Goal: Task Accomplishment & Management: Use online tool/utility

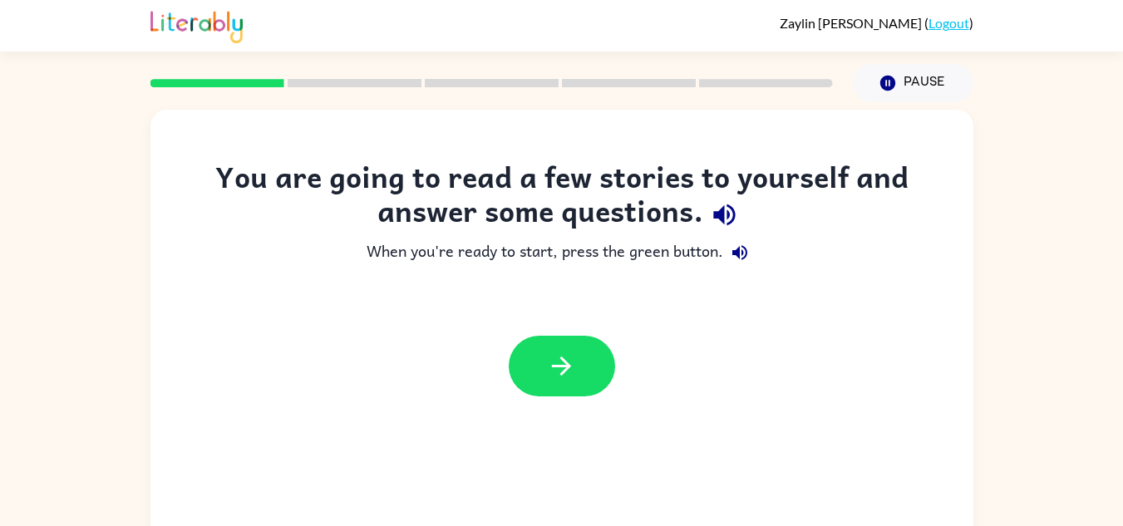
click at [1085, 326] on div "You are going to read a few stories to yourself and answer some questions. When…" at bounding box center [561, 343] width 1123 height 482
click at [1081, 325] on div "You are going to read a few stories to yourself and answer some questions. When…" at bounding box center [561, 343] width 1123 height 482
click at [1085, 326] on div "You are going to read a few stories to yourself and answer some questions. When…" at bounding box center [561, 343] width 1123 height 482
click at [1097, 313] on div "You are going to read a few stories to yourself and answer some questions. When…" at bounding box center [561, 343] width 1123 height 482
click at [1100, 318] on div "You are going to read a few stories to yourself and answer some questions. When…" at bounding box center [561, 343] width 1123 height 482
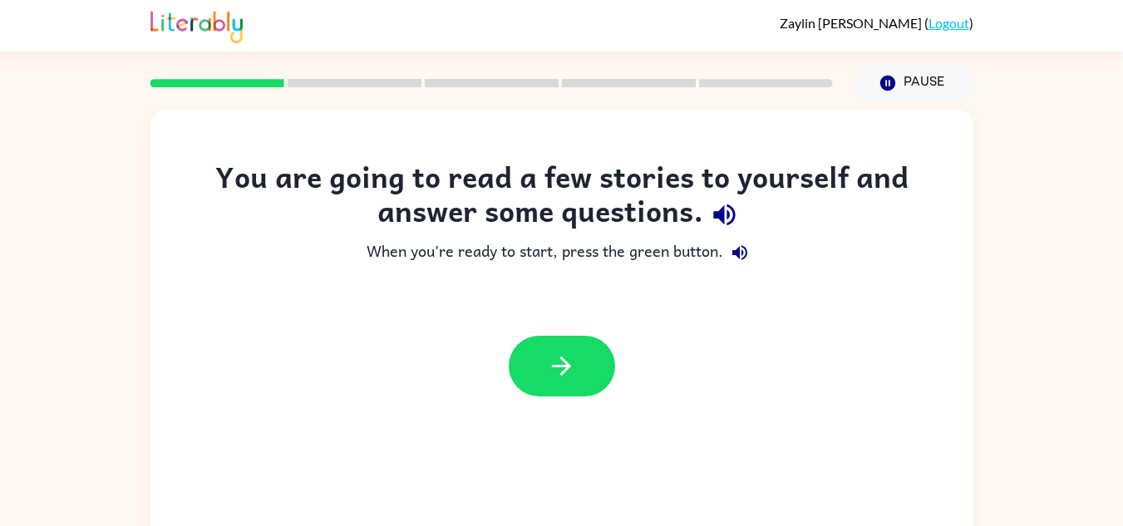
click at [1099, 316] on div "You are going to read a few stories to yourself and answer some questions. When…" at bounding box center [561, 343] width 1123 height 482
click at [1097, 313] on div "You are going to read a few stories to yourself and answer some questions. When…" at bounding box center [561, 343] width 1123 height 482
click at [1100, 306] on div "You are going to read a few stories to yourself and answer some questions. When…" at bounding box center [561, 343] width 1123 height 482
click at [1099, 304] on div "You are going to read a few stories to yourself and answer some questions. When…" at bounding box center [561, 343] width 1123 height 482
click at [1098, 305] on div "You are going to read a few stories to yourself and answer some questions. When…" at bounding box center [561, 343] width 1123 height 482
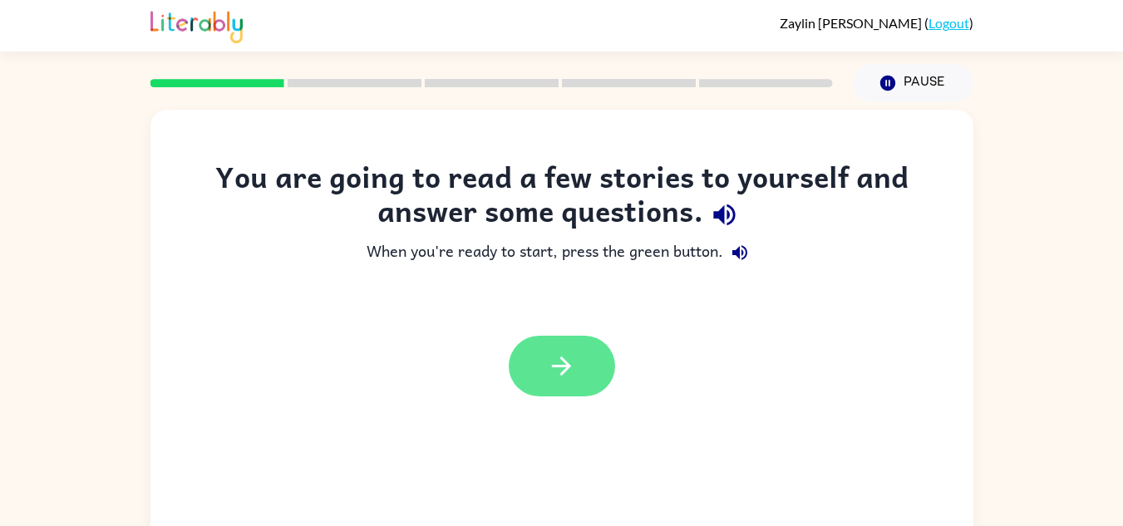
click at [581, 368] on button "button" at bounding box center [562, 366] width 106 height 61
click at [572, 378] on div at bounding box center [562, 366] width 106 height 61
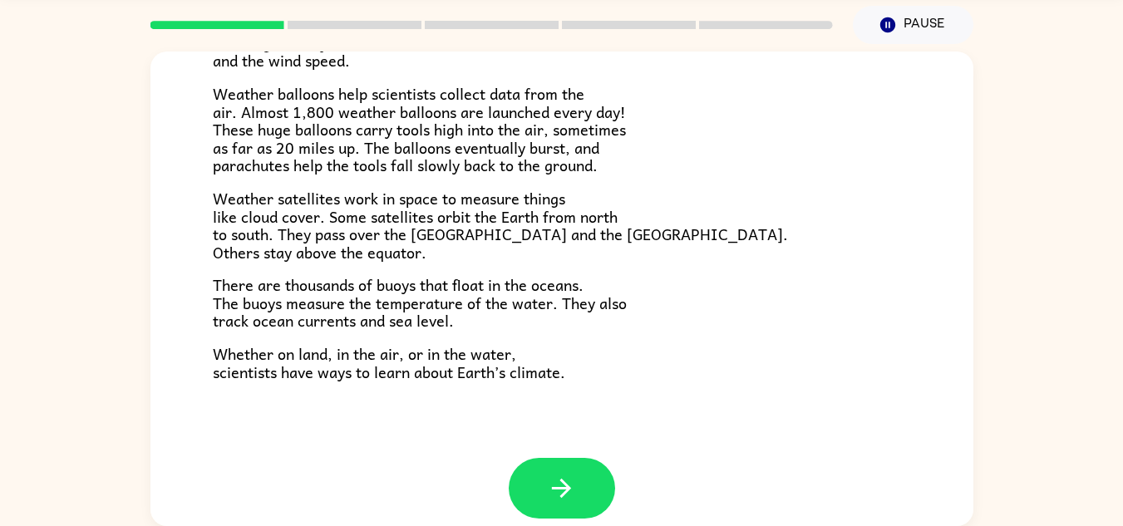
scroll to position [465, 0]
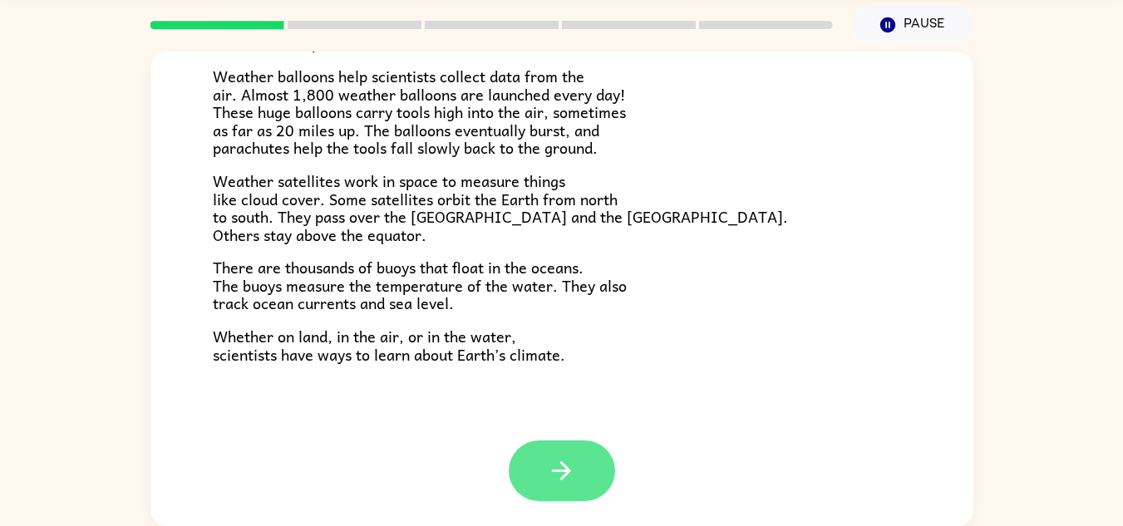
click at [551, 500] on button "button" at bounding box center [562, 471] width 106 height 61
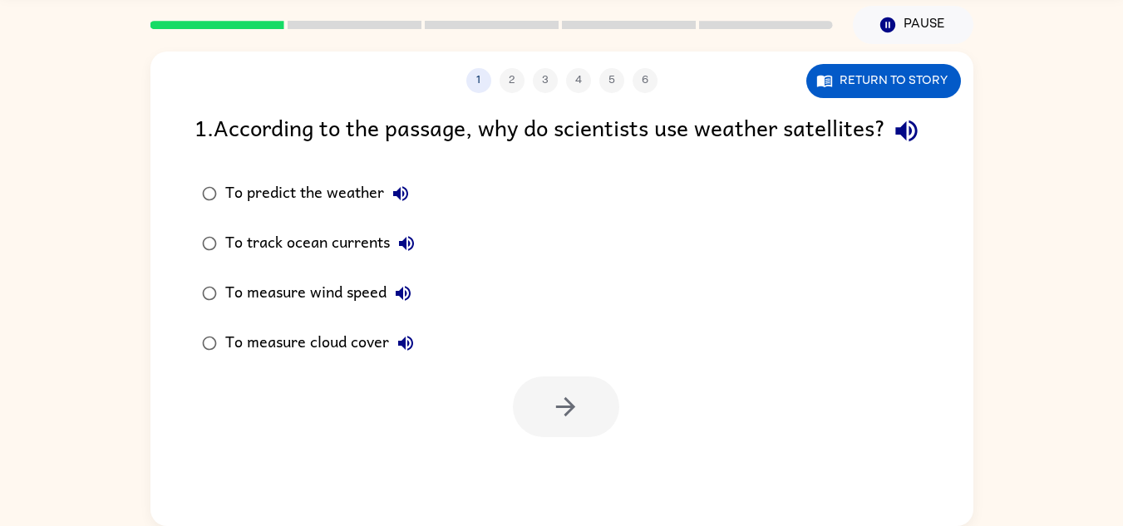
scroll to position [0, 0]
click at [936, 93] on button "Return to story" at bounding box center [883, 81] width 155 height 34
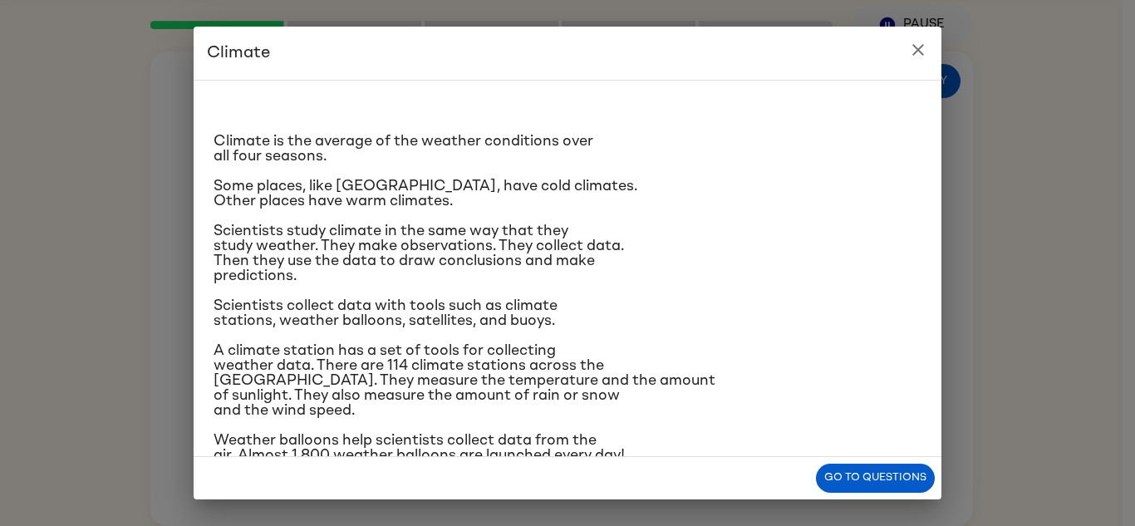
click at [917, 58] on icon "close" at bounding box center [919, 50] width 20 height 20
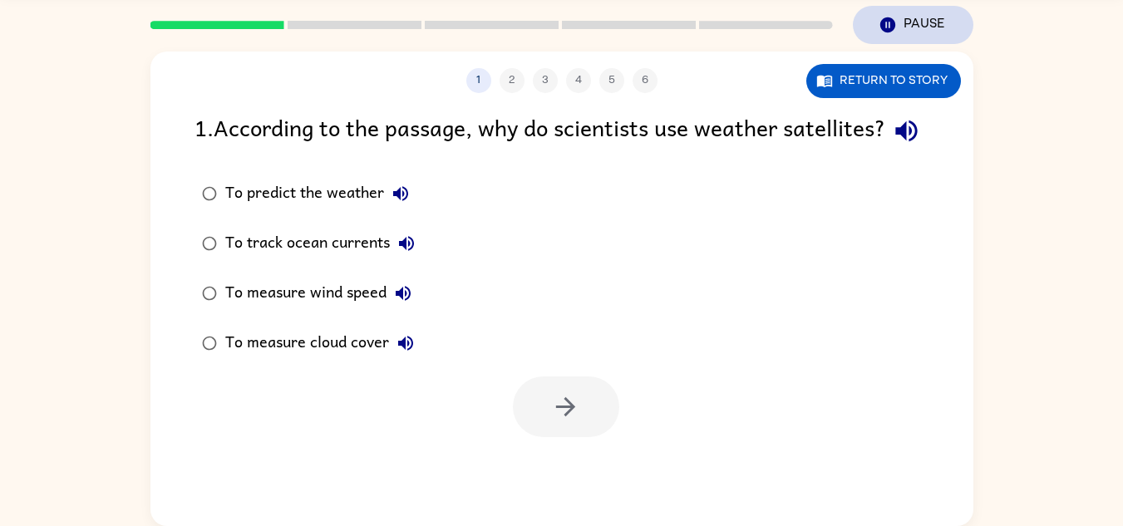
click at [894, 32] on icon "Pause" at bounding box center [888, 25] width 18 height 18
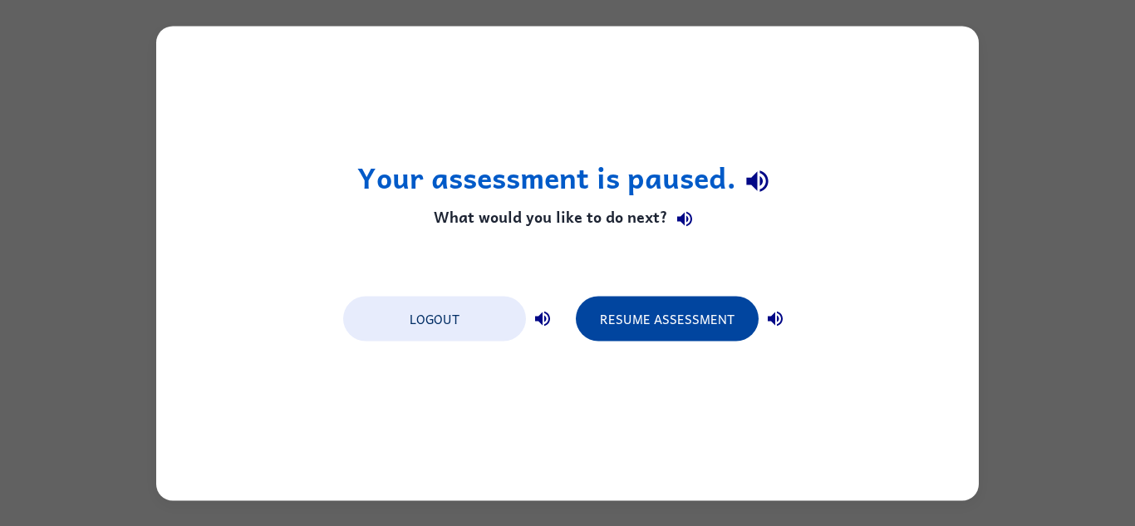
click at [667, 336] on button "Resume Assessment" at bounding box center [667, 318] width 183 height 45
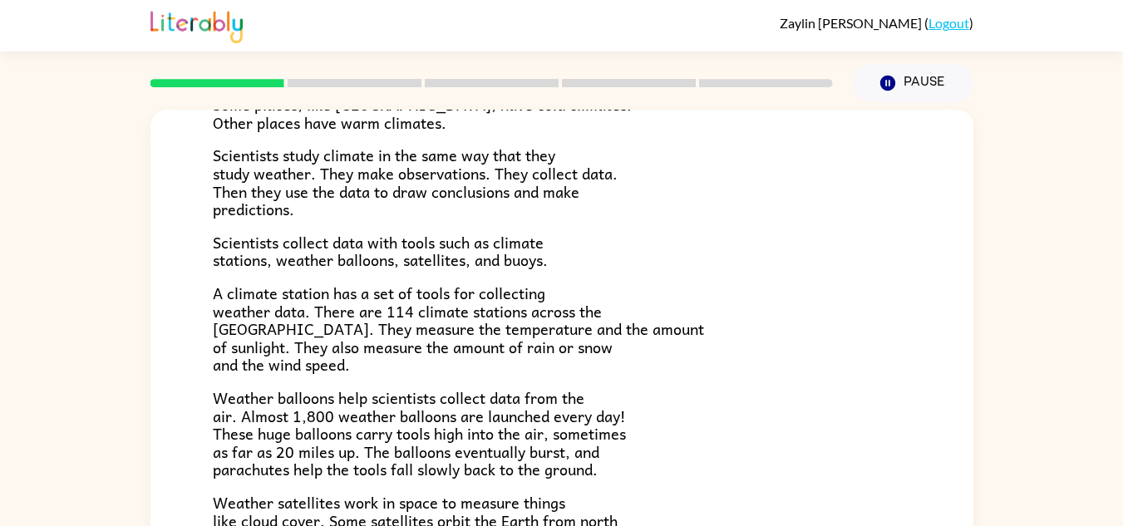
scroll to position [204, 0]
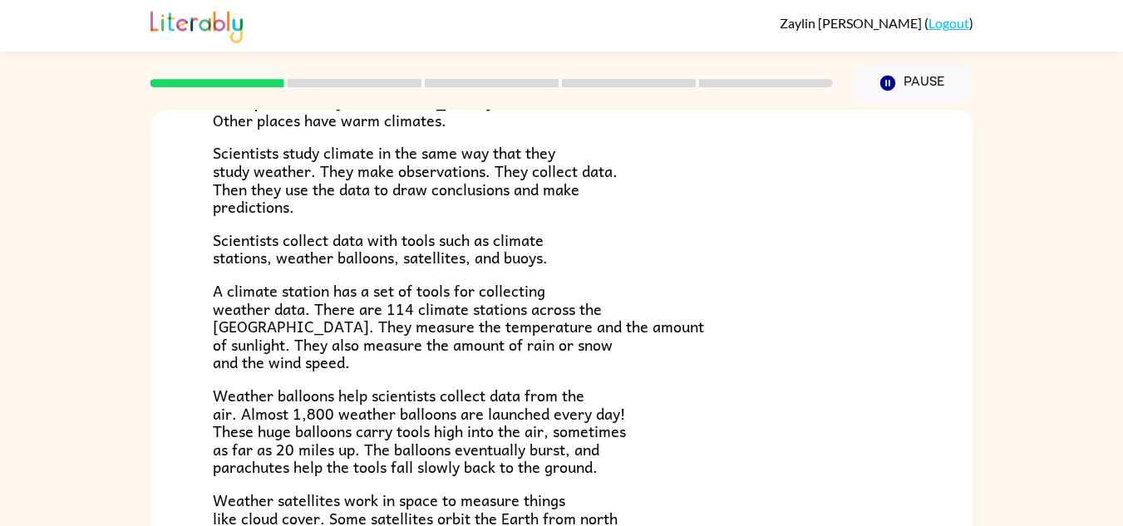
click at [938, 485] on div "Climate Climate is the average of the weather conditions over all four seasons.…" at bounding box center [561, 333] width 823 height 854
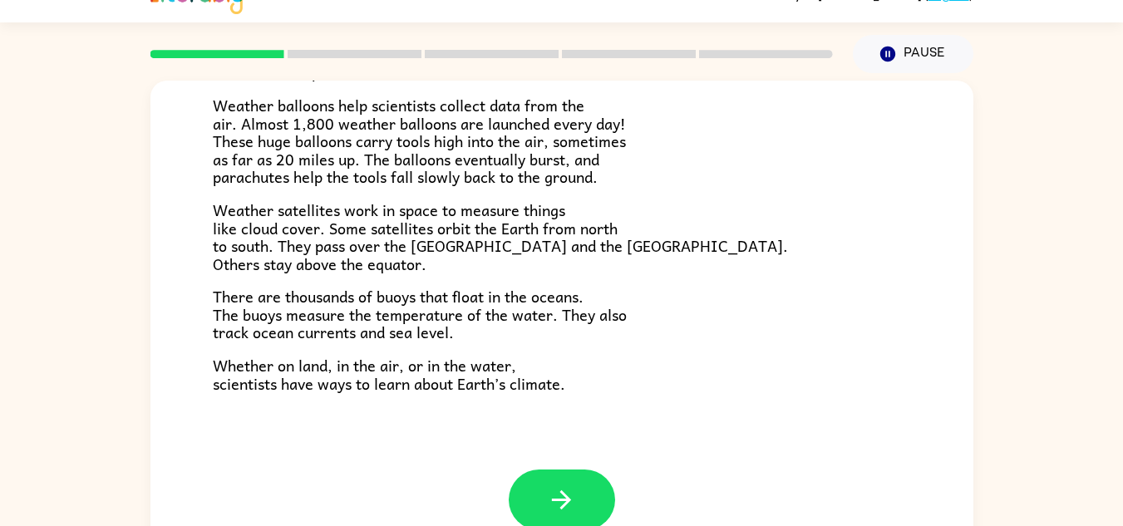
scroll to position [58, 0]
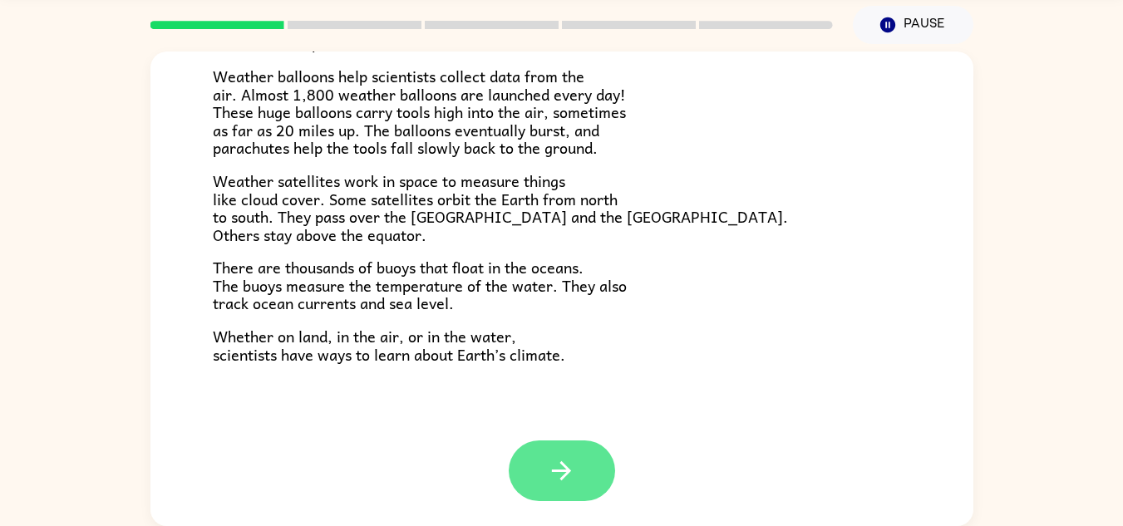
click at [558, 459] on icon "button" at bounding box center [561, 470] width 29 height 29
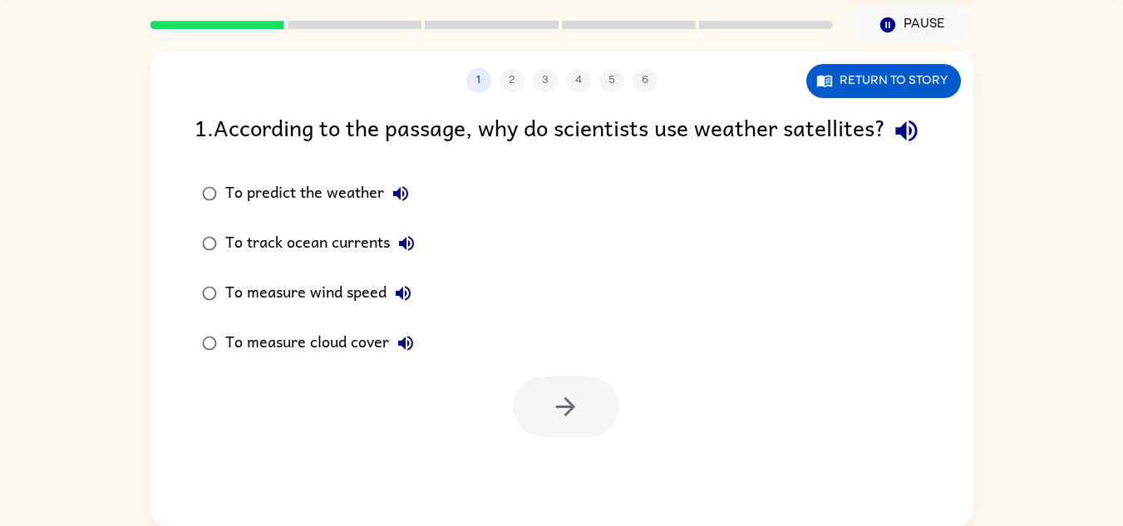
scroll to position [0, 0]
click at [903, 85] on button "Return to story" at bounding box center [883, 81] width 155 height 34
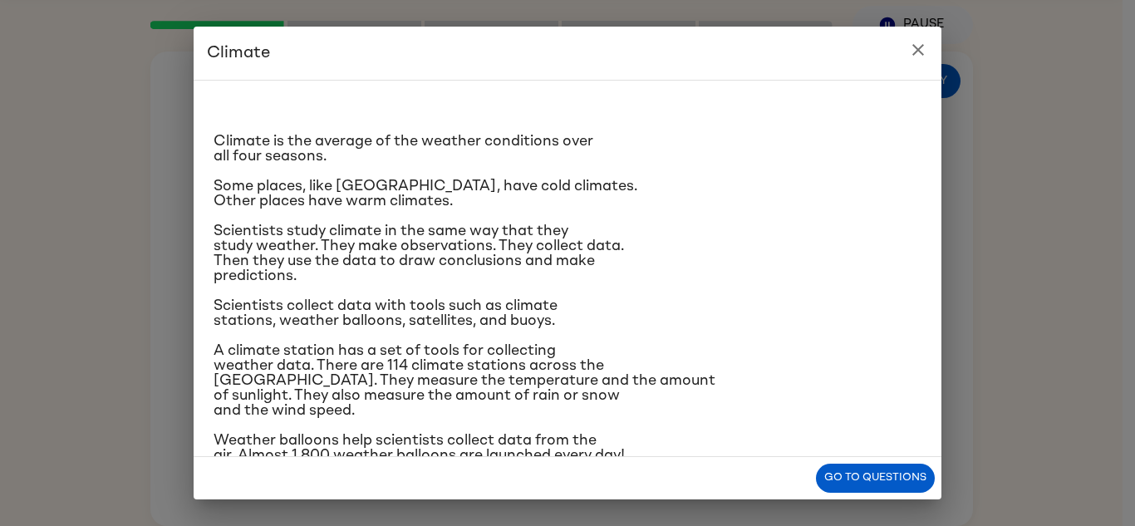
click at [931, 57] on button "close" at bounding box center [918, 49] width 33 height 33
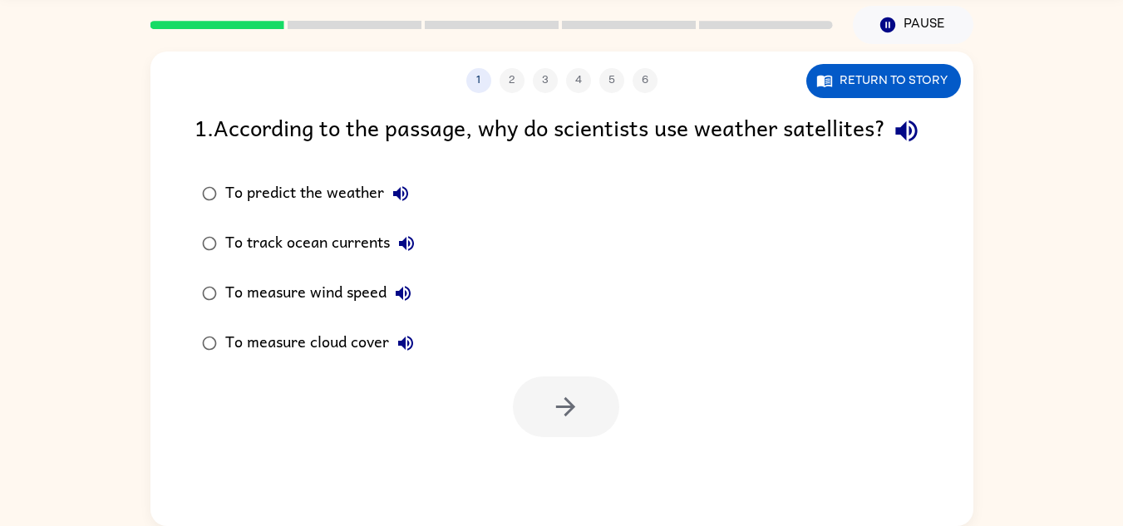
click at [236, 210] on div "To predict the weather" at bounding box center [321, 193] width 192 height 33
click at [584, 423] on button "button" at bounding box center [566, 407] width 106 height 61
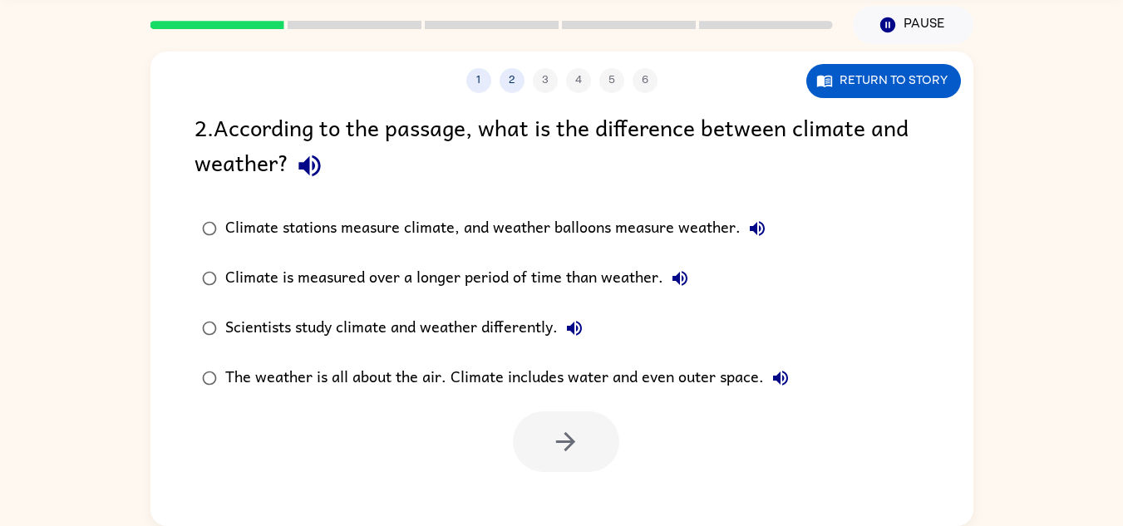
click at [174, 240] on div "2 . According to the passage, what is the difference between climate and weathe…" at bounding box center [561, 291] width 823 height 362
click at [586, 455] on button "button" at bounding box center [566, 441] width 106 height 61
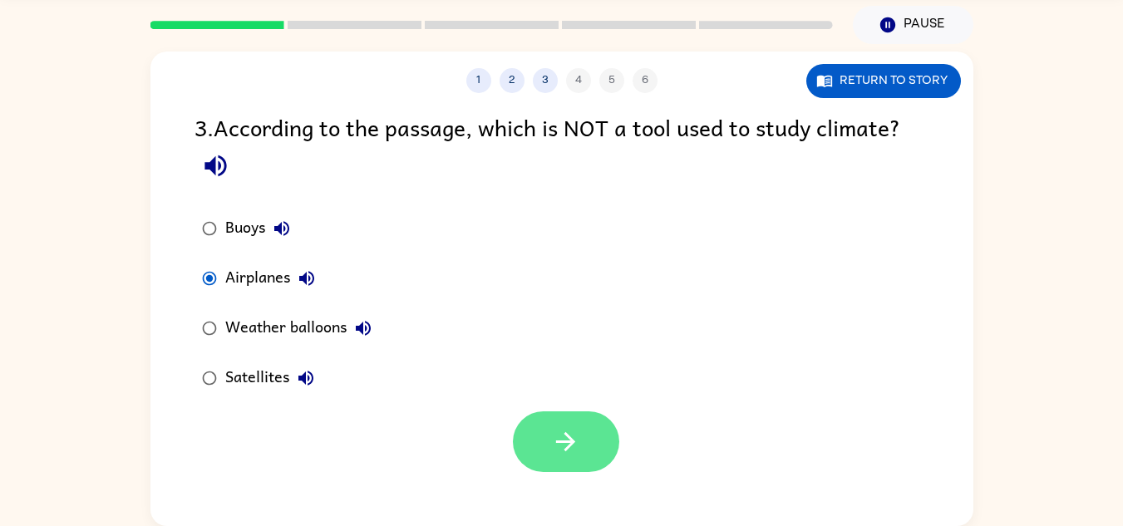
click at [566, 443] on icon "button" at bounding box center [565, 441] width 19 height 19
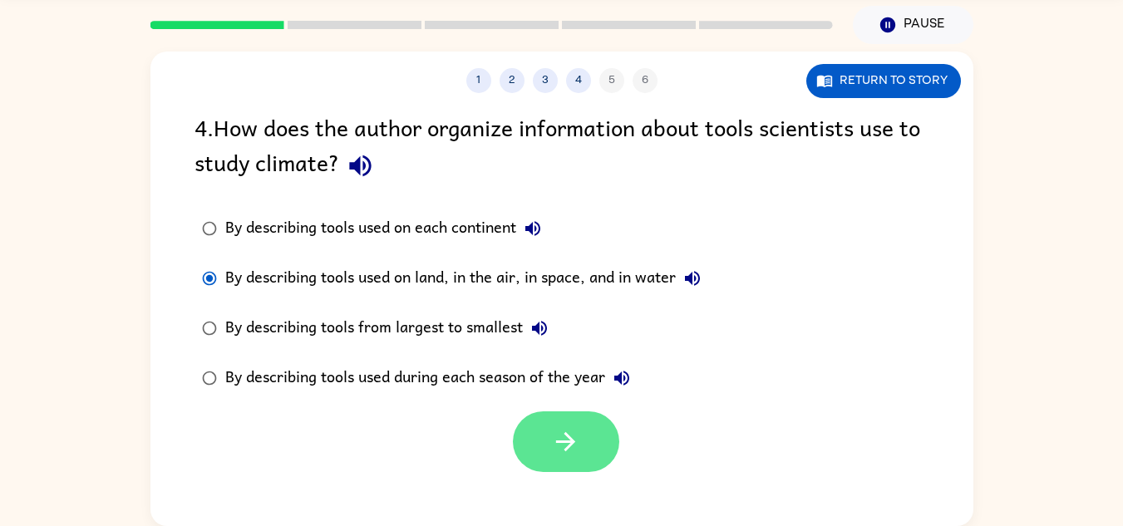
click at [590, 436] on button "button" at bounding box center [566, 441] width 106 height 61
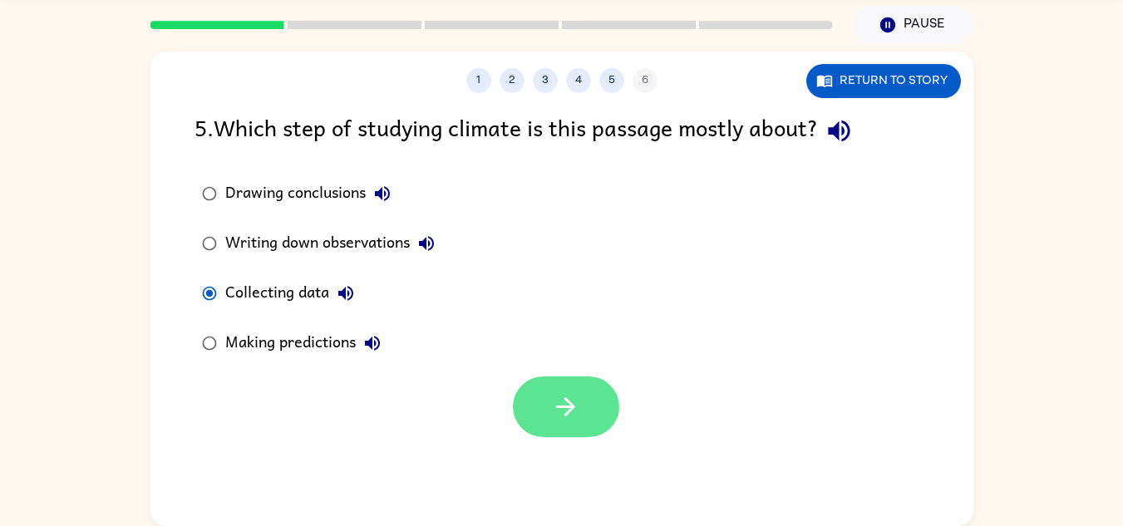
click at [581, 411] on button "button" at bounding box center [566, 407] width 106 height 61
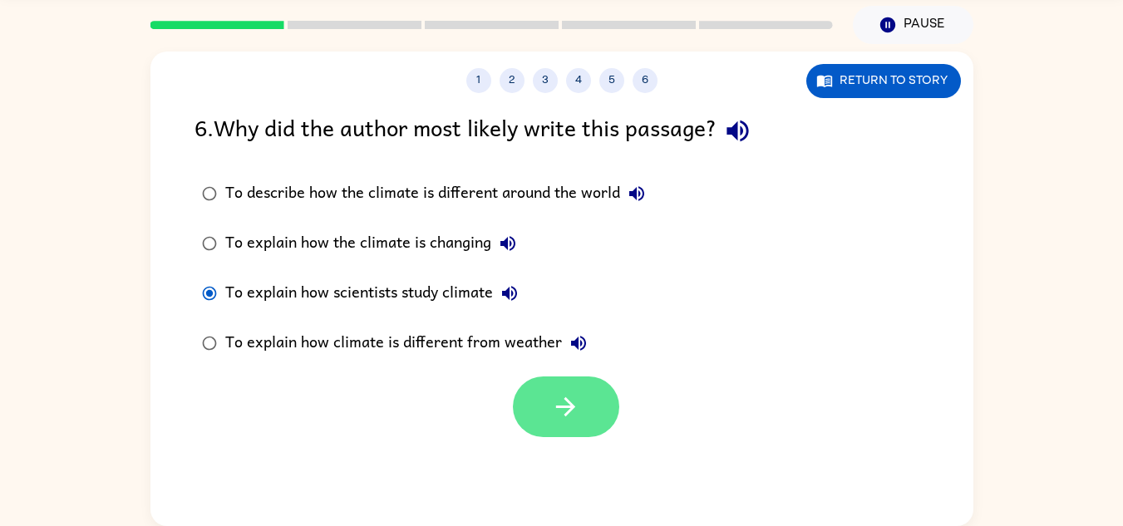
click at [575, 420] on icon "button" at bounding box center [565, 406] width 29 height 29
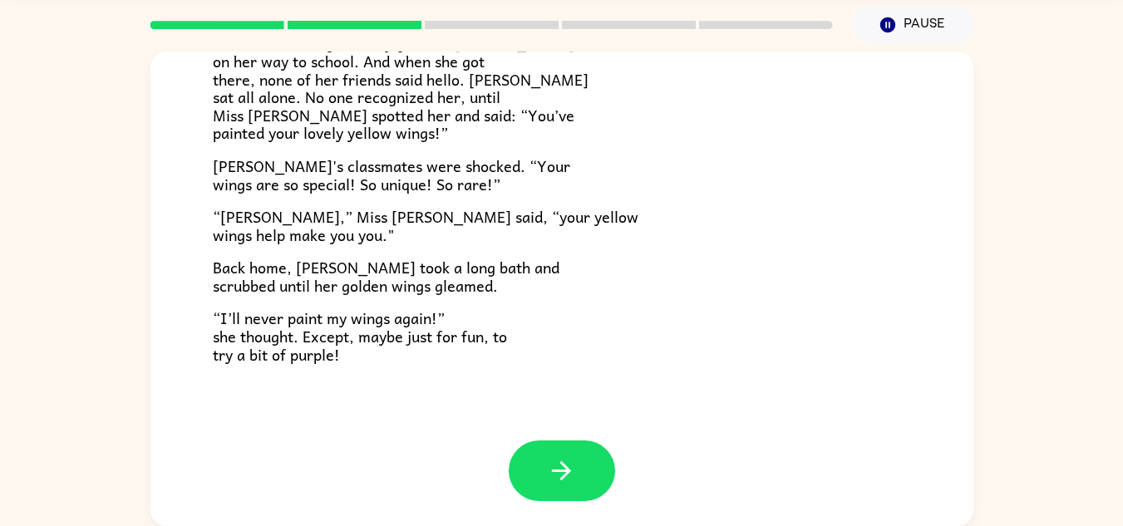
scroll to position [57, 0]
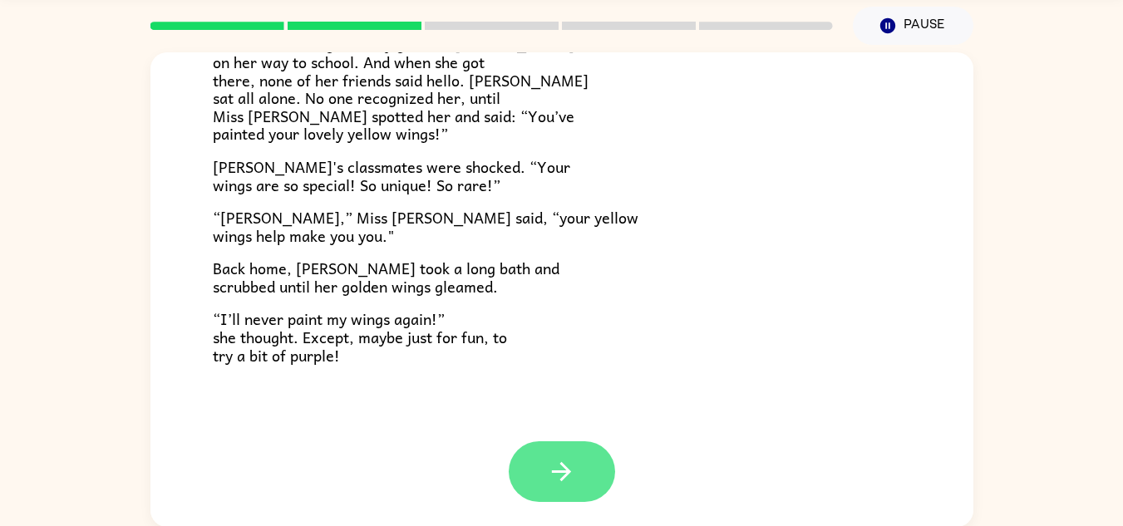
click at [569, 465] on icon "button" at bounding box center [561, 471] width 29 height 29
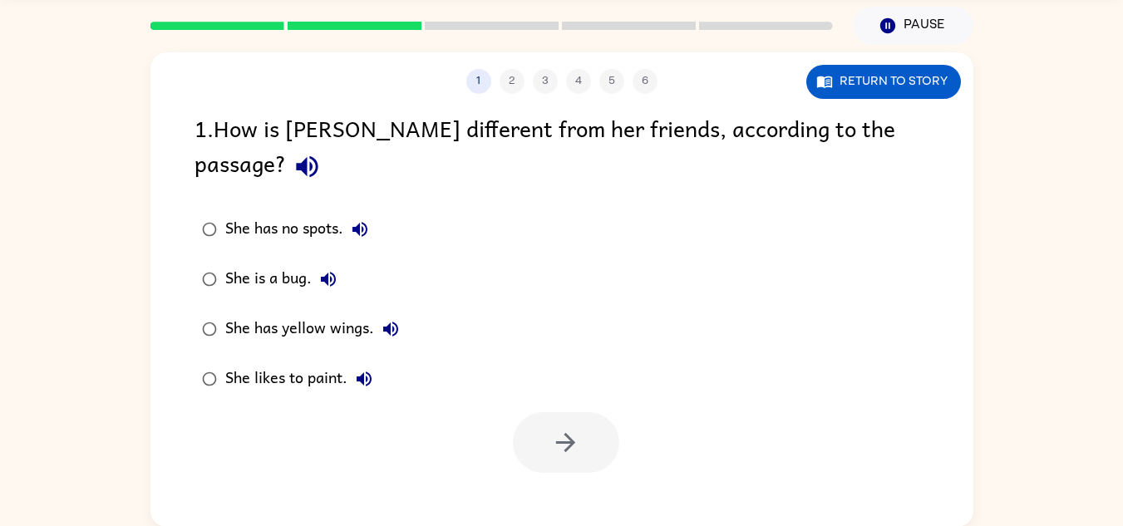
click at [242, 313] on div "She has yellow wings." at bounding box center [316, 329] width 182 height 33
click at [554, 428] on icon "button" at bounding box center [565, 442] width 29 height 29
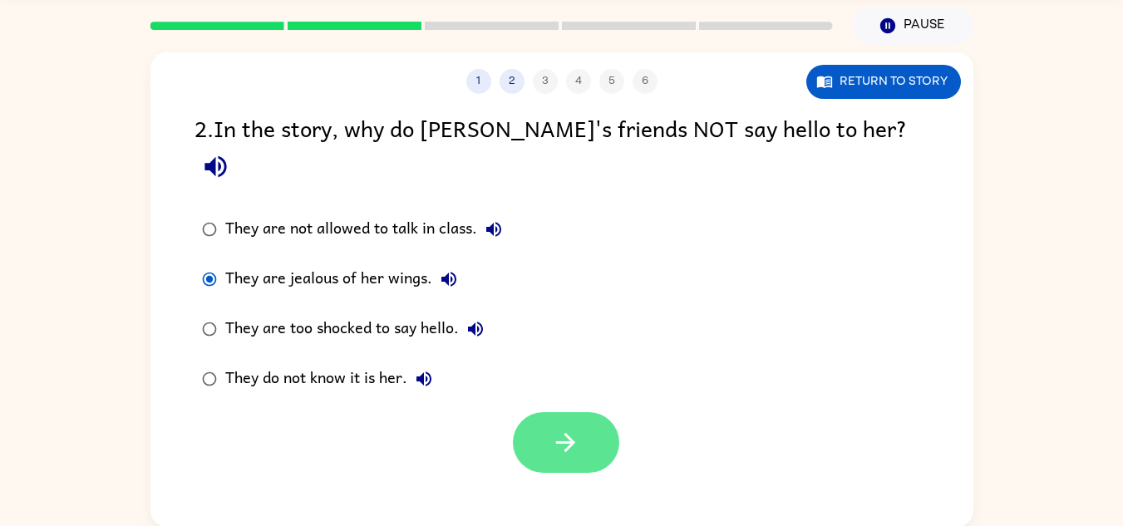
click at [547, 416] on button "button" at bounding box center [566, 442] width 106 height 61
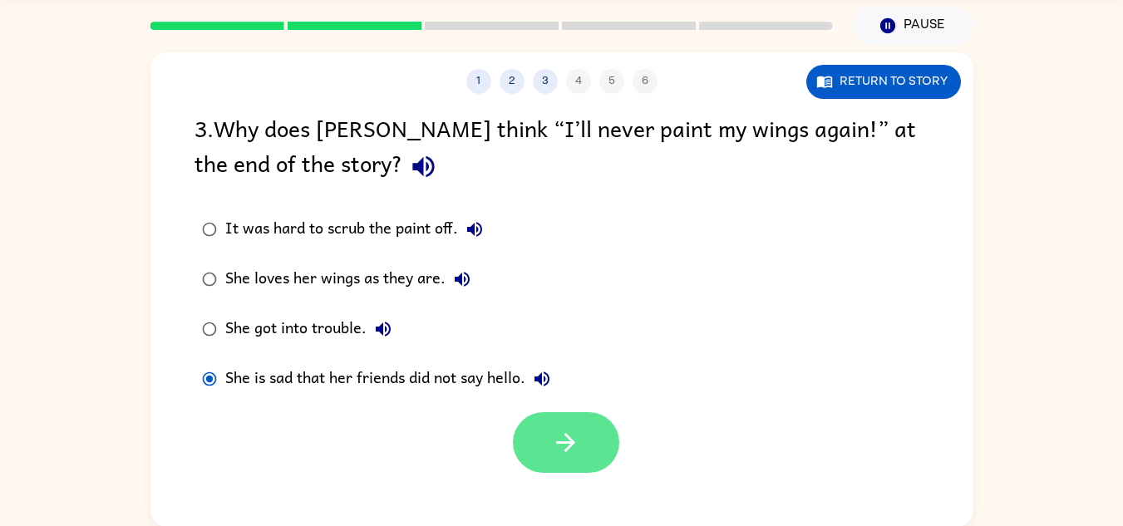
click at [562, 439] on icon "button" at bounding box center [565, 442] width 29 height 29
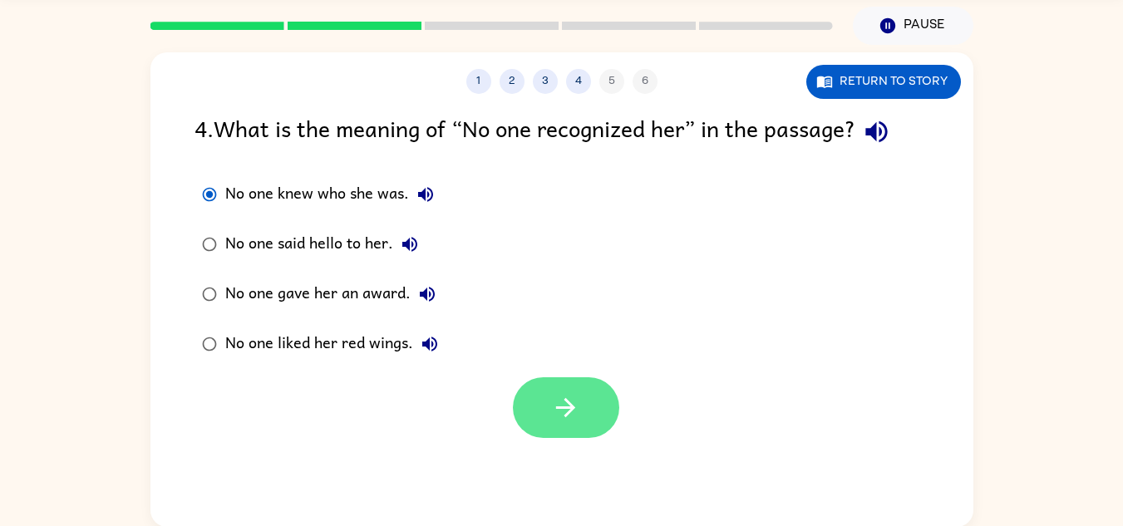
click at [579, 413] on icon "button" at bounding box center [565, 407] width 29 height 29
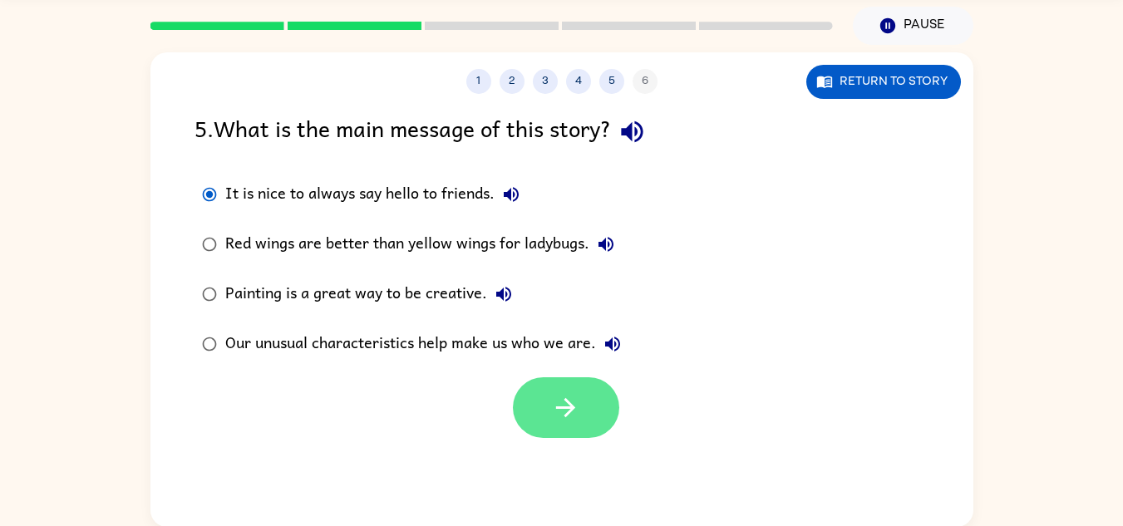
click at [567, 405] on icon "button" at bounding box center [565, 407] width 29 height 29
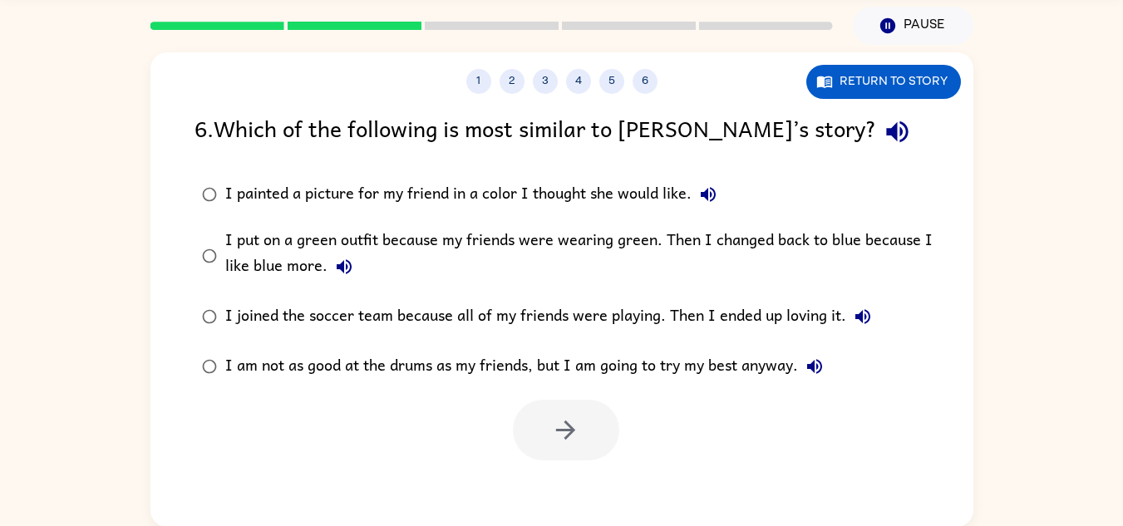
click at [244, 194] on div "I painted a picture for my friend in a color I thought she would like." at bounding box center [475, 194] width 500 height 33
click at [594, 446] on button "button" at bounding box center [566, 430] width 106 height 61
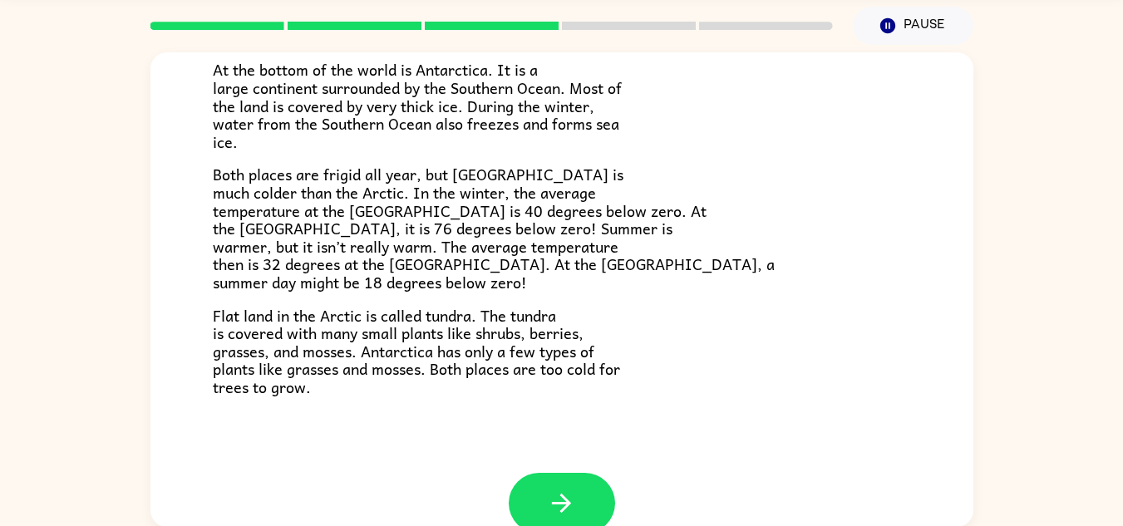
scroll to position [351, 0]
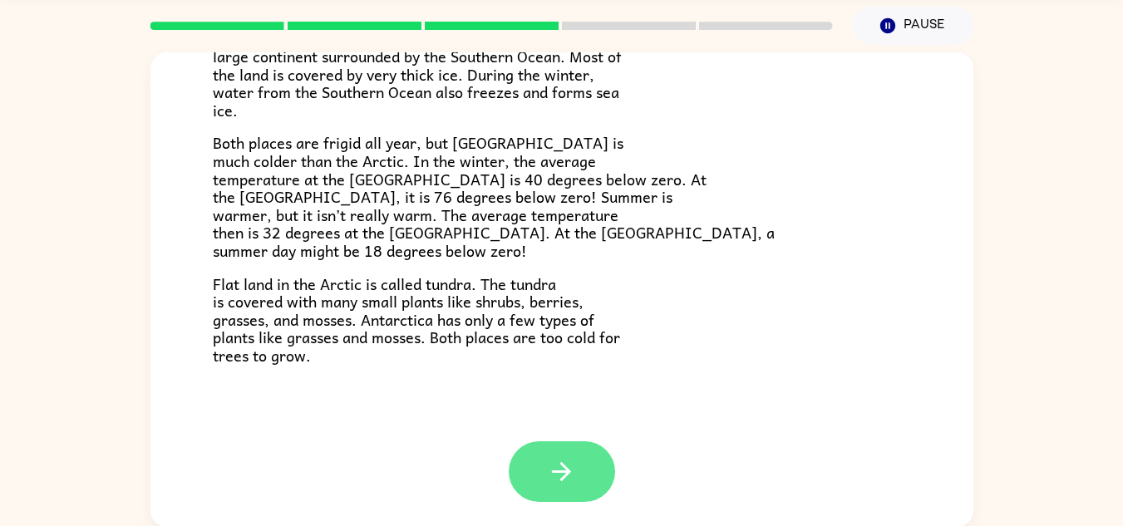
click at [548, 500] on button "button" at bounding box center [562, 471] width 106 height 61
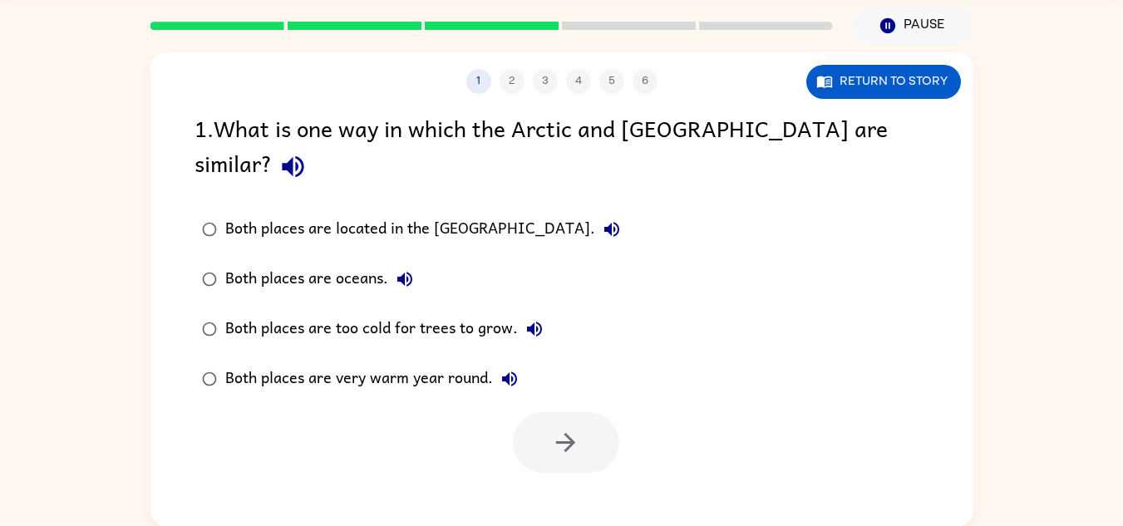
scroll to position [0, 0]
click at [584, 412] on button "button" at bounding box center [566, 442] width 106 height 61
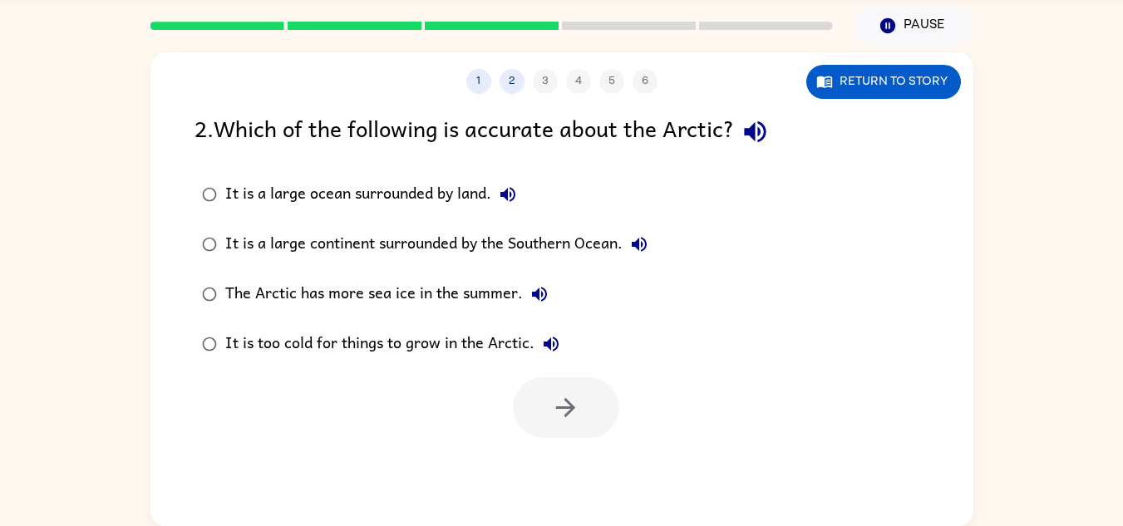
click at [242, 199] on div "It is a large ocean surrounded by land." at bounding box center [374, 194] width 299 height 33
click at [582, 413] on button "button" at bounding box center [566, 407] width 106 height 61
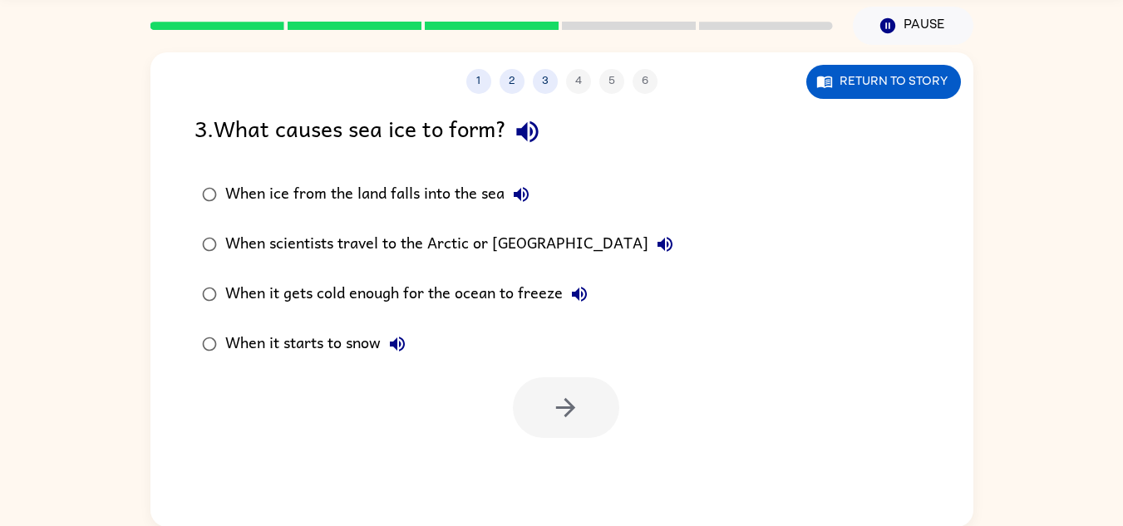
click at [431, 298] on div "When it gets cold enough for the ocean to freeze" at bounding box center [410, 294] width 371 height 33
click at [593, 428] on button "button" at bounding box center [566, 407] width 106 height 61
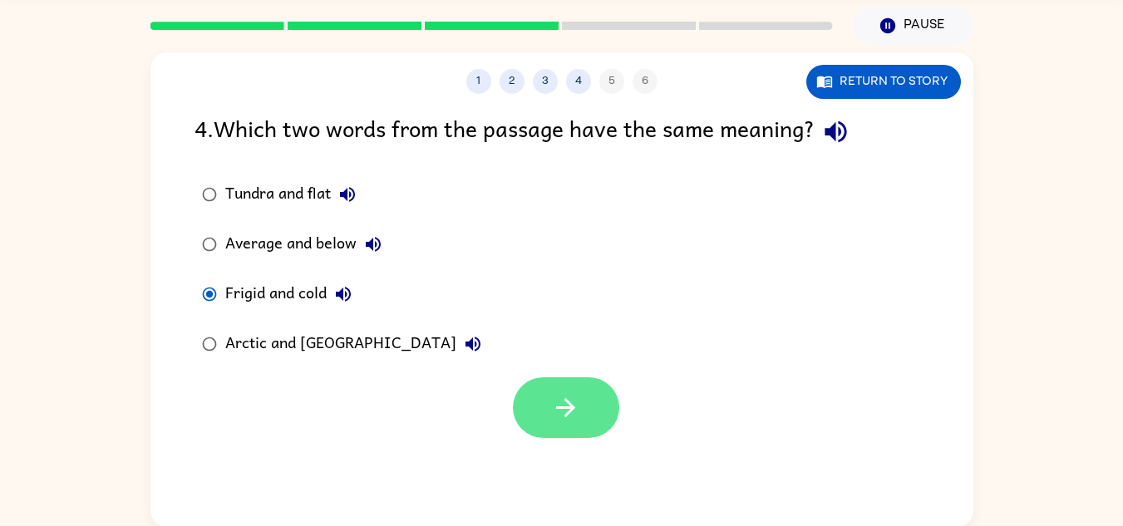
click at [534, 411] on button "button" at bounding box center [566, 407] width 106 height 61
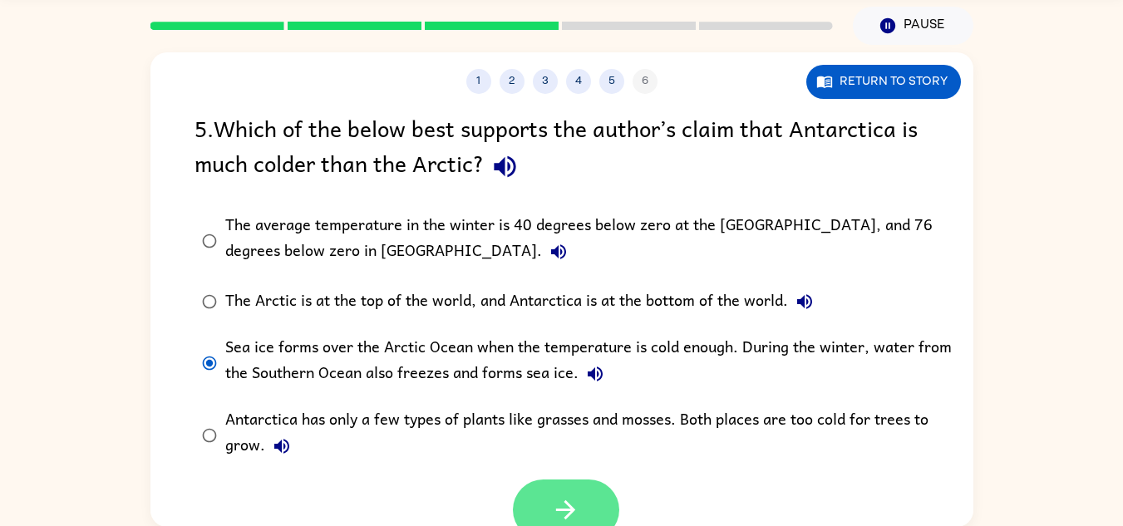
click at [573, 512] on icon "button" at bounding box center [565, 509] width 29 height 29
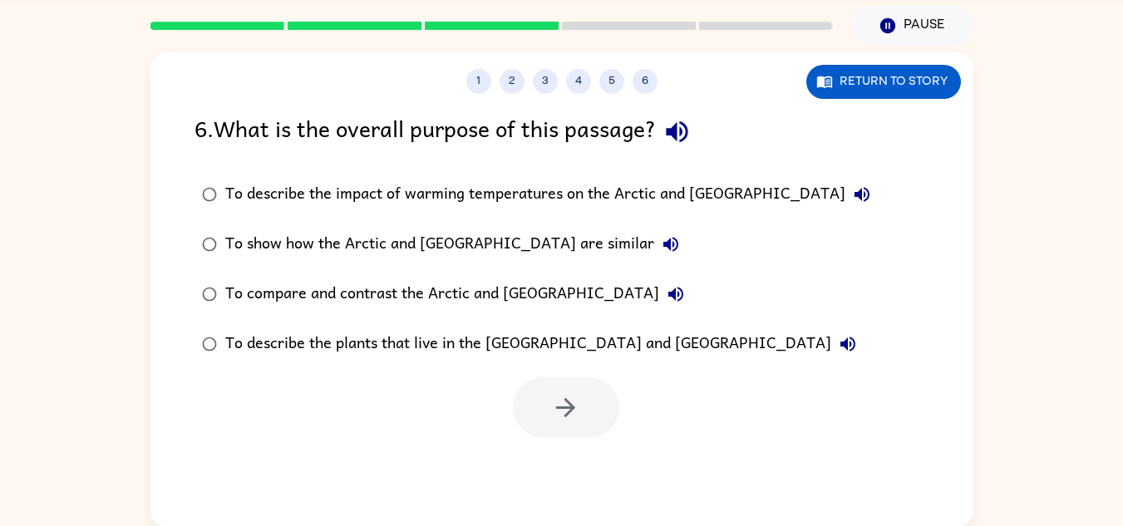
click at [445, 260] on div "To show how the Arctic and Antarctica are similar" at bounding box center [456, 244] width 462 height 33
click at [545, 435] on button "button" at bounding box center [566, 407] width 106 height 61
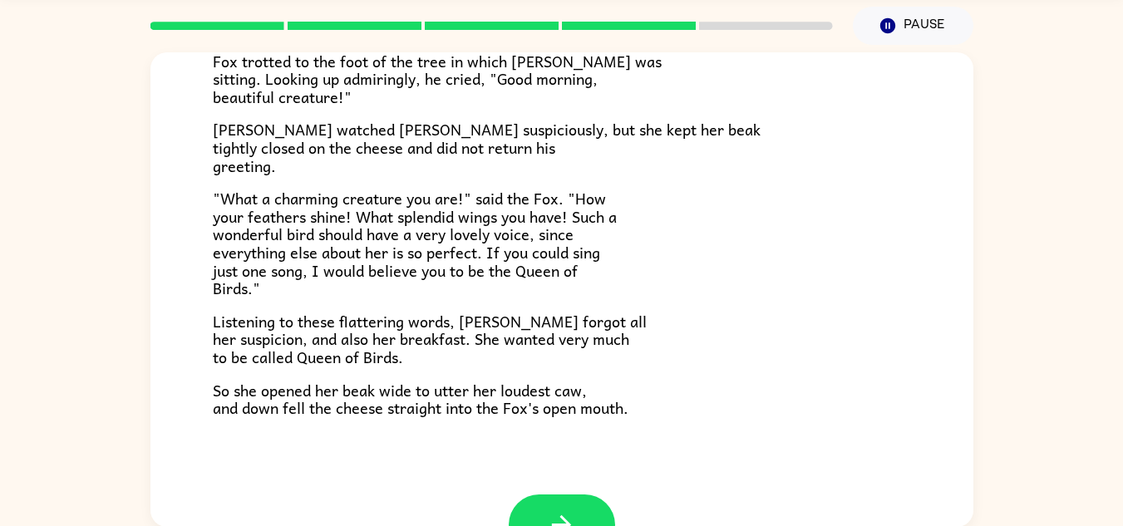
scroll to position [327, 0]
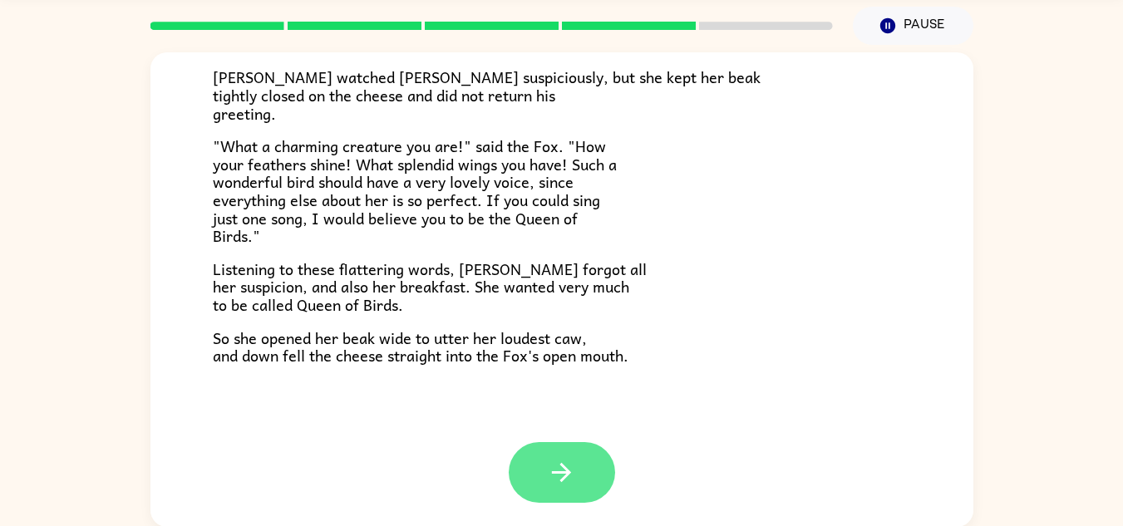
click at [554, 492] on button "button" at bounding box center [562, 472] width 106 height 61
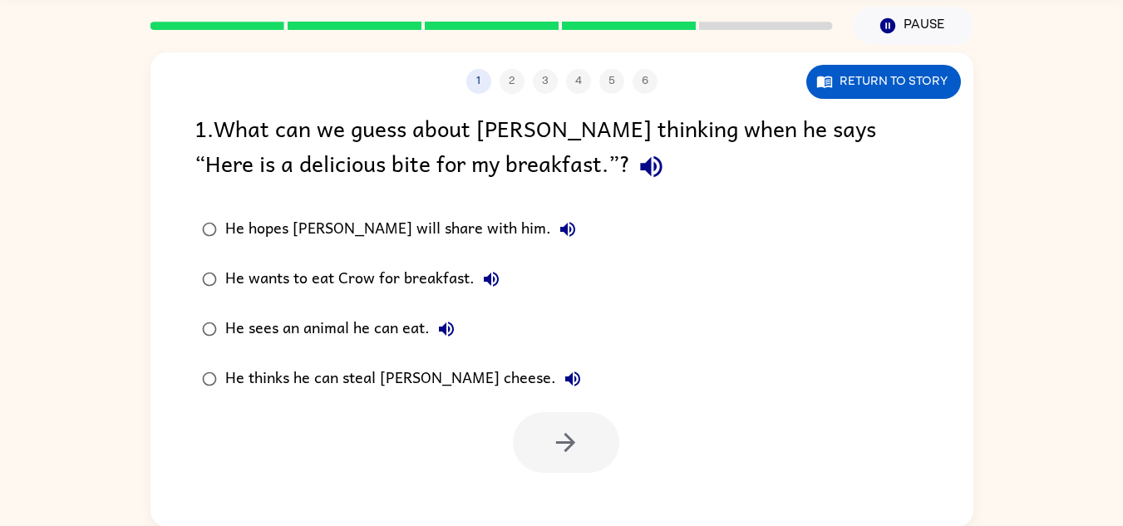
click at [360, 233] on div "He hopes Crow will share with him." at bounding box center [404, 229] width 359 height 33
click at [582, 447] on button "button" at bounding box center [566, 442] width 106 height 61
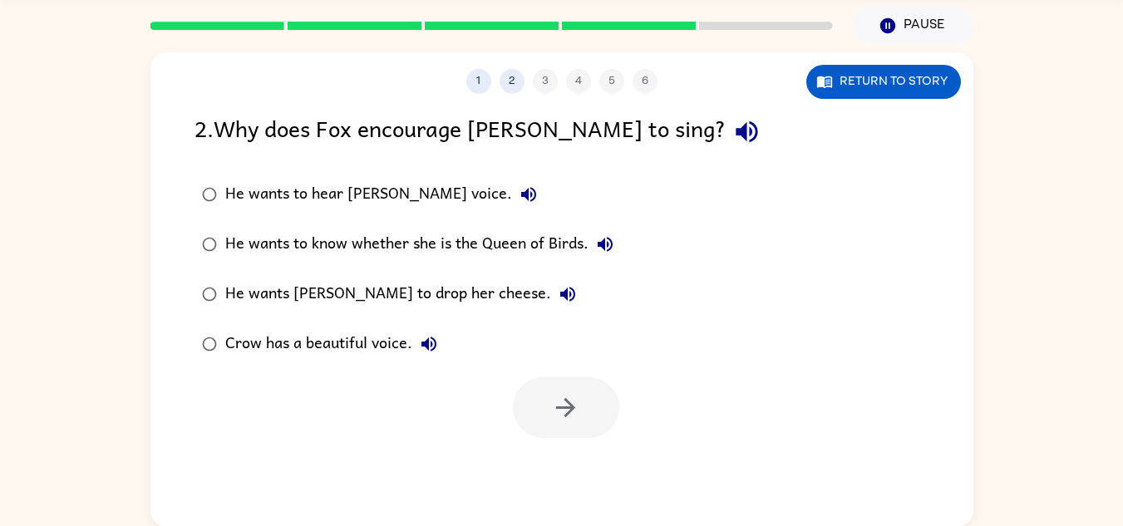
click at [305, 263] on label "He wants to know whether she is the Queen of Birds." at bounding box center [407, 244] width 445 height 50
click at [573, 412] on icon "button" at bounding box center [565, 407] width 29 height 29
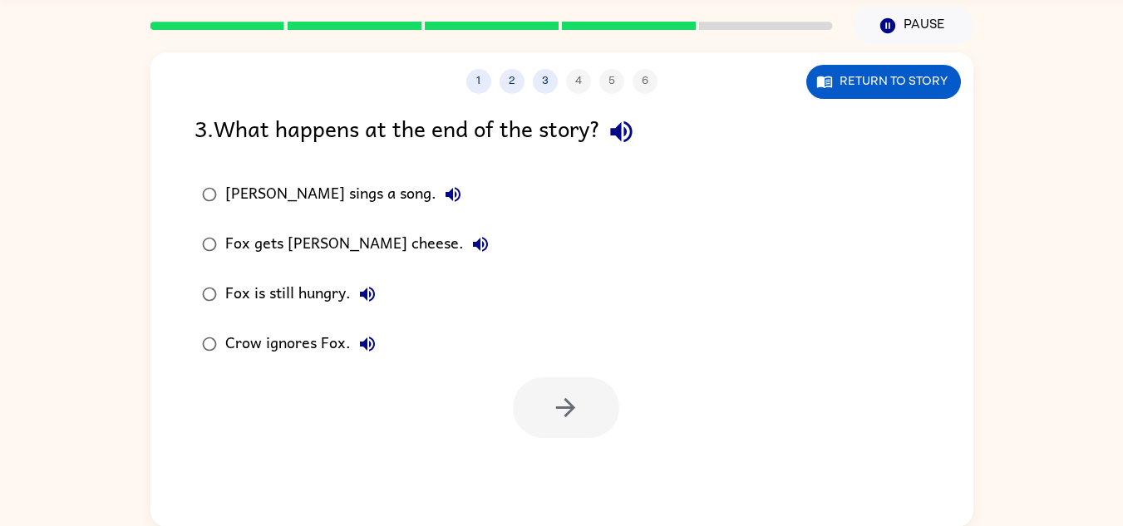
click at [237, 252] on div "Fox gets Crow's cheese." at bounding box center [361, 244] width 272 height 33
click at [560, 411] on icon "button" at bounding box center [565, 407] width 29 height 29
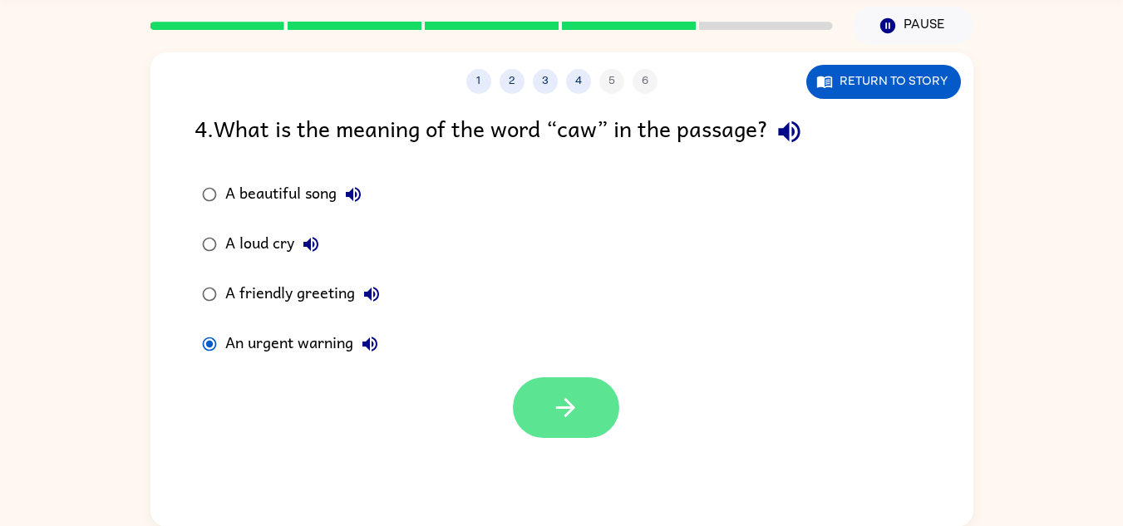
click at [564, 398] on icon "button" at bounding box center [565, 407] width 29 height 29
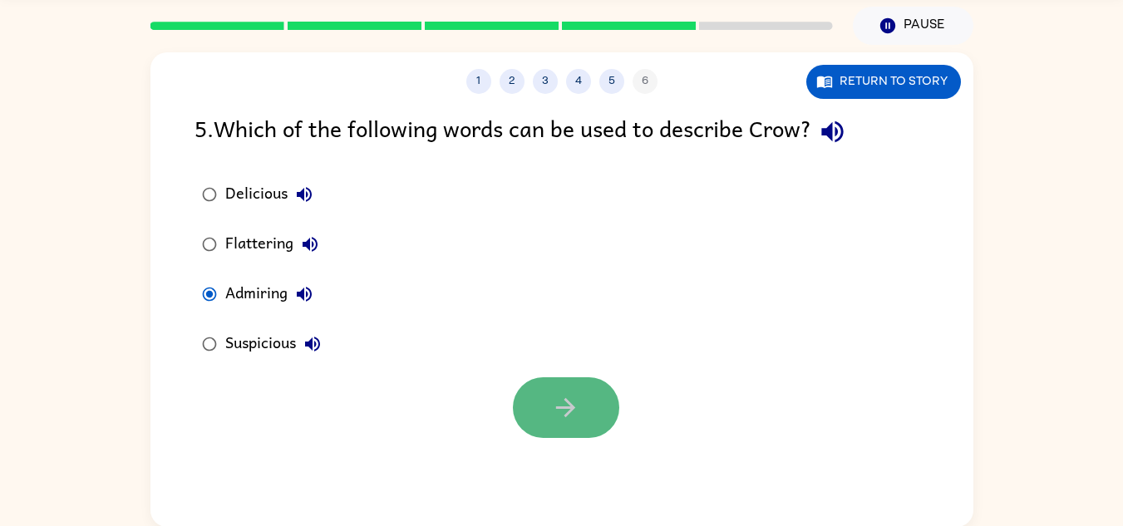
click at [596, 406] on button "button" at bounding box center [566, 407] width 106 height 61
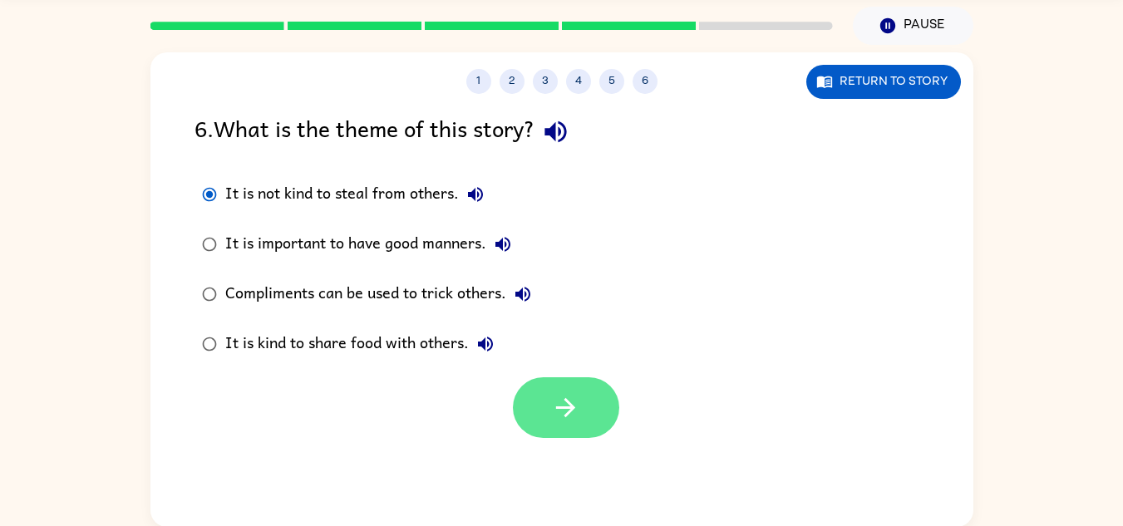
click at [549, 380] on button "button" at bounding box center [566, 407] width 106 height 61
click at [577, 424] on div at bounding box center [566, 407] width 106 height 61
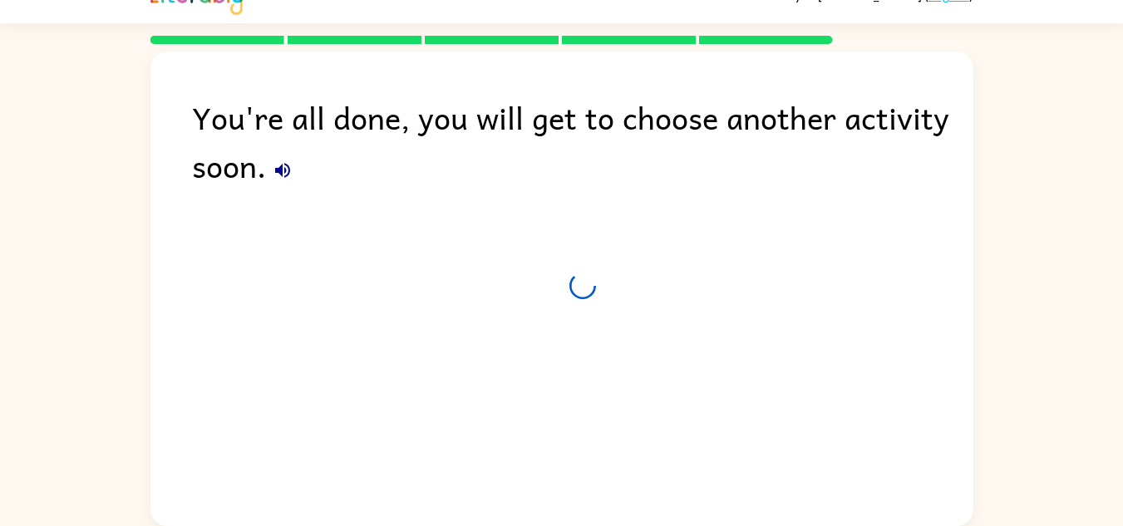
scroll to position [28, 0]
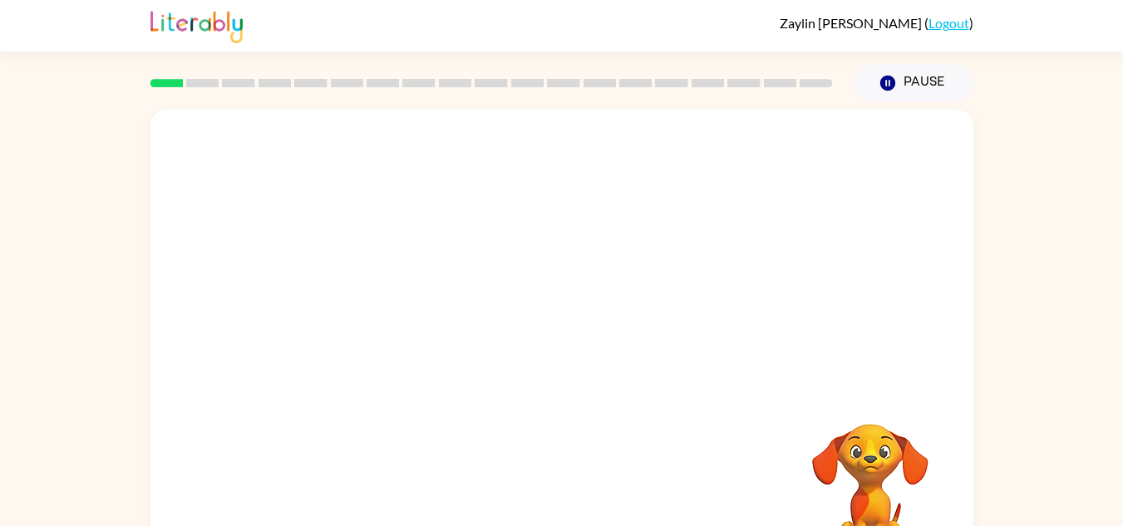
click at [571, 217] on div at bounding box center [561, 249] width 823 height 279
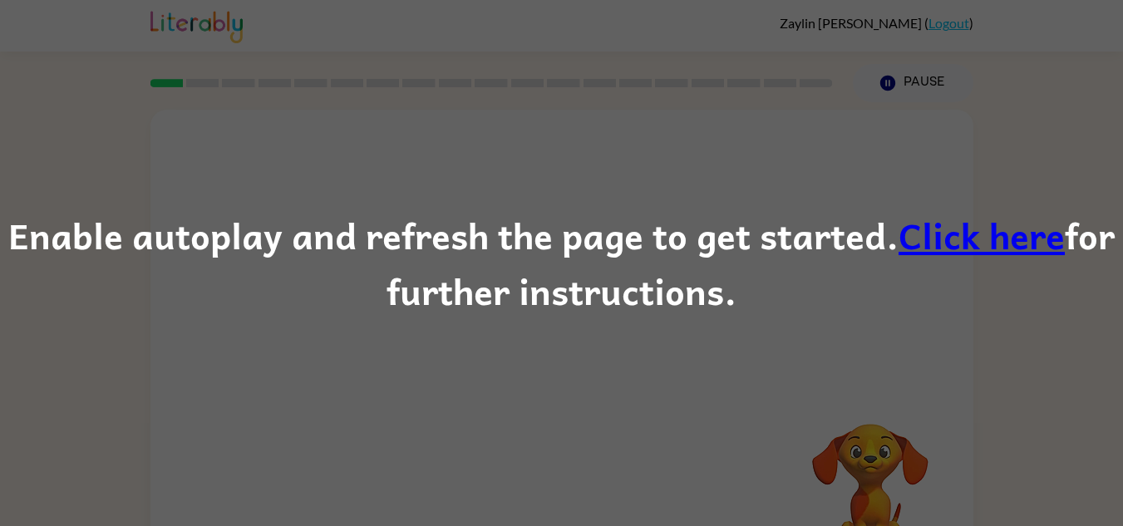
click at [958, 234] on link "Click here" at bounding box center [982, 235] width 166 height 56
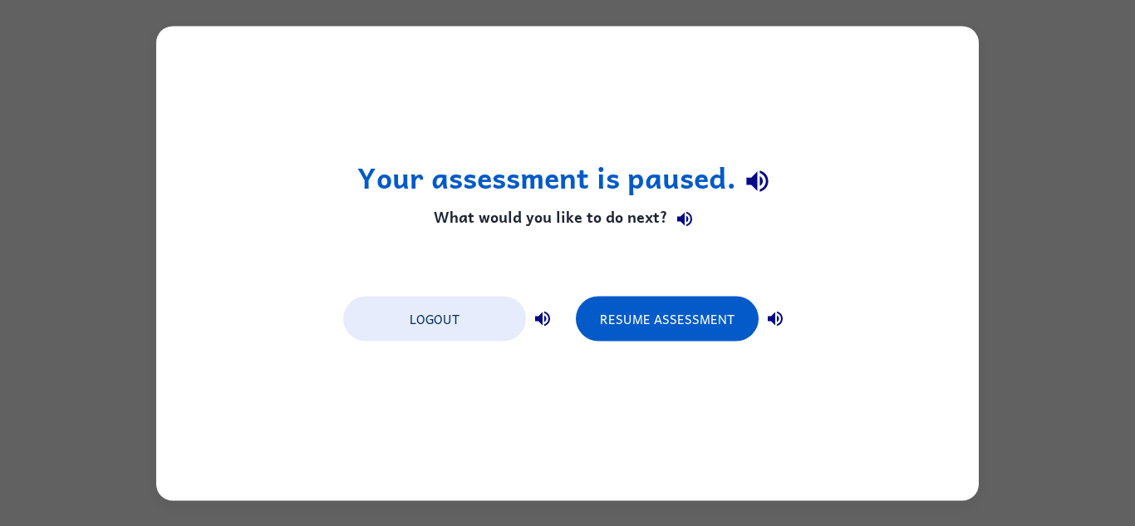
drag, startPoint x: 611, startPoint y: 337, endPoint x: 409, endPoint y: 259, distance: 216.9
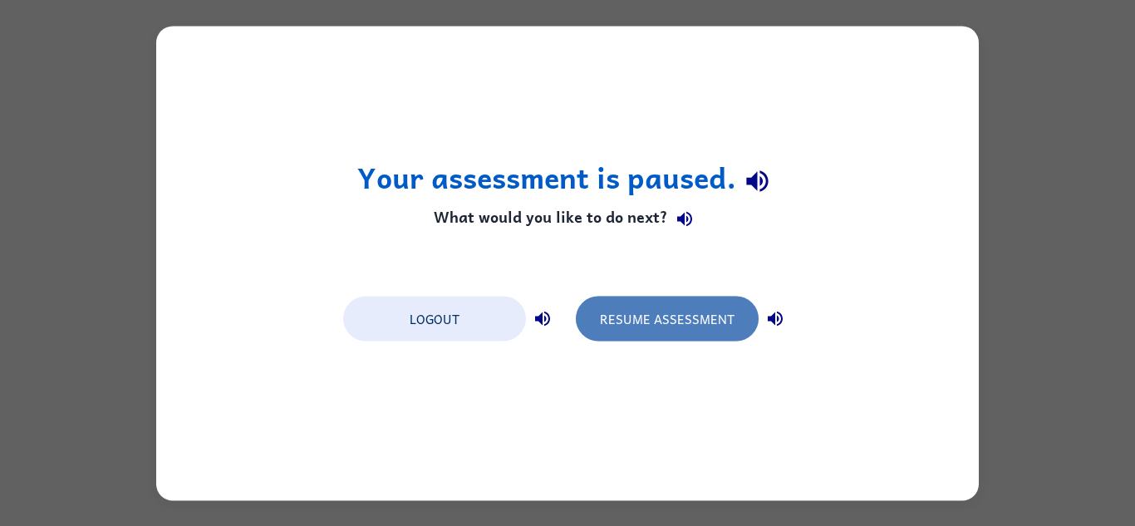
drag, startPoint x: 409, startPoint y: 259, endPoint x: 742, endPoint y: 321, distance: 339.1
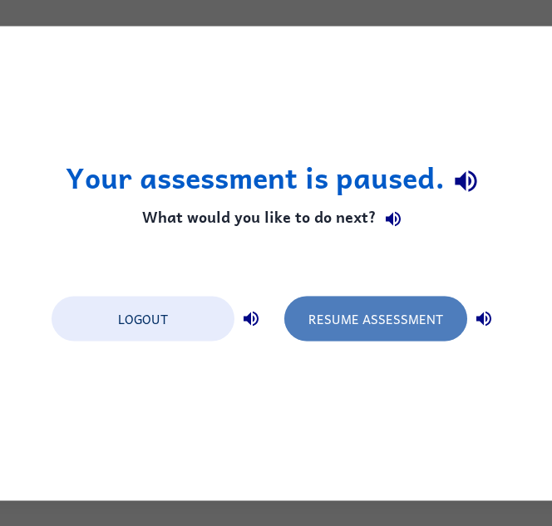
click at [438, 326] on button "Resume Assessment" at bounding box center [375, 318] width 183 height 45
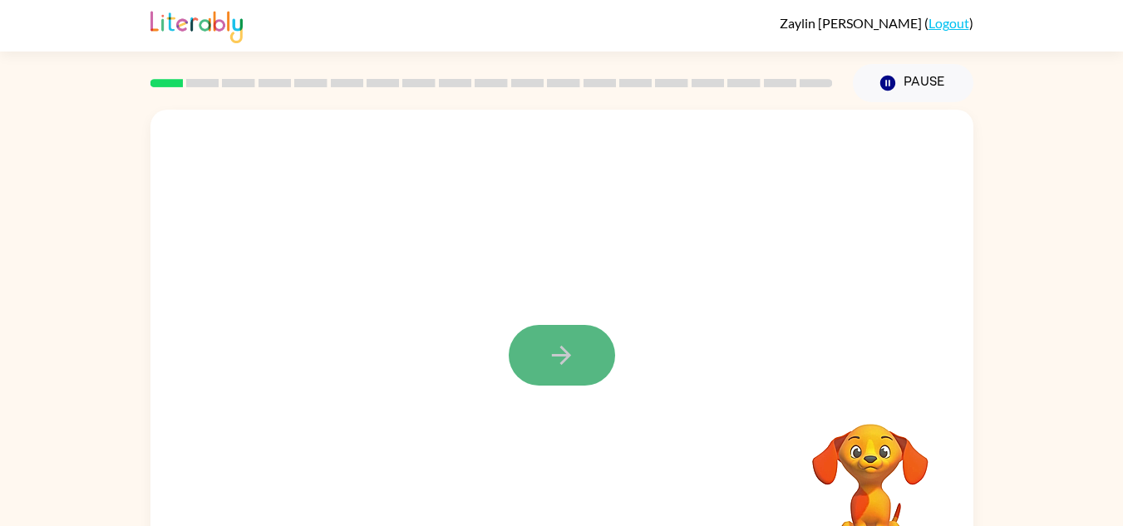
click at [534, 345] on button "button" at bounding box center [562, 355] width 106 height 61
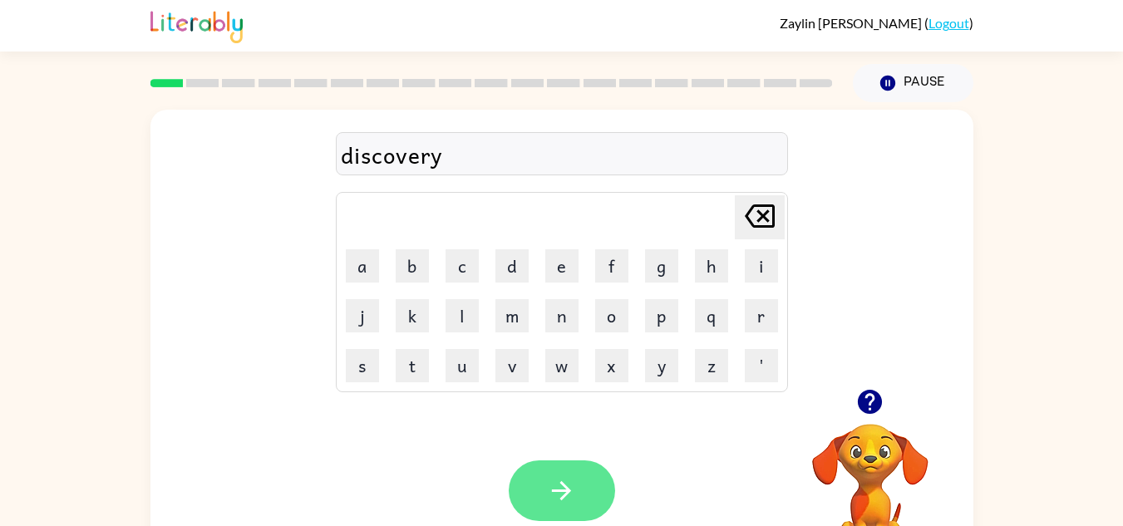
click at [554, 510] on button "button" at bounding box center [562, 490] width 106 height 61
click at [562, 480] on icon "button" at bounding box center [561, 490] width 29 height 29
drag, startPoint x: 555, startPoint y: 464, endPoint x: 552, endPoint y: 472, distance: 9.0
click at [532, 505] on button "button" at bounding box center [562, 490] width 106 height 61
click at [575, 480] on icon "button" at bounding box center [561, 490] width 29 height 29
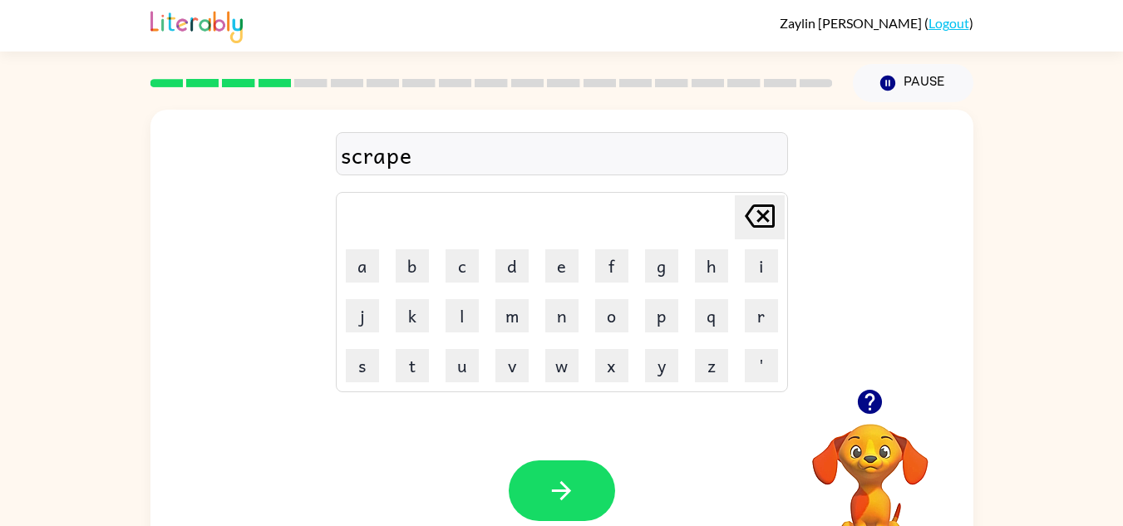
click at [576, 471] on div at bounding box center [562, 490] width 106 height 61
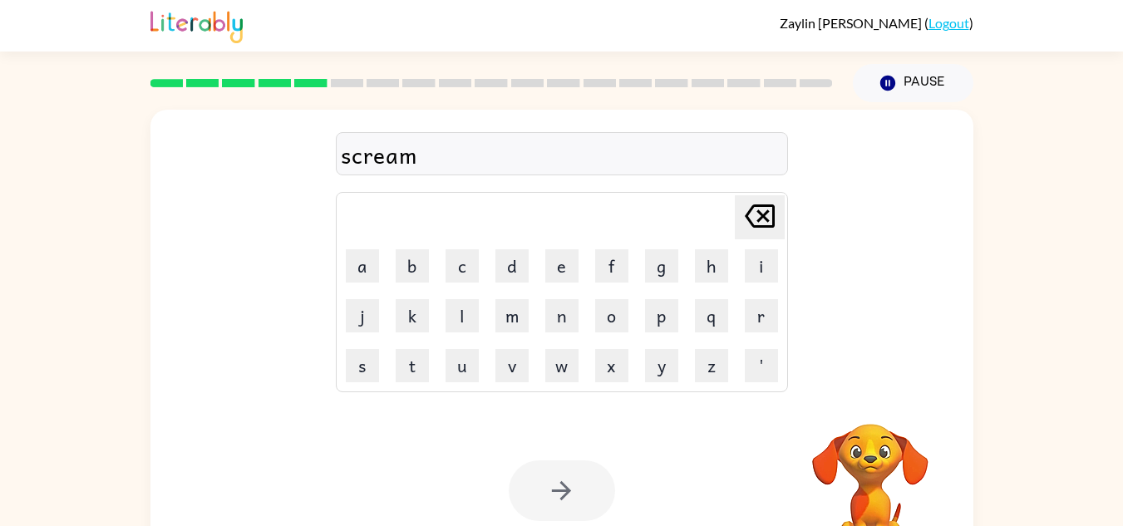
click at [569, 496] on div at bounding box center [562, 490] width 106 height 61
click at [573, 495] on div at bounding box center [562, 490] width 106 height 61
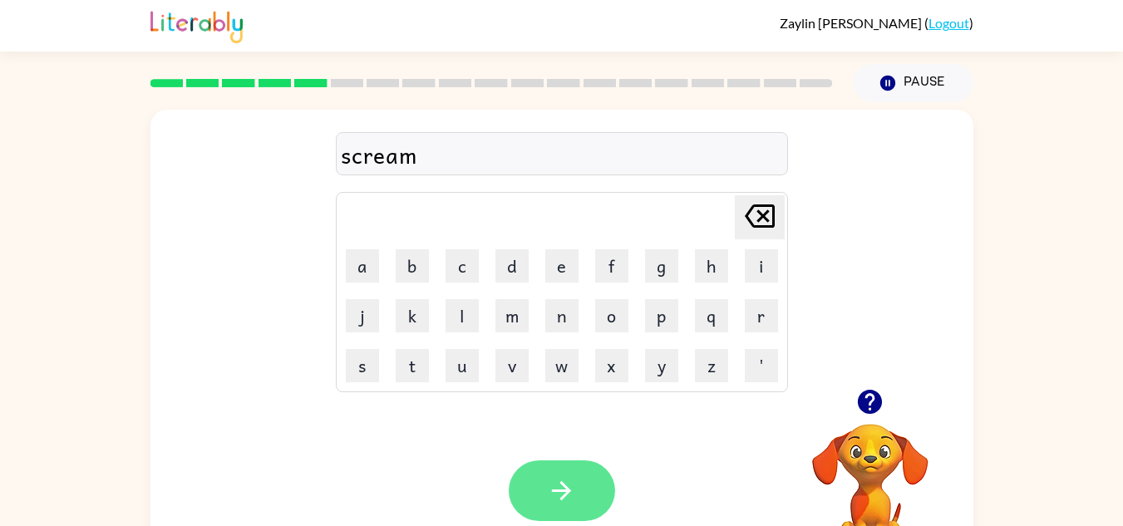
click at [573, 504] on icon "button" at bounding box center [561, 490] width 29 height 29
click at [573, 503] on div at bounding box center [562, 490] width 106 height 61
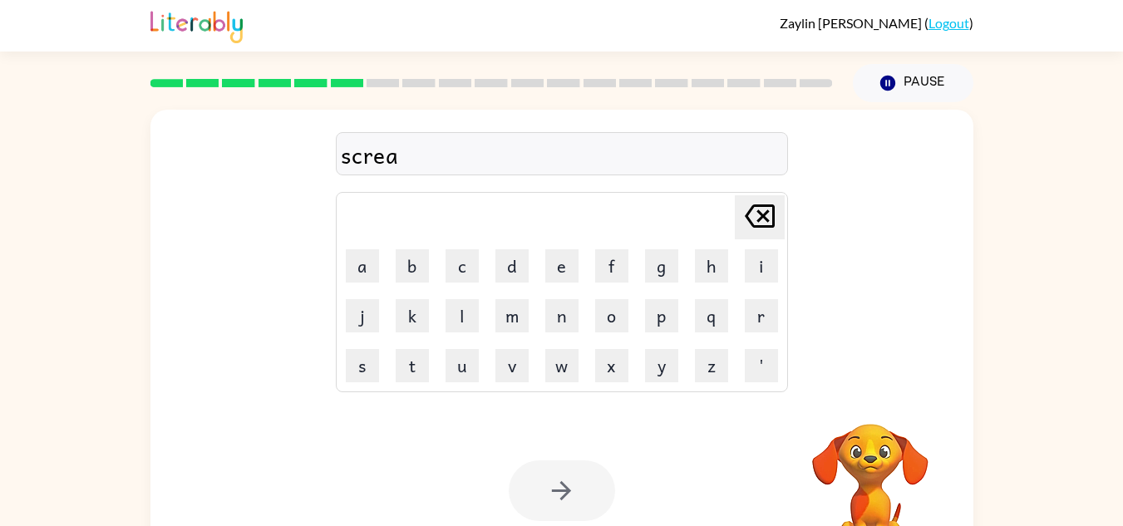
scroll to position [58, 0]
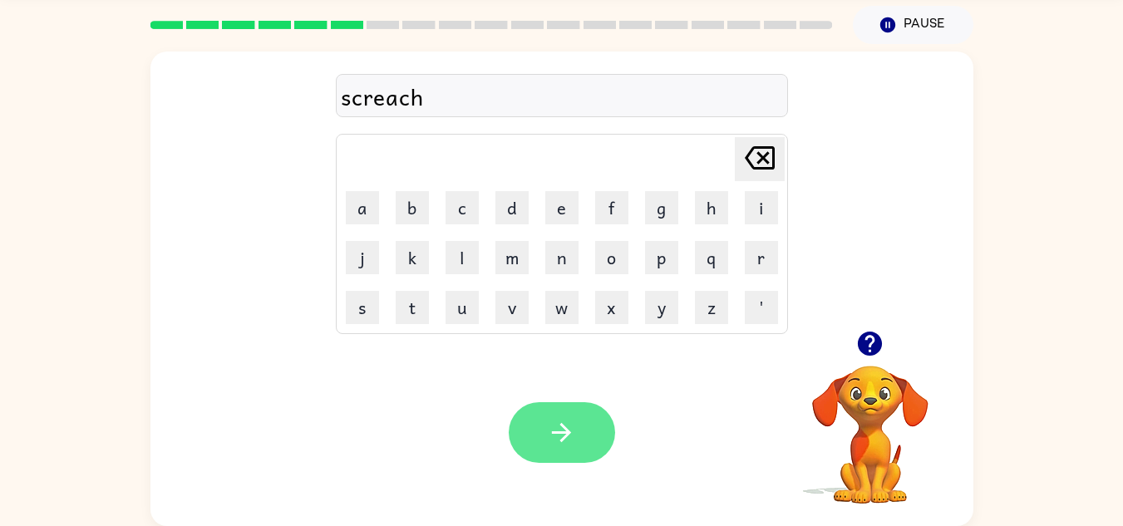
click at [580, 456] on button "button" at bounding box center [562, 432] width 106 height 61
click at [554, 440] on icon "button" at bounding box center [561, 432] width 29 height 29
click at [537, 452] on button "button" at bounding box center [562, 432] width 106 height 61
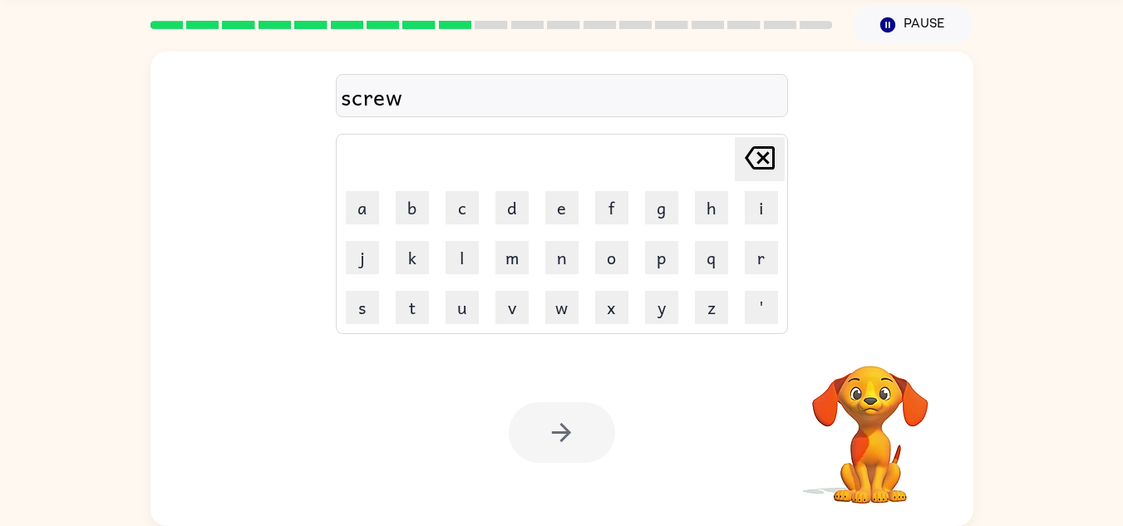
click at [572, 436] on div at bounding box center [562, 432] width 106 height 61
click at [566, 433] on icon "button" at bounding box center [561, 432] width 19 height 19
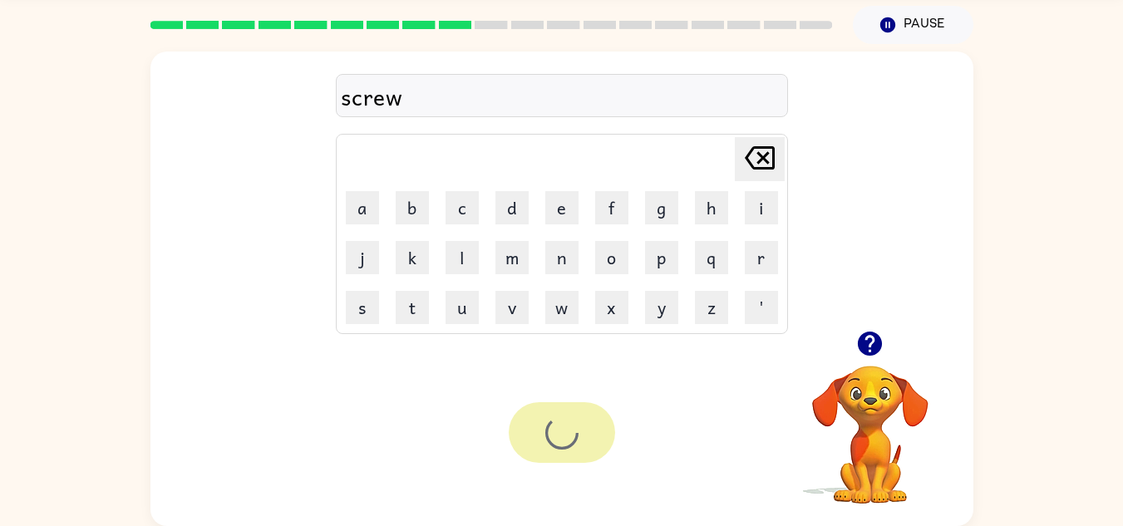
click at [568, 447] on div at bounding box center [562, 432] width 106 height 61
click at [564, 445] on div at bounding box center [562, 432] width 106 height 61
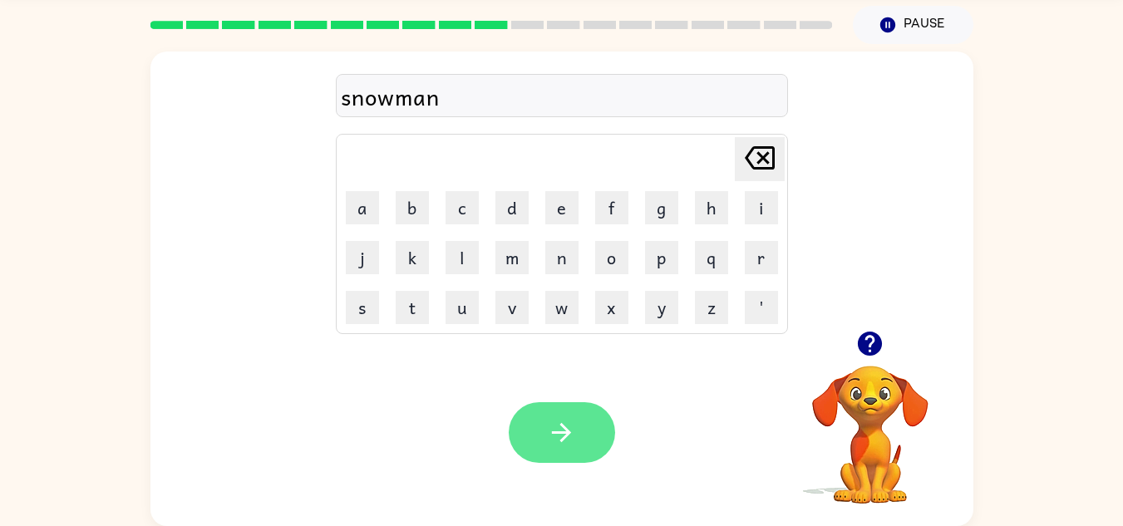
click at [568, 452] on button "button" at bounding box center [562, 432] width 106 height 61
click at [569, 421] on icon "button" at bounding box center [561, 432] width 29 height 29
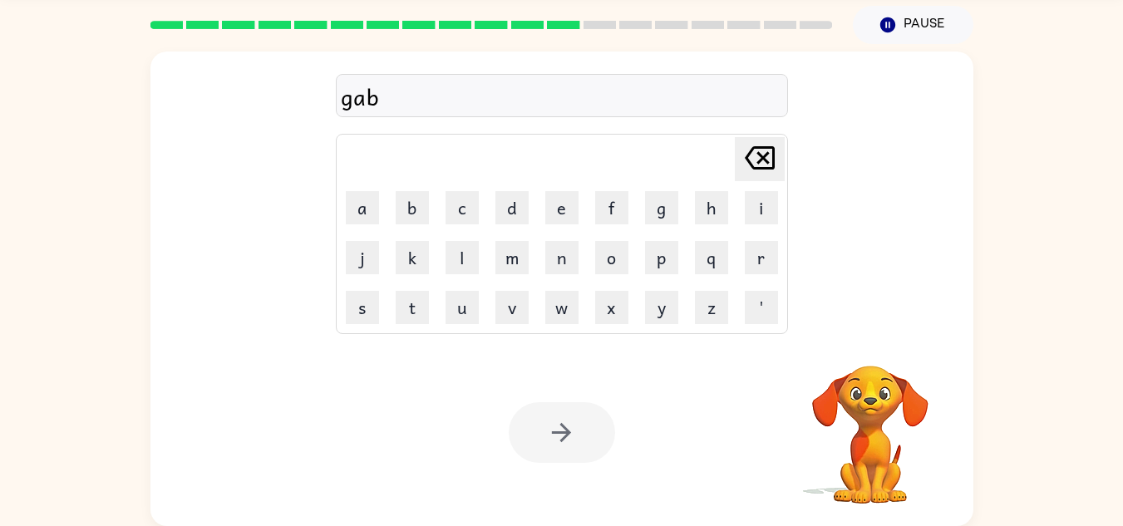
click at [585, 447] on div at bounding box center [562, 432] width 106 height 61
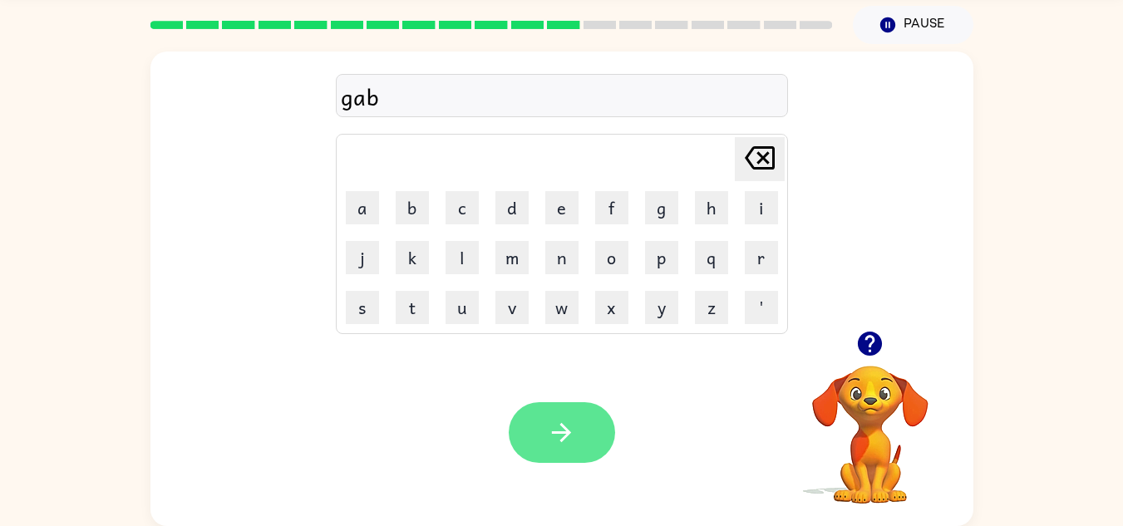
click at [579, 448] on button "button" at bounding box center [562, 432] width 106 height 61
click at [584, 442] on div at bounding box center [562, 432] width 106 height 61
click at [564, 439] on icon "button" at bounding box center [561, 432] width 19 height 19
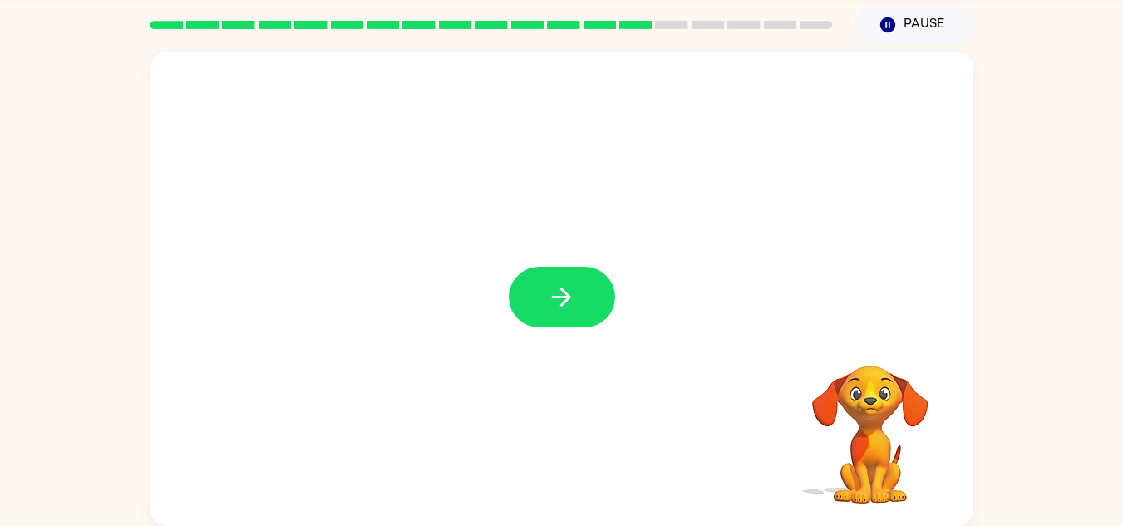
click at [544, 328] on div at bounding box center [561, 289] width 823 height 475
click at [544, 308] on button "button" at bounding box center [562, 297] width 106 height 61
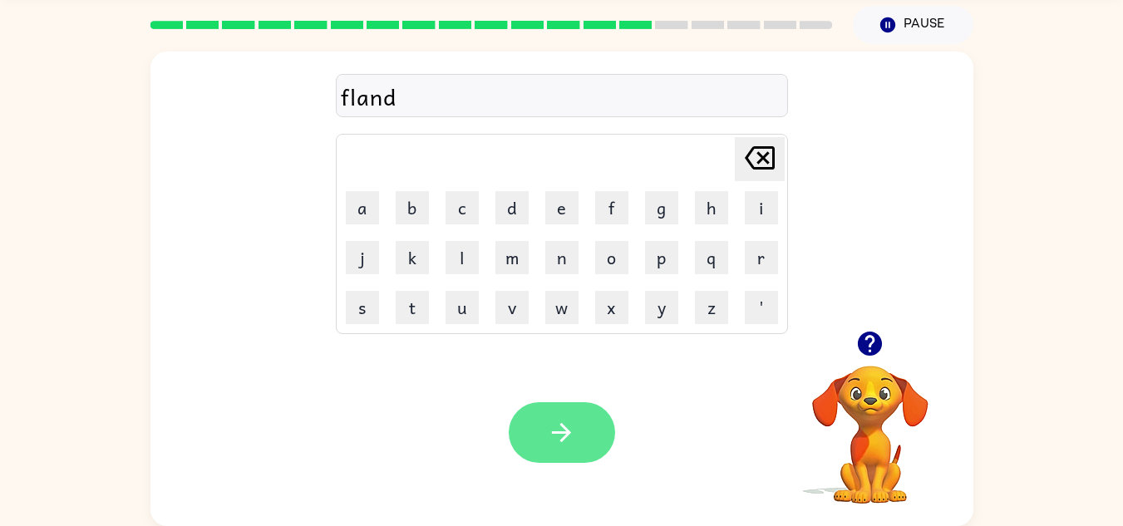
click at [575, 446] on icon "button" at bounding box center [561, 432] width 29 height 29
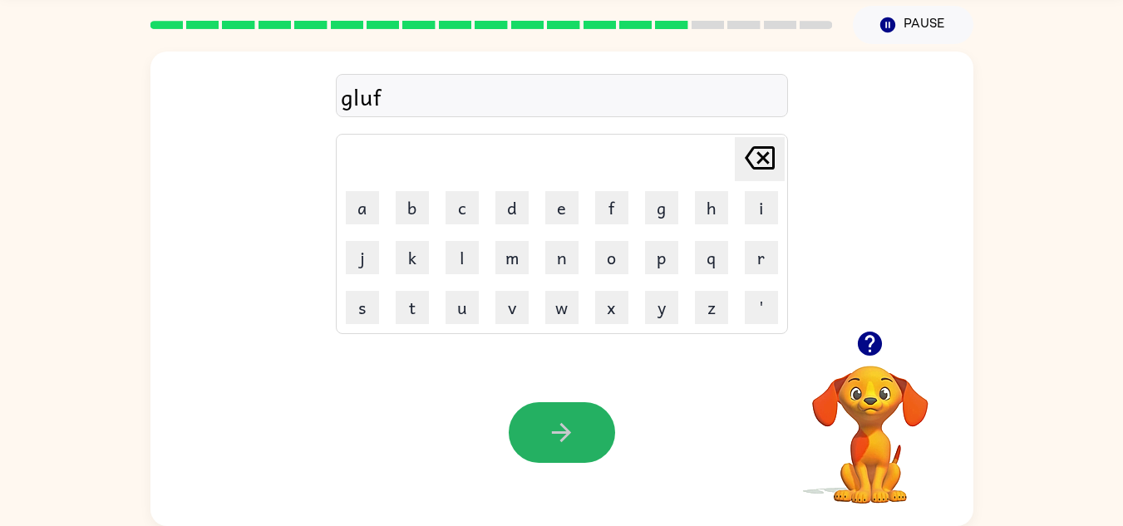
click at [575, 446] on icon "button" at bounding box center [561, 432] width 29 height 29
click at [575, 442] on icon "button" at bounding box center [561, 432] width 29 height 29
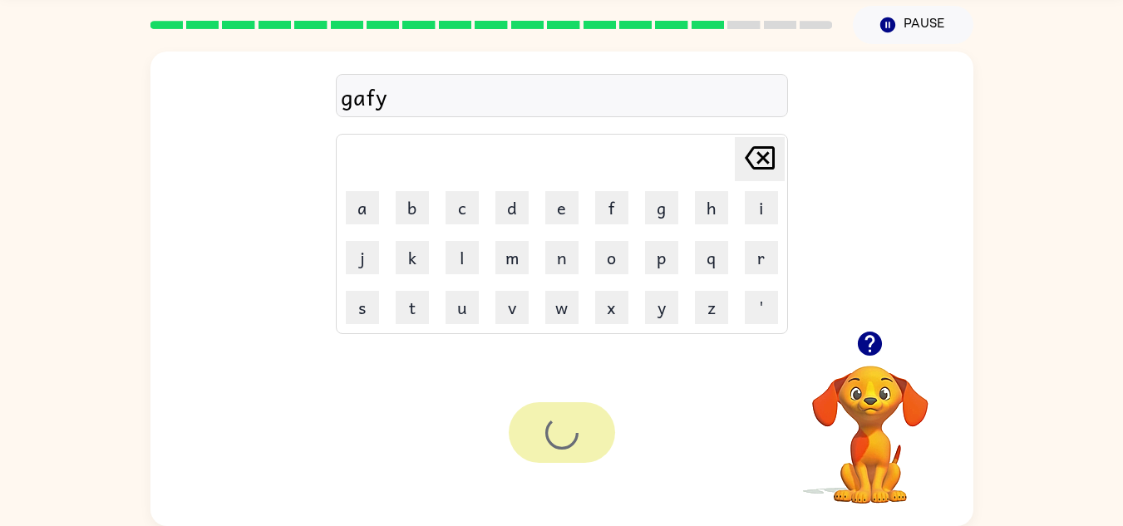
click at [575, 442] on div at bounding box center [562, 432] width 106 height 61
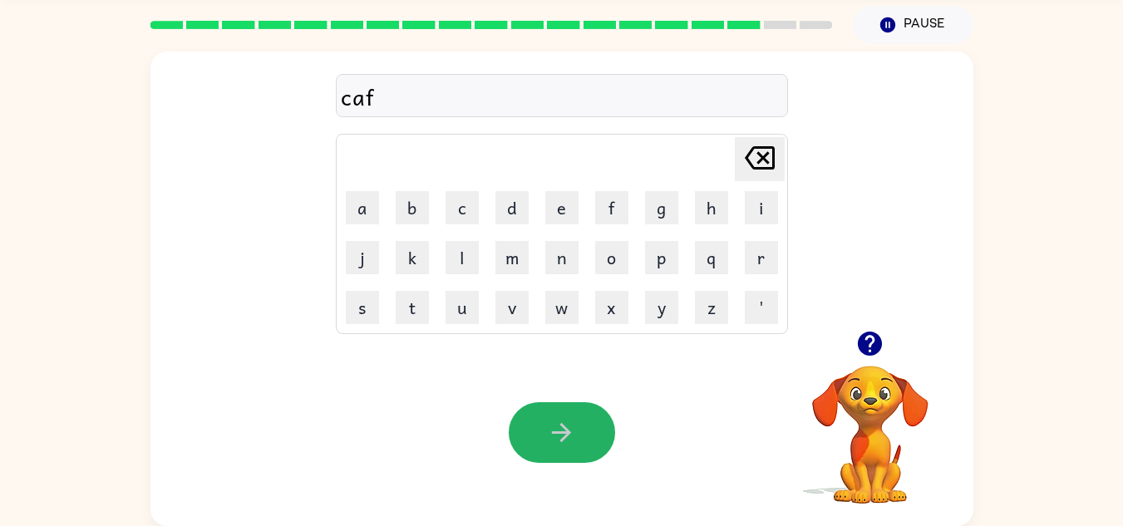
click at [575, 442] on icon "button" at bounding box center [561, 432] width 29 height 29
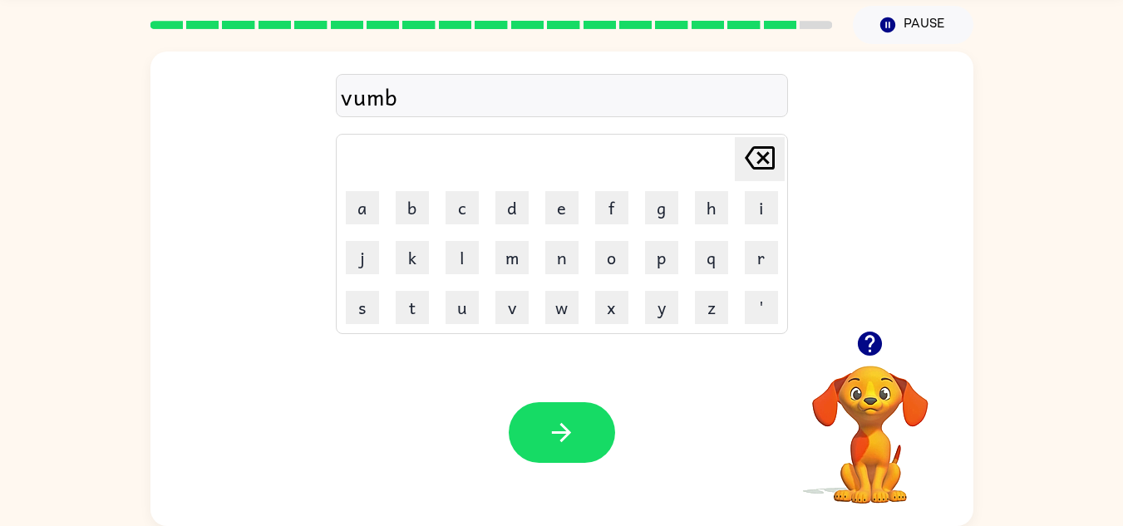
click at [575, 442] on div at bounding box center [562, 432] width 106 height 61
click at [575, 442] on icon "button" at bounding box center [561, 432] width 29 height 29
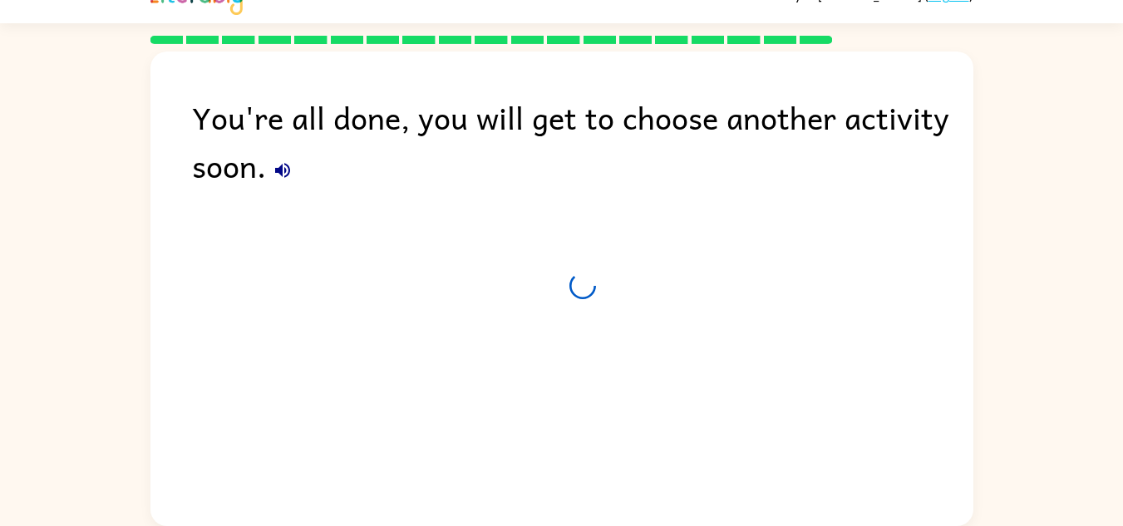
scroll to position [28, 0]
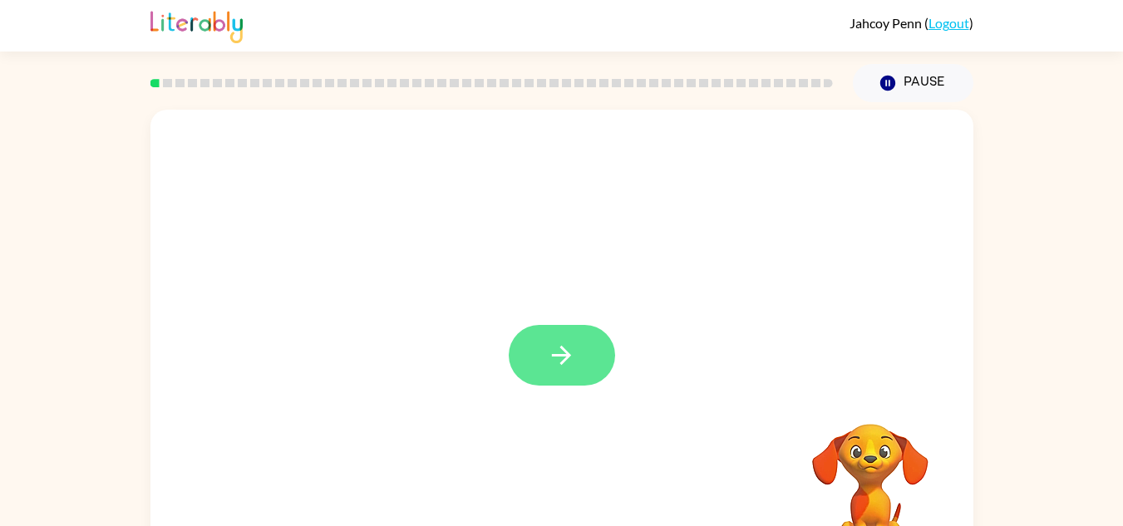
click at [558, 327] on button "button" at bounding box center [562, 355] width 106 height 61
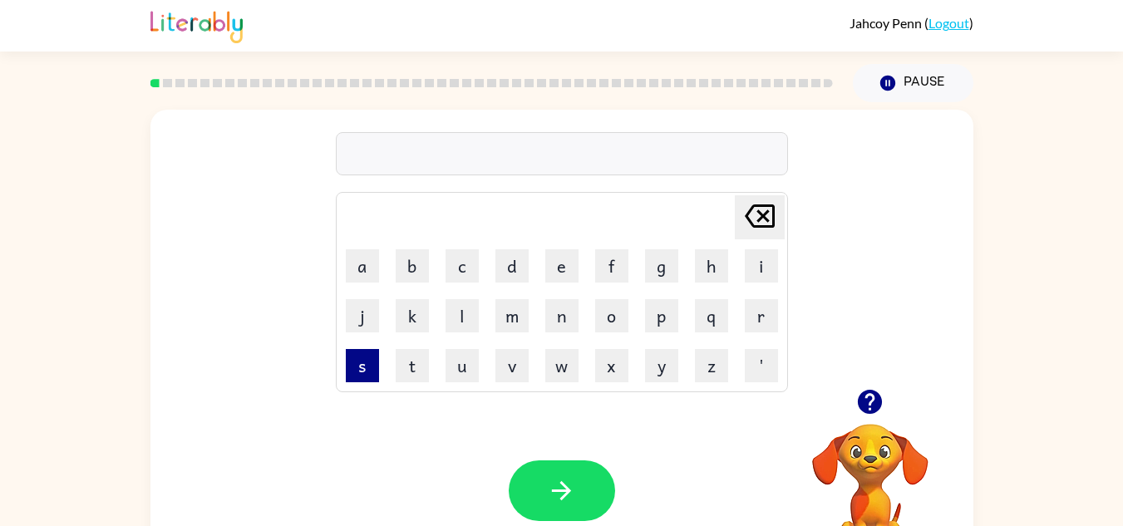
click at [363, 370] on button "s" at bounding box center [362, 365] width 33 height 33
click at [695, 277] on button "h" at bounding box center [711, 265] width 33 height 33
click at [630, 319] on td "o" at bounding box center [612, 316] width 48 height 48
click at [625, 318] on button "o" at bounding box center [611, 315] width 33 height 33
click at [751, 313] on button "r" at bounding box center [761, 315] width 33 height 33
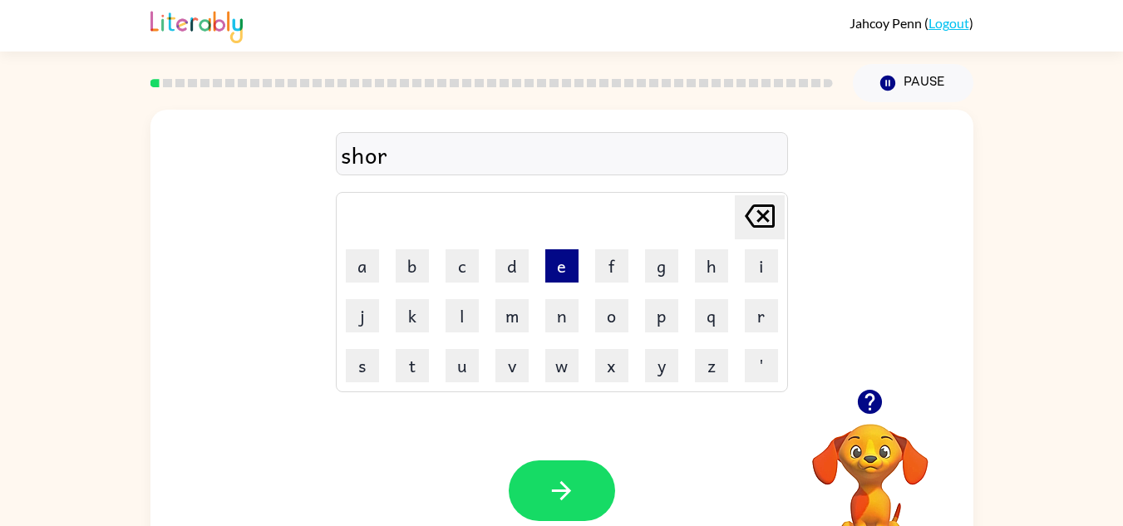
click at [561, 274] on button "e" at bounding box center [561, 265] width 33 height 33
click at [753, 216] on icon "Delete Delete last character input" at bounding box center [760, 216] width 40 height 40
click at [761, 310] on button "r" at bounding box center [761, 315] width 33 height 33
click at [403, 351] on button "t" at bounding box center [412, 365] width 33 height 33
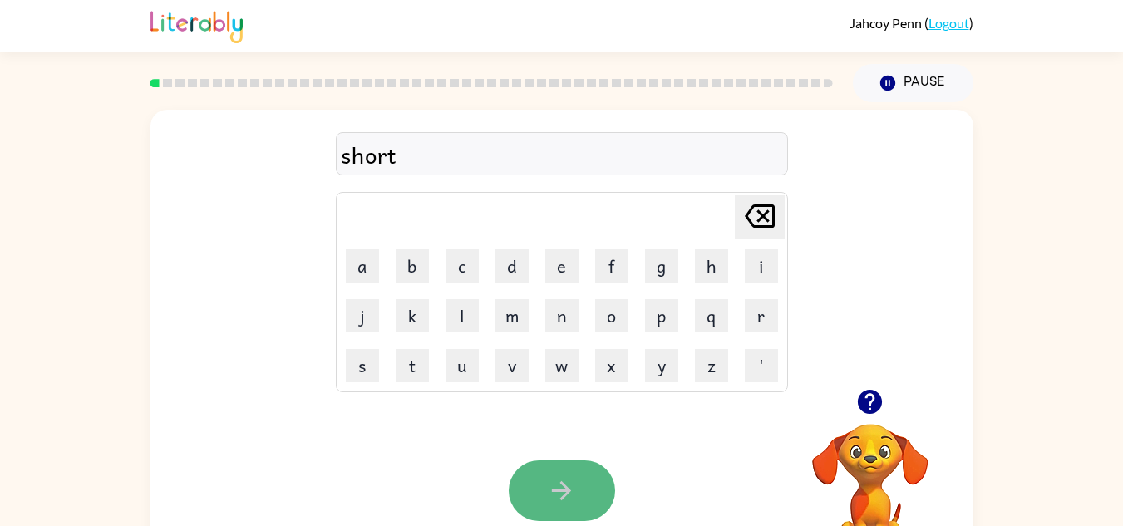
click at [561, 475] on button "button" at bounding box center [562, 490] width 106 height 61
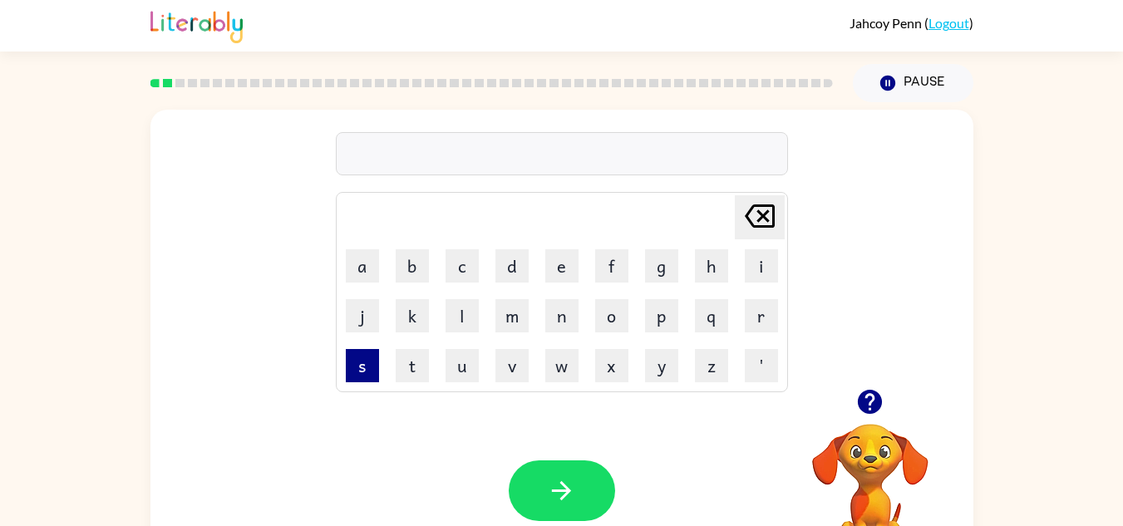
click at [357, 369] on button "s" at bounding box center [362, 365] width 33 height 33
click at [717, 278] on button "h" at bounding box center [711, 265] width 33 height 33
click at [458, 367] on button "u" at bounding box center [462, 365] width 33 height 33
click at [479, 286] on td "c" at bounding box center [462, 266] width 48 height 48
click at [521, 254] on button "d" at bounding box center [511, 265] width 33 height 33
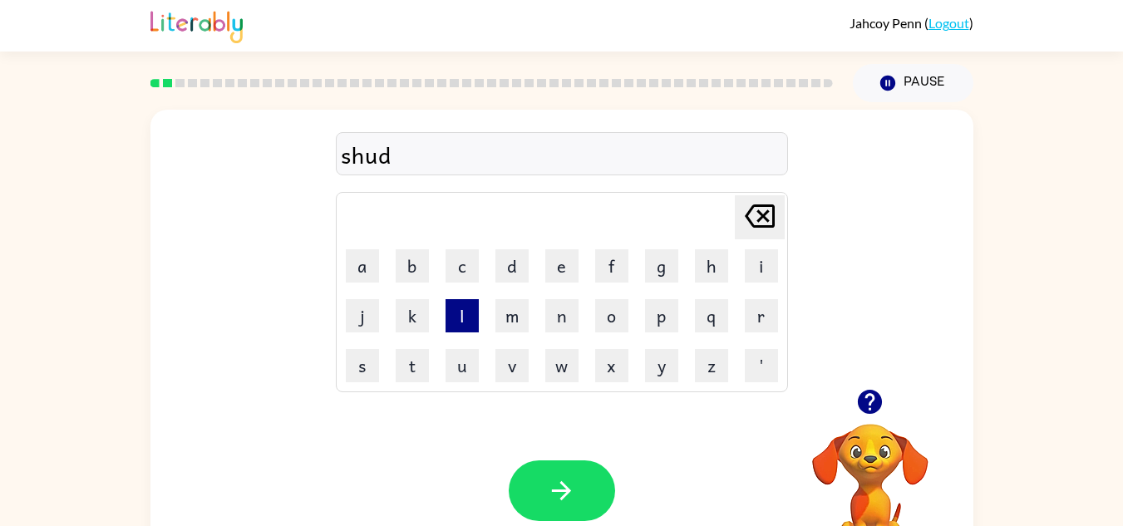
click at [452, 304] on button "l" at bounding box center [462, 315] width 33 height 33
click at [555, 277] on button "e" at bounding box center [561, 265] width 33 height 33
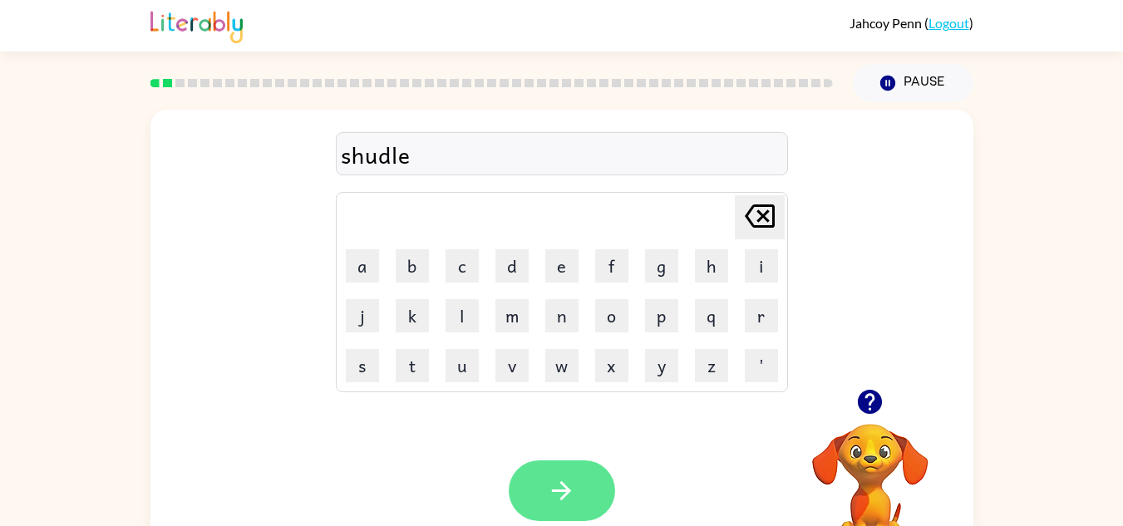
click at [557, 472] on button "button" at bounding box center [562, 490] width 106 height 61
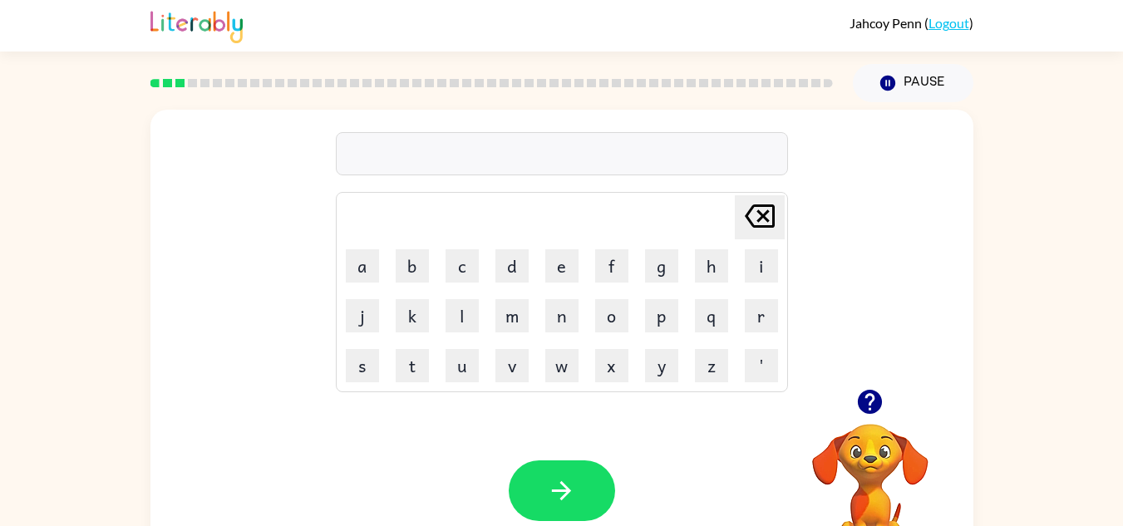
drag, startPoint x: 557, startPoint y: 472, endPoint x: 520, endPoint y: 337, distance: 140.6
click at [520, 337] on div "Delete Delete last character input a b c d e f g h i j k l m n o p q r s t u v …" at bounding box center [561, 347] width 823 height 475
click at [516, 352] on button "v" at bounding box center [511, 365] width 33 height 33
click at [771, 317] on button "r" at bounding box center [761, 315] width 33 height 33
click at [606, 329] on button "o" at bounding box center [611, 315] width 33 height 33
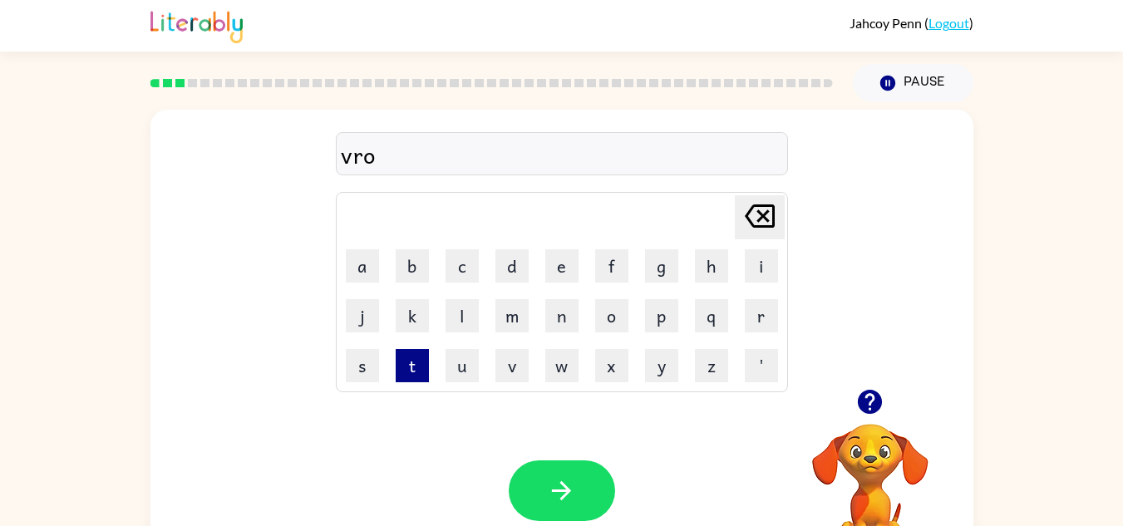
click at [405, 367] on button "t" at bounding box center [412, 365] width 33 height 33
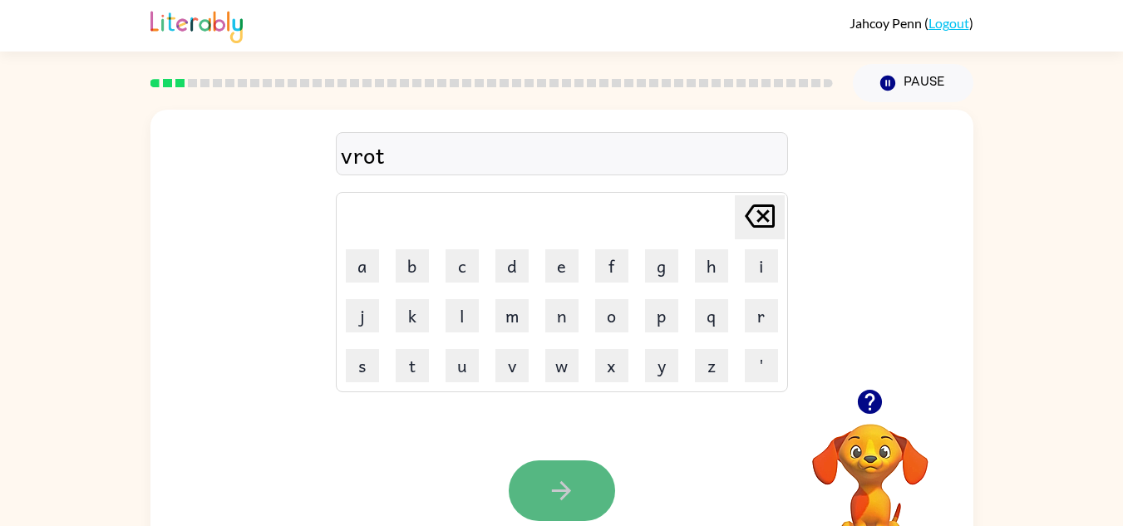
click at [545, 489] on button "button" at bounding box center [562, 490] width 106 height 61
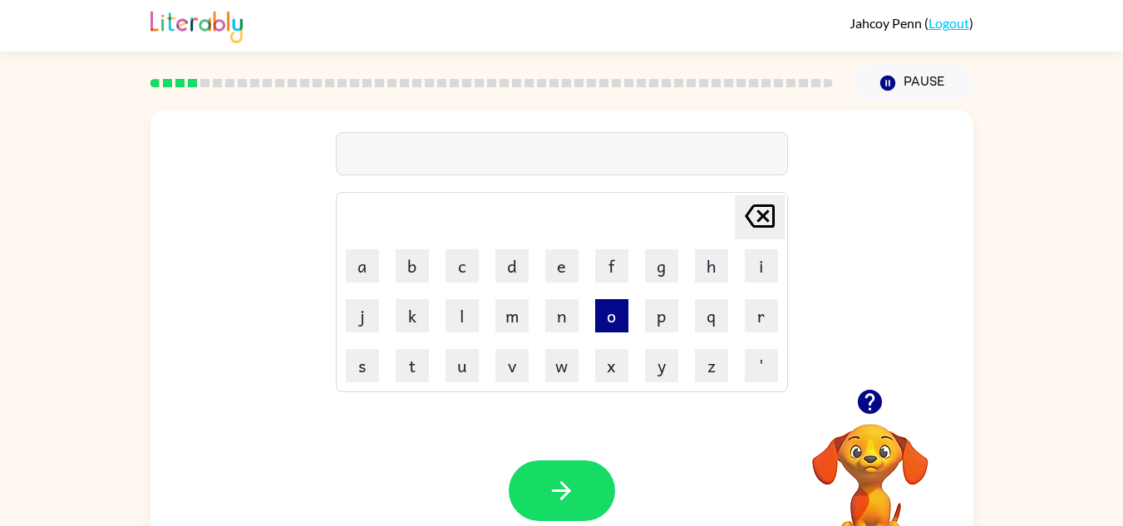
click at [610, 312] on button "o" at bounding box center [611, 315] width 33 height 33
click at [649, 264] on button "g" at bounding box center [661, 265] width 33 height 33
click at [560, 327] on button "n" at bounding box center [561, 315] width 33 height 33
click at [368, 270] on button "a" at bounding box center [362, 265] width 33 height 33
drag, startPoint x: 360, startPoint y: 374, endPoint x: 347, endPoint y: 382, distance: 15.3
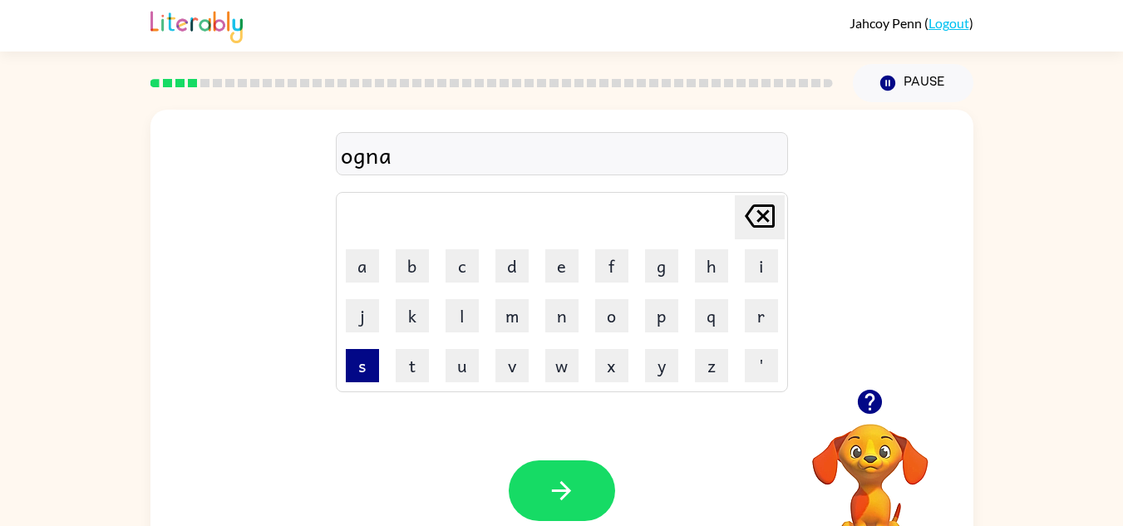
click at [347, 382] on button "s" at bounding box center [362, 365] width 33 height 33
click at [754, 210] on icon "[PERSON_NAME] last character input" at bounding box center [760, 216] width 40 height 40
click at [409, 378] on button "t" at bounding box center [412, 365] width 33 height 33
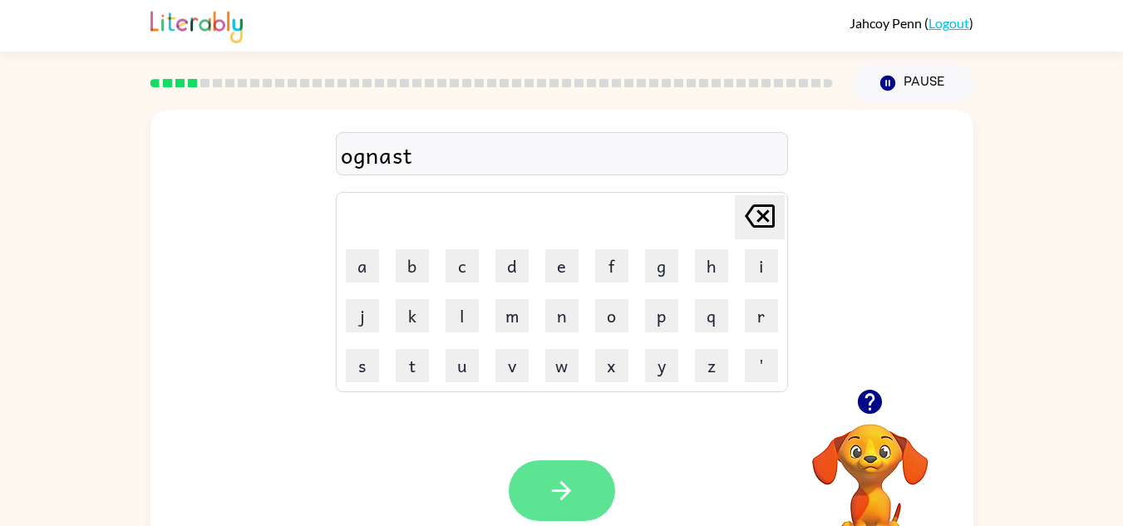
click at [585, 492] on button "button" at bounding box center [562, 490] width 106 height 61
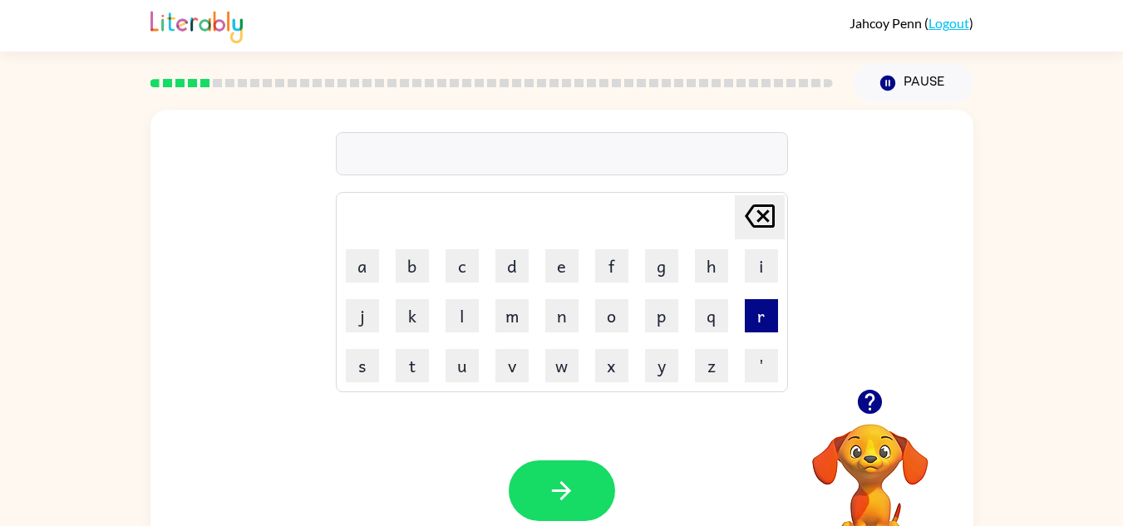
click at [761, 320] on button "r" at bounding box center [761, 315] width 33 height 33
click at [566, 273] on button "e" at bounding box center [561, 265] width 33 height 33
click at [370, 263] on button "a" at bounding box center [362, 265] width 33 height 33
click at [566, 320] on button "n" at bounding box center [561, 315] width 33 height 33
drag, startPoint x: 410, startPoint y: 365, endPoint x: 549, endPoint y: 548, distance: 230.1
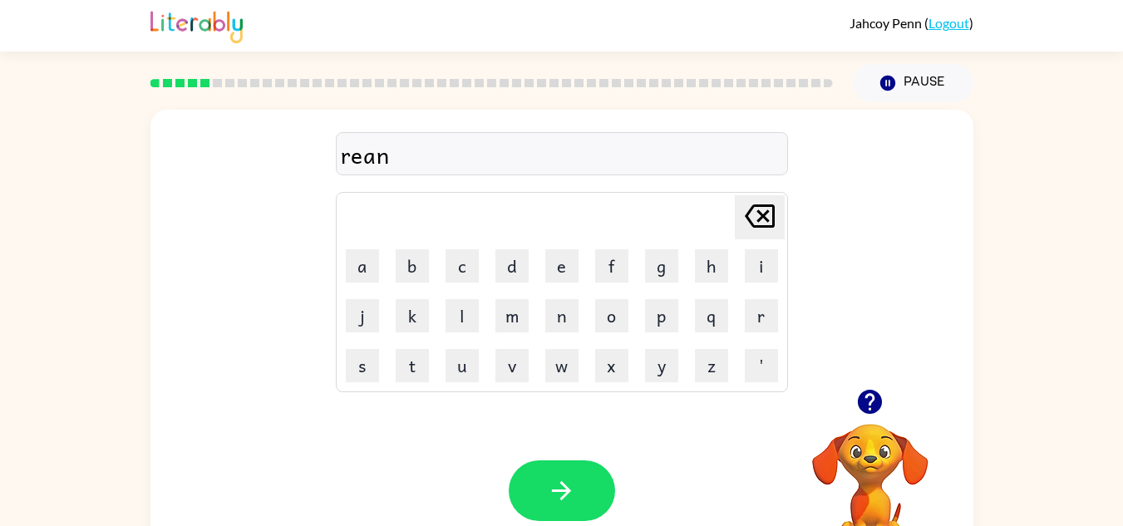
click at [549, 525] on html "Jahcoy Penn ( Logout ) Pause Pause rean Delete Delete last character input a b …" at bounding box center [561, 292] width 1123 height 584
drag, startPoint x: 551, startPoint y: 496, endPoint x: 524, endPoint y: 495, distance: 26.7
click at [524, 495] on button "button" at bounding box center [562, 490] width 106 height 61
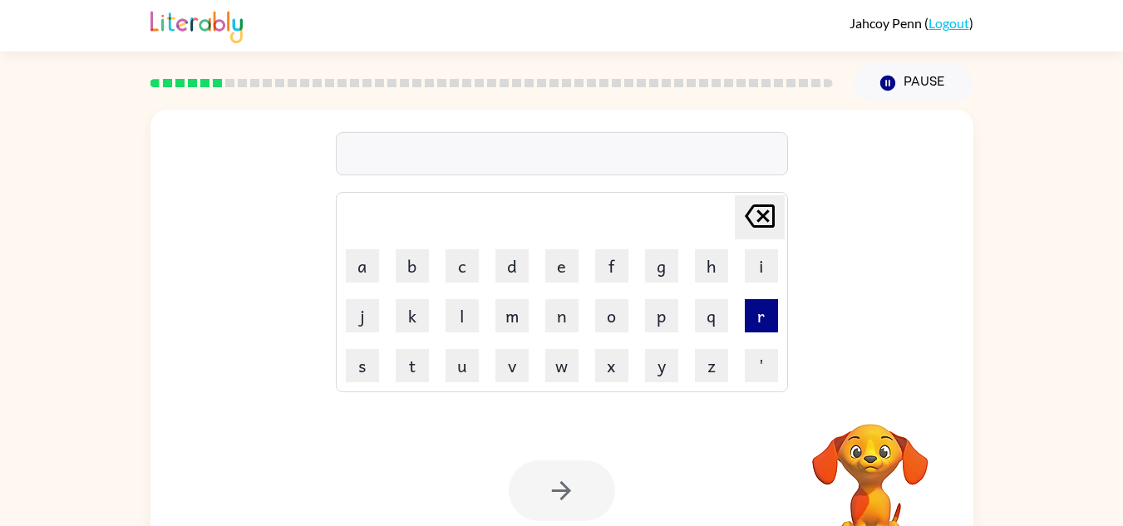
click at [766, 306] on button "r" at bounding box center [761, 315] width 33 height 33
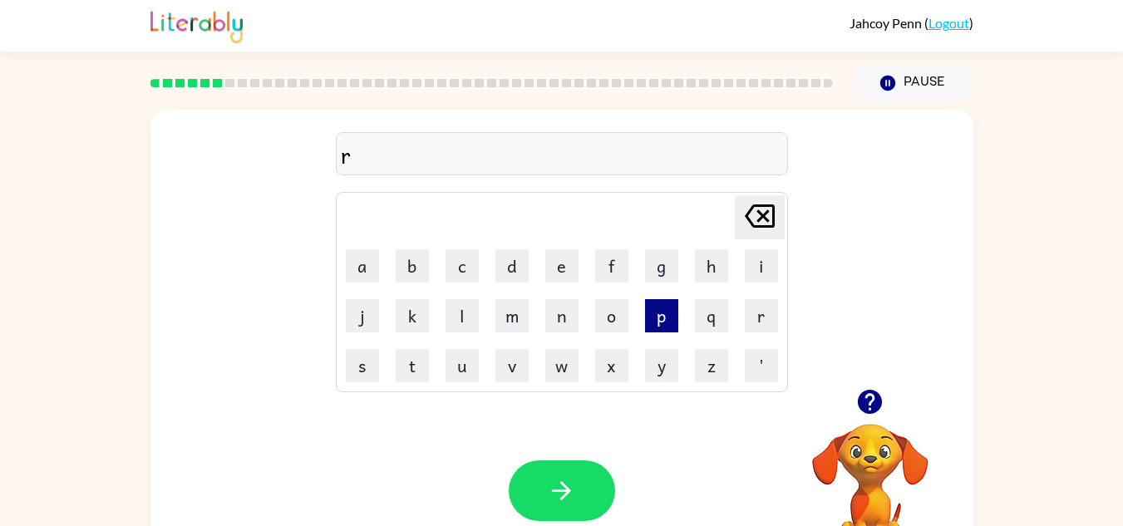
click at [660, 310] on button "p" at bounding box center [661, 315] width 33 height 33
click at [613, 321] on button "o" at bounding box center [611, 315] width 33 height 33
click at [554, 319] on button "n" at bounding box center [561, 315] width 33 height 33
click at [559, 262] on button "e" at bounding box center [561, 265] width 33 height 33
click at [505, 262] on button "d" at bounding box center [511, 265] width 33 height 33
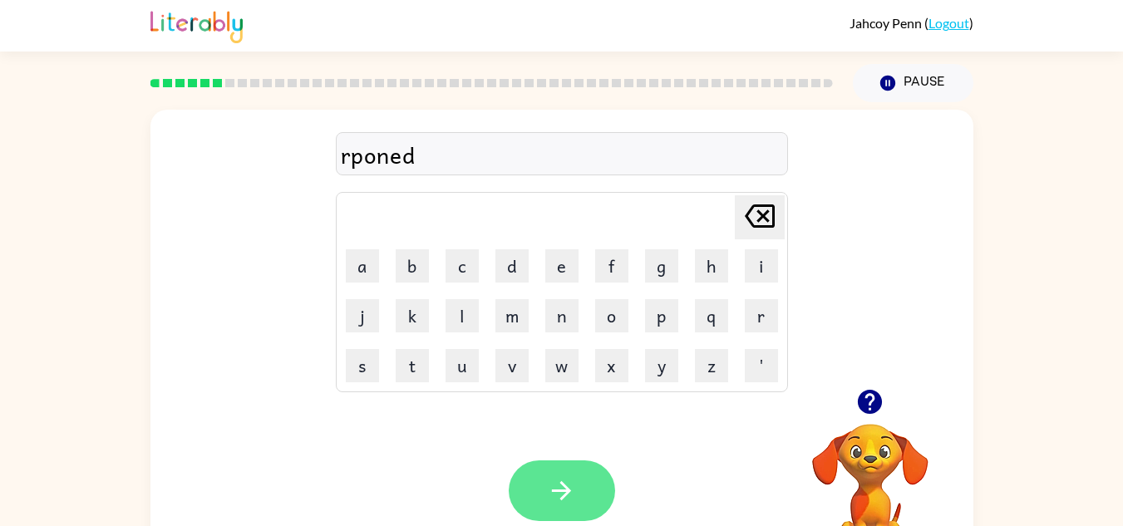
click at [552, 462] on button "button" at bounding box center [562, 490] width 106 height 61
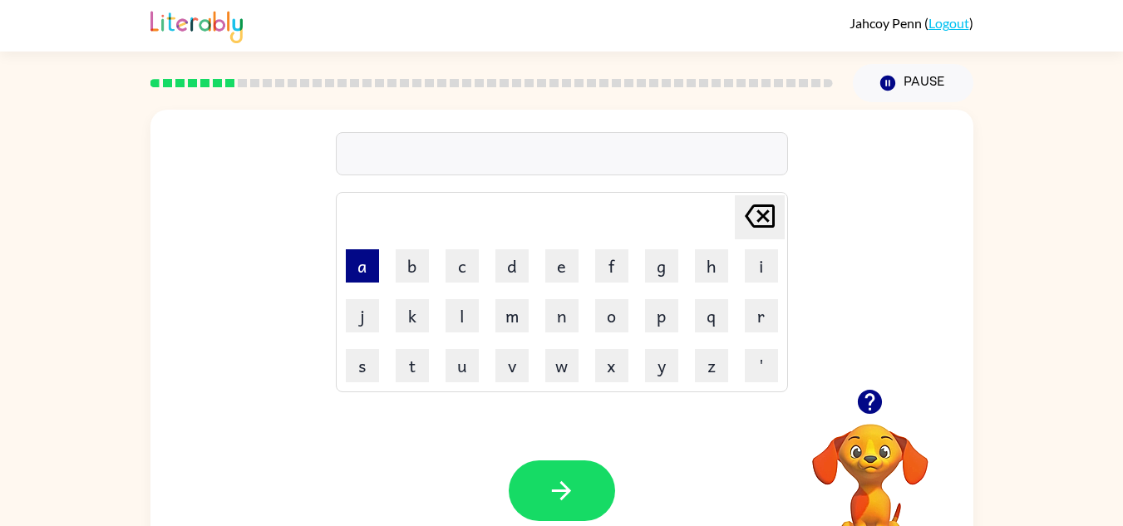
click at [366, 273] on button "a" at bounding box center [362, 265] width 33 height 33
click at [558, 315] on button "n" at bounding box center [561, 315] width 33 height 33
click at [772, 315] on button "r" at bounding box center [761, 315] width 33 height 33
click at [563, 273] on button "e" at bounding box center [561, 265] width 33 height 33
click at [456, 315] on button "l" at bounding box center [462, 315] width 33 height 33
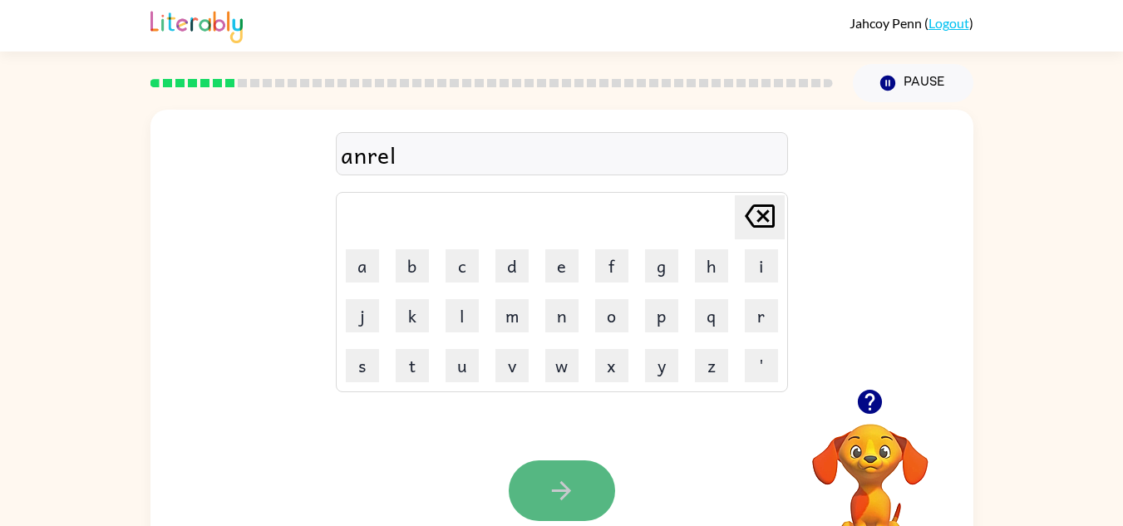
click at [554, 472] on button "button" at bounding box center [562, 490] width 106 height 61
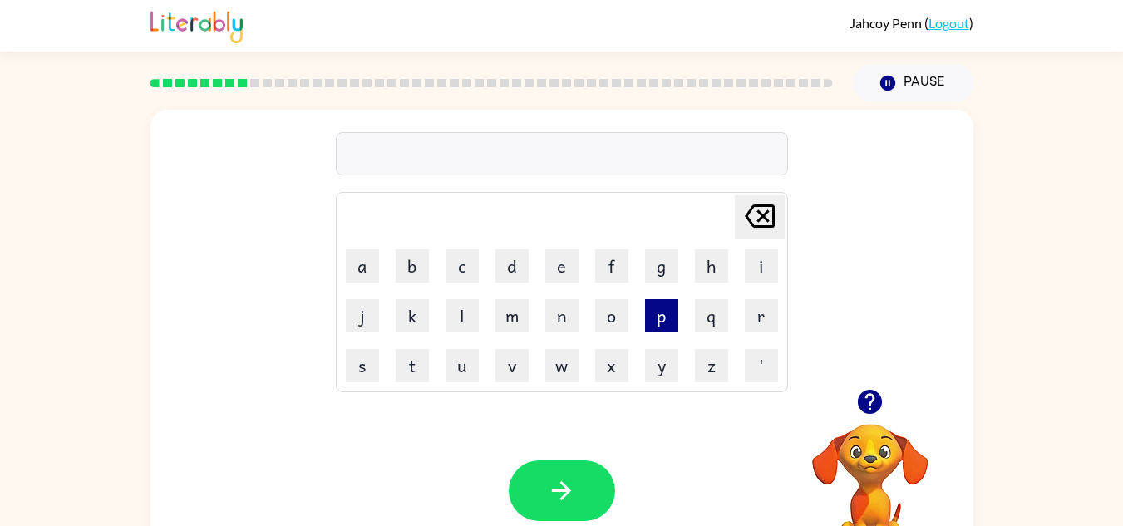
click at [658, 308] on button "p" at bounding box center [661, 315] width 33 height 33
click at [710, 257] on button "h" at bounding box center [711, 265] width 33 height 33
click at [564, 277] on button "e" at bounding box center [561, 265] width 33 height 33
click at [360, 272] on button "a" at bounding box center [362, 265] width 33 height 33
click at [411, 353] on button "t" at bounding box center [412, 365] width 33 height 33
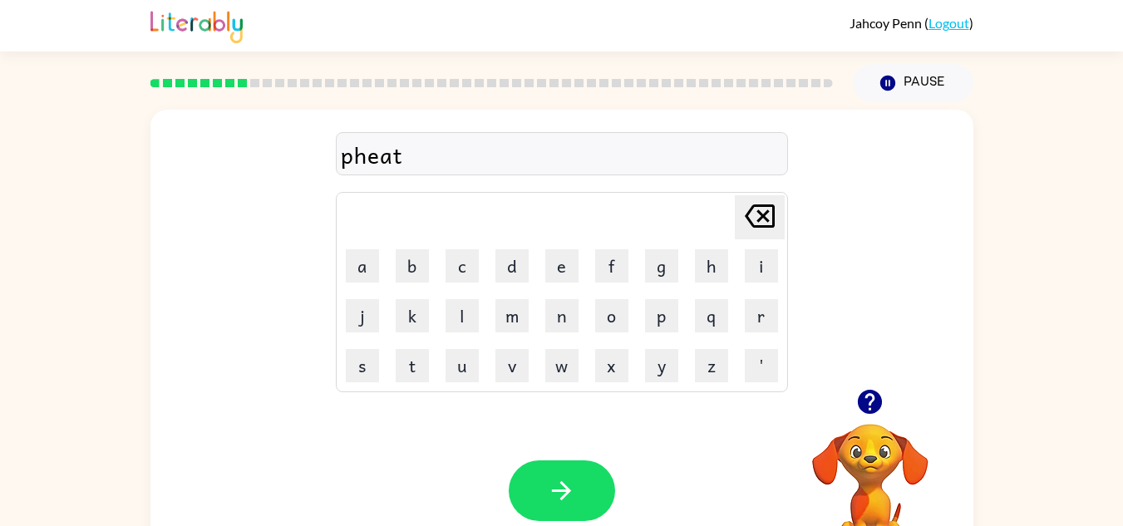
click at [766, 217] on icon "[PERSON_NAME] last character input" at bounding box center [760, 216] width 40 height 40
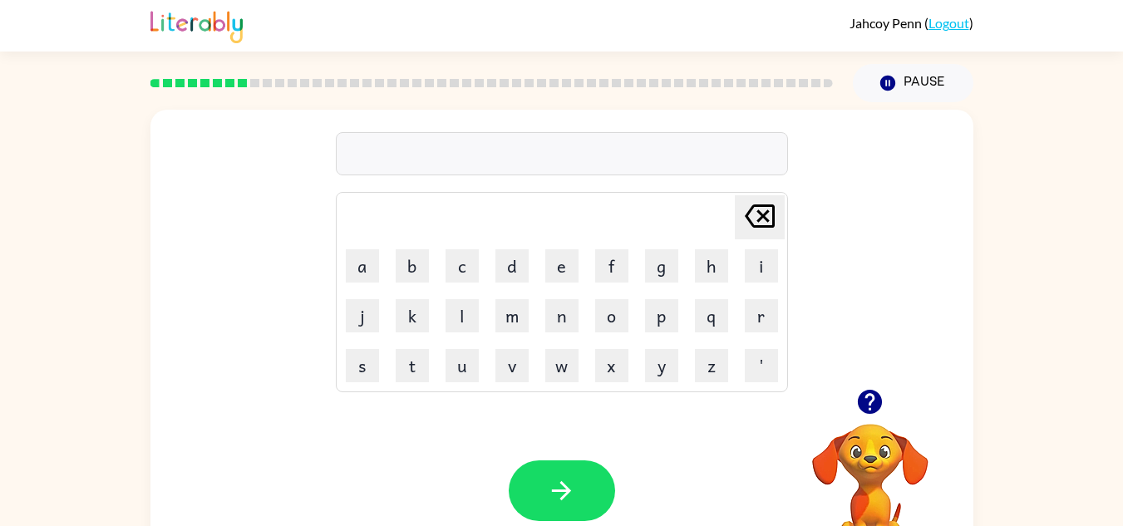
click at [766, 217] on icon "[PERSON_NAME] last character input" at bounding box center [760, 216] width 40 height 40
click at [668, 308] on button "p" at bounding box center [661, 315] width 33 height 33
click at [755, 323] on button "r" at bounding box center [761, 315] width 33 height 33
click at [574, 264] on button "e" at bounding box center [561, 265] width 33 height 33
click at [712, 261] on button "h" at bounding box center [711, 265] width 33 height 33
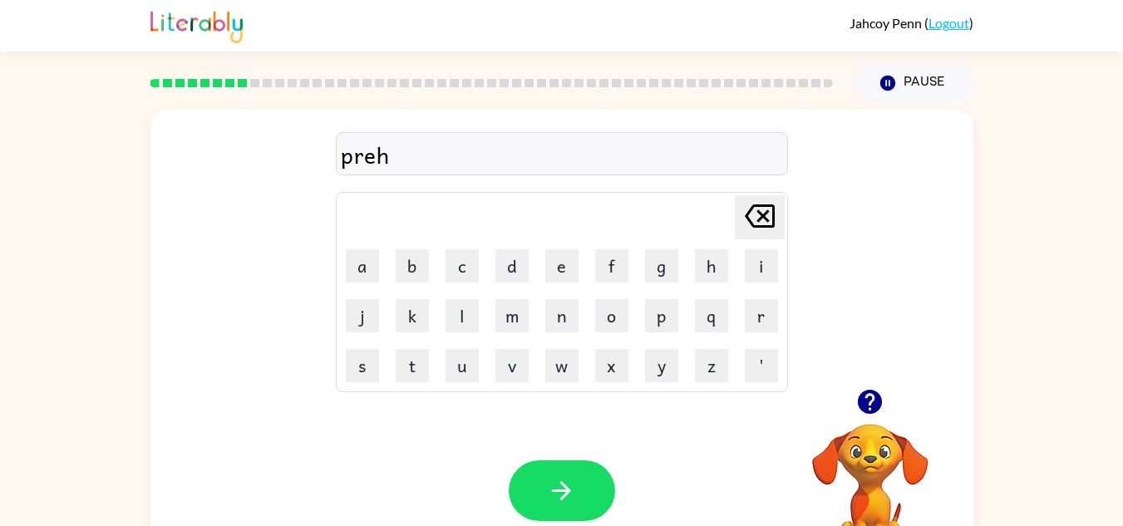
click at [767, 211] on icon at bounding box center [760, 215] width 30 height 23
click at [707, 256] on button "h" at bounding box center [711, 265] width 33 height 33
click at [558, 266] on button "e" at bounding box center [561, 265] width 33 height 33
click at [361, 256] on button "a" at bounding box center [362, 265] width 33 height 33
click at [428, 361] on button "t" at bounding box center [412, 365] width 33 height 33
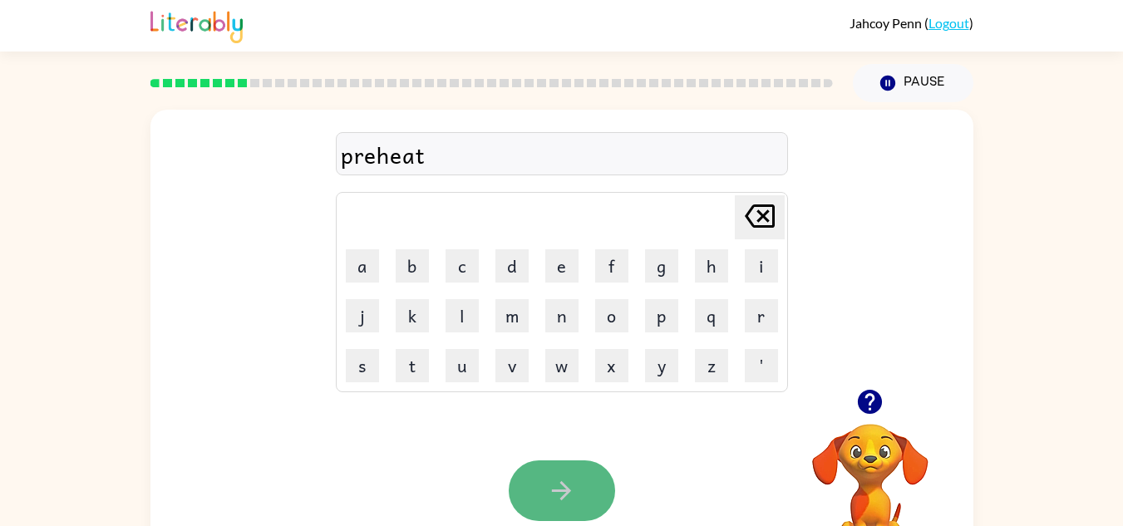
click at [559, 475] on button "button" at bounding box center [562, 490] width 106 height 61
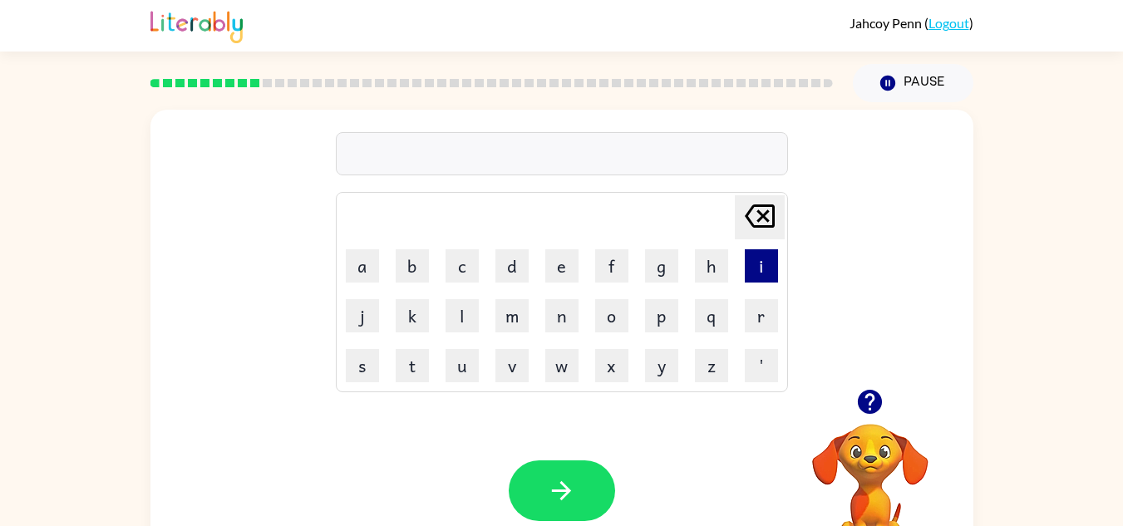
click at [772, 259] on button "i" at bounding box center [761, 265] width 33 height 33
click at [563, 305] on button "n" at bounding box center [561, 315] width 33 height 33
click at [511, 318] on button "m" at bounding box center [511, 315] width 33 height 33
click at [371, 276] on button "a" at bounding box center [362, 265] width 33 height 33
click at [354, 373] on button "s" at bounding box center [362, 365] width 33 height 33
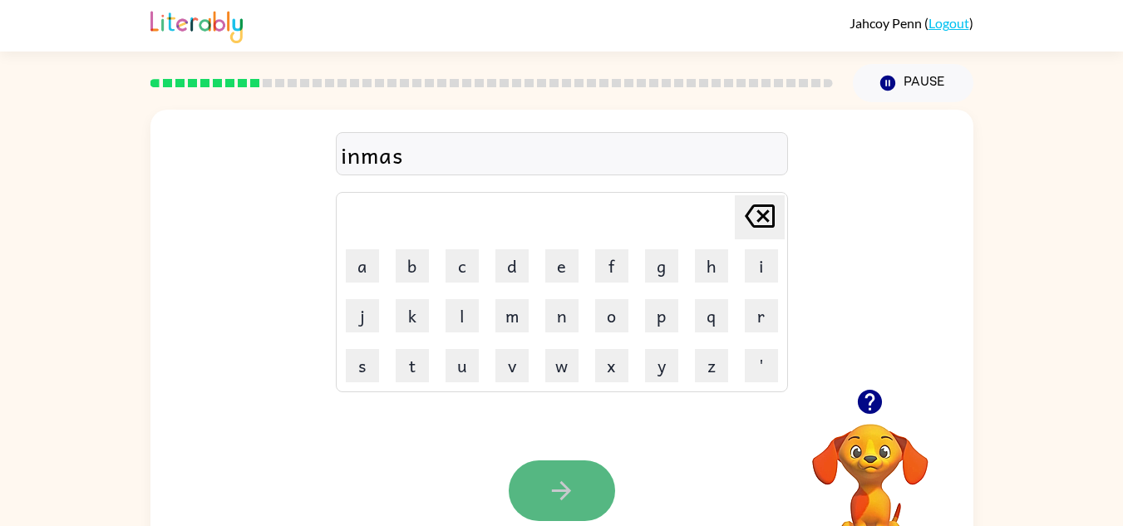
click at [539, 476] on button "button" at bounding box center [562, 490] width 106 height 61
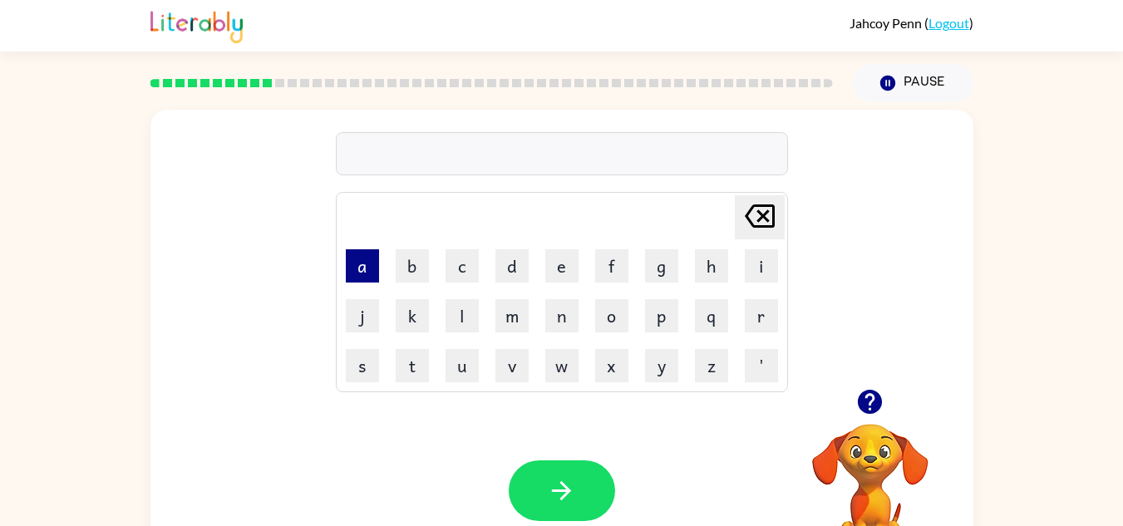
click at [363, 276] on button "a" at bounding box center [362, 265] width 33 height 33
click at [664, 267] on button "g" at bounding box center [661, 265] width 33 height 33
click at [559, 260] on button "e" at bounding box center [561, 265] width 33 height 33
click at [763, 222] on icon "[PERSON_NAME] last character input" at bounding box center [760, 216] width 40 height 40
click at [759, 313] on button "r" at bounding box center [761, 315] width 33 height 33
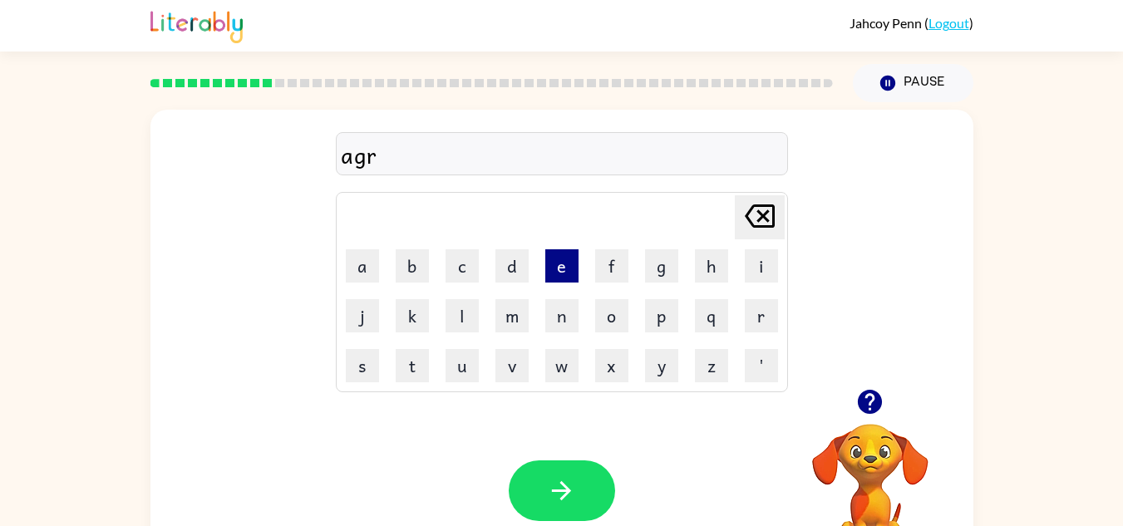
click at [566, 253] on button "e" at bounding box center [561, 265] width 33 height 33
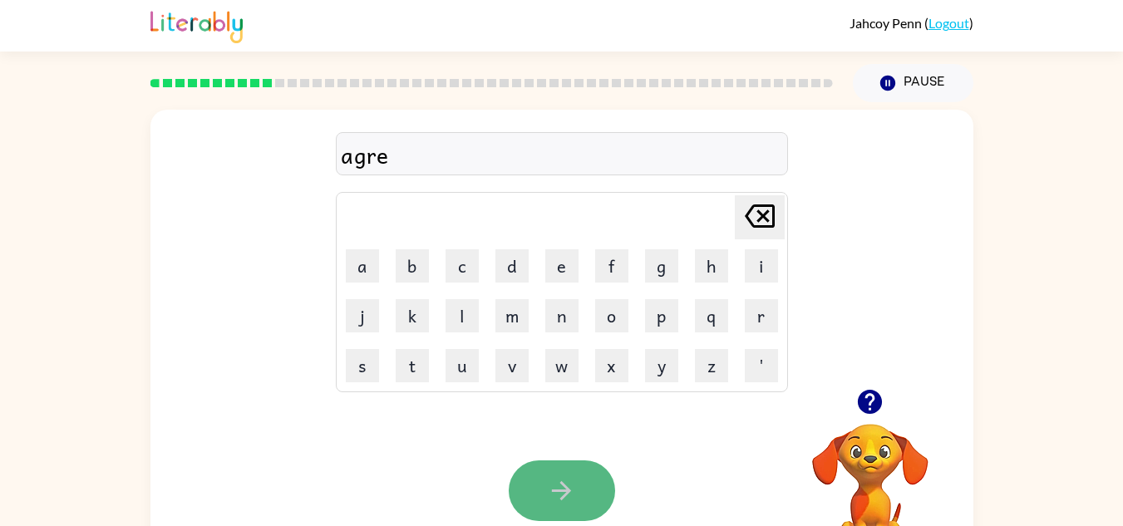
click at [552, 484] on icon "button" at bounding box center [561, 490] width 29 height 29
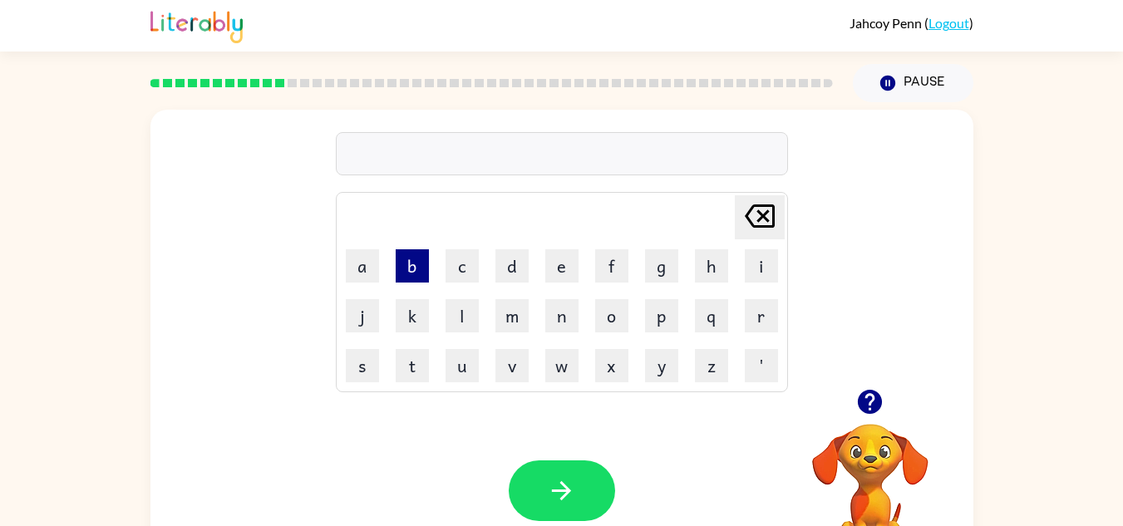
click at [403, 271] on button "b" at bounding box center [412, 265] width 33 height 33
click at [772, 318] on button "r" at bounding box center [761, 315] width 33 height 33
click at [363, 273] on button "a" at bounding box center [362, 265] width 33 height 33
click at [417, 315] on button "k" at bounding box center [412, 315] width 33 height 33
click at [611, 328] on button "o" at bounding box center [611, 315] width 33 height 33
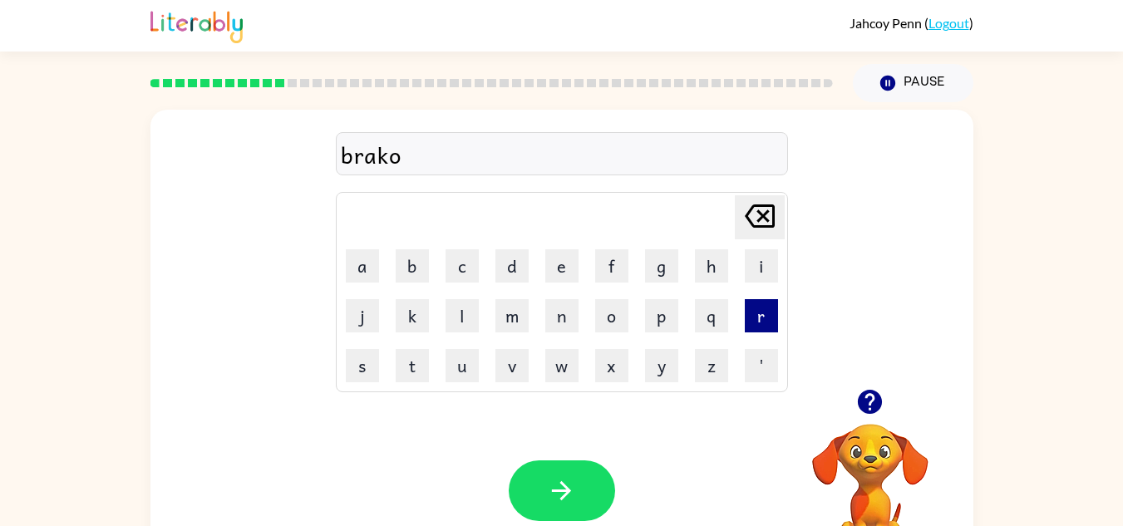
click at [766, 313] on button "r" at bounding box center [761, 315] width 33 height 33
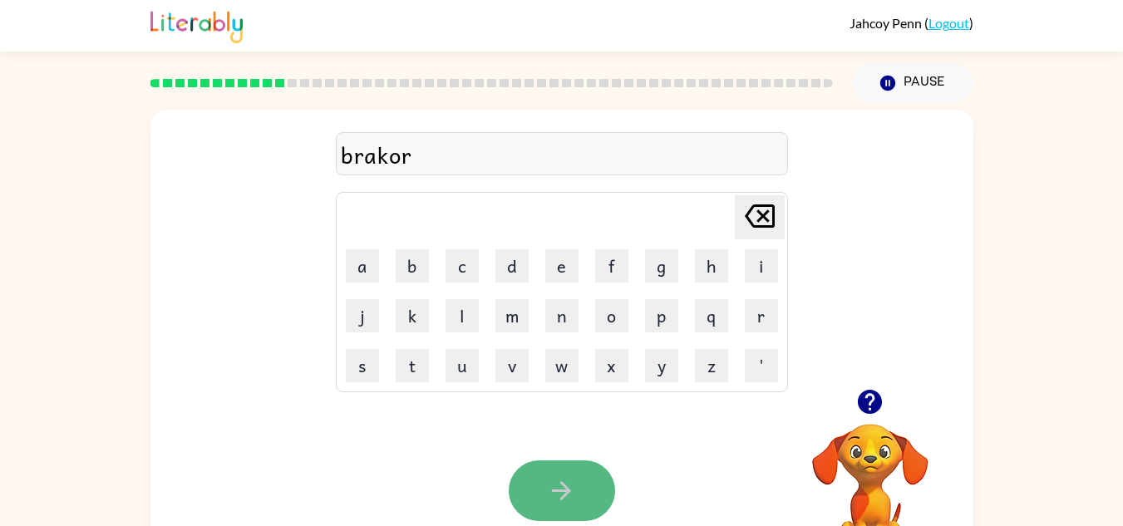
click at [542, 502] on button "button" at bounding box center [562, 490] width 106 height 61
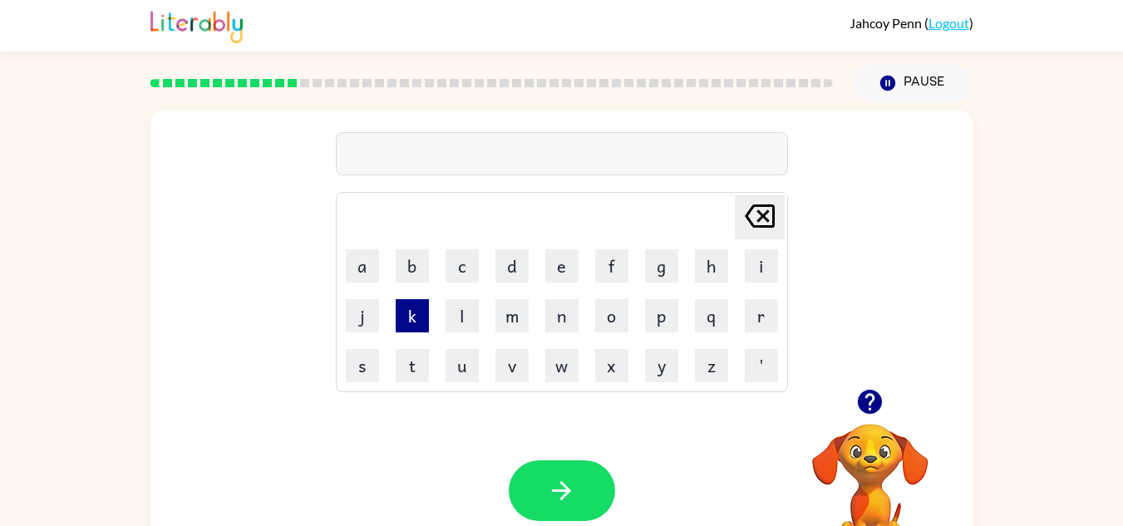
click at [411, 322] on button "k" at bounding box center [412, 315] width 33 height 33
click at [765, 312] on button "r" at bounding box center [761, 315] width 33 height 33
click at [367, 265] on button "a" at bounding box center [362, 265] width 33 height 33
click at [559, 308] on button "n" at bounding box center [561, 315] width 33 height 33
click at [506, 259] on button "d" at bounding box center [511, 265] width 33 height 33
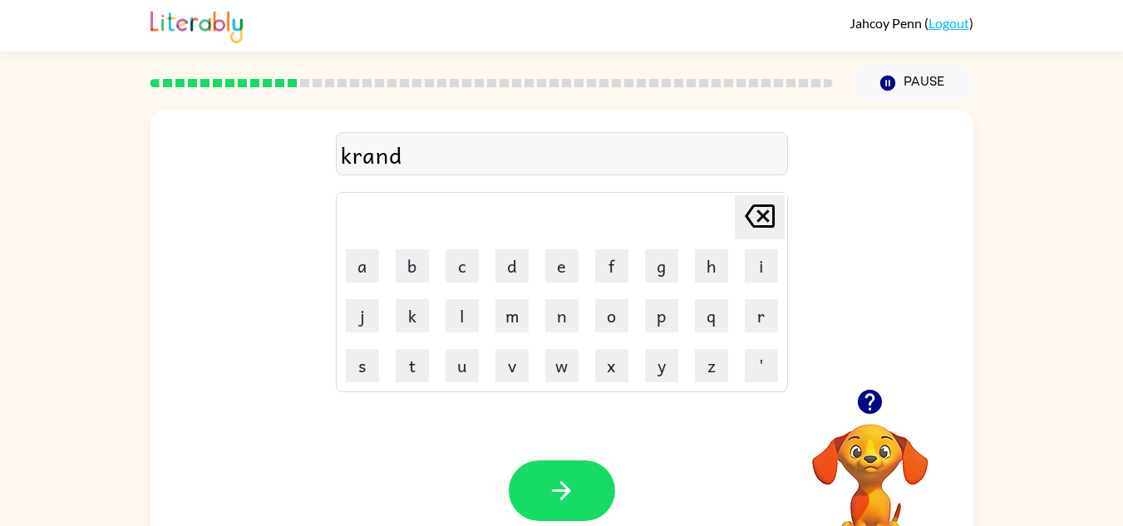
drag, startPoint x: 557, startPoint y: 260, endPoint x: 563, endPoint y: 285, distance: 25.6
click at [563, 285] on td "e" at bounding box center [562, 266] width 48 height 48
click at [563, 278] on button "e" at bounding box center [561, 265] width 33 height 33
click at [572, 467] on button "button" at bounding box center [562, 490] width 106 height 61
click at [364, 369] on button "s" at bounding box center [362, 365] width 33 height 33
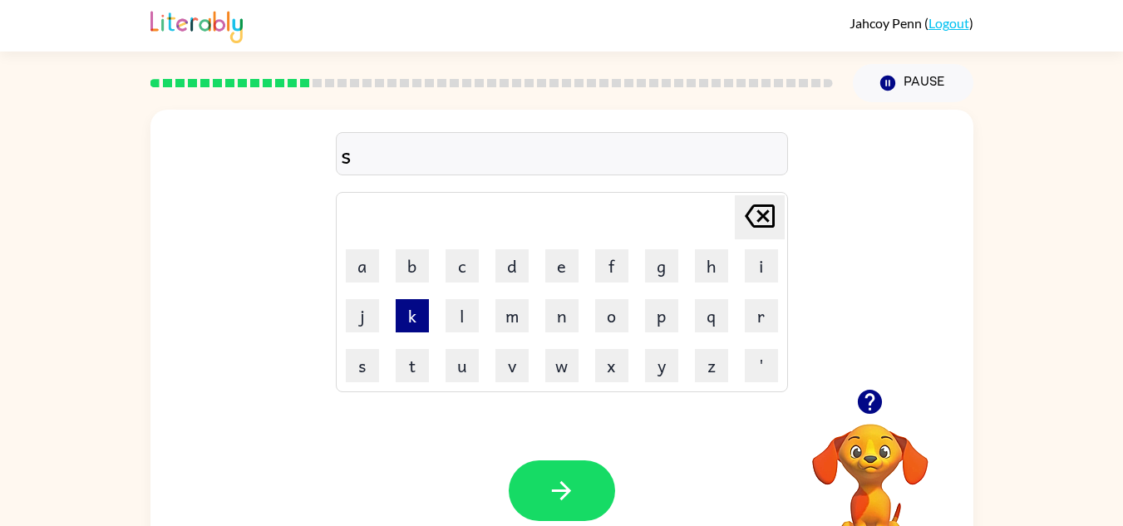
click at [413, 308] on button "k" at bounding box center [412, 315] width 33 height 33
click at [767, 324] on button "r" at bounding box center [761, 315] width 33 height 33
drag, startPoint x: 357, startPoint y: 273, endPoint x: 677, endPoint y: 321, distance: 323.5
click at [677, 321] on tbody "[PERSON_NAME] last character input a b c d e f g h i j k l m n o p q r s t u v …" at bounding box center [561, 292] width 447 height 195
click at [677, 321] on button "p" at bounding box center [661, 315] width 33 height 33
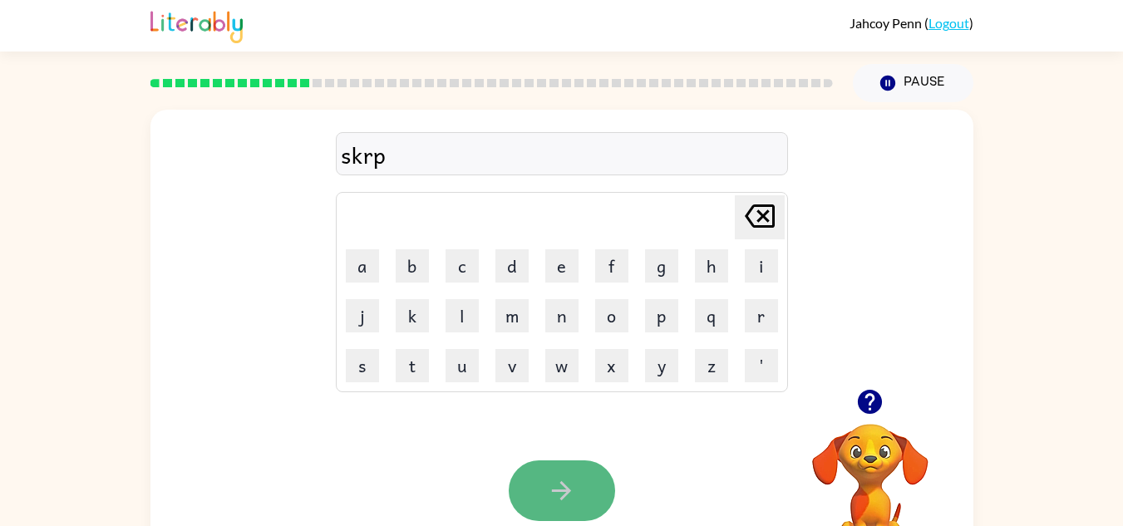
click at [584, 478] on button "button" at bounding box center [562, 490] width 106 height 61
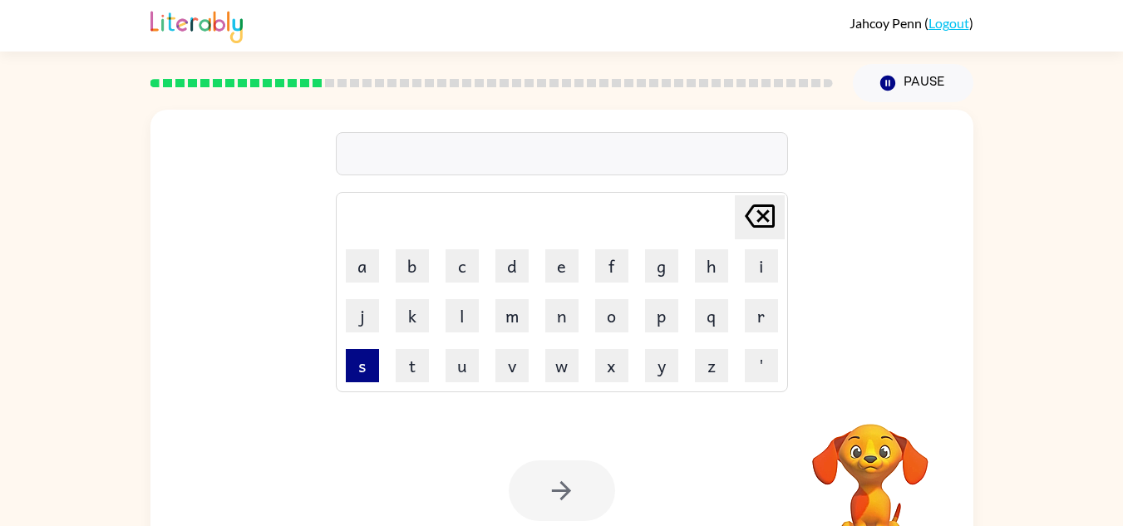
click at [357, 363] on button "s" at bounding box center [362, 365] width 33 height 33
click at [562, 315] on button "n" at bounding box center [561, 315] width 33 height 33
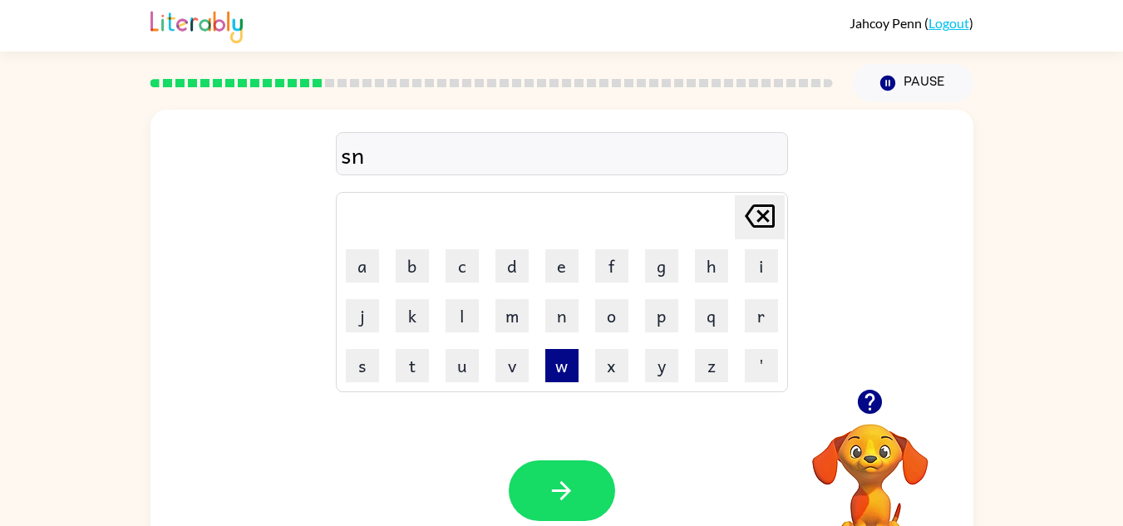
click at [557, 369] on button "w" at bounding box center [561, 365] width 33 height 33
click at [621, 306] on button "o" at bounding box center [611, 315] width 33 height 33
click at [506, 331] on button "m" at bounding box center [511, 315] width 33 height 33
click at [358, 257] on button "a" at bounding box center [362, 265] width 33 height 33
click at [500, 313] on button "m" at bounding box center [511, 315] width 33 height 33
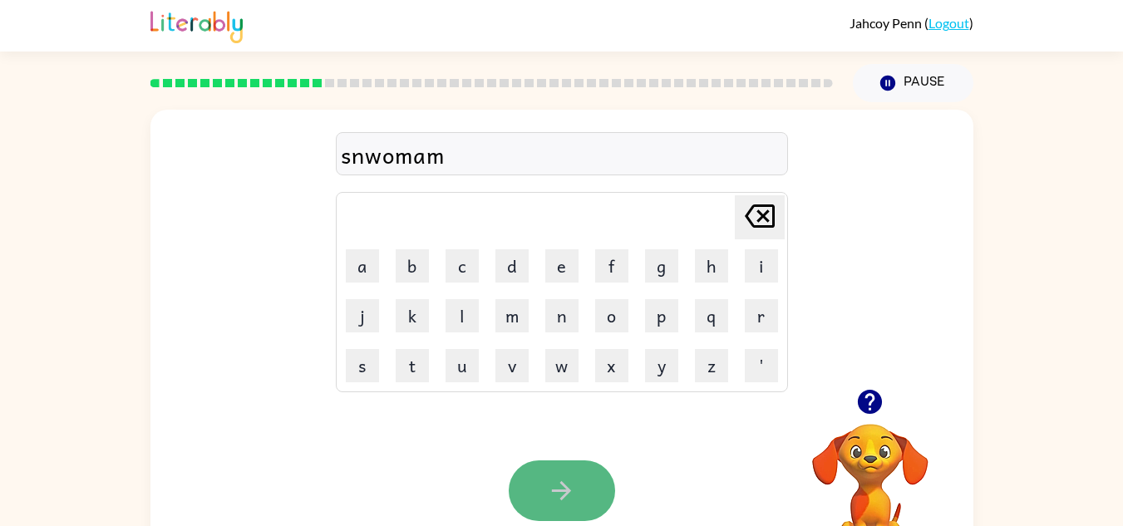
click at [557, 478] on icon "button" at bounding box center [561, 490] width 29 height 29
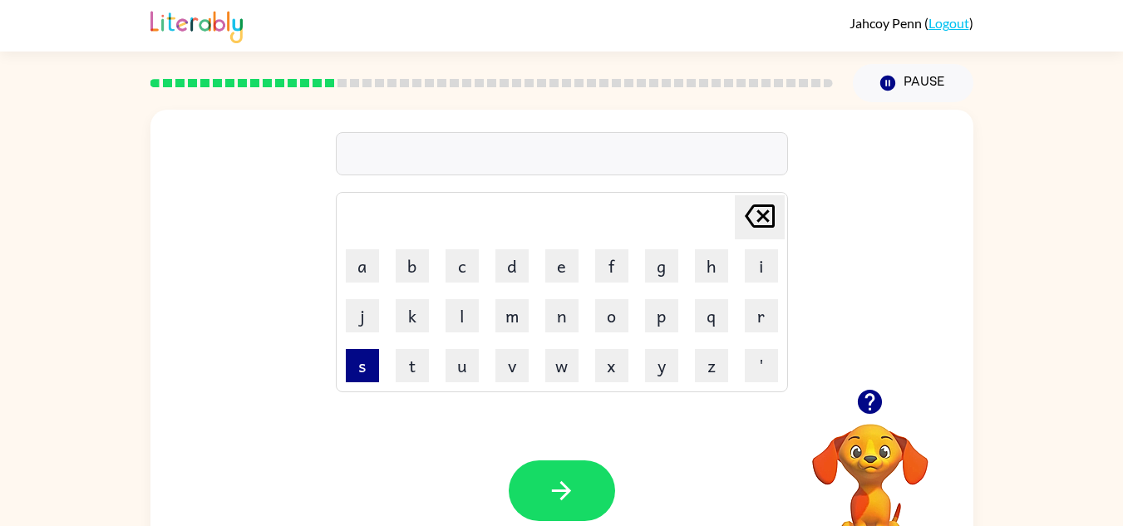
click at [372, 377] on button "s" at bounding box center [362, 365] width 33 height 33
click at [411, 370] on button "t" at bounding box center [412, 365] width 33 height 33
click at [354, 269] on button "a" at bounding box center [362, 265] width 33 height 33
click at [416, 266] on button "b" at bounding box center [412, 265] width 33 height 33
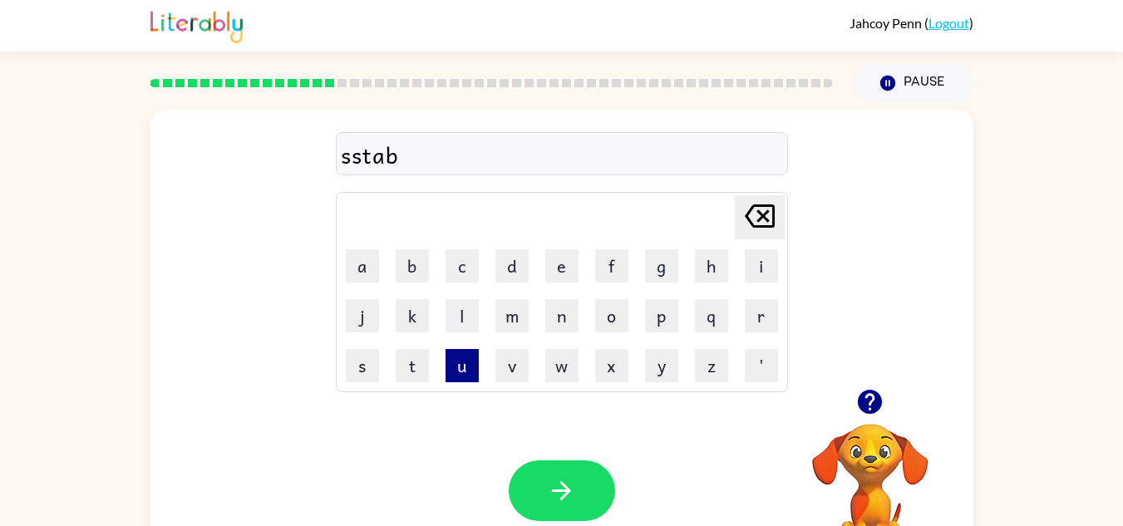
click at [461, 355] on button "u" at bounding box center [462, 365] width 33 height 33
click at [515, 266] on button "d" at bounding box center [511, 265] width 33 height 33
click at [473, 326] on button "l" at bounding box center [462, 315] width 33 height 33
click at [575, 259] on button "e" at bounding box center [561, 265] width 33 height 33
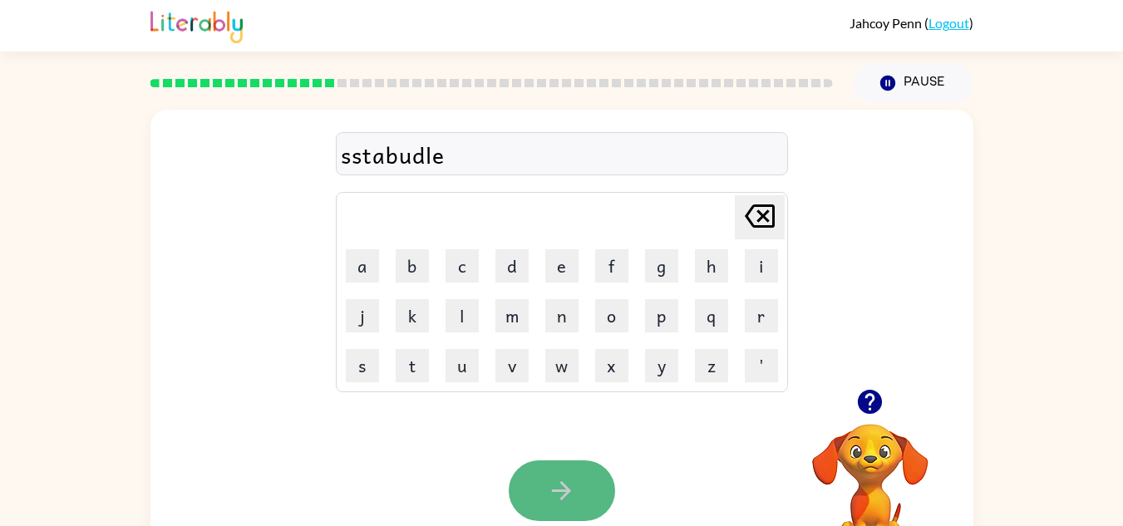
click at [569, 470] on button "button" at bounding box center [562, 490] width 106 height 61
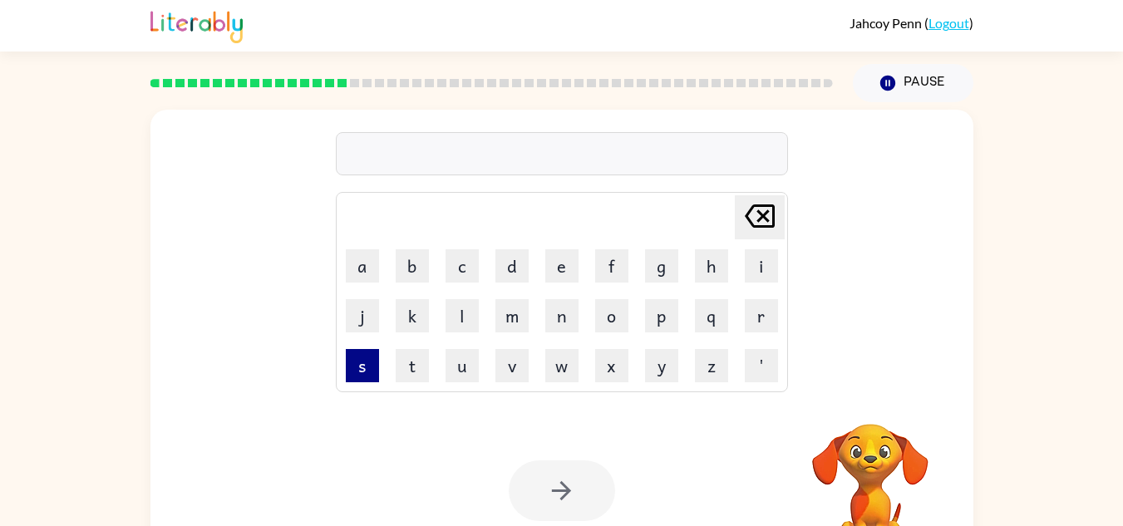
click at [373, 365] on button "s" at bounding box center [362, 365] width 33 height 33
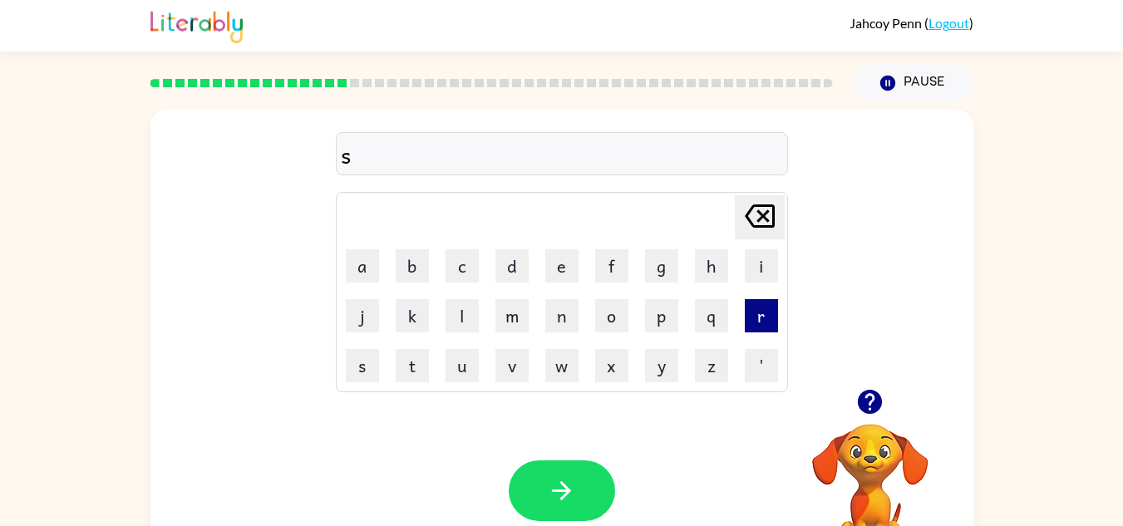
click at [766, 307] on button "r" at bounding box center [761, 315] width 33 height 33
click at [766, 249] on button "i" at bounding box center [761, 265] width 33 height 33
click at [520, 367] on button "v" at bounding box center [511, 365] width 33 height 33
click at [557, 260] on button "e" at bounding box center [561, 265] width 33 height 33
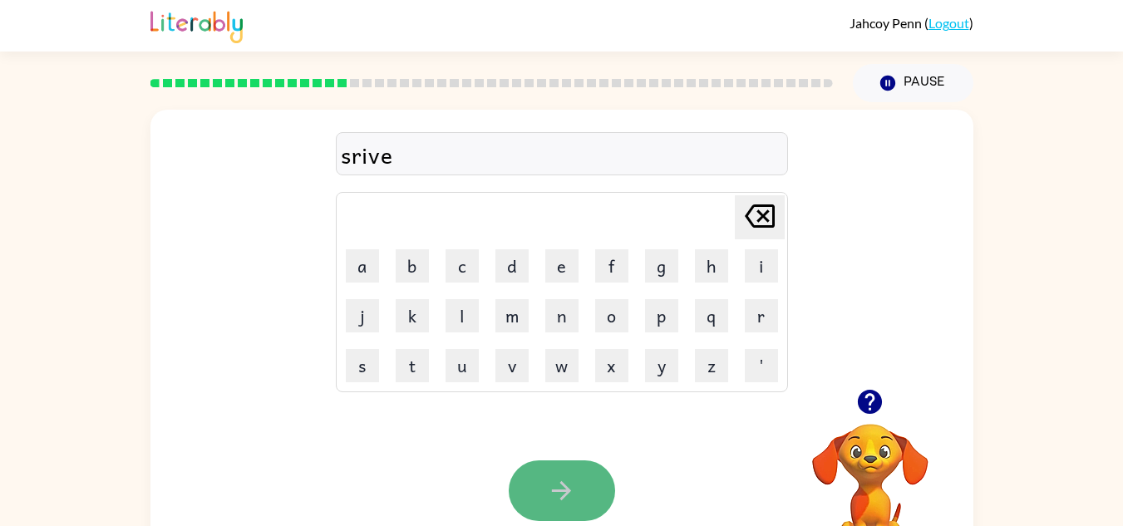
click at [558, 468] on button "button" at bounding box center [562, 490] width 106 height 61
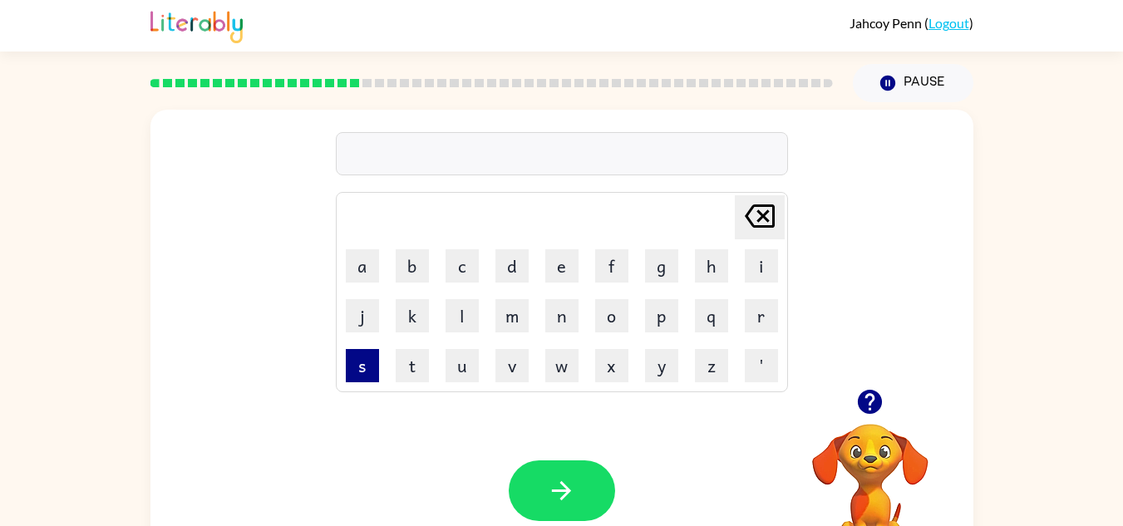
click at [354, 374] on button "s" at bounding box center [362, 365] width 33 height 33
click at [399, 368] on button "t" at bounding box center [412, 365] width 33 height 33
click at [760, 299] on button "r" at bounding box center [761, 315] width 33 height 33
click at [559, 268] on button "e" at bounding box center [561, 265] width 33 height 33
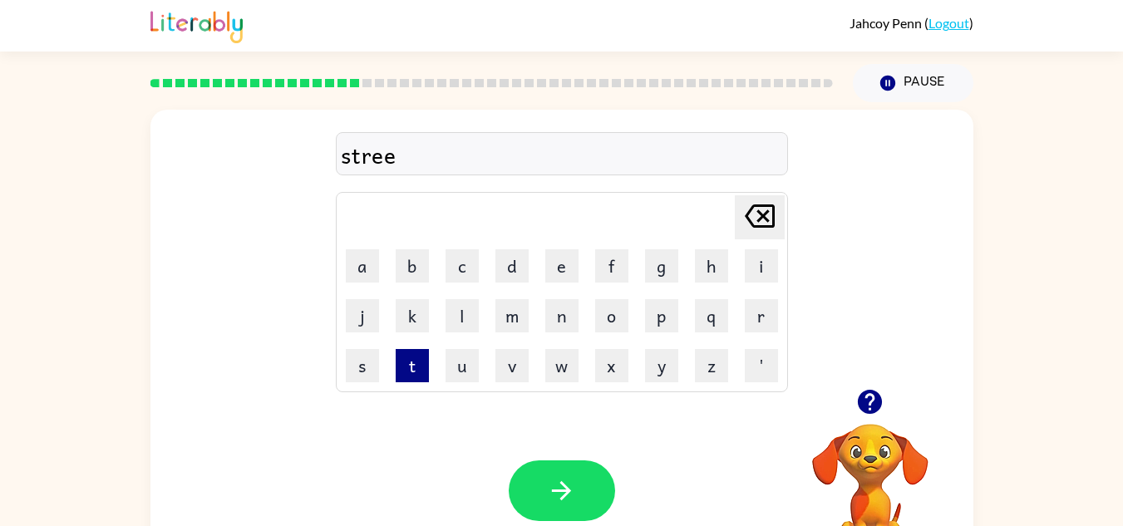
click at [421, 360] on button "t" at bounding box center [412, 365] width 33 height 33
click at [465, 260] on button "c" at bounding box center [462, 265] width 33 height 33
click at [364, 261] on button "a" at bounding box center [362, 265] width 33 height 33
click at [766, 320] on button "r" at bounding box center [761, 315] width 33 height 33
drag, startPoint x: 552, startPoint y: 470, endPoint x: 861, endPoint y: 398, distance: 317.4
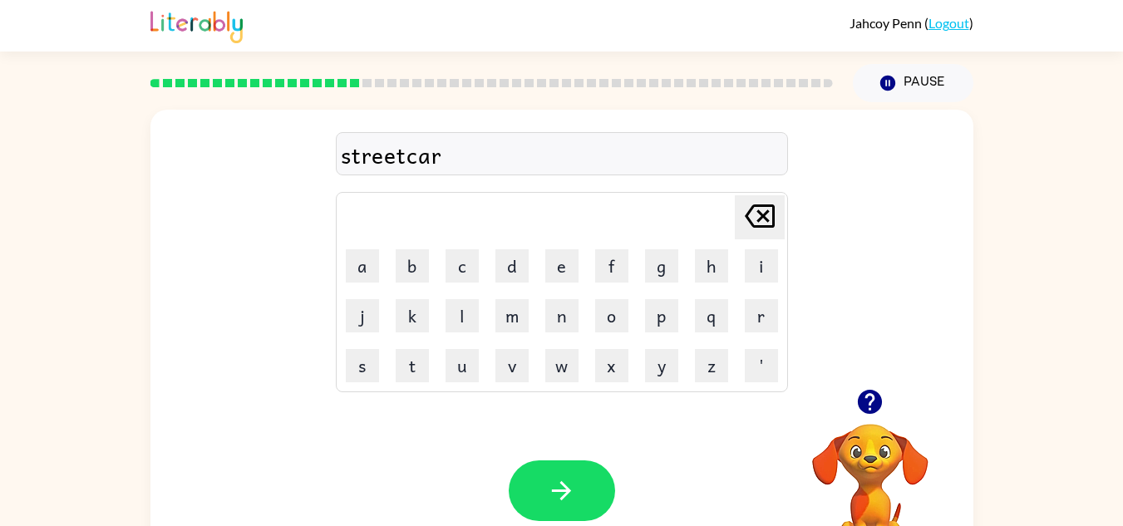
click at [861, 398] on div "Your browser must support playing .mp4 files to use Literably. Please try using…" at bounding box center [561, 490] width 823 height 187
click at [861, 398] on icon "button" at bounding box center [870, 402] width 24 height 24
click at [564, 475] on button "button" at bounding box center [562, 490] width 106 height 61
click at [672, 270] on button "g" at bounding box center [661, 265] width 33 height 33
click at [355, 273] on button "a" at bounding box center [362, 265] width 33 height 33
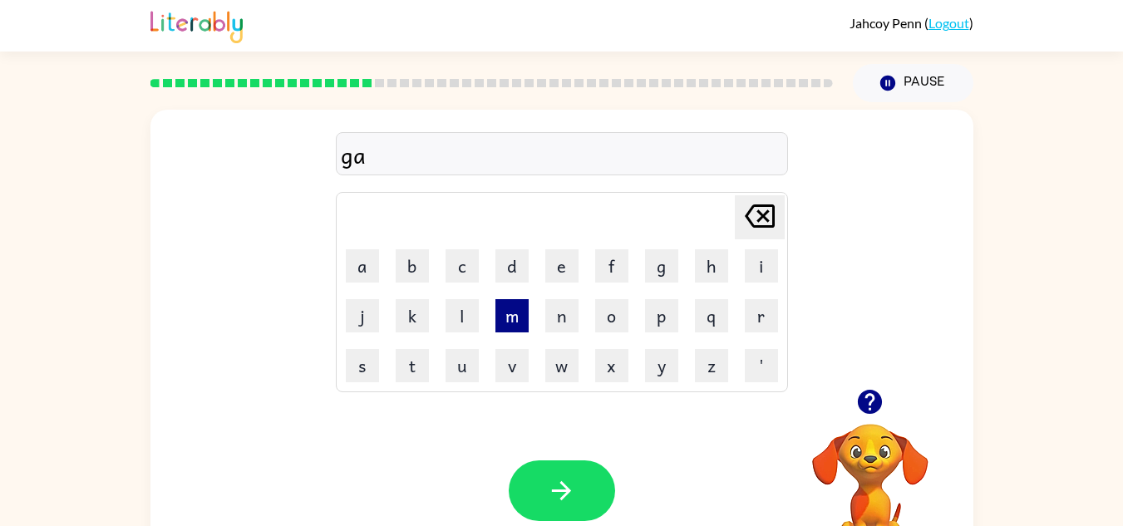
click at [523, 311] on button "m" at bounding box center [511, 315] width 33 height 33
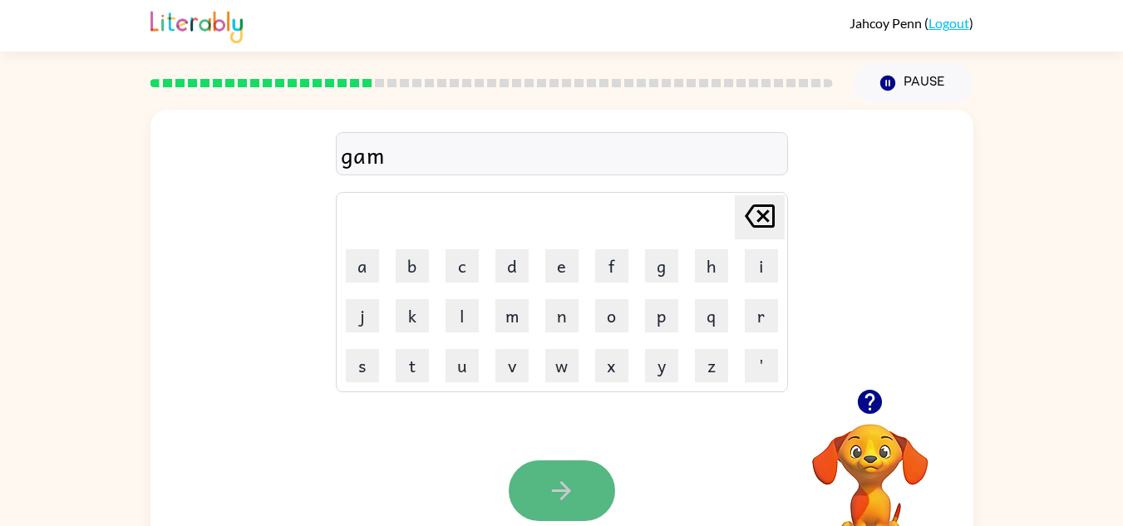
click at [555, 462] on button "button" at bounding box center [562, 490] width 106 height 61
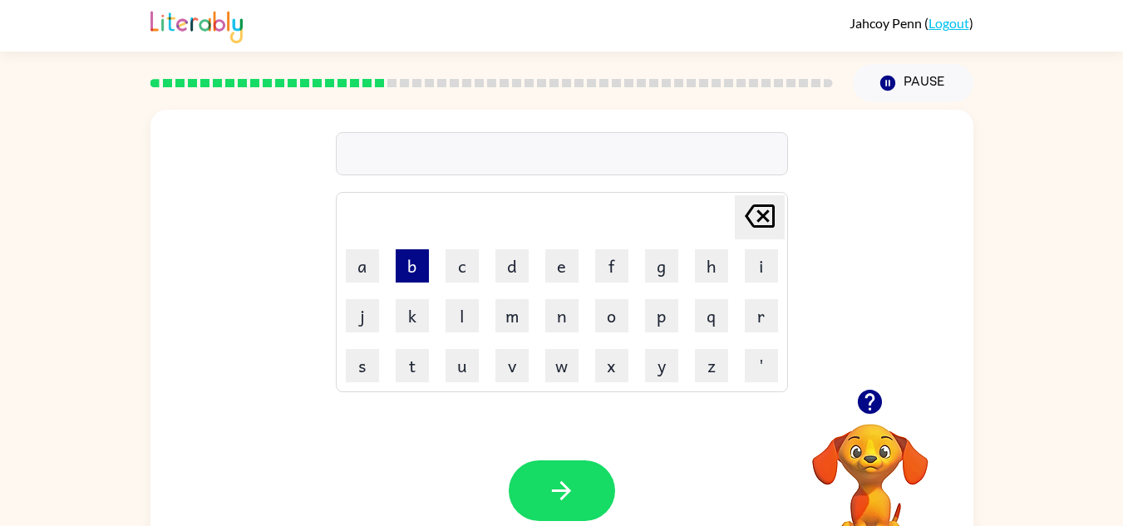
click at [413, 259] on button "b" at bounding box center [412, 265] width 33 height 33
click at [620, 322] on button "o" at bounding box center [611, 315] width 33 height 33
click at [618, 361] on button "x" at bounding box center [611, 365] width 33 height 33
click at [353, 362] on button "s" at bounding box center [362, 365] width 33 height 33
click at [571, 268] on button "e" at bounding box center [561, 265] width 33 height 33
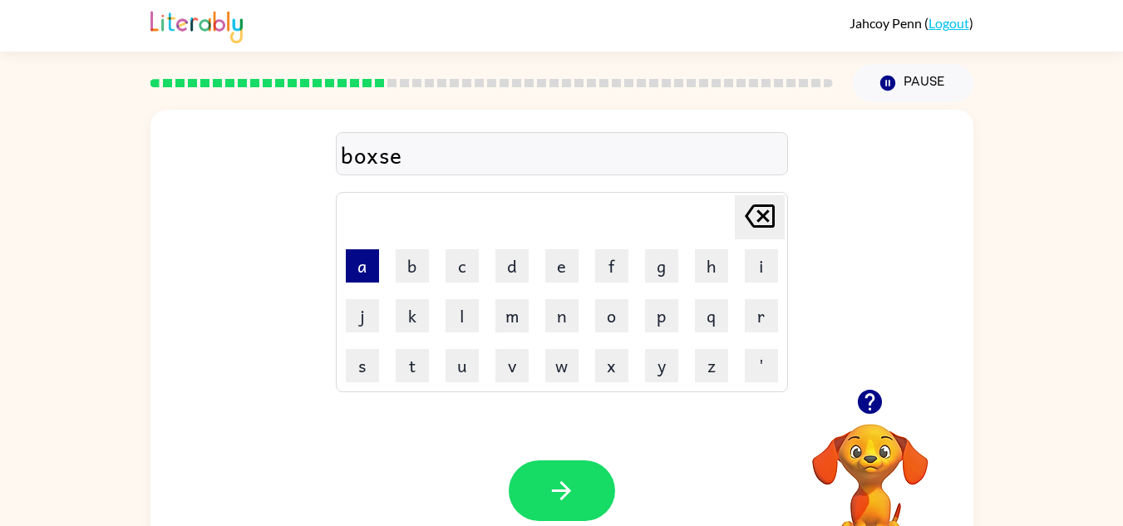
click at [377, 263] on button "a" at bounding box center [362, 265] width 33 height 33
click at [566, 459] on div "Your browser must support playing .mp4 files to use Literably. Please try using…" at bounding box center [561, 490] width 823 height 187
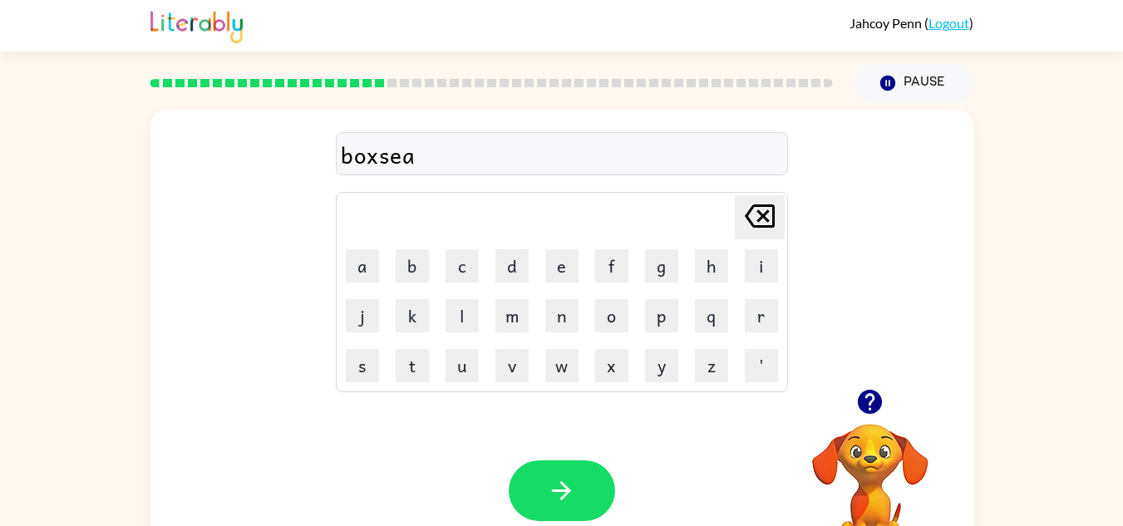
click at [566, 459] on div "Your browser must support playing .mp4 files to use Literably. Please try using…" at bounding box center [561, 490] width 823 height 187
drag, startPoint x: 566, startPoint y: 459, endPoint x: 563, endPoint y: 480, distance: 21.9
click at [563, 480] on div "Your browser must support playing .mp4 files to use Literably. Please try using…" at bounding box center [561, 490] width 823 height 187
click at [563, 480] on icon "button" at bounding box center [561, 490] width 29 height 29
click at [463, 261] on button "c" at bounding box center [462, 265] width 33 height 33
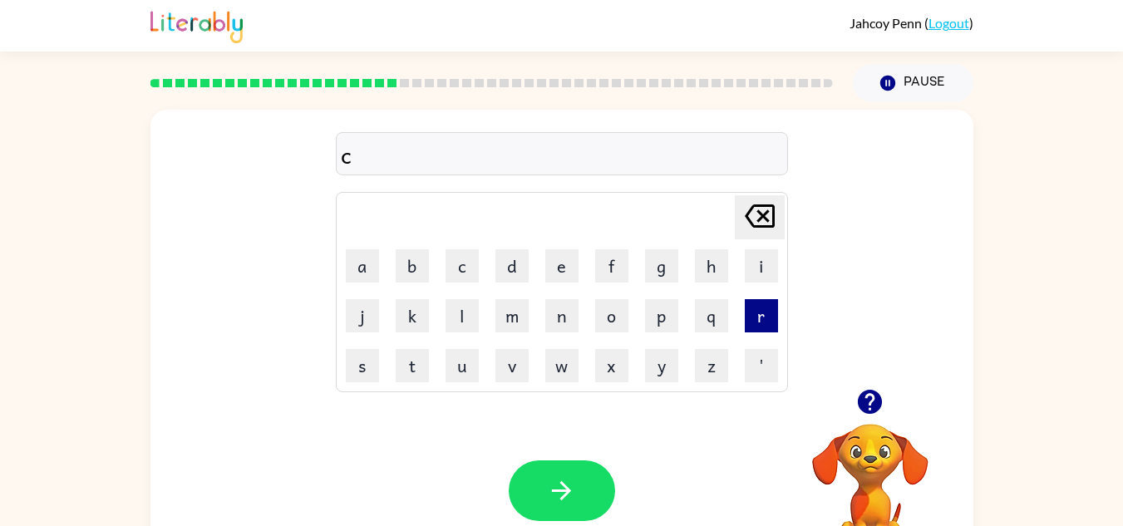
click at [768, 303] on button "r" at bounding box center [761, 315] width 33 height 33
click at [357, 253] on button "a" at bounding box center [362, 265] width 33 height 33
click at [667, 258] on button "g" at bounding box center [661, 265] width 33 height 33
click at [395, 137] on div "crag" at bounding box center [562, 154] width 442 height 35
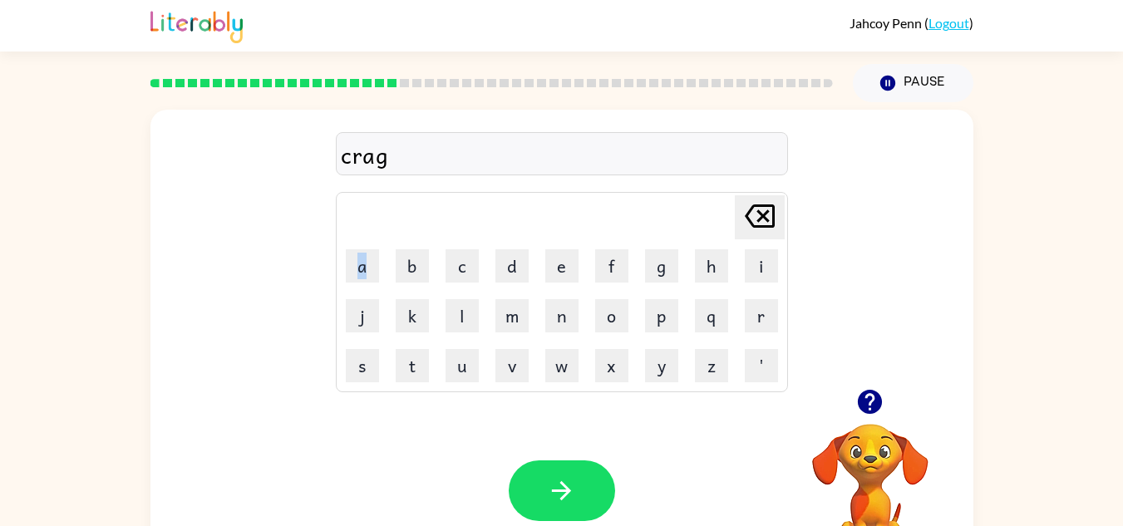
drag, startPoint x: 395, startPoint y: 137, endPoint x: 363, endPoint y: 288, distance: 153.7
click at [363, 288] on div "crag Delete Delete last character input a b c d e f g h i j k l m n o p q r s t…" at bounding box center [562, 249] width 452 height 285
click at [367, 264] on button "a" at bounding box center [362, 265] width 33 height 33
click at [647, 273] on button "g" at bounding box center [661, 265] width 33 height 33
click at [373, 378] on button "s" at bounding box center [362, 365] width 33 height 33
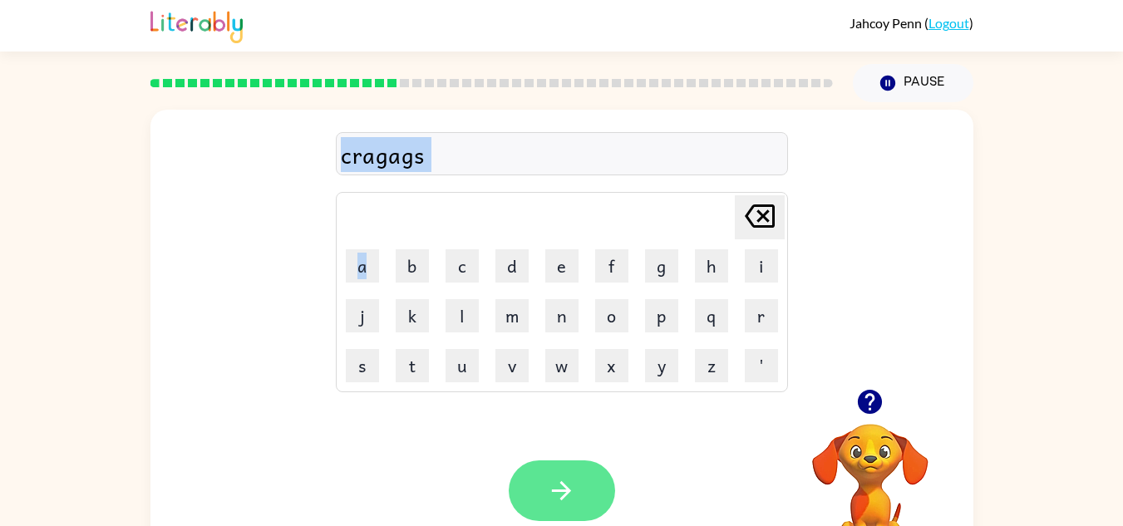
click at [545, 487] on button "button" at bounding box center [562, 490] width 106 height 61
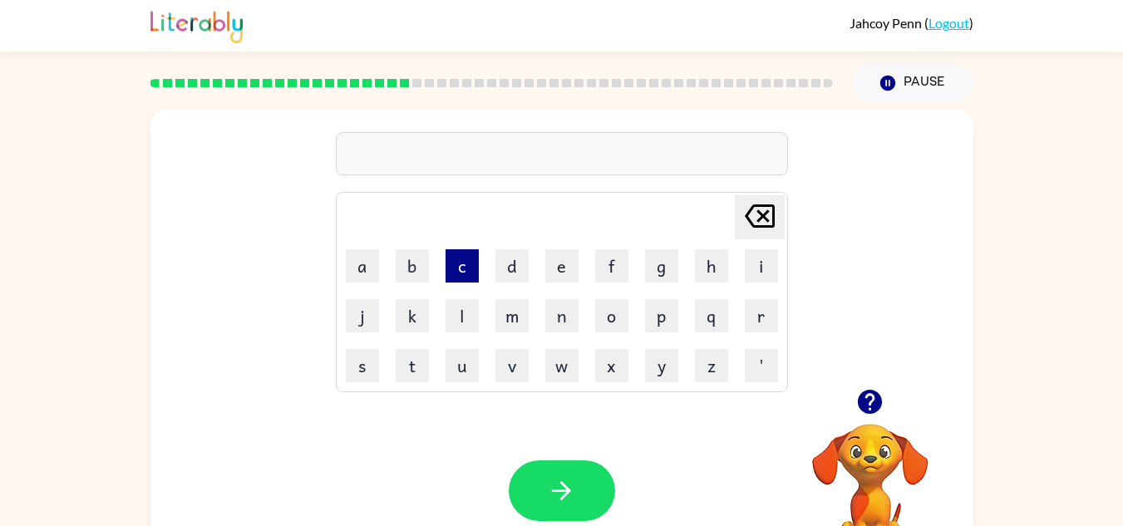
click at [460, 268] on button "c" at bounding box center [462, 265] width 33 height 33
click at [621, 304] on button "o" at bounding box center [611, 315] width 33 height 33
click at [663, 318] on button "p" at bounding box center [661, 315] width 33 height 33
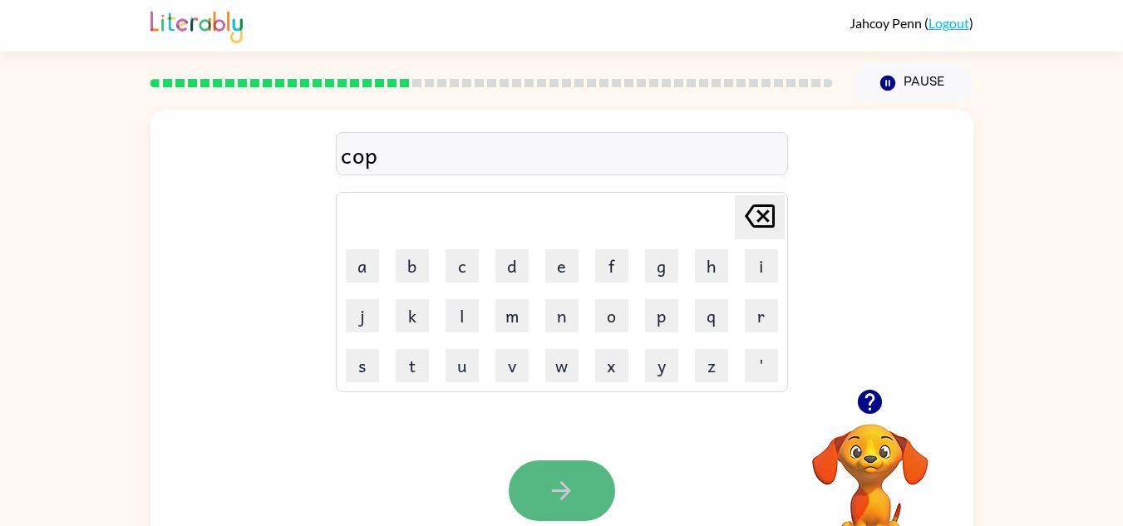
click at [584, 476] on button "button" at bounding box center [562, 490] width 106 height 61
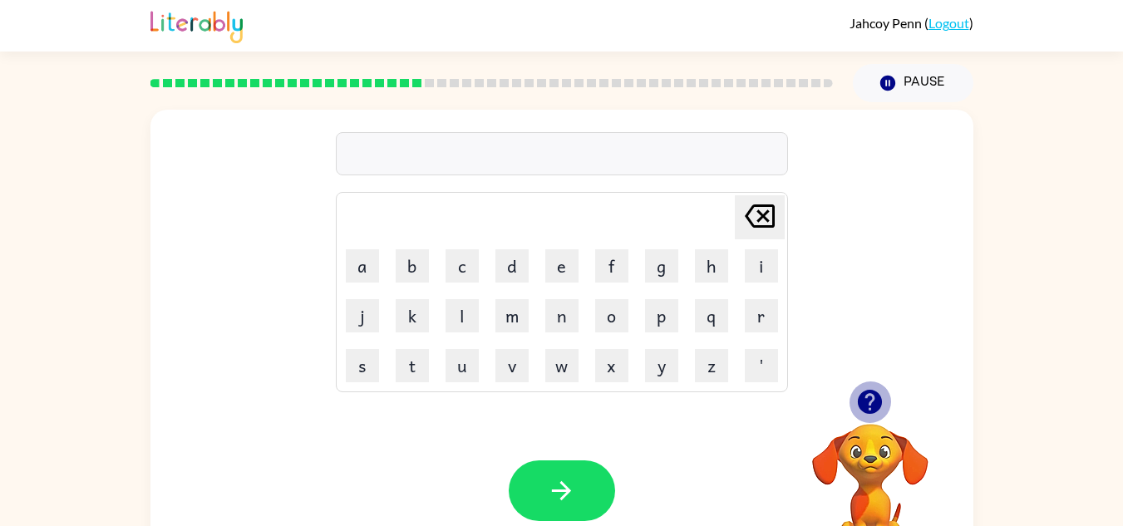
click at [882, 387] on button "button" at bounding box center [870, 402] width 42 height 42
click at [515, 257] on button "d" at bounding box center [511, 265] width 33 height 33
click at [753, 268] on button "i" at bounding box center [761, 265] width 33 height 33
click at [361, 368] on button "s" at bounding box center [362, 365] width 33 height 33
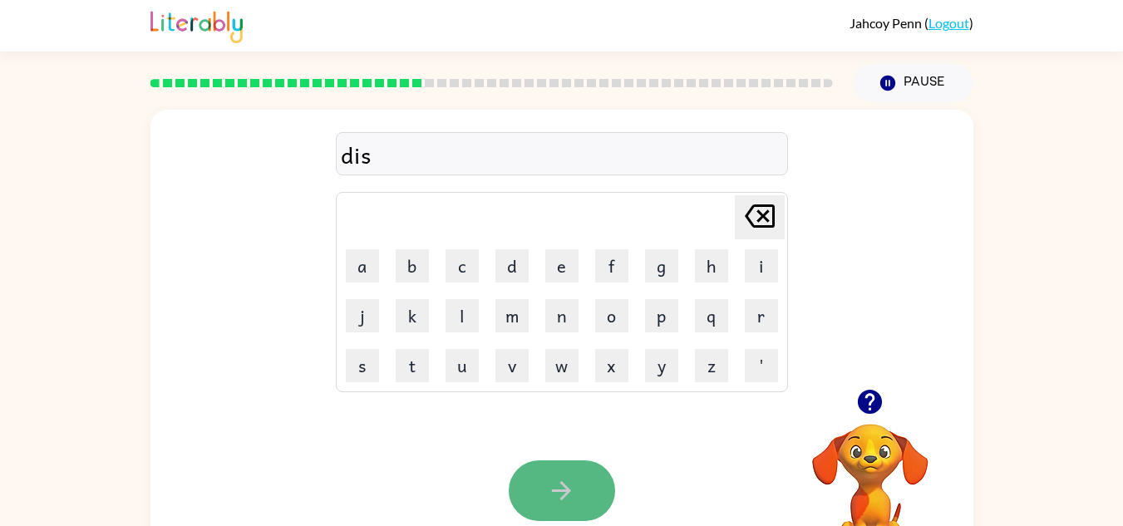
click at [576, 481] on button "button" at bounding box center [562, 490] width 106 height 61
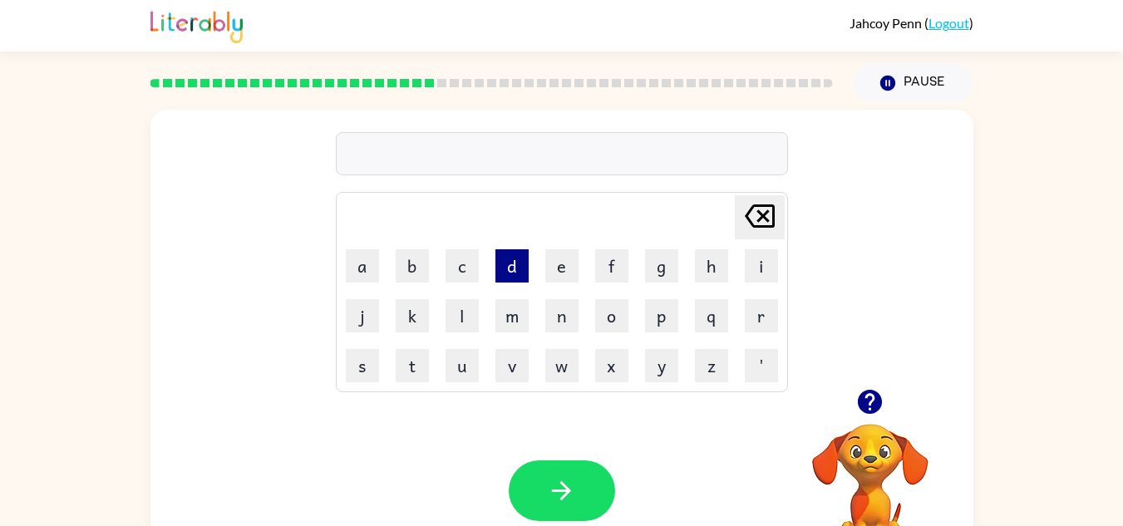
click at [503, 260] on button "d" at bounding box center [511, 265] width 33 height 33
click at [711, 254] on button "h" at bounding box center [711, 265] width 33 height 33
click at [669, 308] on button "p" at bounding box center [661, 315] width 33 height 33
click at [718, 326] on button "q" at bounding box center [711, 315] width 33 height 33
click at [782, 230] on button "[PERSON_NAME] last character input" at bounding box center [760, 217] width 50 height 44
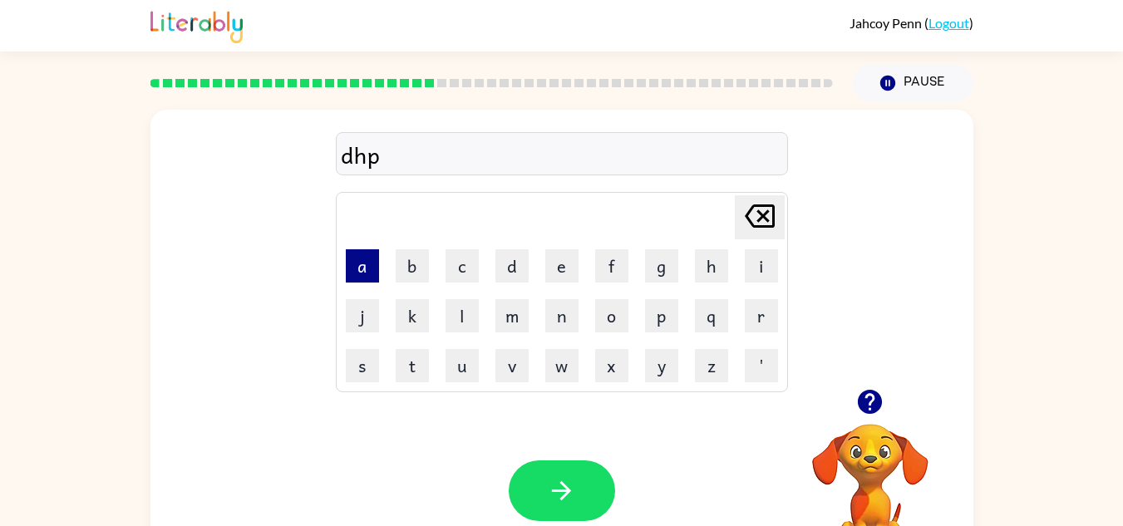
click at [360, 271] on button "a" at bounding box center [362, 265] width 33 height 33
click at [399, 345] on td "t" at bounding box center [412, 366] width 48 height 48
click at [404, 352] on button "t" at bounding box center [412, 365] width 33 height 33
click at [773, 212] on icon at bounding box center [760, 215] width 30 height 23
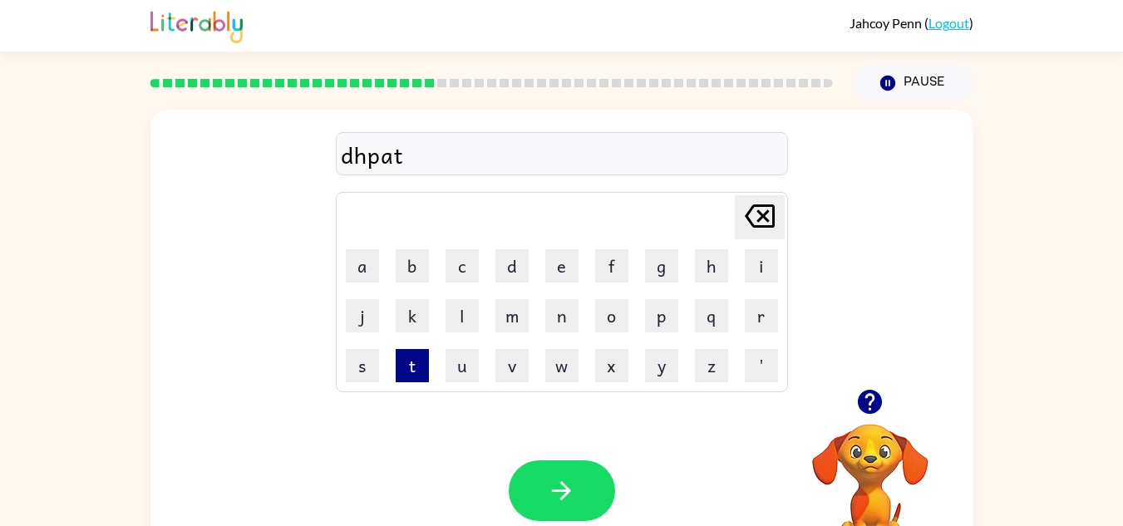
click at [411, 374] on button "t" at bounding box center [412, 365] width 33 height 33
click at [753, 201] on icon "[PERSON_NAME] last character input" at bounding box center [760, 216] width 40 height 40
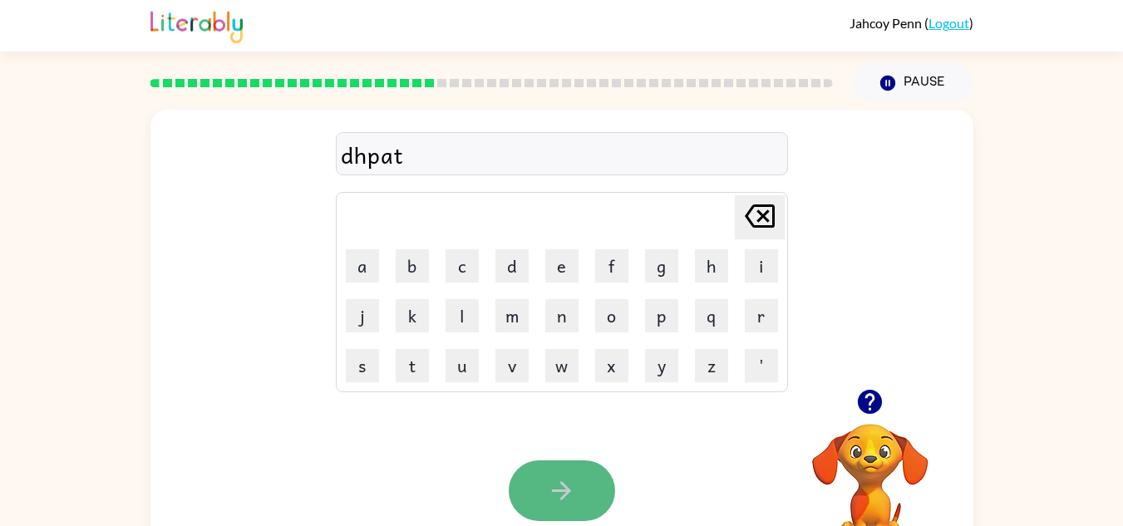
click at [559, 474] on button "button" at bounding box center [562, 490] width 106 height 61
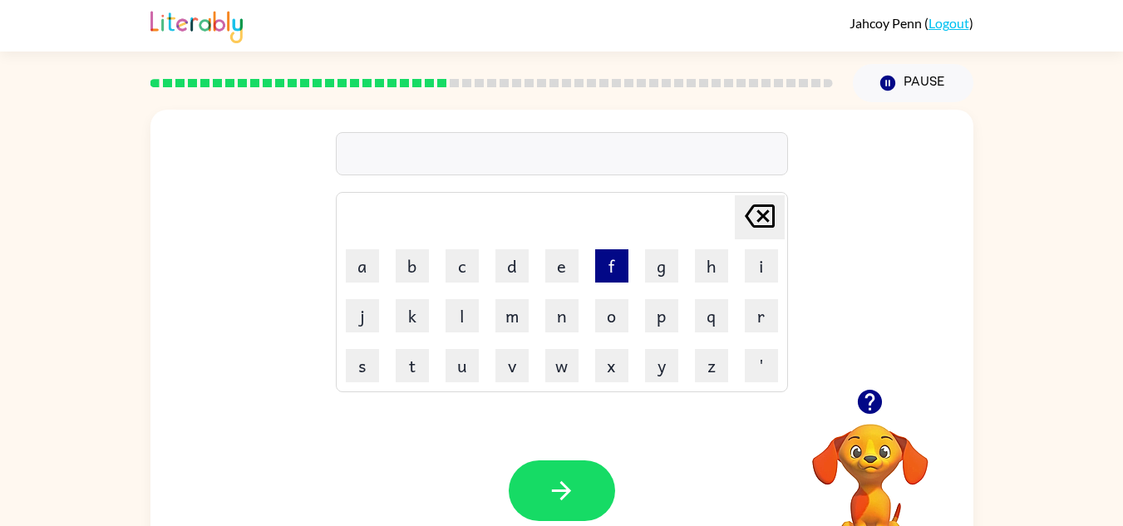
click at [617, 271] on button "f" at bounding box center [611, 265] width 33 height 33
click at [613, 308] on button "o" at bounding box center [611, 315] width 33 height 33
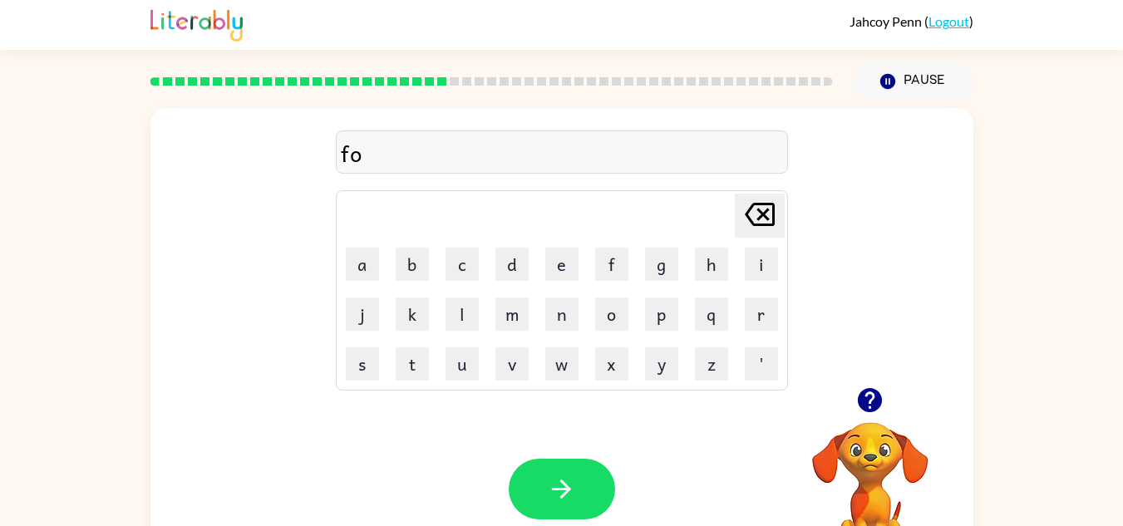
click at [460, 296] on td "l" at bounding box center [462, 314] width 48 height 48
click at [460, 298] on td "l" at bounding box center [462, 314] width 48 height 48
click at [460, 298] on button "l" at bounding box center [462, 314] width 33 height 33
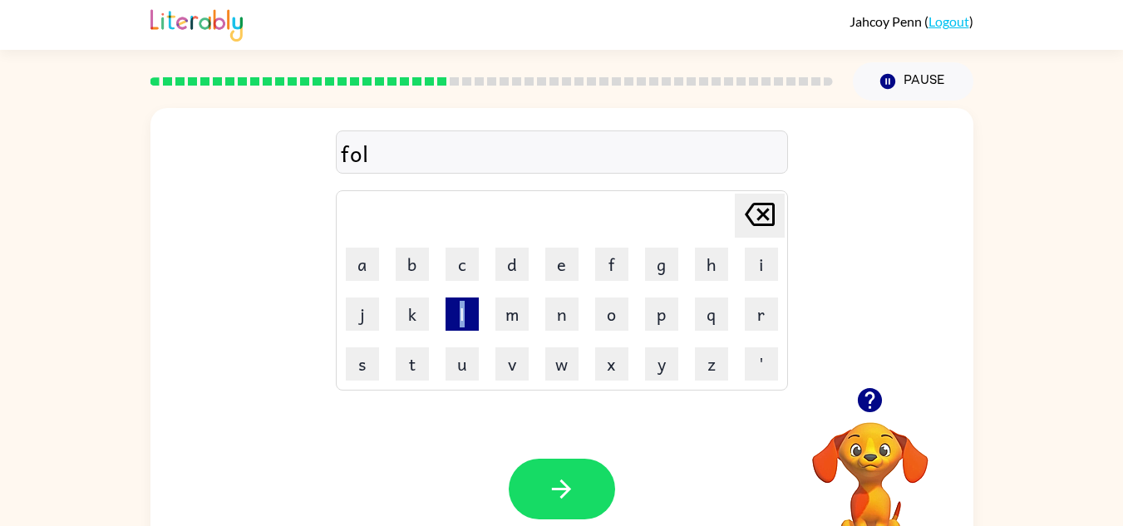
click at [459, 298] on button "l" at bounding box center [462, 314] width 33 height 33
click at [612, 291] on td "o" at bounding box center [612, 314] width 48 height 48
click at [612, 304] on button "o" at bounding box center [611, 314] width 33 height 33
drag, startPoint x: 604, startPoint y: 290, endPoint x: 556, endPoint y: 359, distance: 84.2
click at [556, 359] on button "w" at bounding box center [561, 363] width 33 height 33
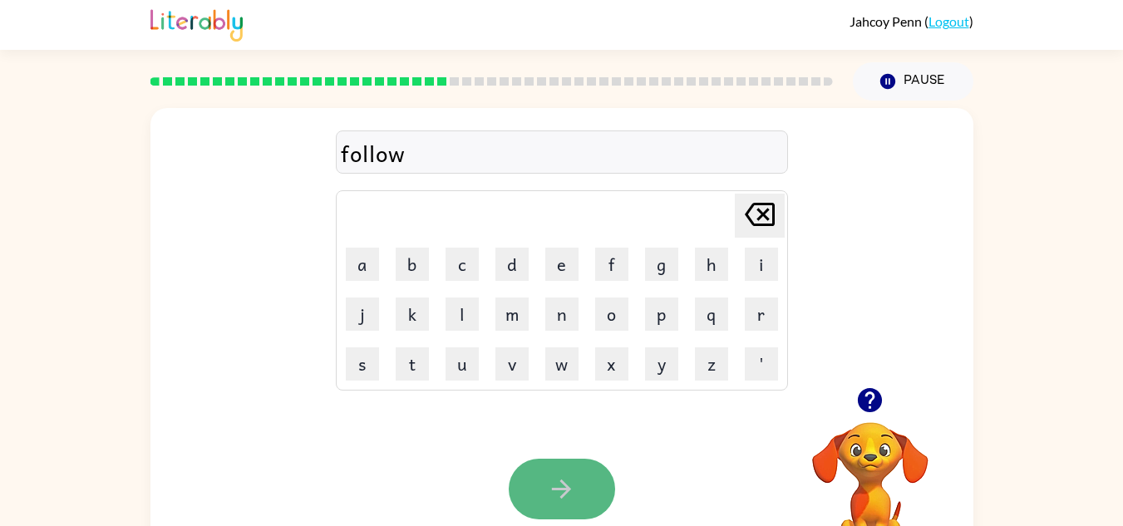
click at [549, 472] on button "button" at bounding box center [562, 489] width 106 height 61
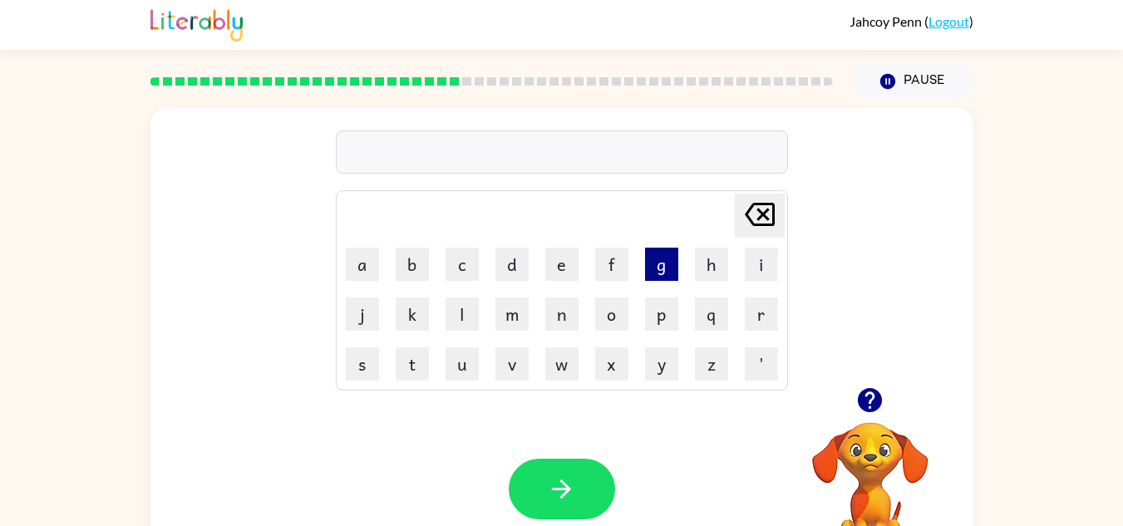
click at [664, 271] on button "g" at bounding box center [661, 264] width 33 height 33
click at [367, 260] on button "a" at bounding box center [362, 264] width 33 height 33
click at [557, 259] on button "e" at bounding box center [561, 264] width 33 height 33
click at [657, 308] on button "p" at bounding box center [661, 314] width 33 height 33
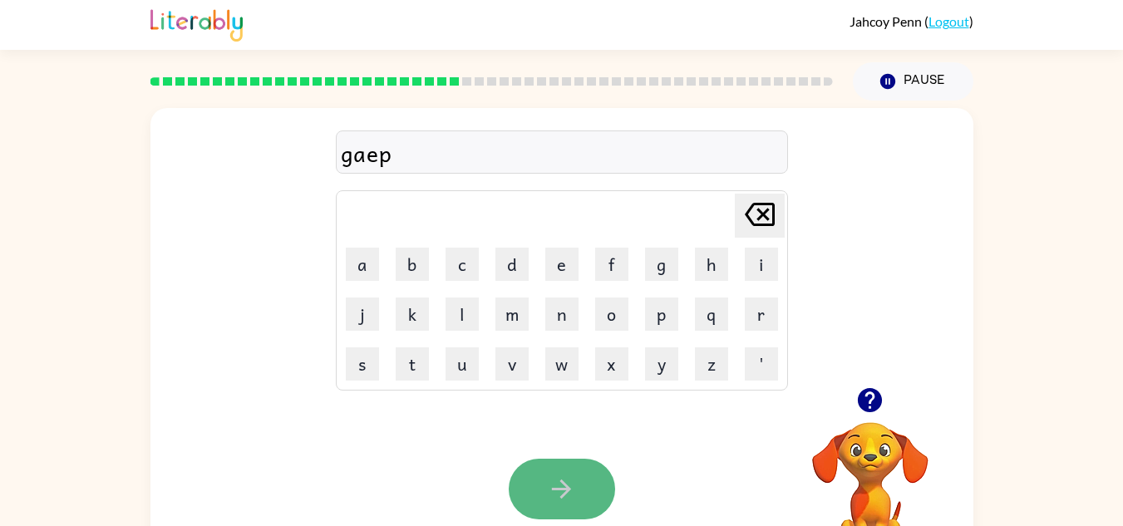
click at [543, 479] on button "button" at bounding box center [562, 489] width 106 height 61
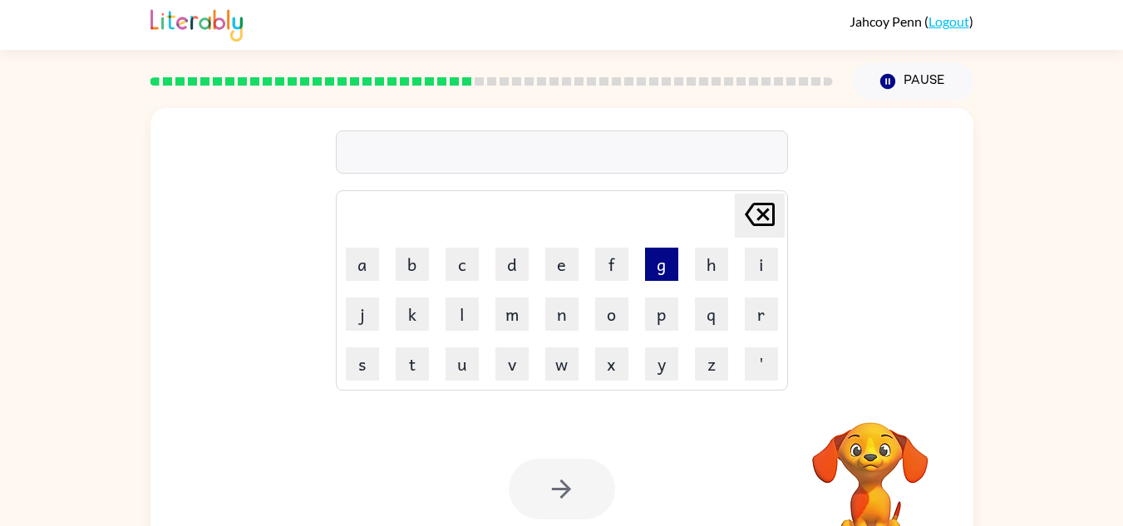
click at [648, 267] on button "g" at bounding box center [661, 264] width 33 height 33
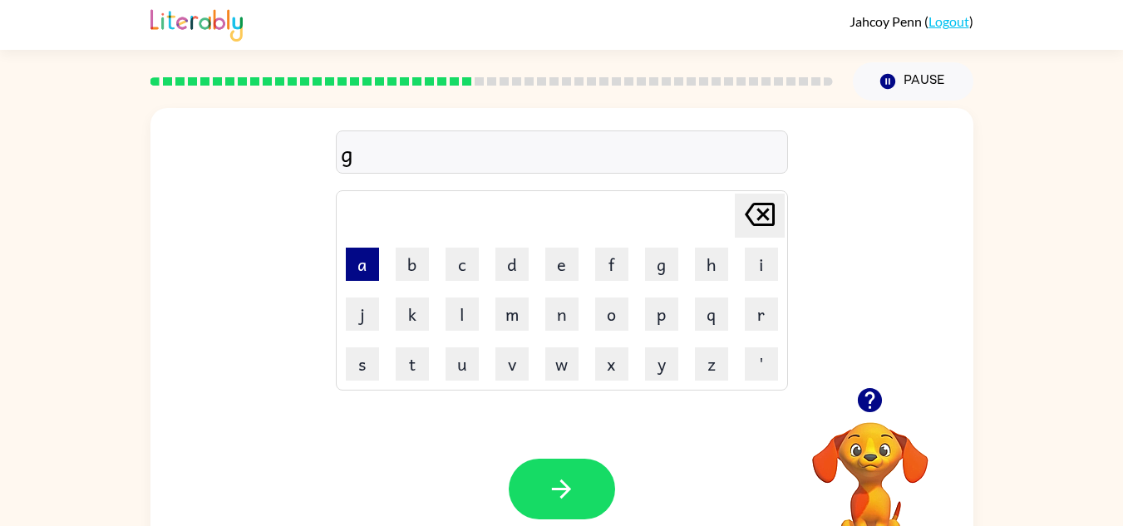
click at [364, 259] on button "a" at bounding box center [362, 264] width 33 height 33
click at [468, 314] on button "l" at bounding box center [462, 314] width 33 height 33
click at [421, 312] on button "k" at bounding box center [412, 314] width 33 height 33
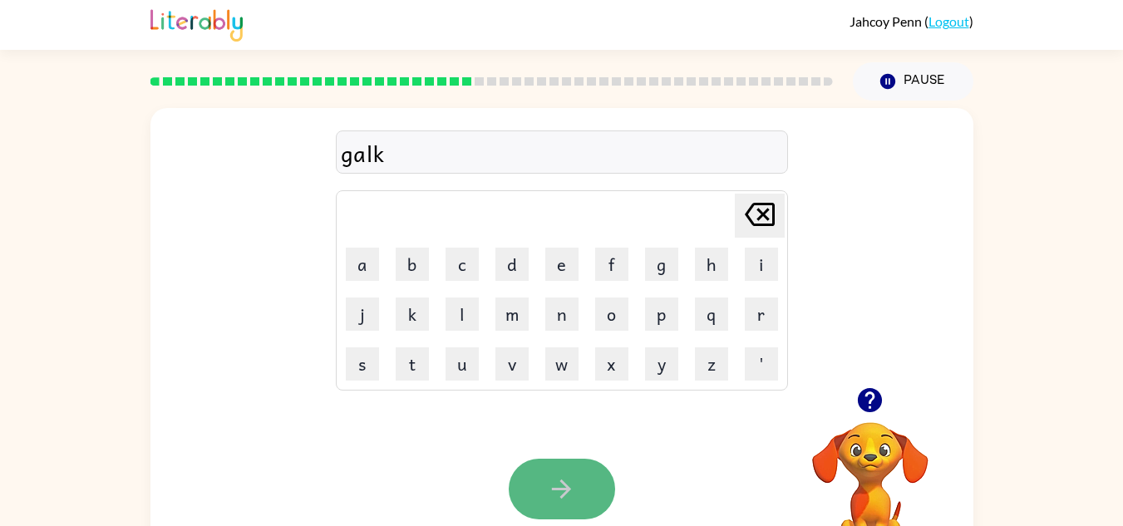
click at [562, 470] on button "button" at bounding box center [562, 489] width 106 height 61
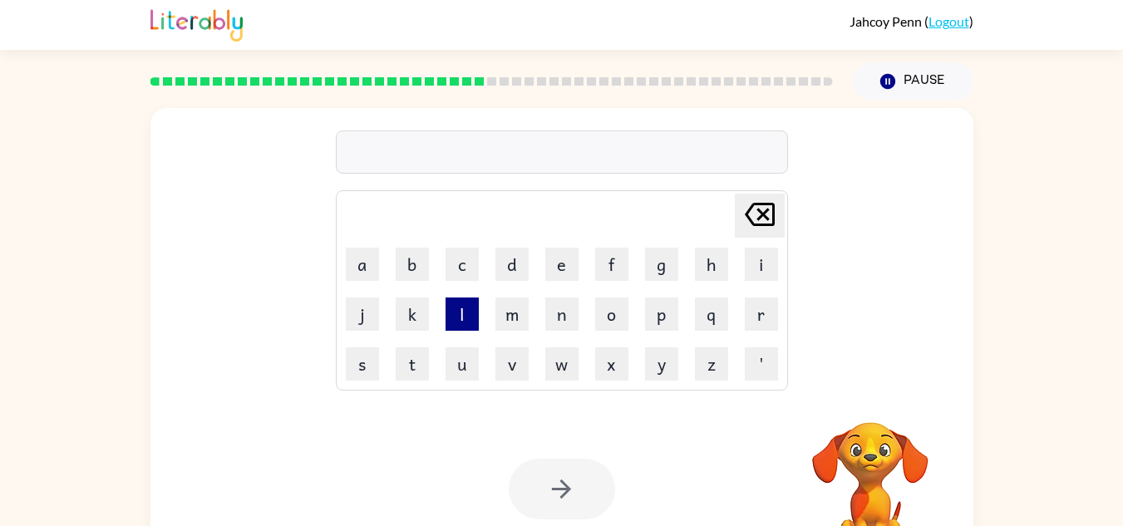
click at [450, 314] on button "l" at bounding box center [462, 314] width 33 height 33
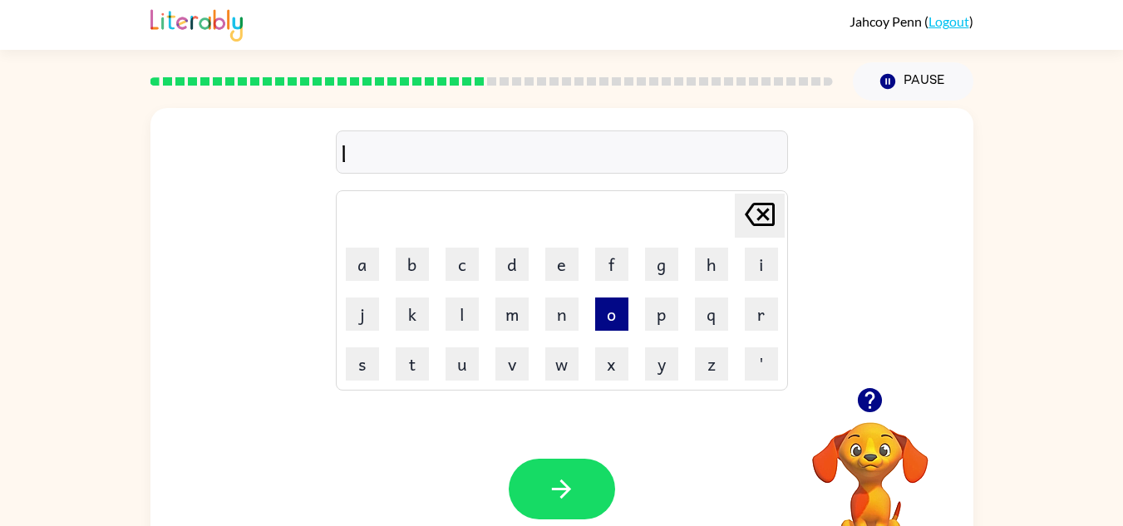
click at [613, 310] on button "o" at bounding box center [611, 314] width 33 height 33
click at [520, 275] on button "d" at bounding box center [511, 264] width 33 height 33
click at [695, 248] on button "h" at bounding box center [711, 264] width 33 height 33
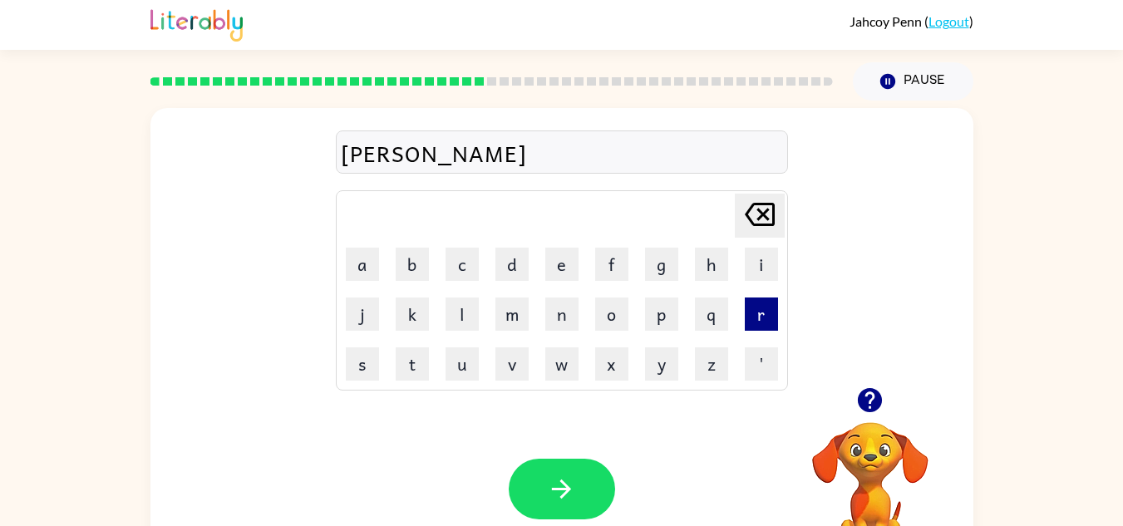
click at [758, 303] on button "r" at bounding box center [761, 314] width 33 height 33
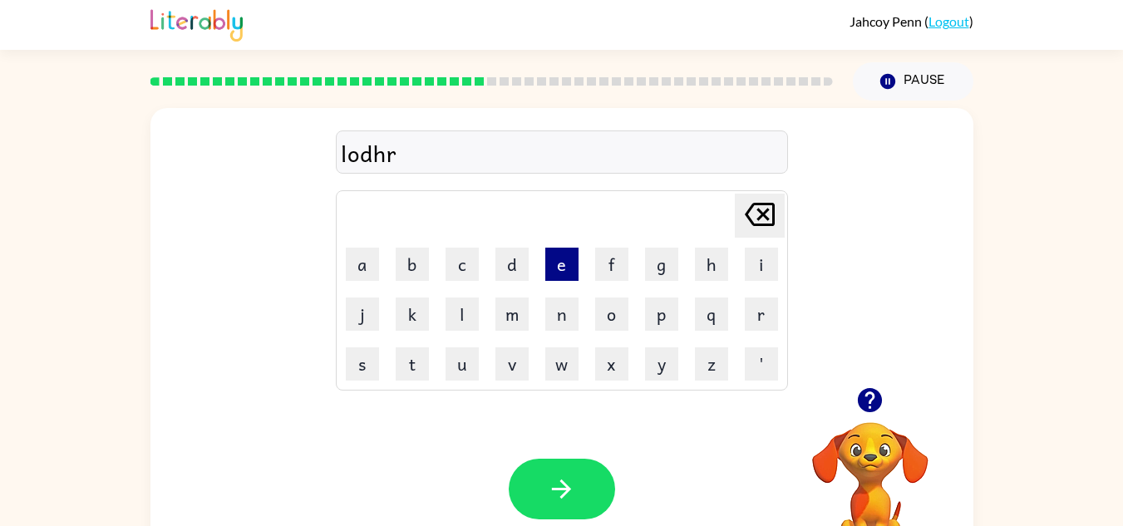
click at [554, 248] on button "e" at bounding box center [561, 264] width 33 height 33
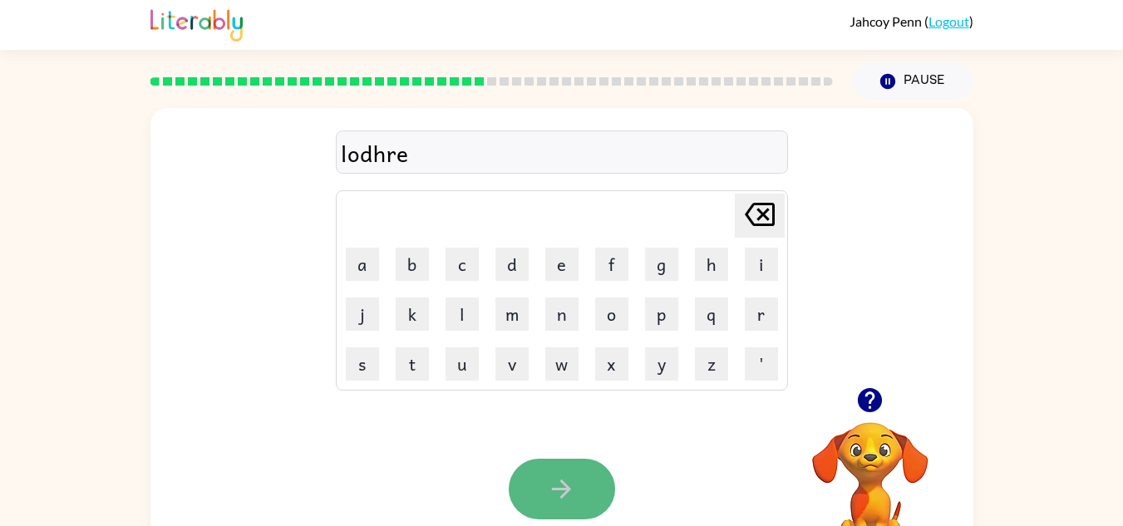
click at [587, 489] on button "button" at bounding box center [562, 489] width 106 height 61
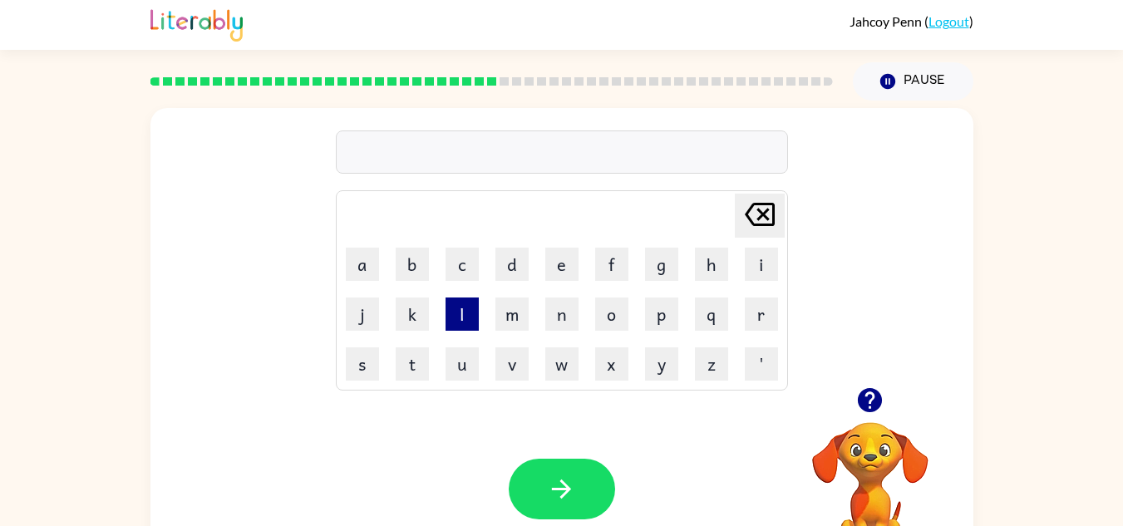
click at [450, 318] on button "l" at bounding box center [462, 314] width 33 height 33
click at [627, 315] on button "o" at bounding box center [611, 314] width 33 height 33
click at [524, 308] on button "m" at bounding box center [511, 314] width 33 height 33
click at [673, 318] on button "p" at bounding box center [661, 314] width 33 height 33
click at [457, 373] on button "u" at bounding box center [462, 363] width 33 height 33
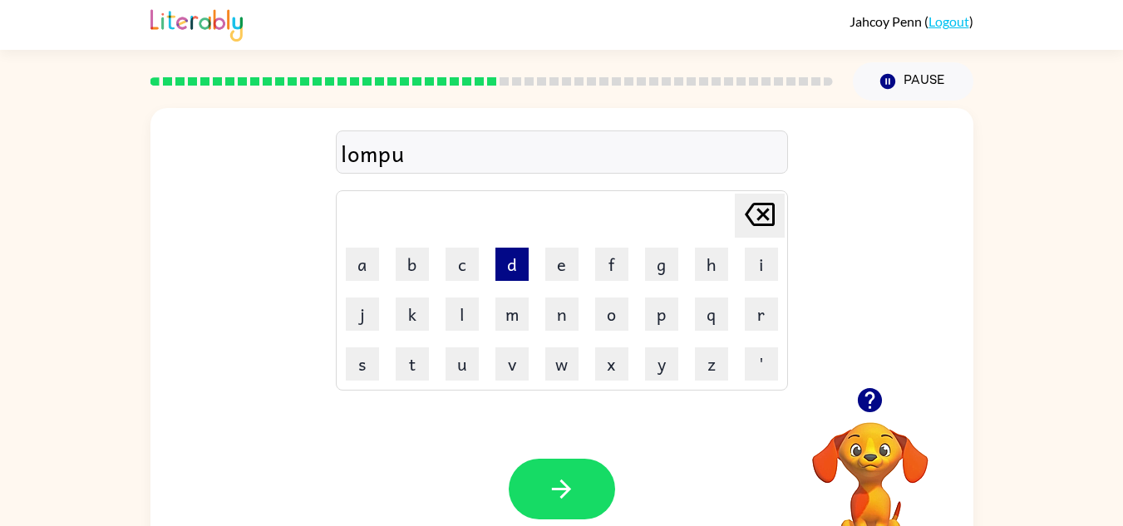
click at [516, 264] on button "d" at bounding box center [511, 264] width 33 height 33
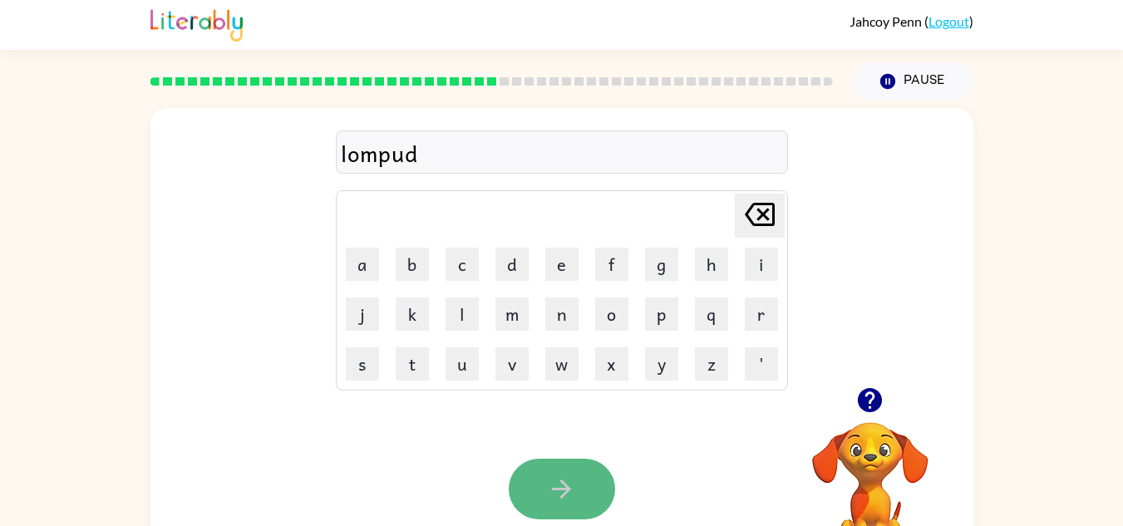
click at [582, 473] on button "button" at bounding box center [562, 489] width 106 height 61
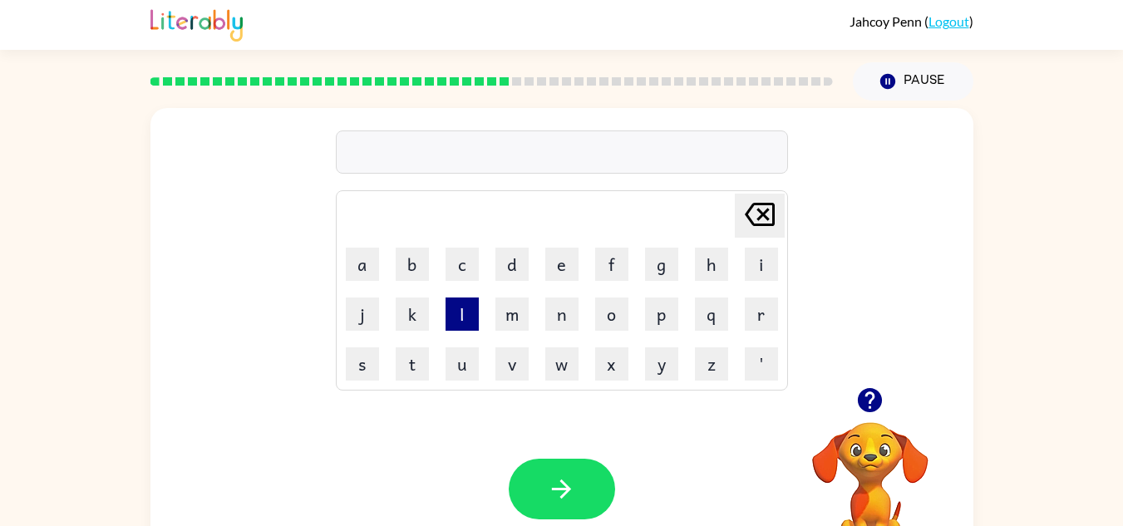
click at [469, 308] on button "l" at bounding box center [462, 314] width 33 height 33
click at [346, 254] on button "a" at bounding box center [362, 264] width 33 height 33
click at [556, 312] on button "n" at bounding box center [561, 314] width 33 height 33
click at [422, 359] on button "t" at bounding box center [412, 363] width 33 height 33
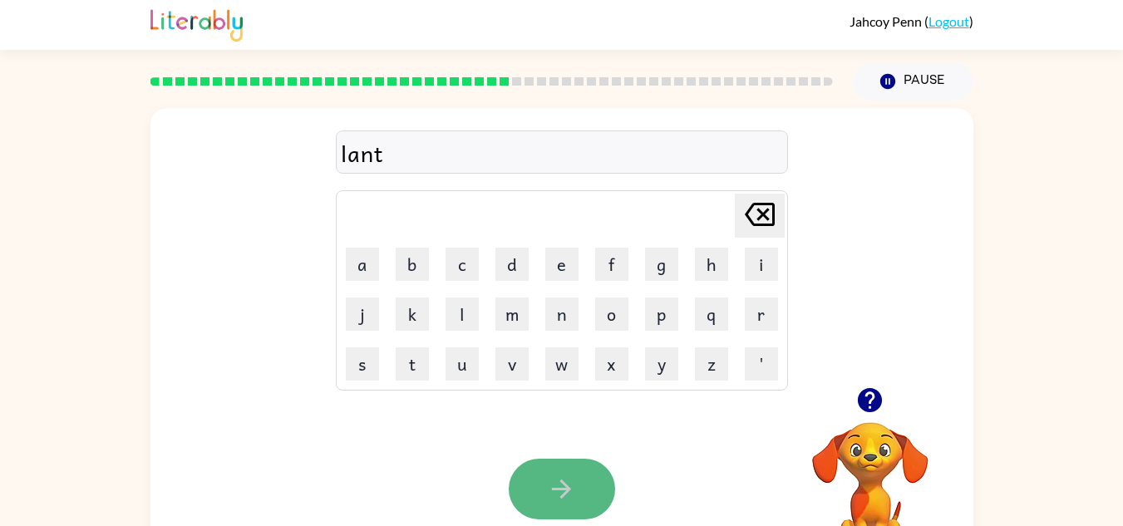
click at [554, 502] on icon "button" at bounding box center [561, 489] width 29 height 29
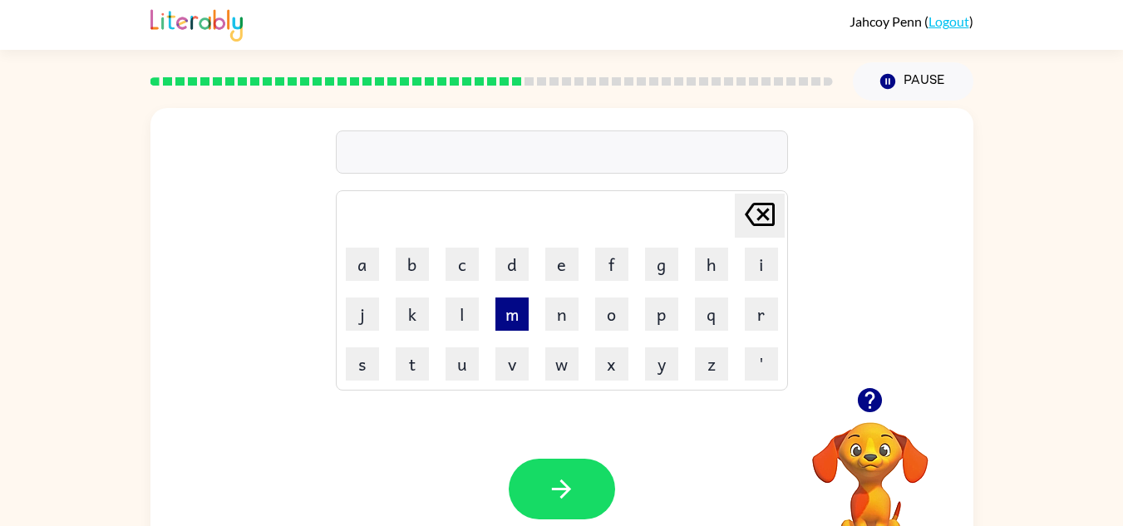
click at [510, 313] on button "m" at bounding box center [511, 314] width 33 height 33
click at [554, 263] on button "e" at bounding box center [561, 264] width 33 height 33
click at [748, 209] on icon "[PERSON_NAME] last character input" at bounding box center [760, 215] width 40 height 40
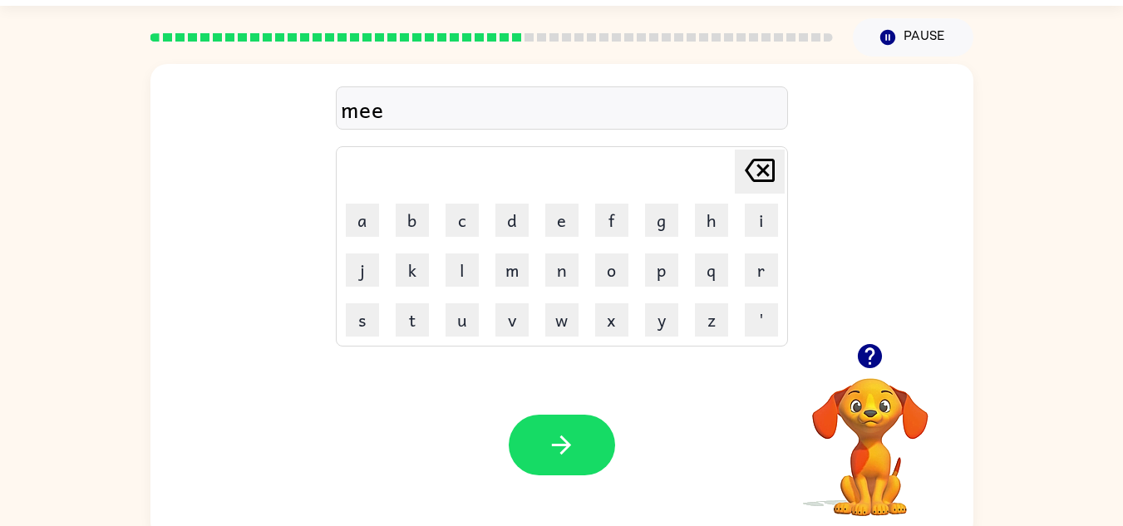
scroll to position [47, 0]
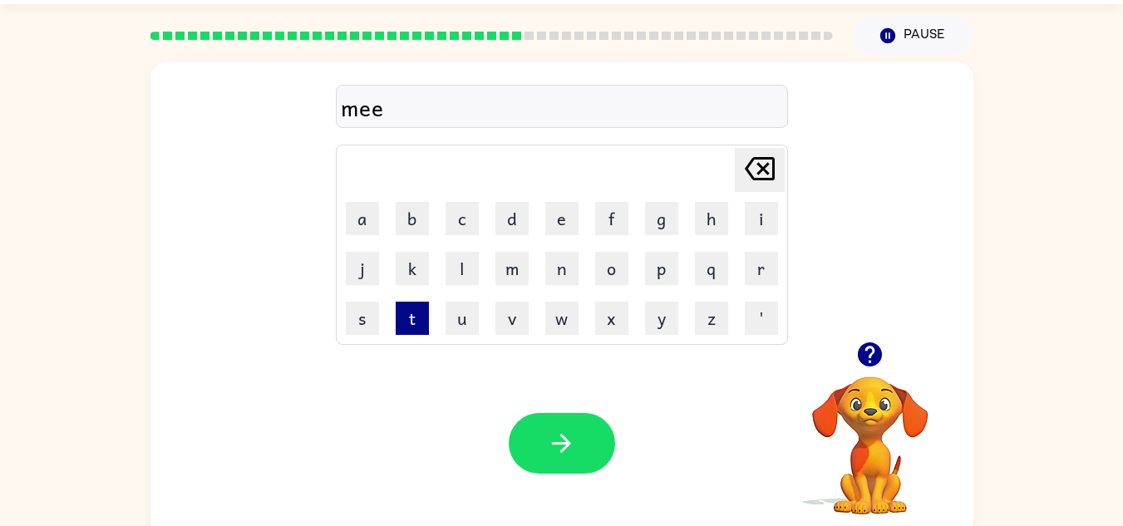
click at [404, 315] on button "t" at bounding box center [412, 318] width 33 height 33
click at [471, 274] on button "l" at bounding box center [462, 268] width 33 height 33
click at [608, 249] on td "o" at bounding box center [612, 268] width 48 height 48
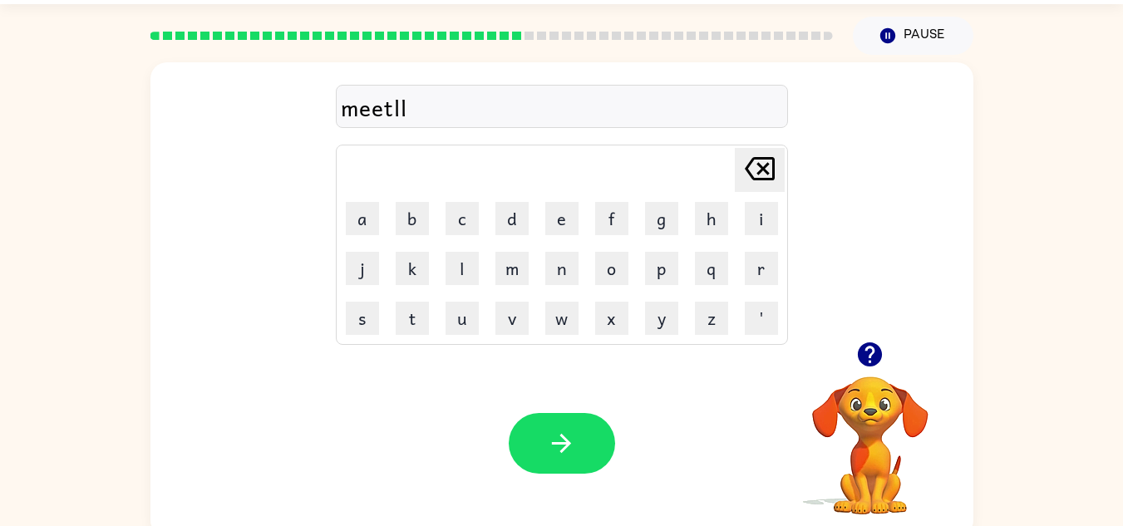
click at [769, 157] on icon at bounding box center [760, 168] width 30 height 23
click at [762, 162] on icon "[PERSON_NAME] last character input" at bounding box center [760, 169] width 40 height 40
drag, startPoint x: 762, startPoint y: 162, endPoint x: 462, endPoint y: 274, distance: 320.4
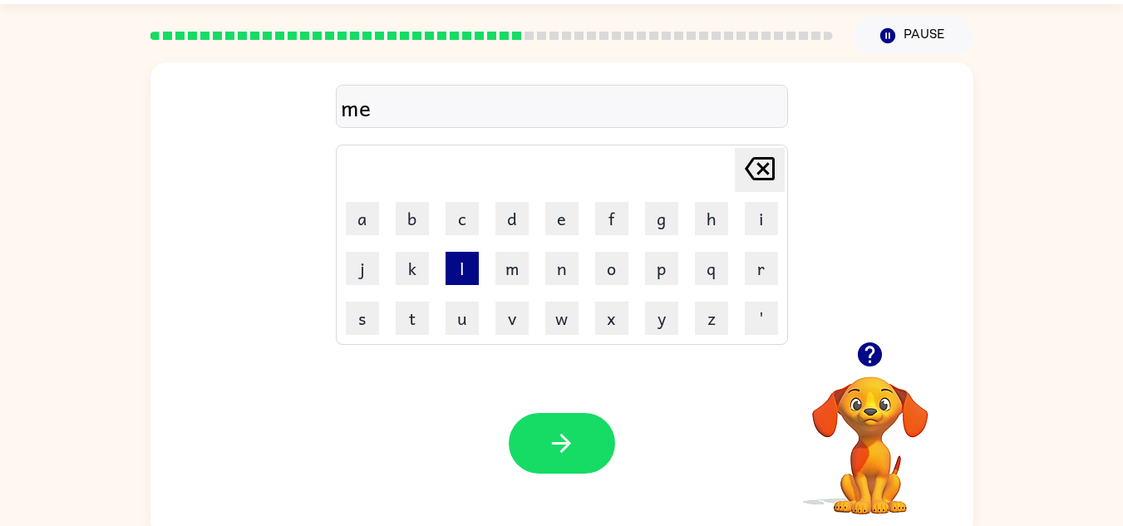
click at [462, 274] on tbody "[PERSON_NAME] last character input a b c d e f g h i j k l m n o p q r s t u v …" at bounding box center [561, 244] width 447 height 195
click at [462, 274] on button "l" at bounding box center [462, 268] width 33 height 33
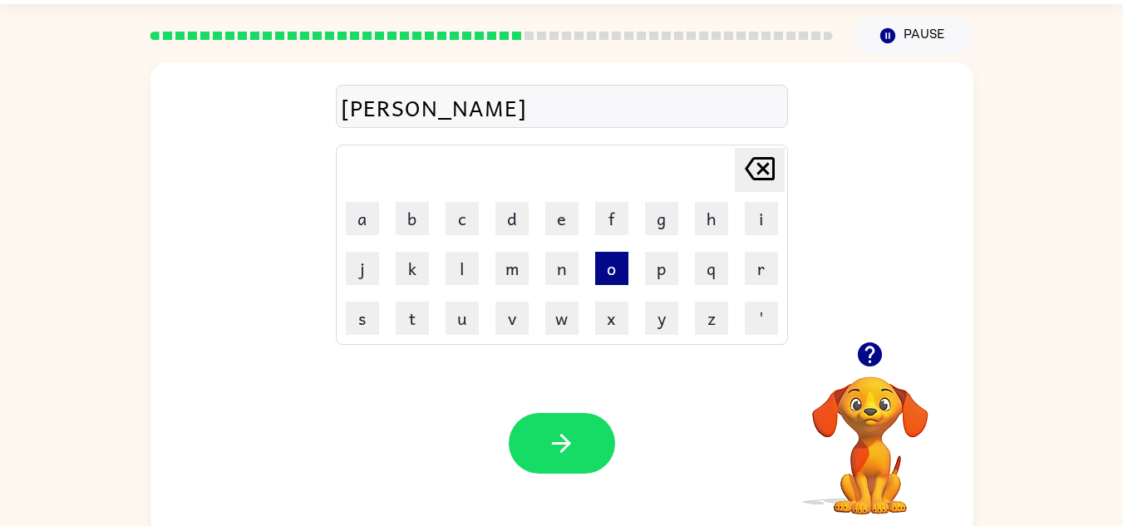
click at [609, 268] on button "o" at bounding box center [611, 268] width 33 height 33
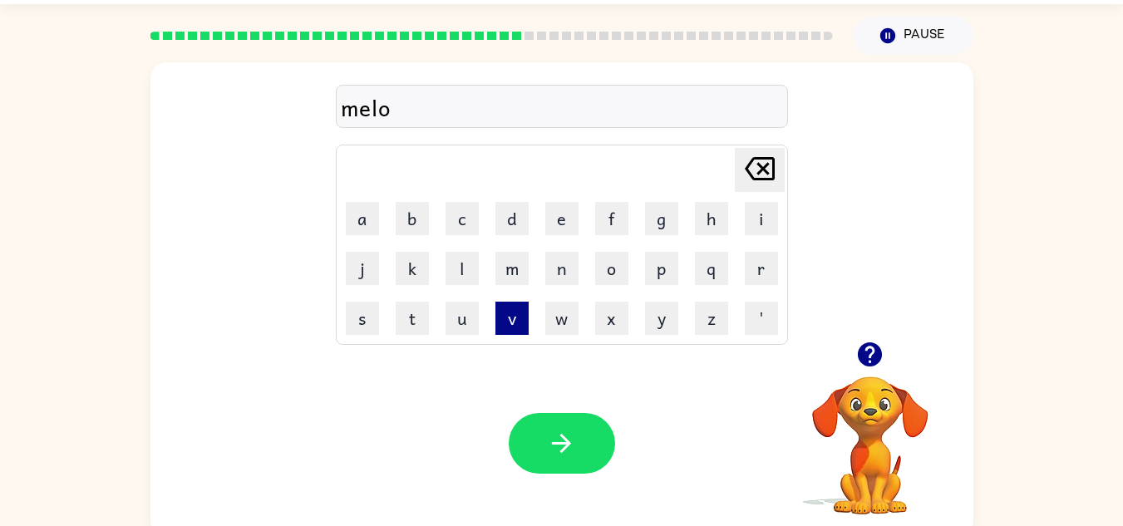
click at [508, 331] on button "v" at bounding box center [511, 318] width 33 height 33
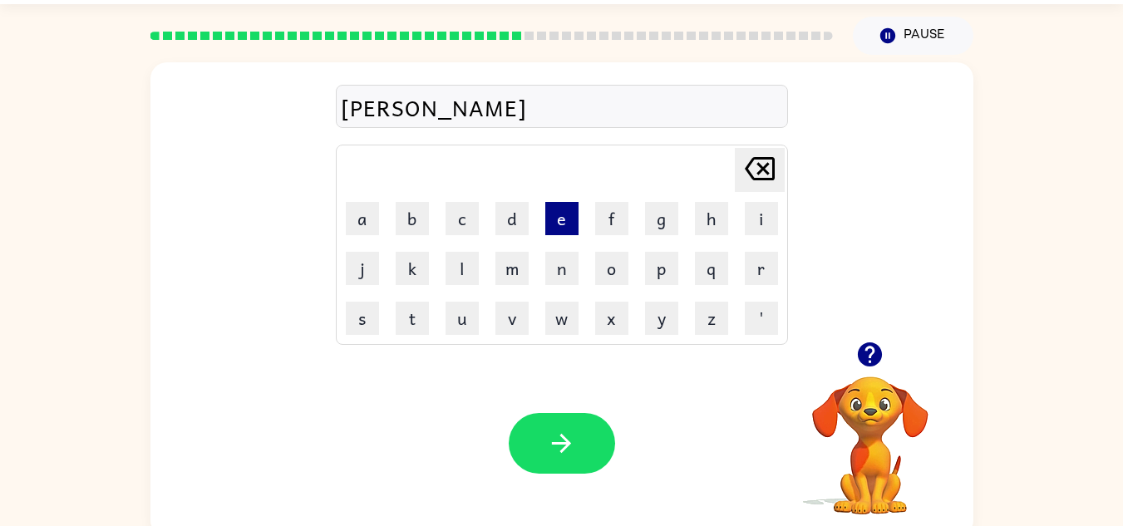
click at [560, 208] on button "e" at bounding box center [561, 218] width 33 height 33
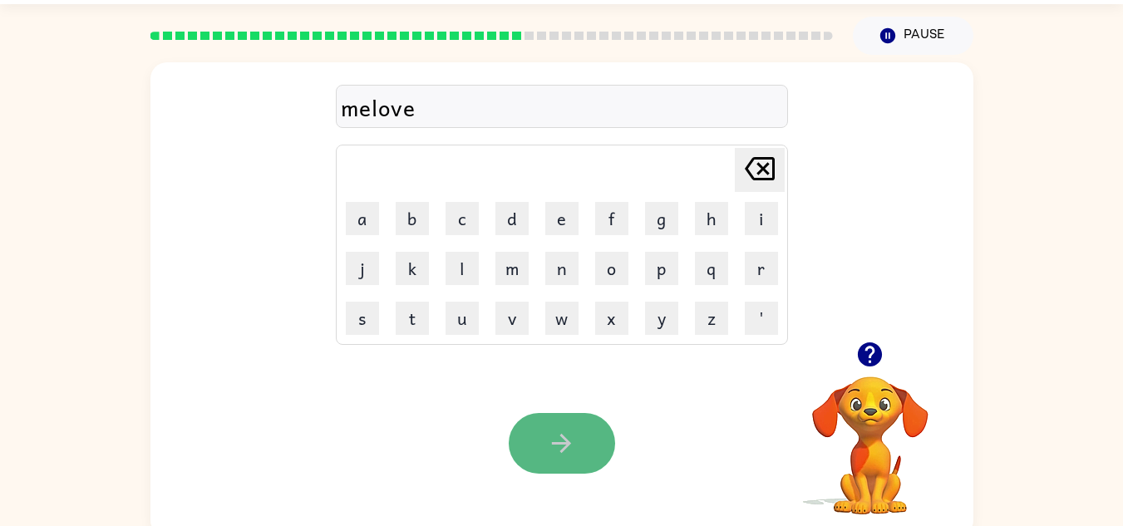
click at [544, 419] on button "button" at bounding box center [562, 443] width 106 height 61
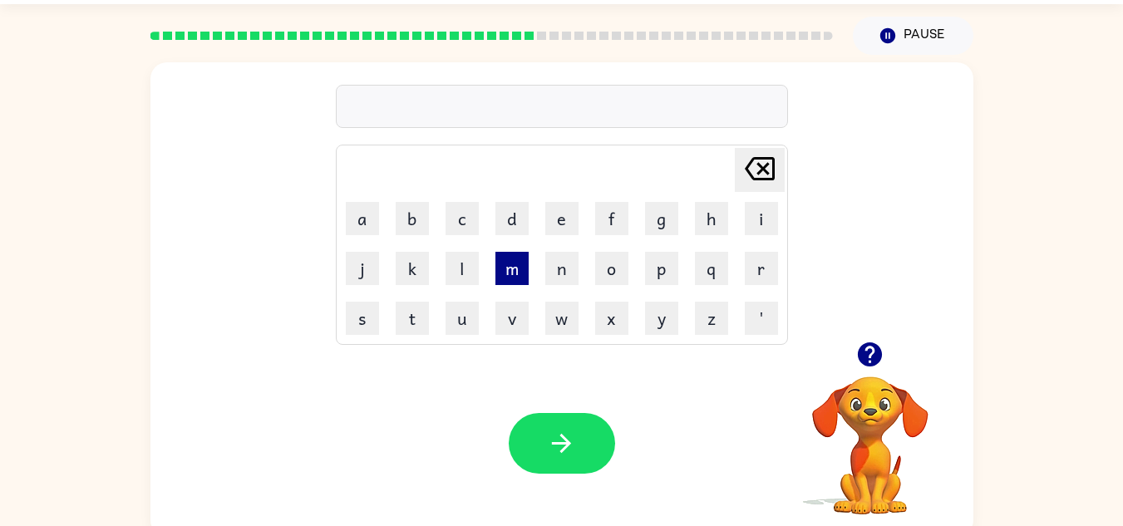
click at [512, 266] on button "m" at bounding box center [511, 268] width 33 height 33
click at [600, 263] on button "o" at bounding box center [611, 268] width 33 height 33
click at [456, 304] on button "u" at bounding box center [462, 318] width 33 height 33
click at [408, 318] on button "t" at bounding box center [412, 318] width 33 height 33
click at [514, 205] on button "d" at bounding box center [511, 218] width 33 height 33
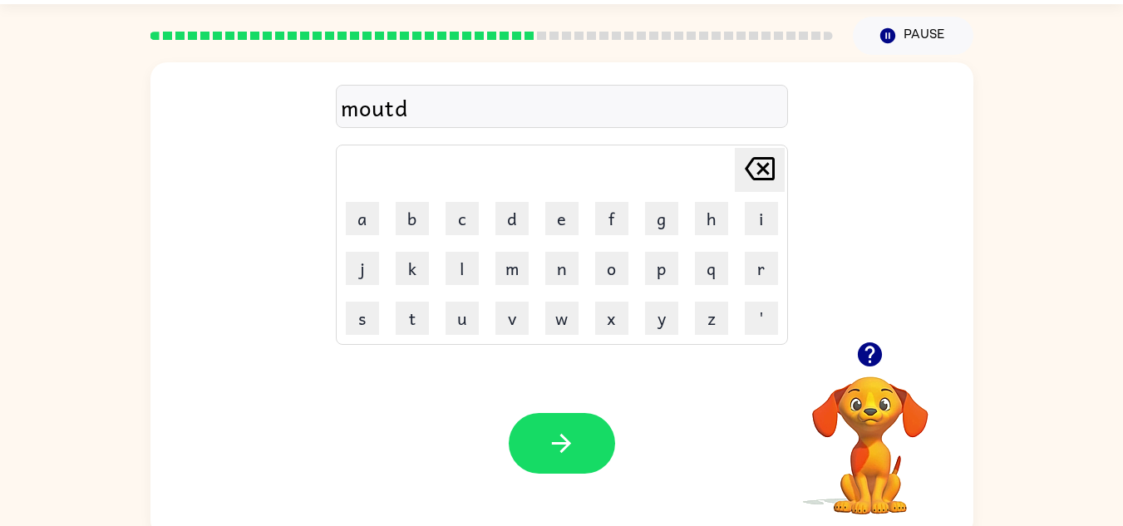
drag, startPoint x: 553, startPoint y: 220, endPoint x: 549, endPoint y: 409, distance: 188.7
click at [549, 409] on div "moutd Delete Delete last character input a b c d e f g h i j k l m n o p q r s …" at bounding box center [561, 299] width 823 height 475
click at [549, 409] on div "Your browser must support playing .mp4 files to use Literably. Please try using…" at bounding box center [561, 443] width 823 height 187
click at [564, 199] on td "e" at bounding box center [562, 219] width 48 height 48
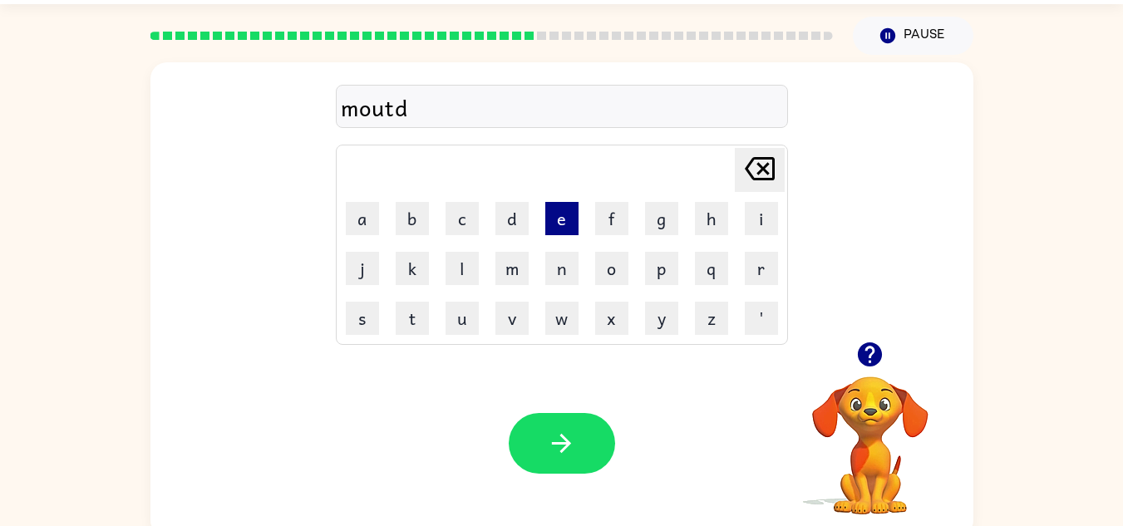
click at [574, 212] on button "e" at bounding box center [561, 218] width 33 height 33
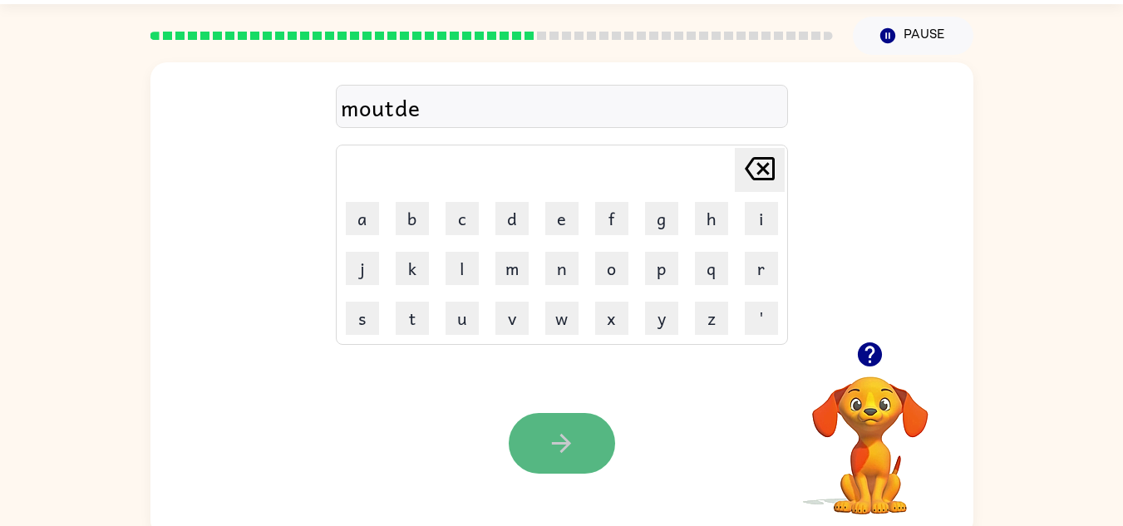
click at [594, 445] on button "button" at bounding box center [562, 443] width 106 height 61
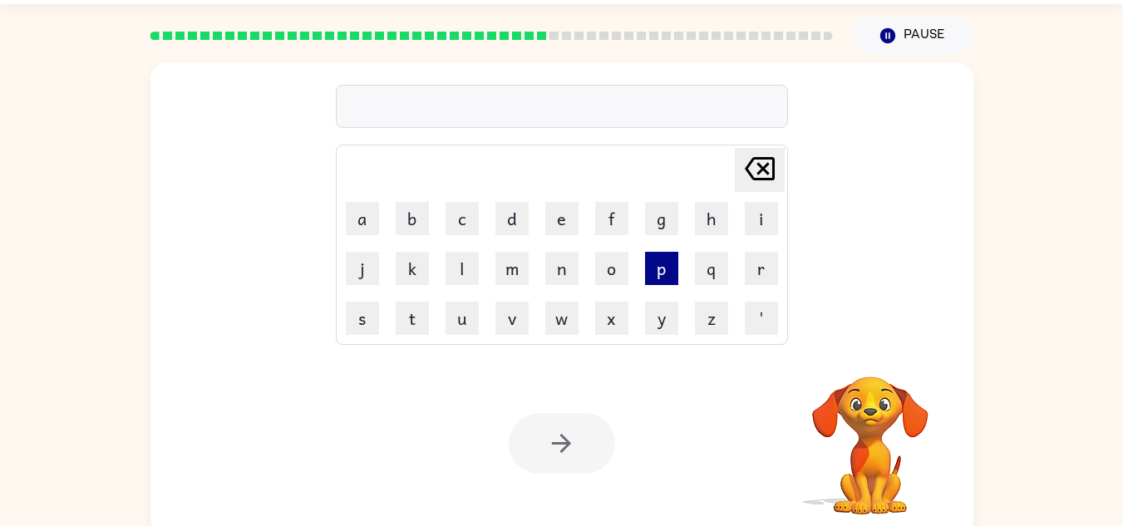
click at [645, 277] on button "p" at bounding box center [661, 268] width 33 height 33
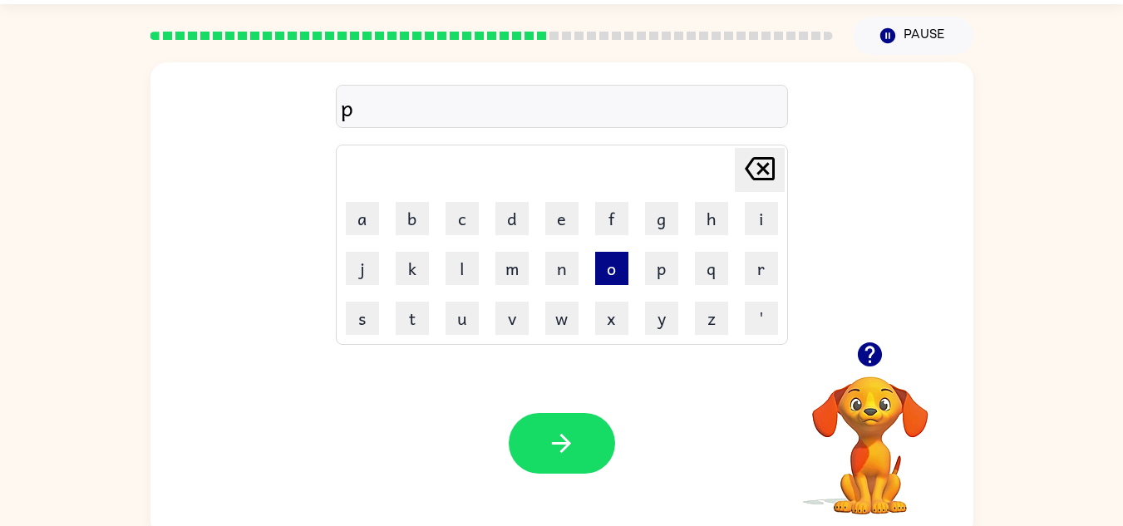
click at [601, 266] on button "o" at bounding box center [611, 268] width 33 height 33
click at [616, 216] on button "f" at bounding box center [611, 218] width 33 height 33
click at [611, 272] on button "o" at bounding box center [611, 268] width 33 height 33
click at [517, 267] on button "m" at bounding box center [511, 268] width 33 height 33
click at [757, 272] on button "r" at bounding box center [761, 268] width 33 height 33
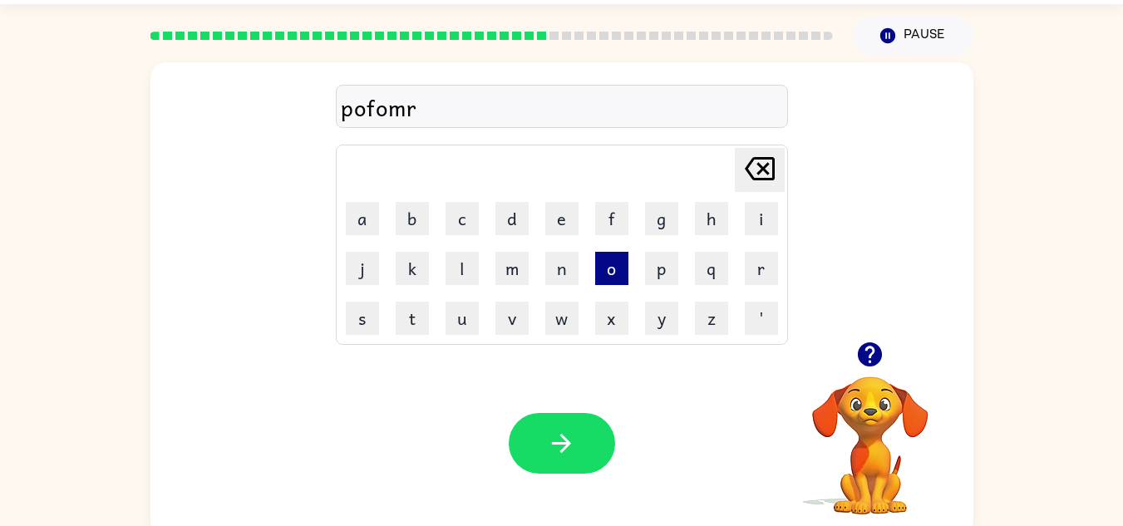
drag, startPoint x: 596, startPoint y: 224, endPoint x: 622, endPoint y: 276, distance: 58.4
click at [622, 276] on tbody "[PERSON_NAME] last character input a b c d e f g h i j k l m n o p q r s t u v …" at bounding box center [561, 244] width 447 height 195
click at [567, 225] on button "e" at bounding box center [561, 218] width 33 height 33
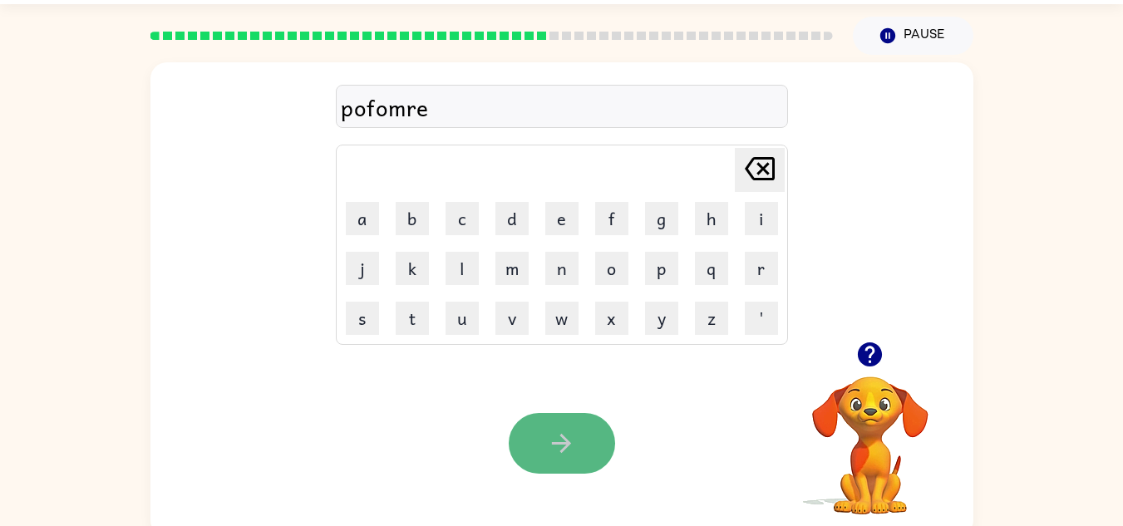
click at [559, 426] on button "button" at bounding box center [562, 443] width 106 height 61
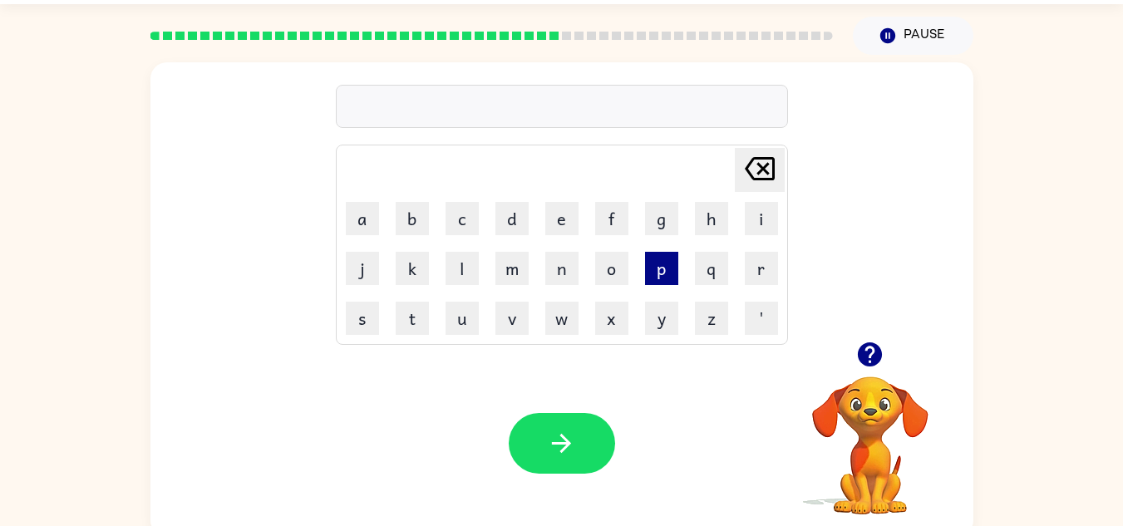
click at [670, 275] on button "p" at bounding box center [661, 268] width 33 height 33
click at [350, 210] on button "a" at bounding box center [362, 218] width 33 height 33
click at [503, 312] on button "v" at bounding box center [511, 318] width 33 height 33
click at [410, 310] on button "t" at bounding box center [412, 318] width 33 height 33
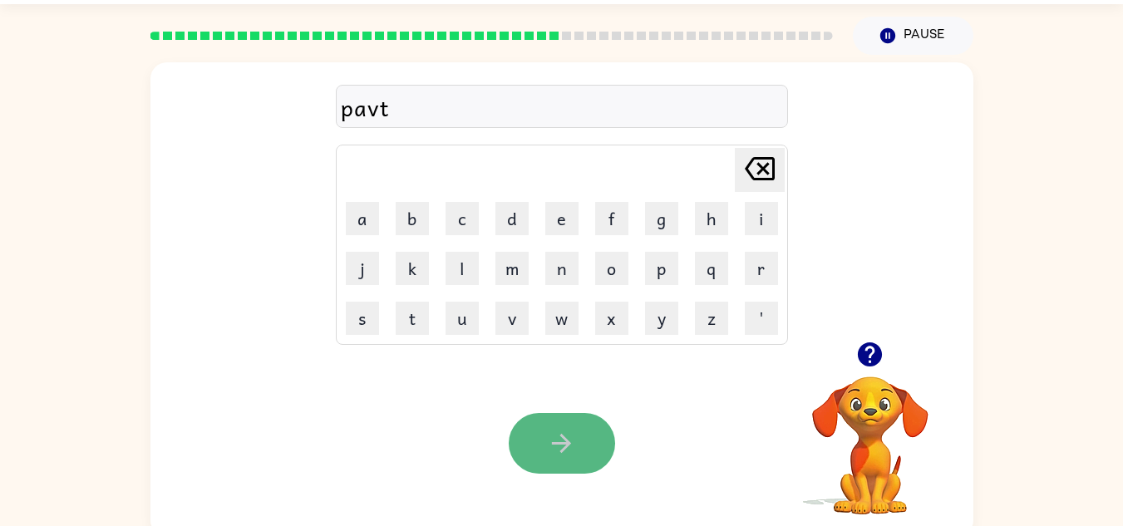
click at [564, 455] on icon "button" at bounding box center [561, 443] width 29 height 29
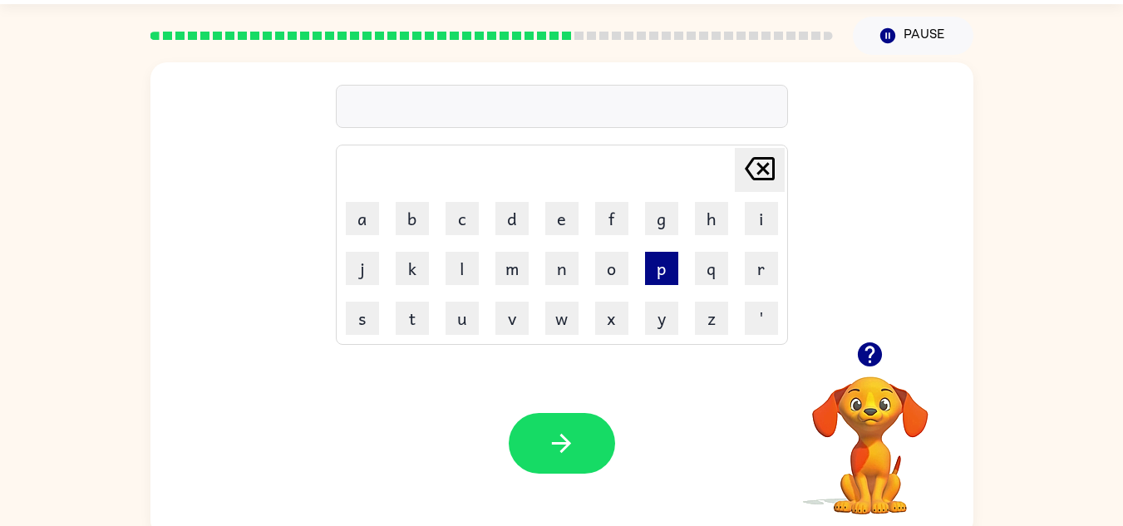
click at [668, 282] on button "p" at bounding box center [661, 268] width 33 height 33
click at [370, 220] on button "a" at bounding box center [362, 218] width 33 height 33
click at [776, 219] on button "i" at bounding box center [761, 218] width 33 height 33
click at [396, 268] on button "k" at bounding box center [412, 268] width 33 height 33
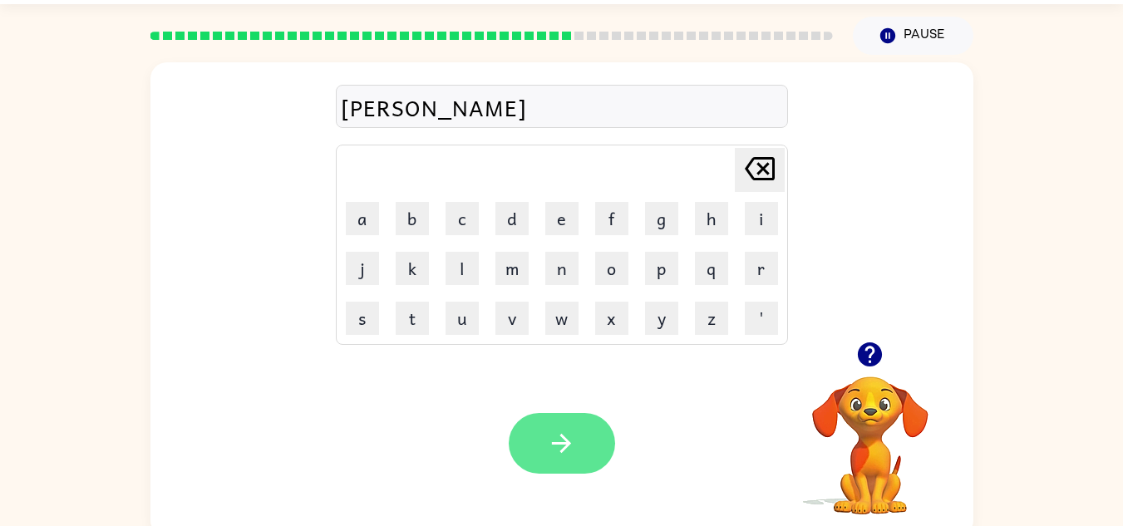
click at [569, 467] on button "button" at bounding box center [562, 443] width 106 height 61
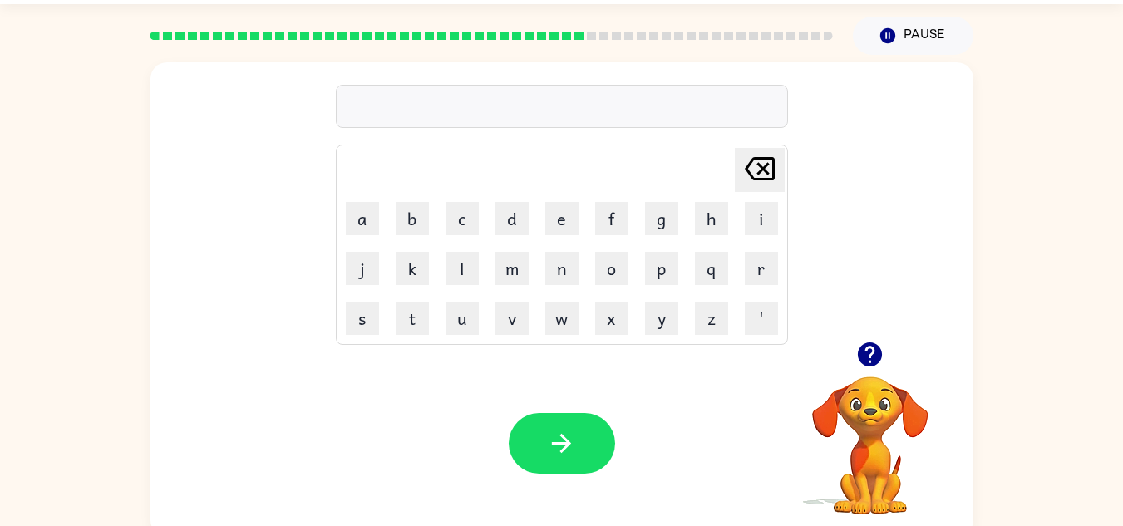
click at [491, 231] on td "d" at bounding box center [512, 219] width 48 height 48
click at [653, 266] on button "p" at bounding box center [661, 268] width 33 height 33
click at [519, 328] on button "v" at bounding box center [511, 318] width 33 height 33
click at [364, 213] on button "a" at bounding box center [362, 218] width 33 height 33
click at [451, 256] on button "l" at bounding box center [462, 268] width 33 height 33
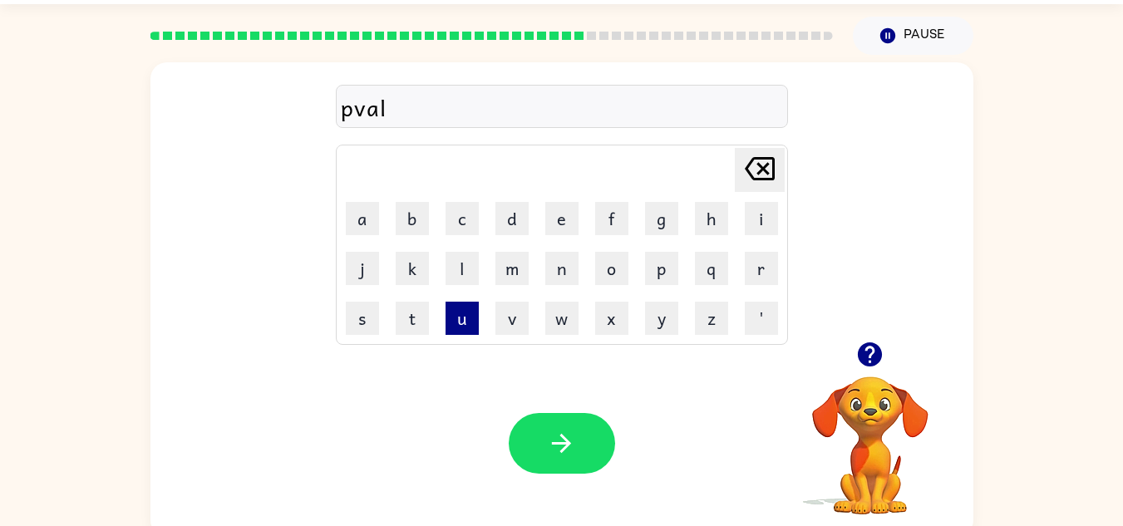
click at [464, 327] on button "u" at bounding box center [462, 318] width 33 height 33
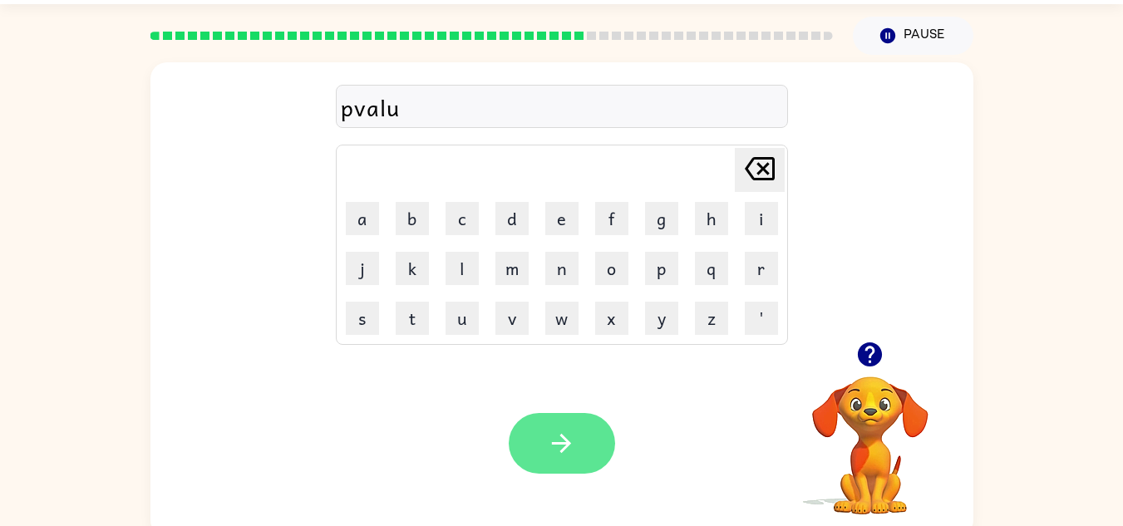
click at [547, 438] on icon "button" at bounding box center [561, 443] width 29 height 29
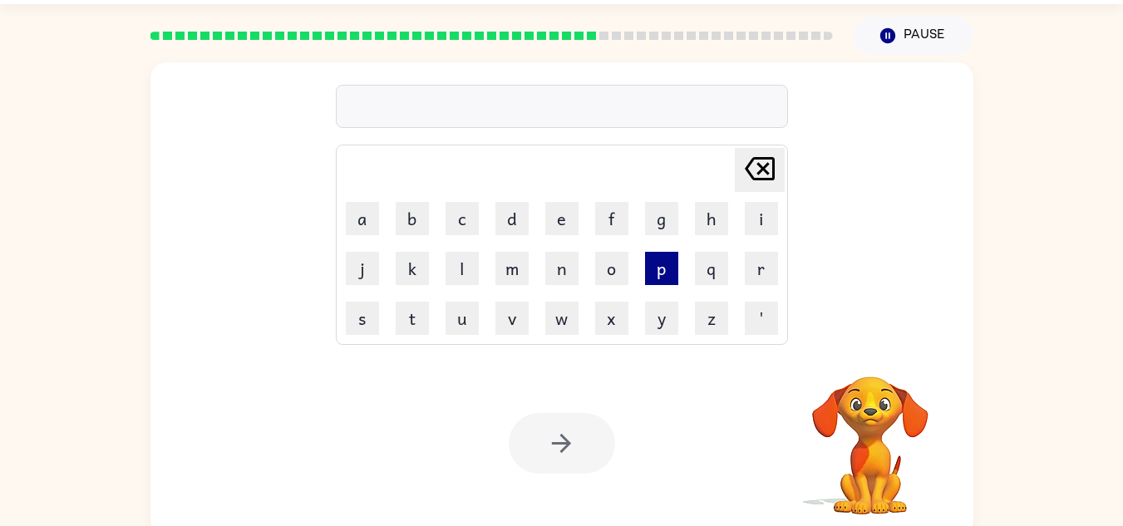
drag, startPoint x: 658, startPoint y: 278, endPoint x: 668, endPoint y: 266, distance: 16.0
click at [668, 266] on button "p" at bounding box center [661, 268] width 33 height 33
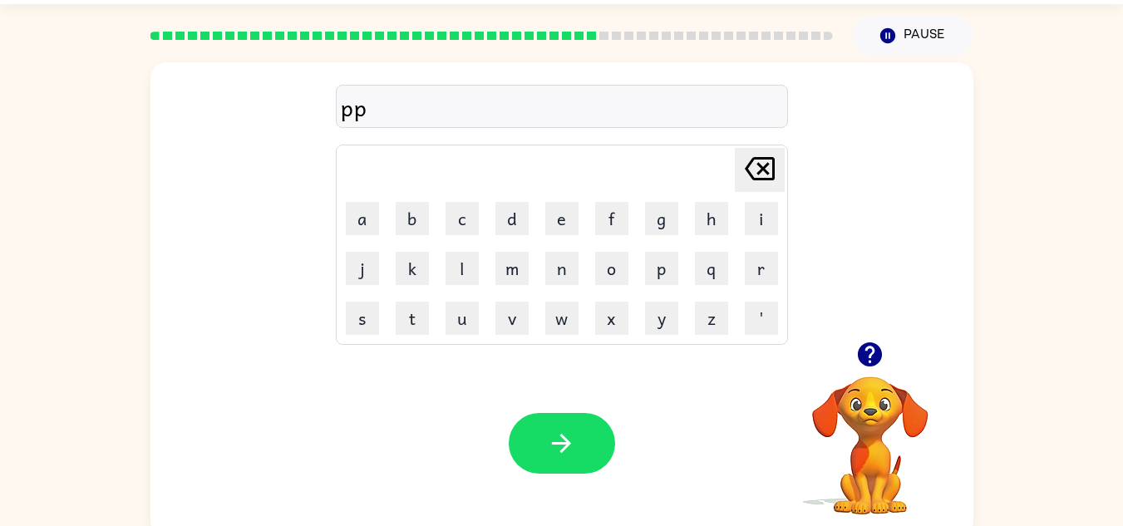
click at [763, 165] on icon "[PERSON_NAME] last character input" at bounding box center [760, 169] width 40 height 40
click at [870, 340] on icon "button" at bounding box center [869, 354] width 29 height 29
click at [755, 275] on button "r" at bounding box center [761, 268] width 33 height 33
drag, startPoint x: 363, startPoint y: 215, endPoint x: 513, endPoint y: 226, distance: 150.0
click at [513, 226] on tr "a b c d e f g h i" at bounding box center [561, 219] width 447 height 48
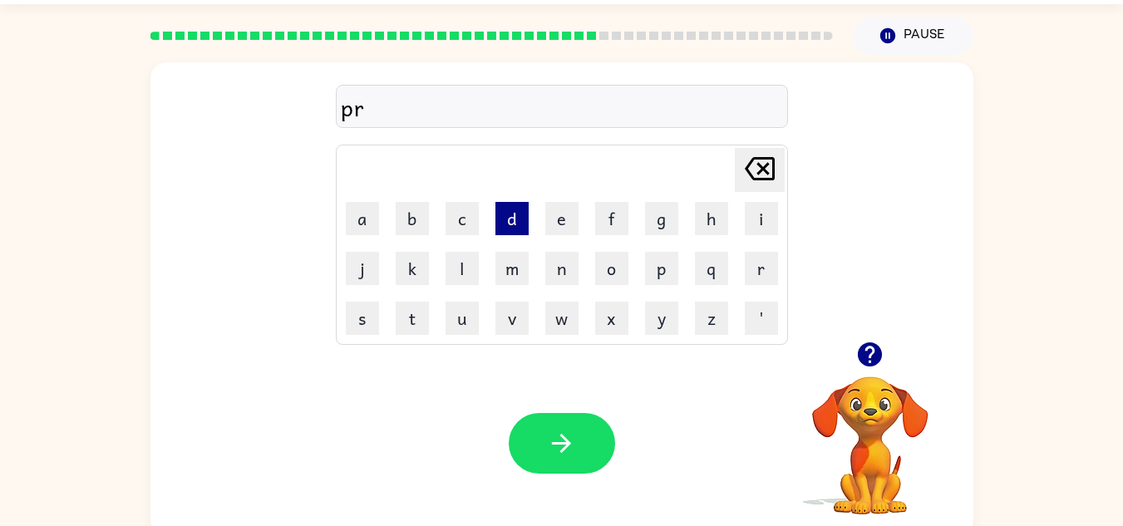
click at [513, 226] on button "d" at bounding box center [511, 218] width 33 height 33
click at [760, 219] on button "i" at bounding box center [761, 218] width 33 height 33
click at [550, 206] on button "e" at bounding box center [561, 218] width 33 height 33
click at [452, 221] on button "c" at bounding box center [462, 218] width 33 height 33
click at [749, 172] on icon at bounding box center [760, 168] width 30 height 23
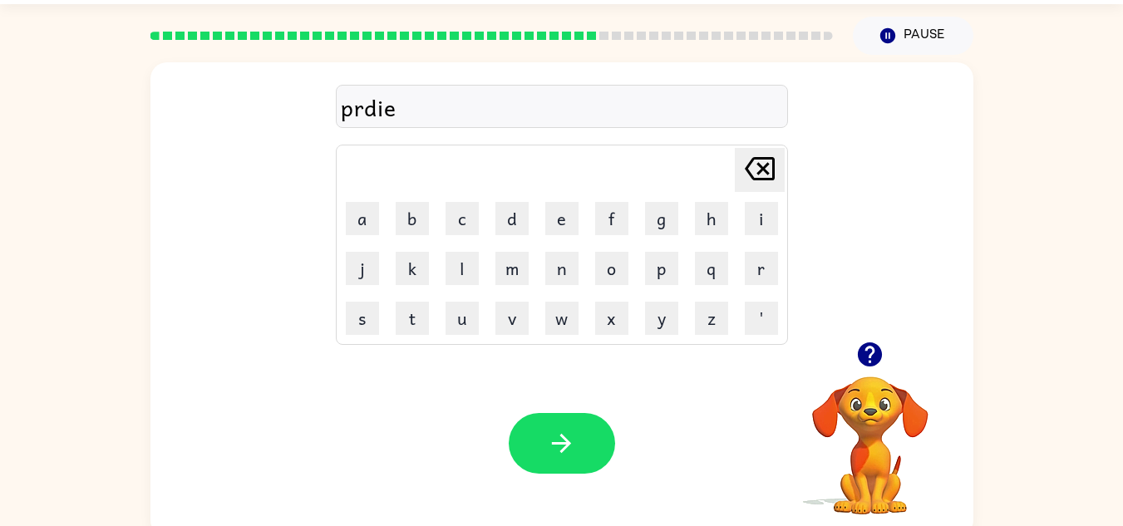
click at [779, 160] on icon "[PERSON_NAME] last character input" at bounding box center [760, 169] width 40 height 40
click at [453, 211] on button "c" at bounding box center [462, 218] width 33 height 33
click at [575, 224] on button "e" at bounding box center [561, 218] width 33 height 33
click at [564, 429] on icon "button" at bounding box center [561, 443] width 29 height 29
click at [763, 268] on button "r" at bounding box center [761, 268] width 33 height 33
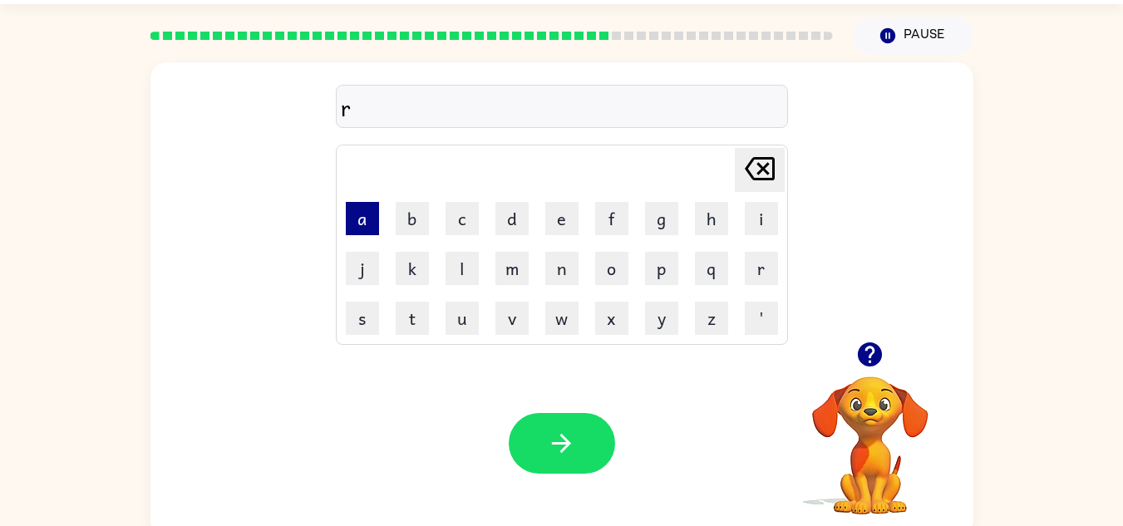
click at [374, 214] on button "a" at bounding box center [362, 218] width 33 height 33
click at [499, 206] on button "d" at bounding box center [511, 218] width 33 height 33
click at [559, 269] on button "n" at bounding box center [561, 268] width 33 height 33
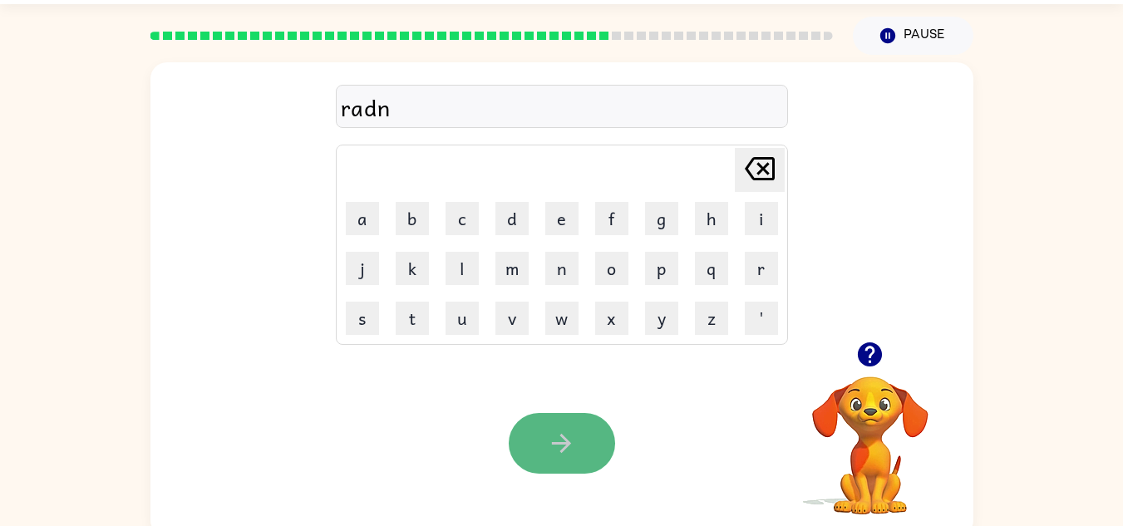
click at [553, 437] on icon "button" at bounding box center [561, 443] width 29 height 29
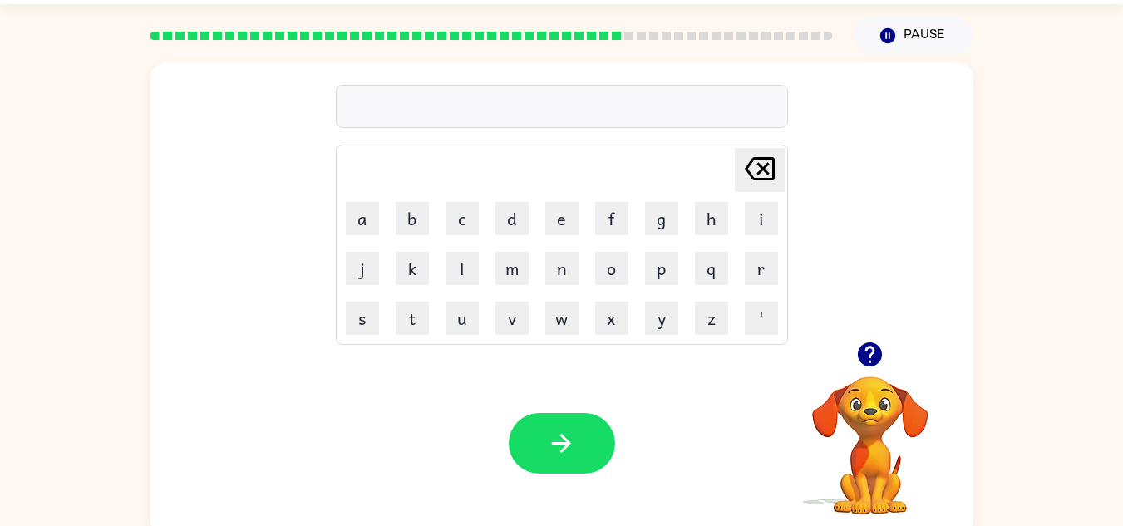
click at [764, 286] on td "r" at bounding box center [761, 268] width 48 height 48
click at [751, 259] on button "r" at bounding box center [761, 268] width 33 height 33
click at [352, 218] on button "a" at bounding box center [362, 218] width 33 height 33
click at [365, 310] on button "s" at bounding box center [362, 318] width 33 height 33
drag, startPoint x: 365, startPoint y: 310, endPoint x: 491, endPoint y: 503, distance: 230.5
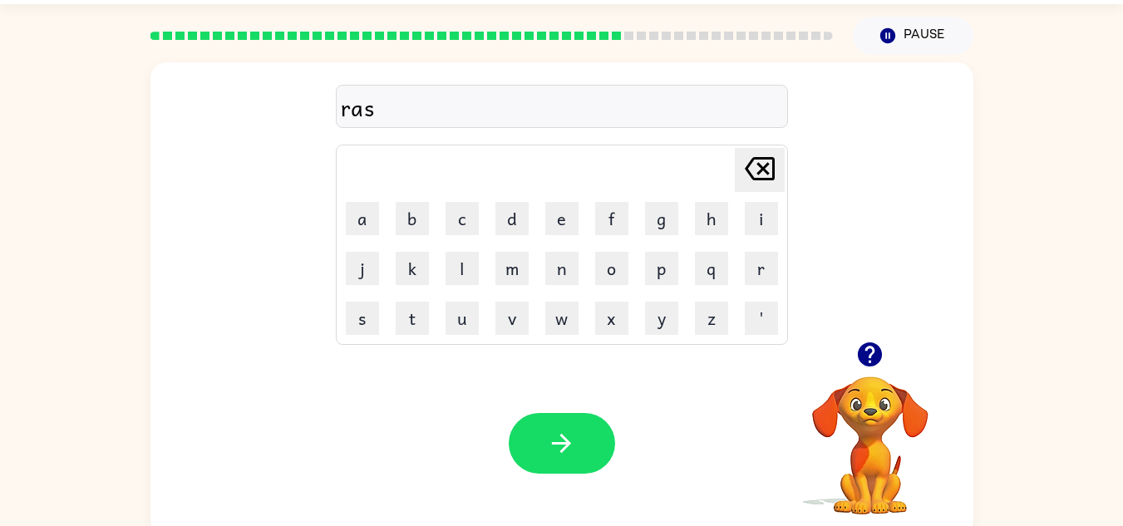
click at [491, 503] on div "ras Delete Delete last character input a b c d e f g h i j k l m n o p q r s t …" at bounding box center [561, 299] width 823 height 475
click at [576, 456] on button "button" at bounding box center [562, 443] width 106 height 61
click at [768, 275] on button "r" at bounding box center [761, 268] width 33 height 33
click at [617, 259] on button "o" at bounding box center [611, 268] width 33 height 33
click at [545, 271] on button "n" at bounding box center [561, 268] width 33 height 33
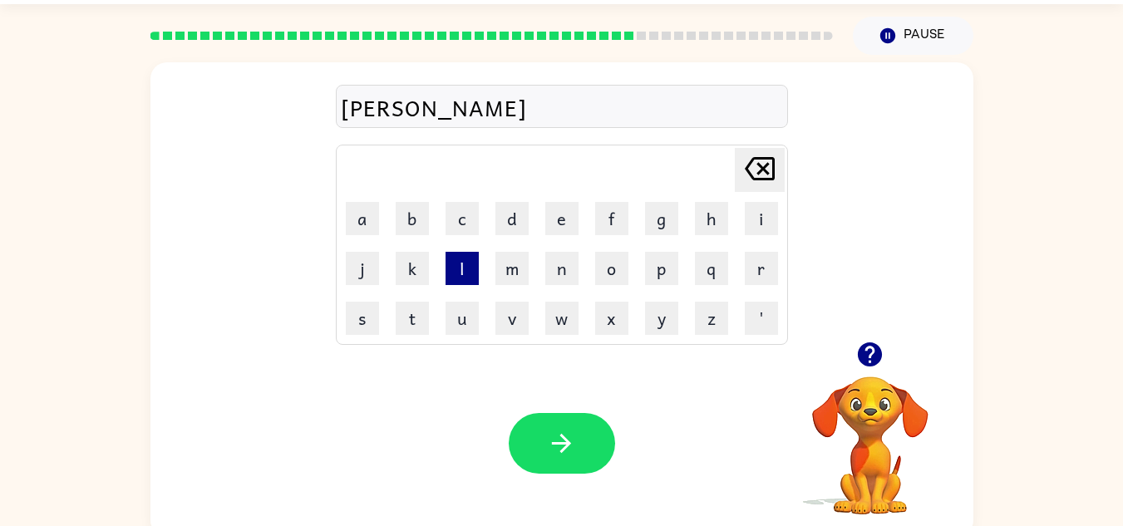
click at [475, 270] on button "l" at bounding box center [462, 268] width 33 height 33
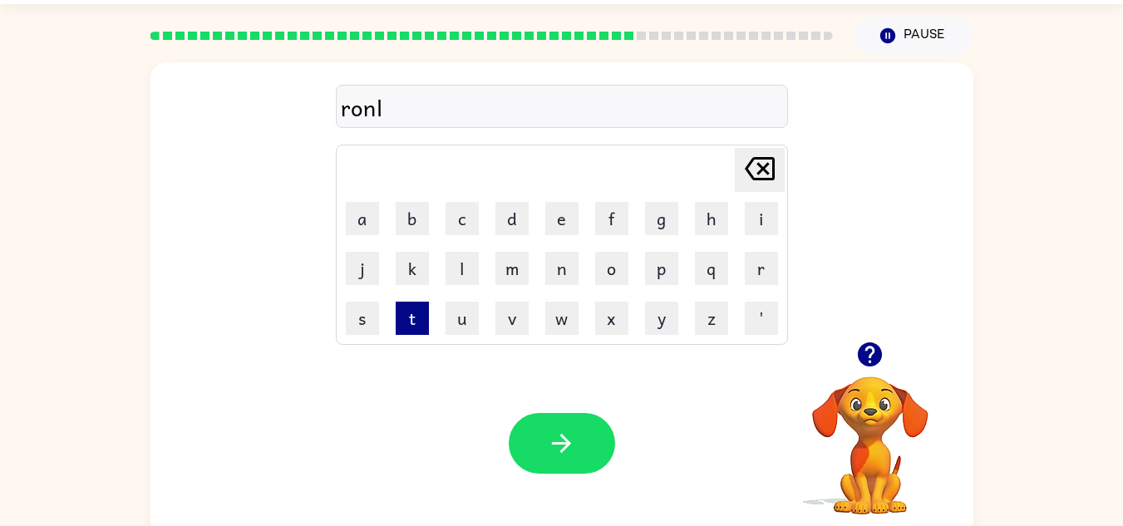
click at [410, 308] on button "t" at bounding box center [412, 318] width 33 height 33
click at [518, 419] on div at bounding box center [562, 443] width 106 height 61
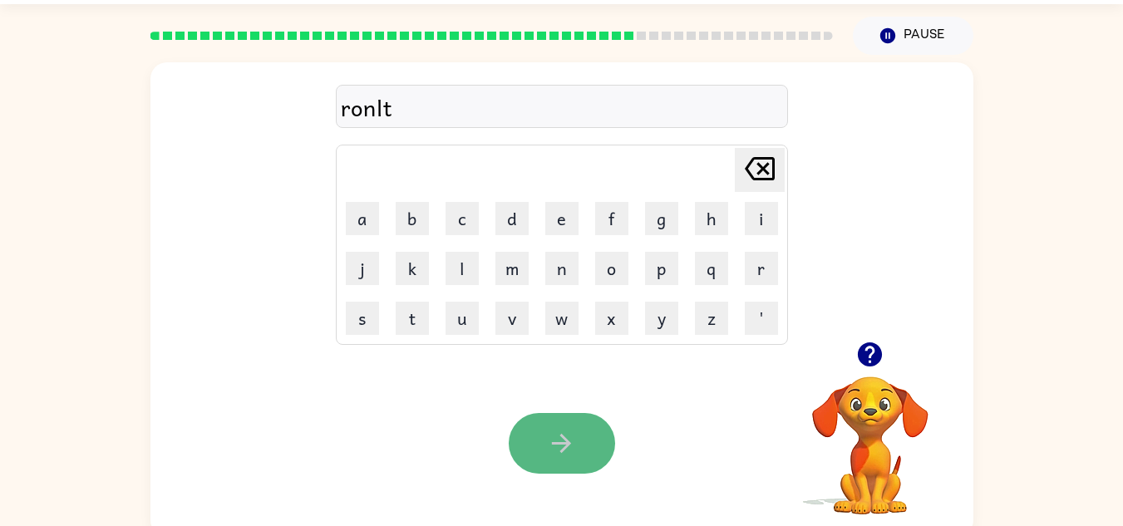
click at [520, 426] on button "button" at bounding box center [562, 443] width 106 height 61
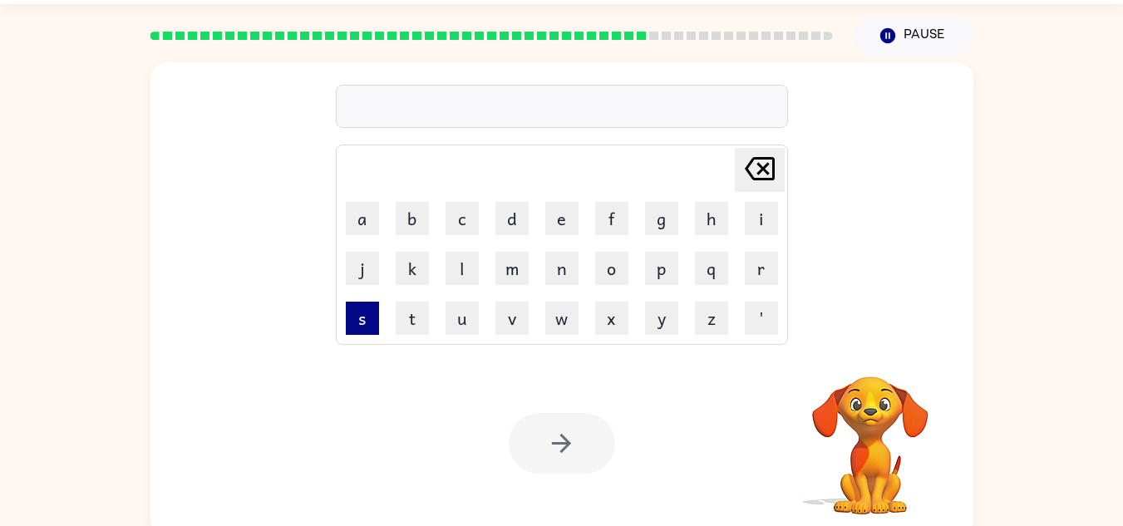
click at [353, 311] on button "s" at bounding box center [362, 318] width 33 height 33
click at [474, 312] on button "u" at bounding box center [462, 318] width 33 height 33
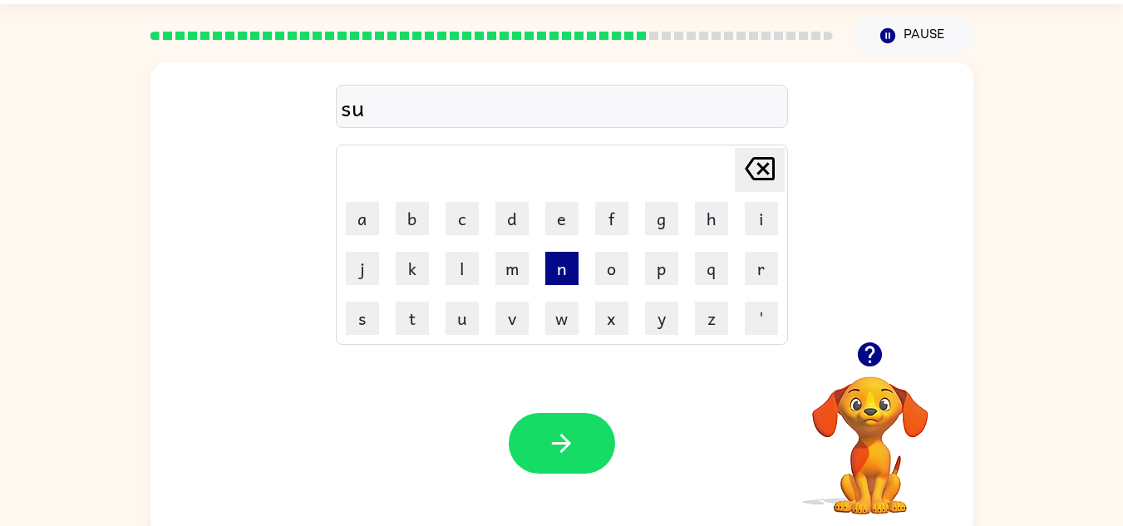
click at [575, 267] on button "n" at bounding box center [561, 268] width 33 height 33
click at [452, 267] on button "l" at bounding box center [462, 268] width 33 height 33
click at [750, 215] on button "i" at bounding box center [761, 218] width 33 height 33
click at [659, 221] on button "g" at bounding box center [661, 218] width 33 height 33
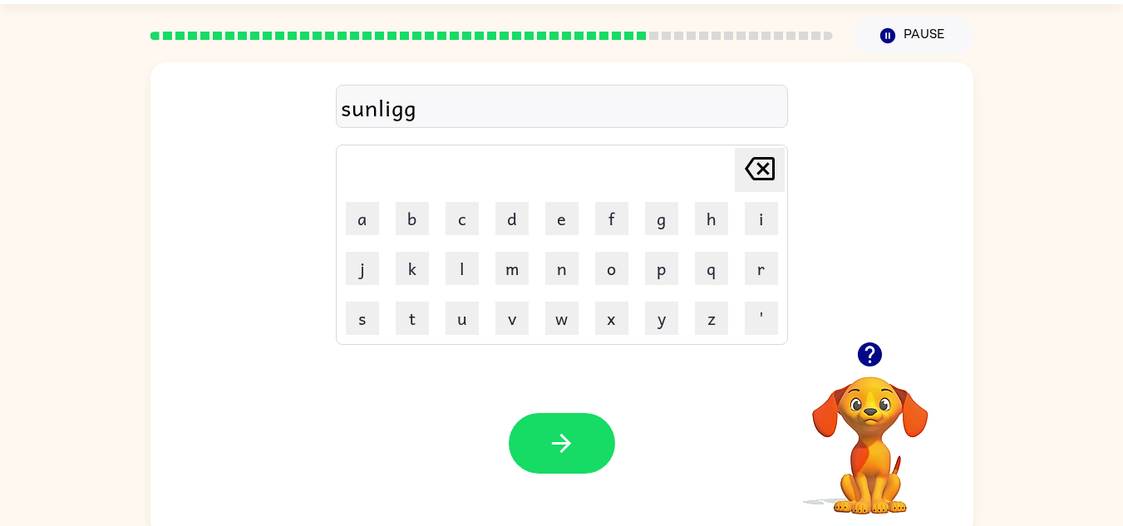
click at [768, 159] on icon at bounding box center [760, 168] width 30 height 23
click at [720, 209] on button "h" at bounding box center [711, 218] width 33 height 33
click at [558, 431] on icon "button" at bounding box center [561, 443] width 29 height 29
click at [392, 317] on td "t" at bounding box center [412, 318] width 48 height 48
click at [400, 316] on button "t" at bounding box center [412, 318] width 33 height 33
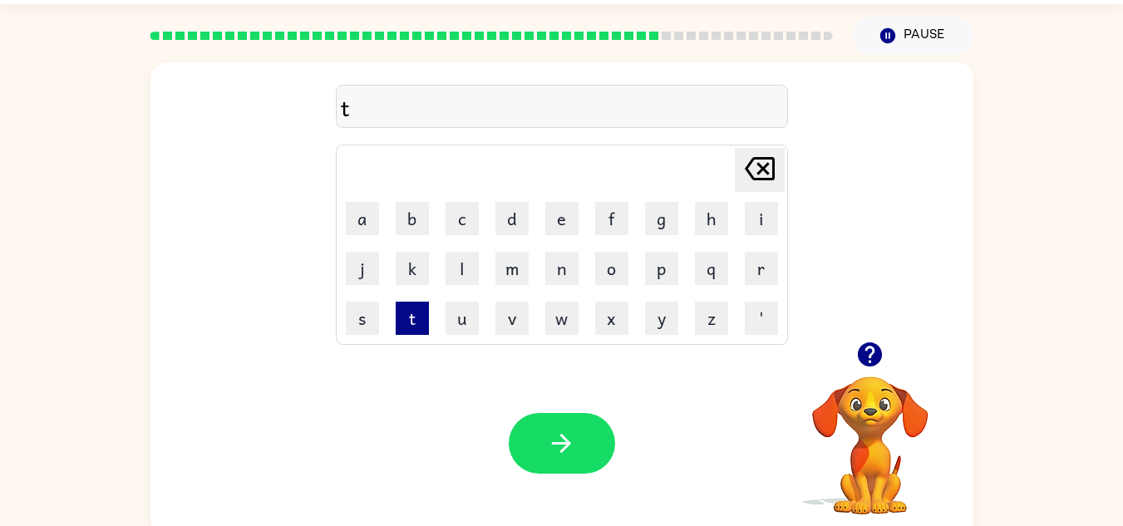
click at [400, 316] on button "t" at bounding box center [412, 318] width 33 height 33
click at [765, 166] on icon at bounding box center [760, 168] width 30 height 23
click at [361, 323] on button "s" at bounding box center [362, 318] width 33 height 33
click at [556, 229] on button "e" at bounding box center [561, 218] width 33 height 33
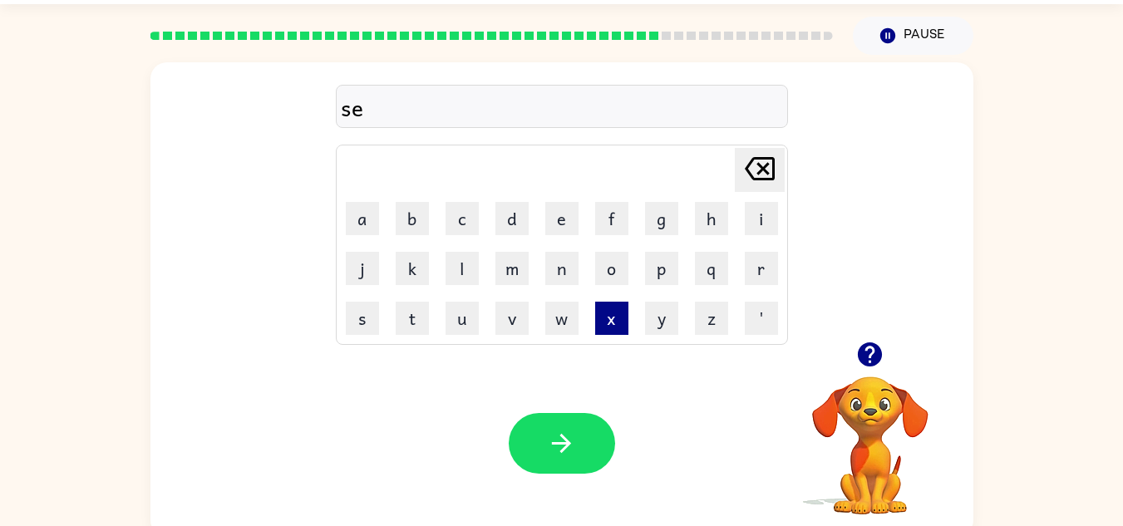
click at [609, 307] on button "x" at bounding box center [611, 318] width 33 height 33
click at [742, 178] on icon "[PERSON_NAME] last character input" at bounding box center [760, 169] width 40 height 40
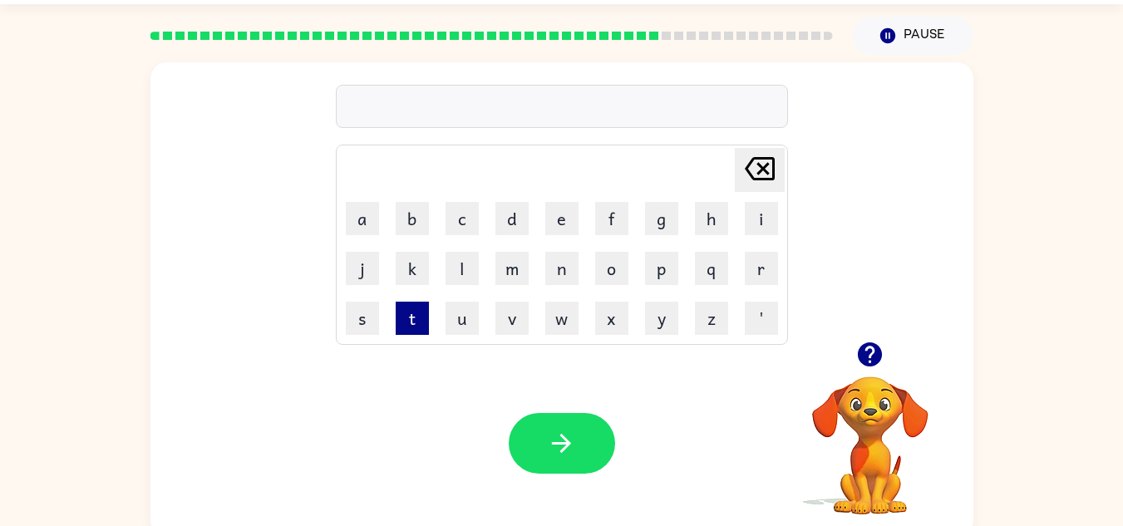
click at [413, 320] on button "t" at bounding box center [412, 318] width 33 height 33
click at [362, 220] on button "a" at bounding box center [362, 218] width 33 height 33
click at [411, 208] on button "b" at bounding box center [412, 218] width 33 height 33
click at [448, 332] on button "u" at bounding box center [462, 318] width 33 height 33
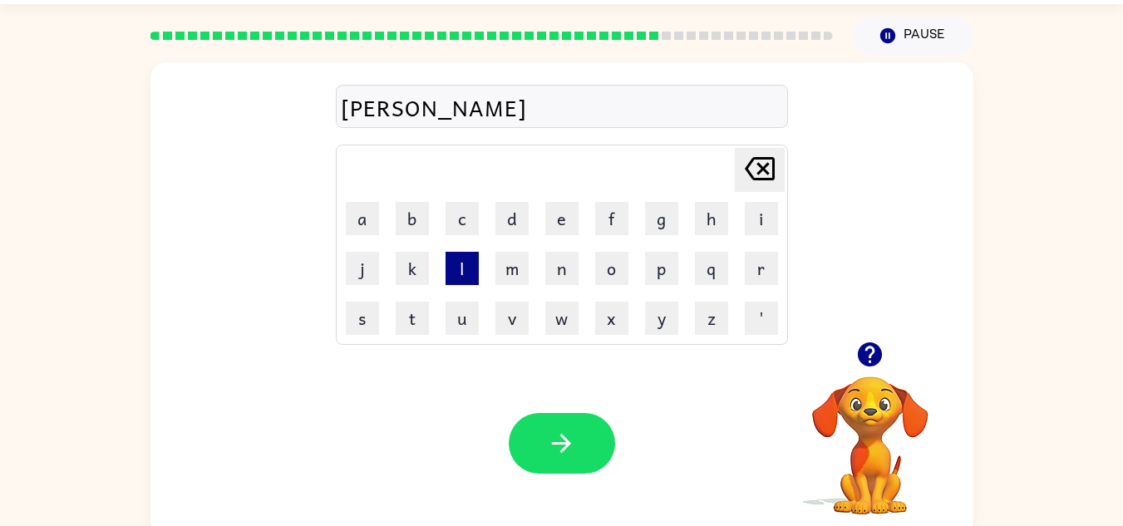
click at [471, 278] on button "l" at bounding box center [462, 268] width 33 height 33
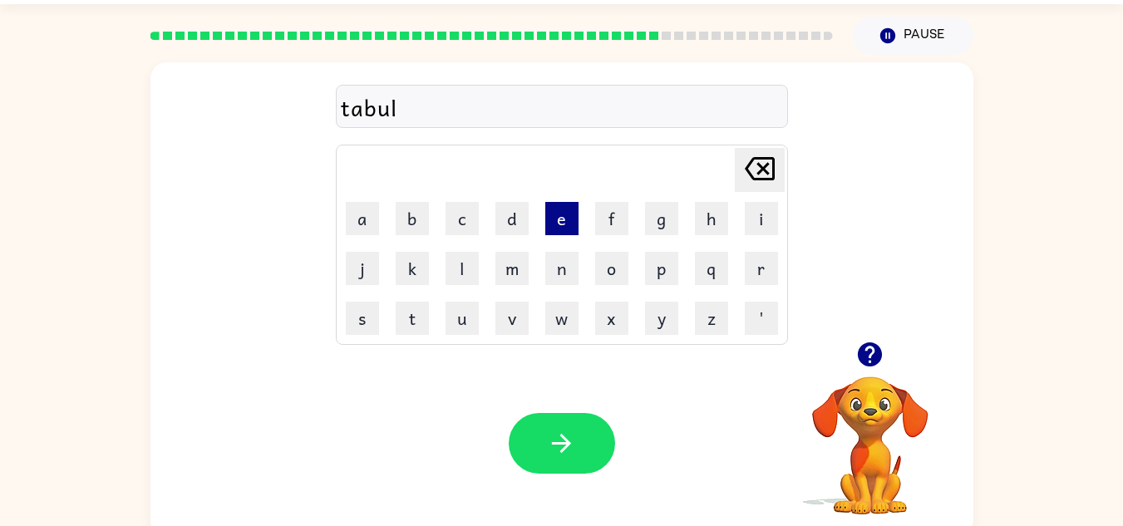
click at [560, 223] on button "e" at bounding box center [561, 218] width 33 height 33
click at [539, 410] on div "Your browser must support playing .mp4 files to use Literably. Please try using…" at bounding box center [561, 443] width 823 height 187
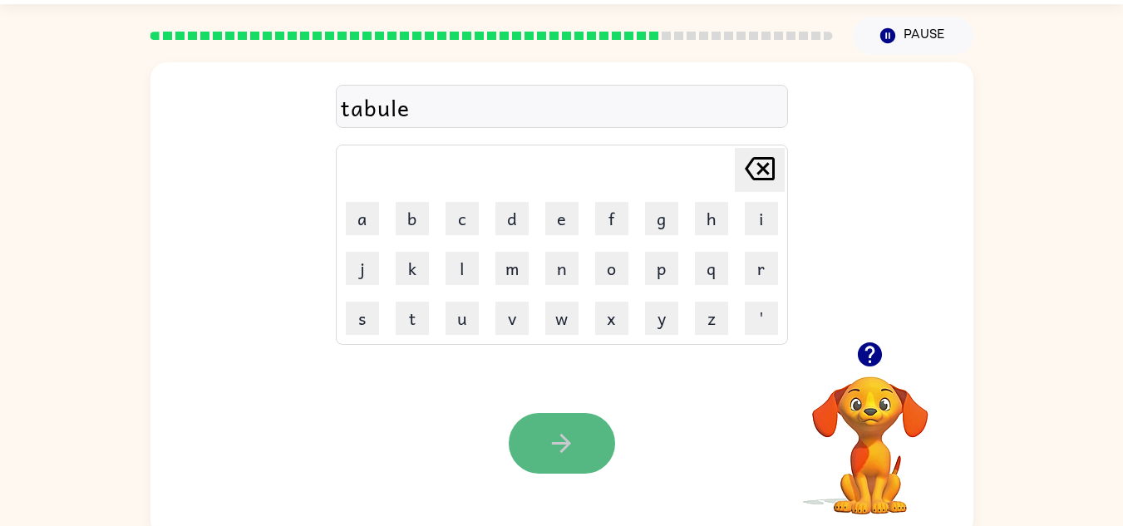
click at [544, 425] on button "button" at bounding box center [562, 443] width 106 height 61
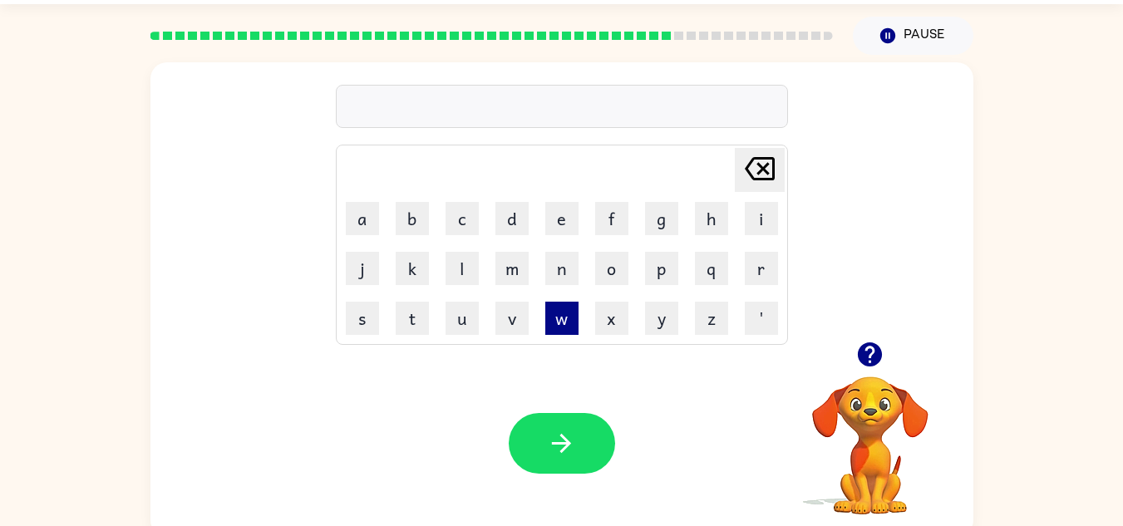
click at [561, 305] on button "w" at bounding box center [561, 318] width 33 height 33
click at [616, 274] on button "o" at bounding box center [611, 268] width 33 height 33
click at [465, 319] on button "u" at bounding box center [462, 318] width 33 height 33
click at [472, 259] on button "l" at bounding box center [462, 268] width 33 height 33
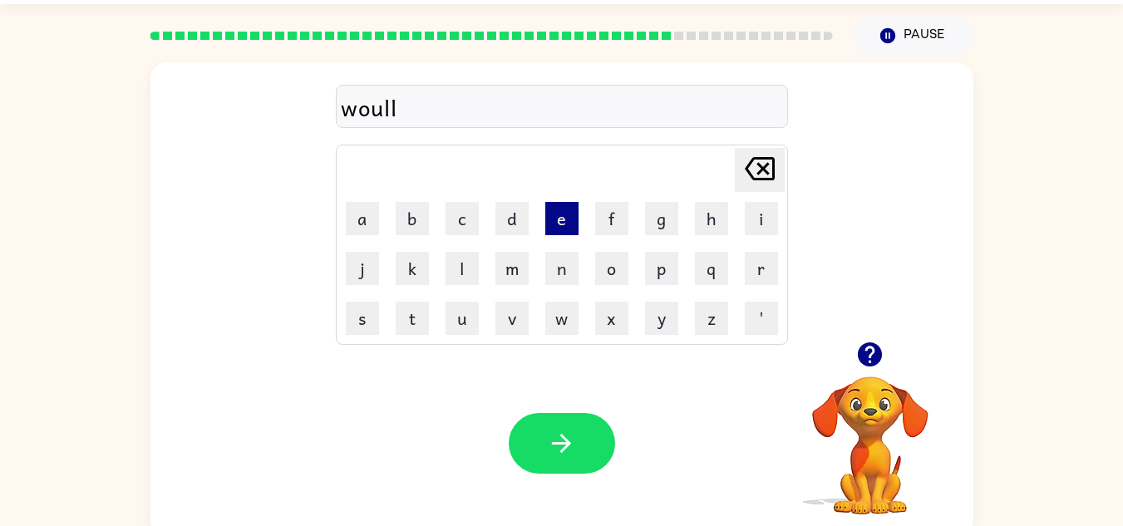
click at [558, 217] on button "e" at bounding box center [561, 218] width 33 height 33
click at [499, 211] on button "d" at bounding box center [511, 218] width 33 height 33
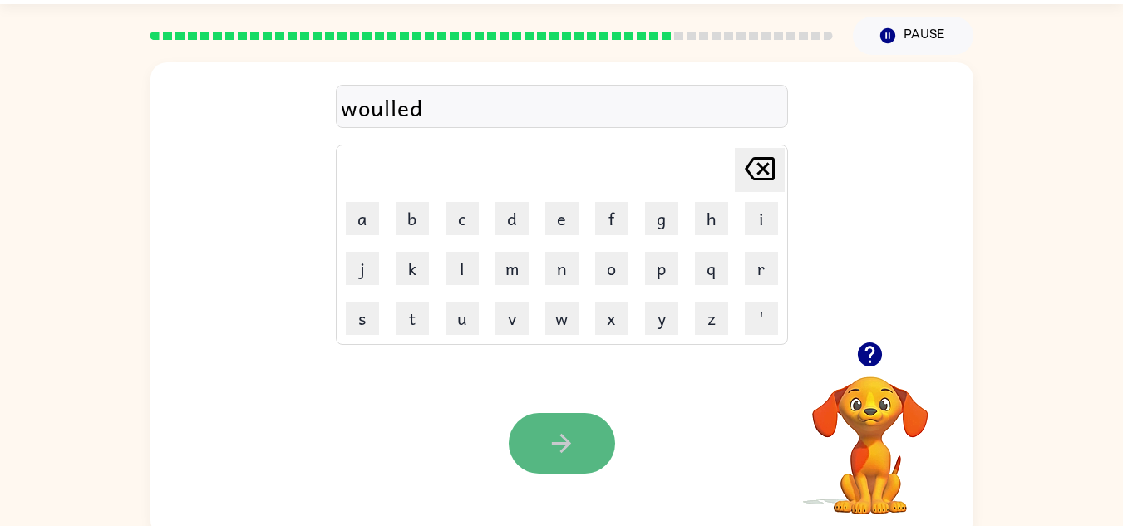
click at [534, 425] on button "button" at bounding box center [562, 443] width 106 height 61
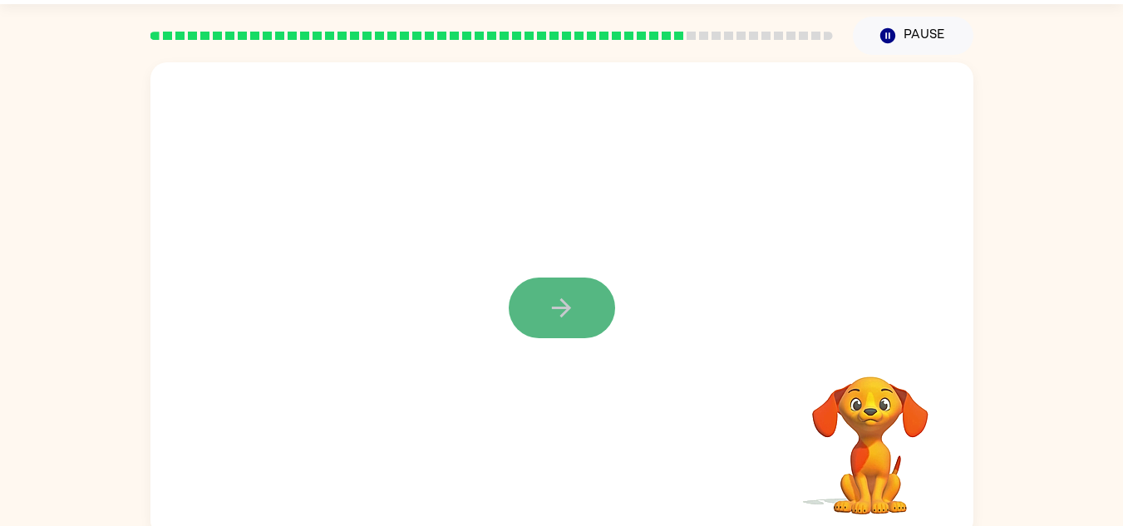
click at [544, 322] on button "button" at bounding box center [562, 308] width 106 height 61
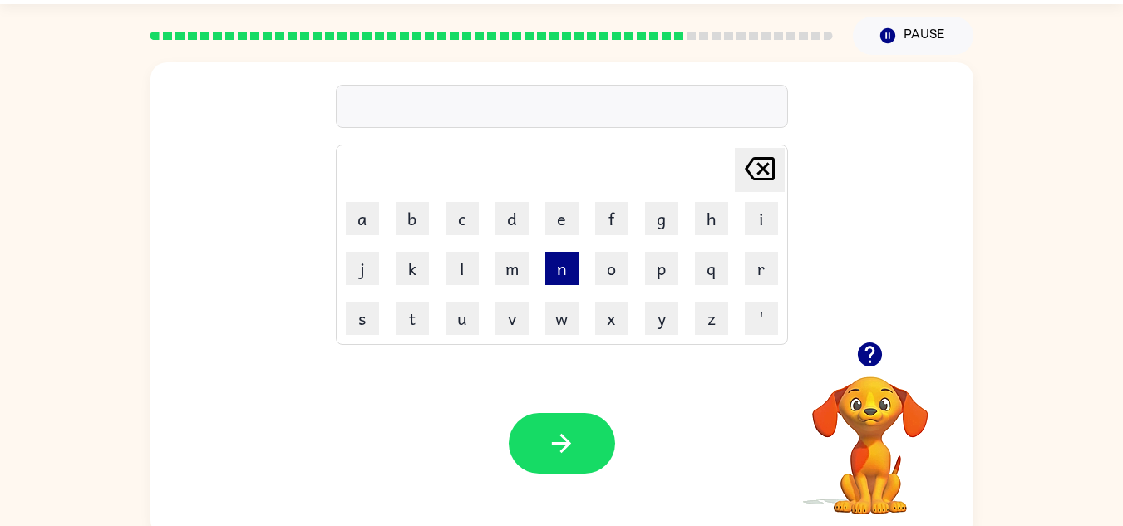
click at [568, 267] on button "n" at bounding box center [561, 268] width 33 height 33
click at [766, 229] on button "i" at bounding box center [761, 218] width 33 height 33
click at [412, 304] on button "t" at bounding box center [412, 318] width 33 height 33
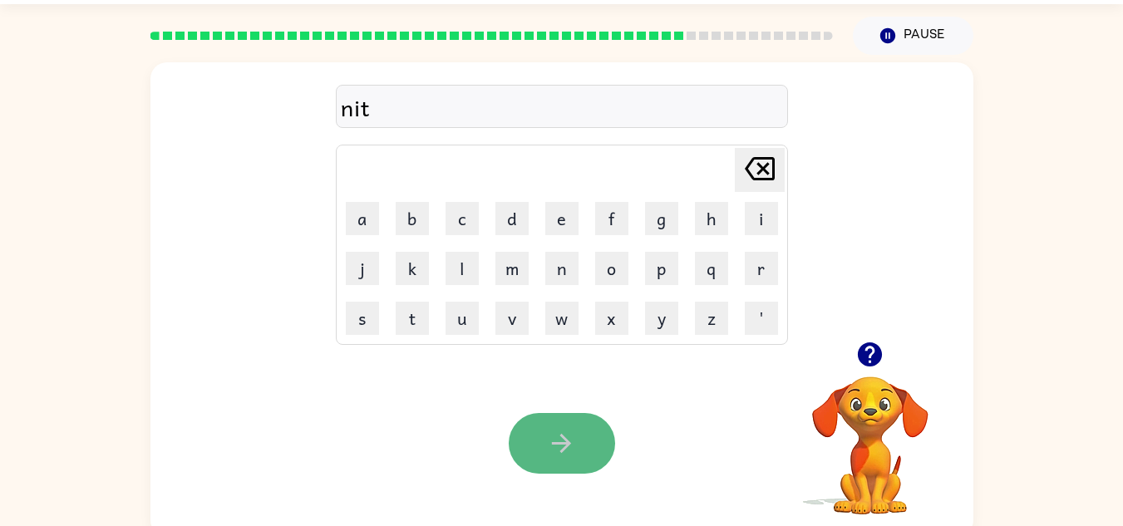
click at [540, 429] on button "button" at bounding box center [562, 443] width 106 height 61
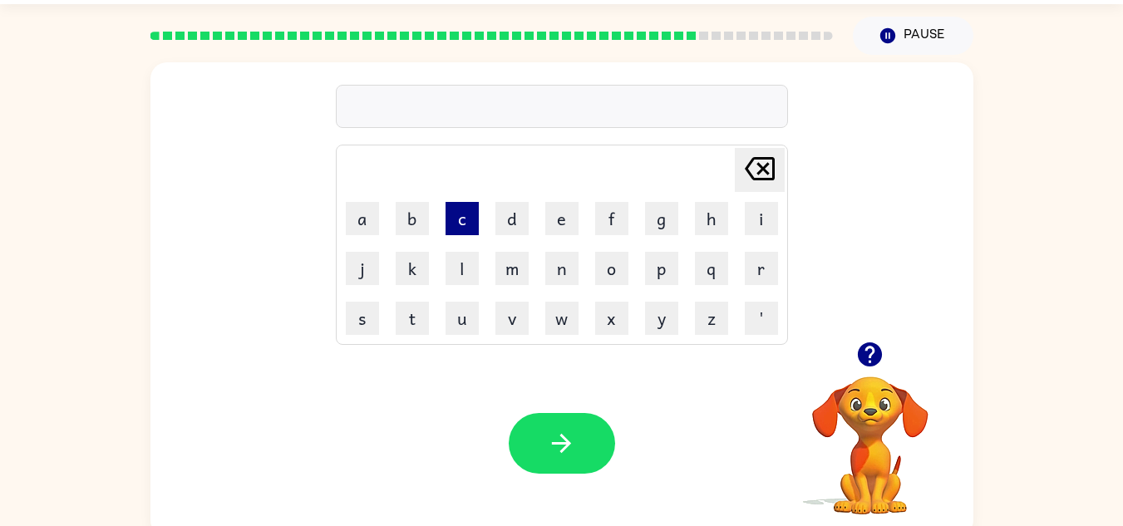
click at [461, 220] on button "c" at bounding box center [462, 218] width 33 height 33
click at [711, 223] on button "h" at bounding box center [711, 218] width 33 height 33
click at [356, 214] on button "a" at bounding box center [362, 218] width 33 height 33
click at [412, 331] on button "t" at bounding box center [412, 318] width 33 height 33
click at [707, 214] on button "h" at bounding box center [711, 218] width 33 height 33
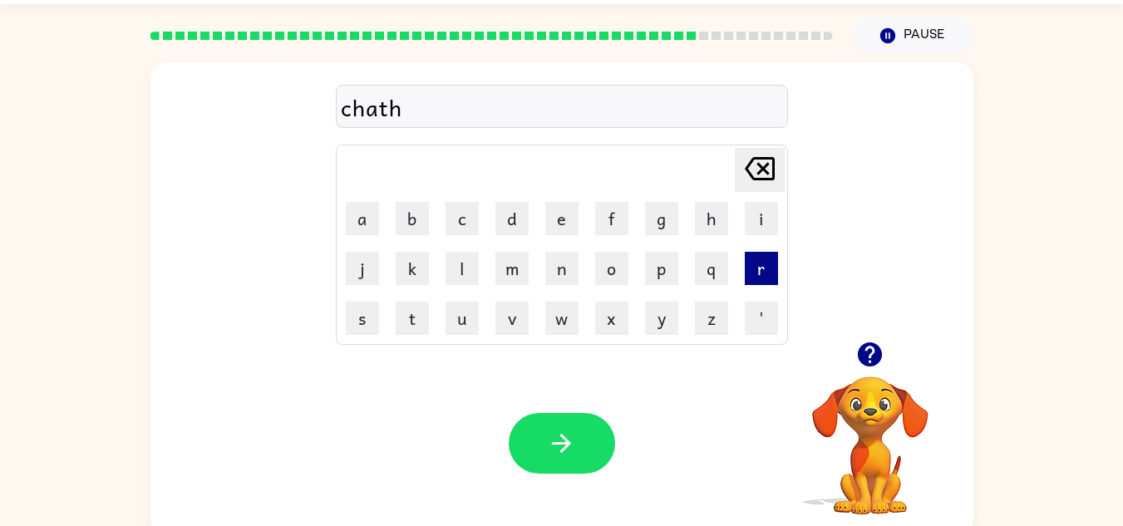
click at [756, 277] on button "r" at bounding box center [761, 268] width 33 height 33
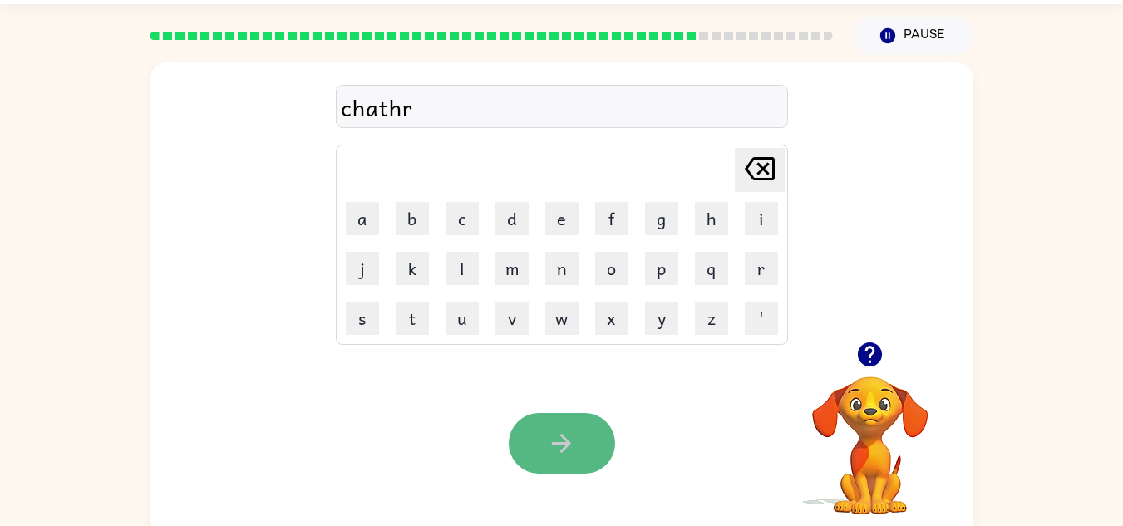
click at [565, 428] on button "button" at bounding box center [562, 443] width 106 height 61
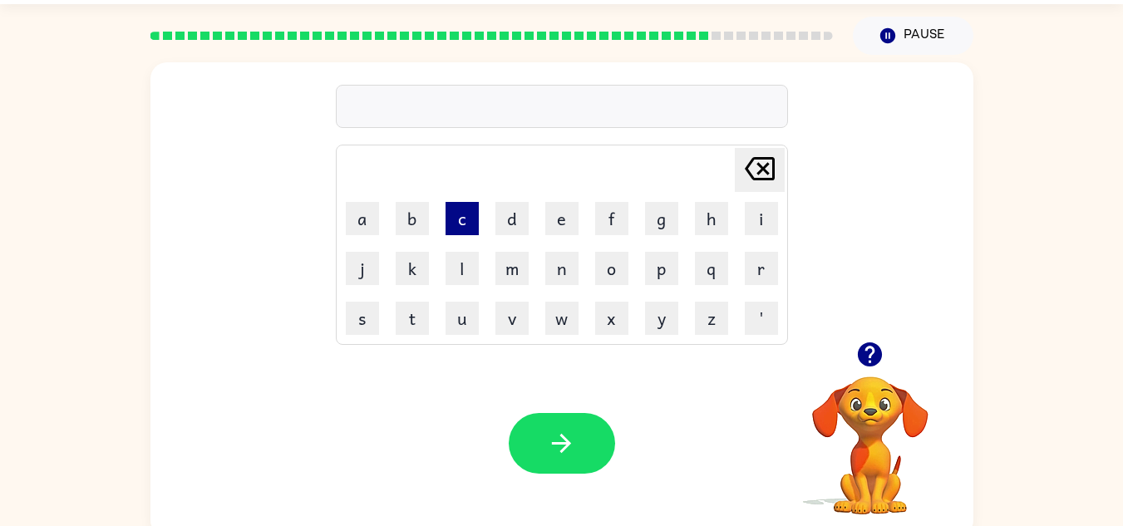
click at [455, 214] on button "c" at bounding box center [462, 218] width 33 height 33
click at [709, 220] on button "h" at bounding box center [711, 218] width 33 height 33
click at [613, 264] on button "o" at bounding box center [611, 268] width 33 height 33
click at [428, 264] on button "k" at bounding box center [412, 268] width 33 height 33
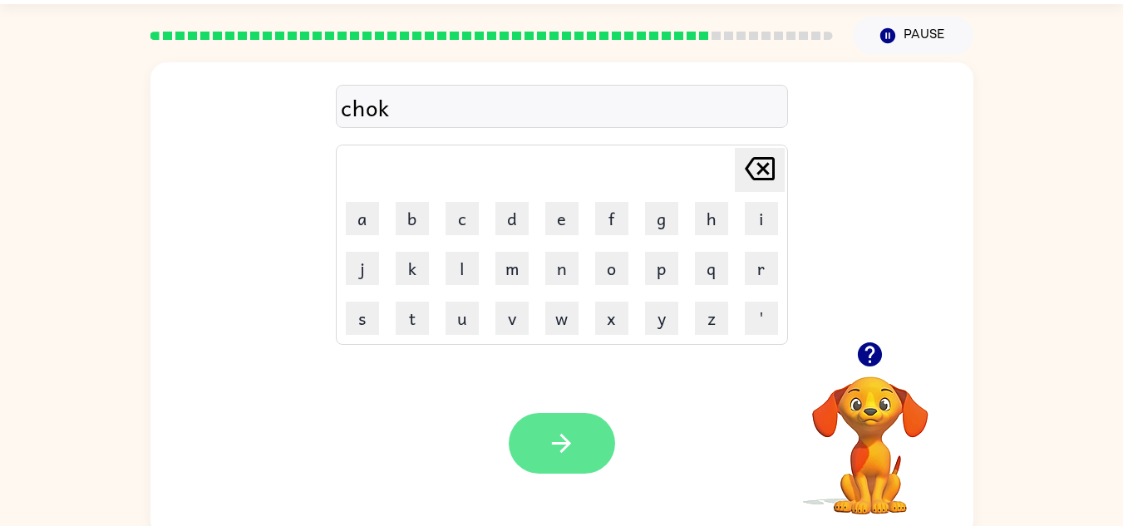
click at [556, 441] on icon "button" at bounding box center [561, 443] width 29 height 29
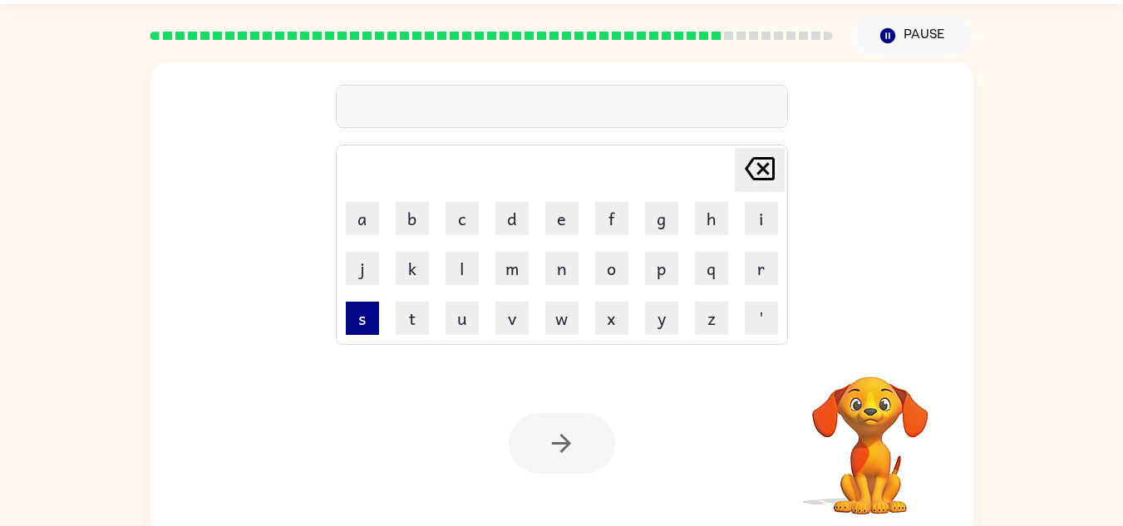
click at [356, 327] on button "s" at bounding box center [362, 318] width 33 height 33
click at [364, 213] on button "a" at bounding box center [362, 218] width 33 height 33
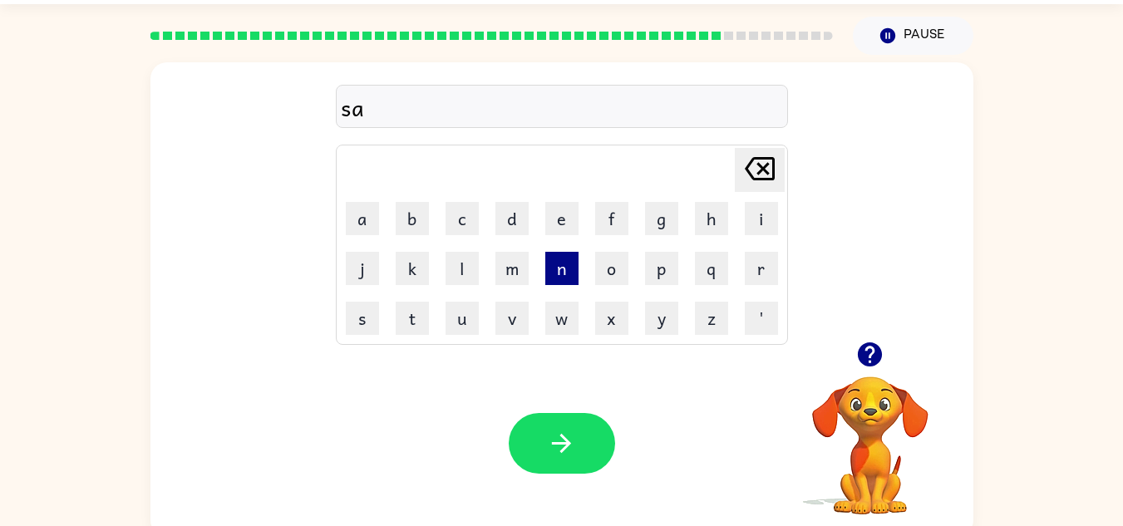
click at [573, 278] on button "n" at bounding box center [561, 268] width 33 height 33
click at [401, 322] on button "t" at bounding box center [412, 318] width 33 height 33
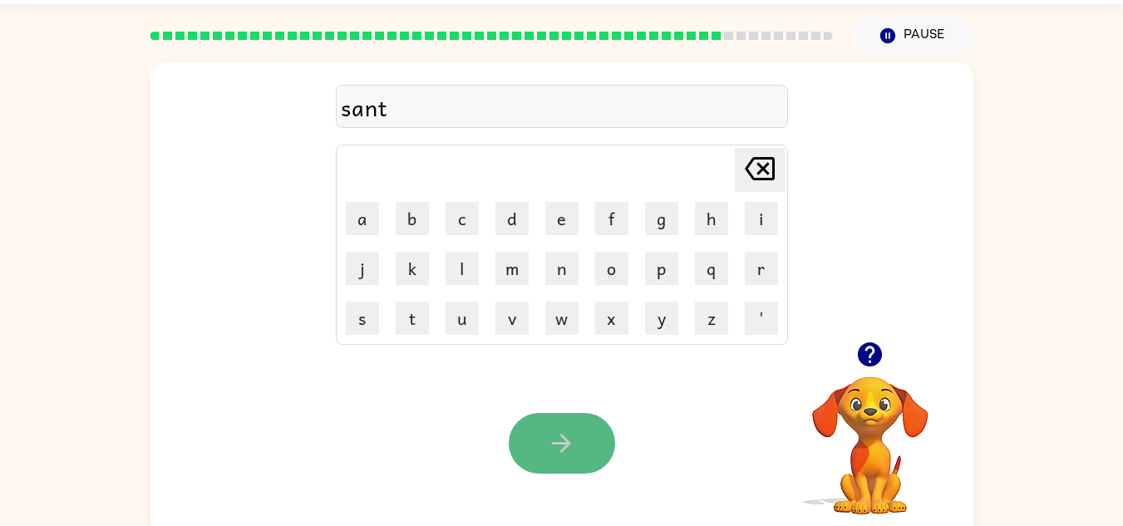
click at [540, 457] on button "button" at bounding box center [562, 443] width 106 height 61
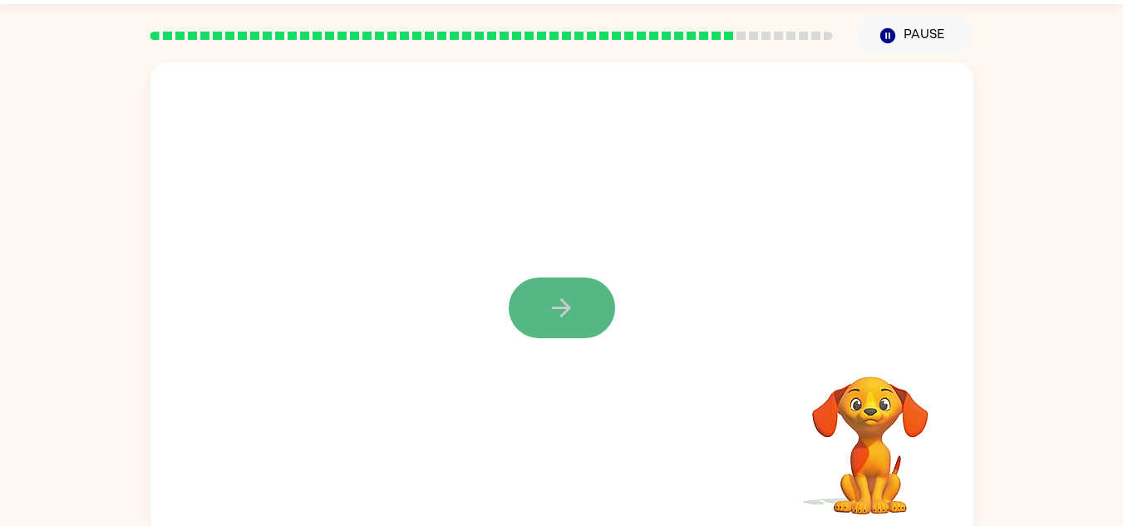
click at [579, 293] on button "button" at bounding box center [562, 308] width 106 height 61
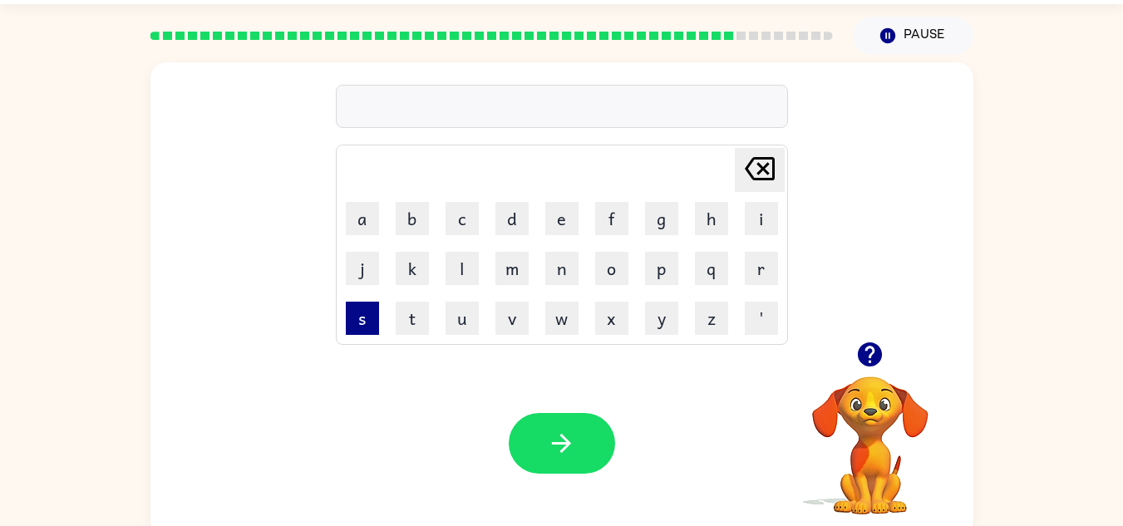
click at [357, 323] on button "s" at bounding box center [362, 318] width 33 height 33
drag, startPoint x: 714, startPoint y: 211, endPoint x: 702, endPoint y: 209, distance: 12.7
click at [702, 209] on button "h" at bounding box center [711, 218] width 33 height 33
click at [773, 160] on icon at bounding box center [760, 168] width 30 height 23
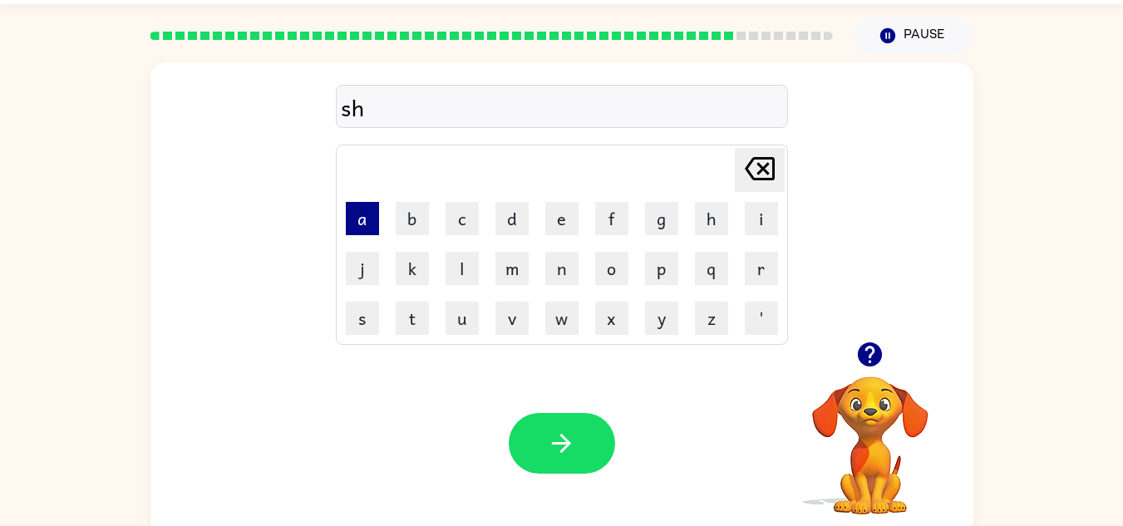
click at [362, 217] on button "a" at bounding box center [362, 218] width 33 height 33
click at [656, 262] on button "p" at bounding box center [661, 268] width 33 height 33
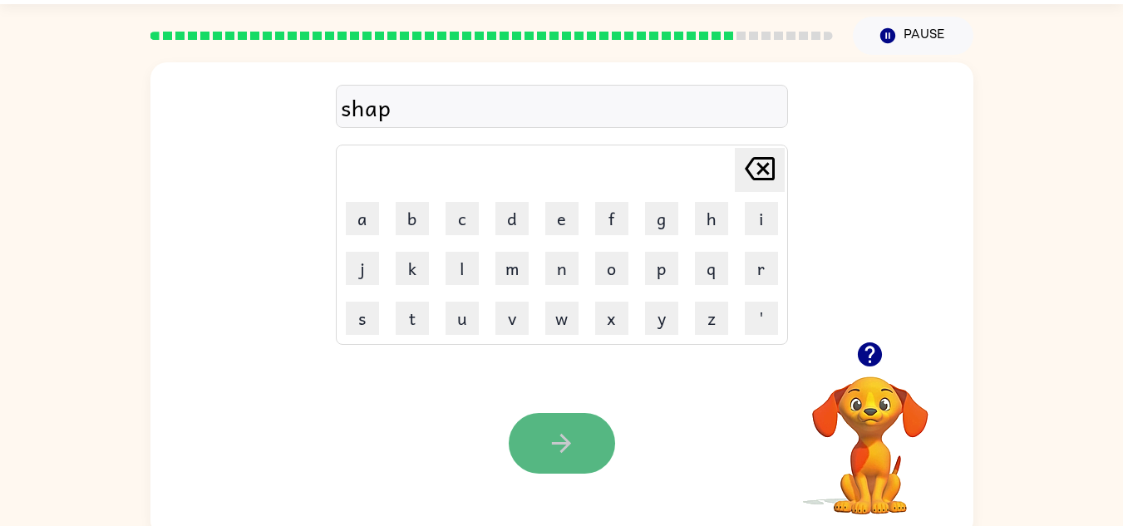
click at [572, 452] on icon "button" at bounding box center [561, 443] width 29 height 29
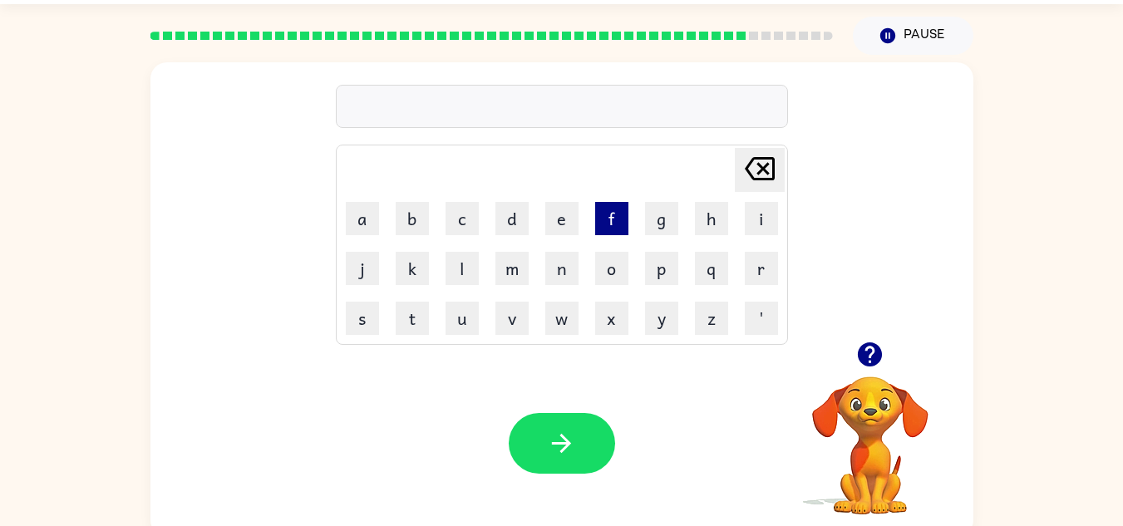
click at [607, 209] on button "f" at bounding box center [611, 218] width 33 height 33
click at [456, 261] on button "l" at bounding box center [462, 268] width 33 height 33
click at [353, 212] on button "a" at bounding box center [362, 218] width 33 height 33
click at [559, 252] on button "n" at bounding box center [561, 268] width 33 height 33
click at [505, 213] on button "d" at bounding box center [511, 218] width 33 height 33
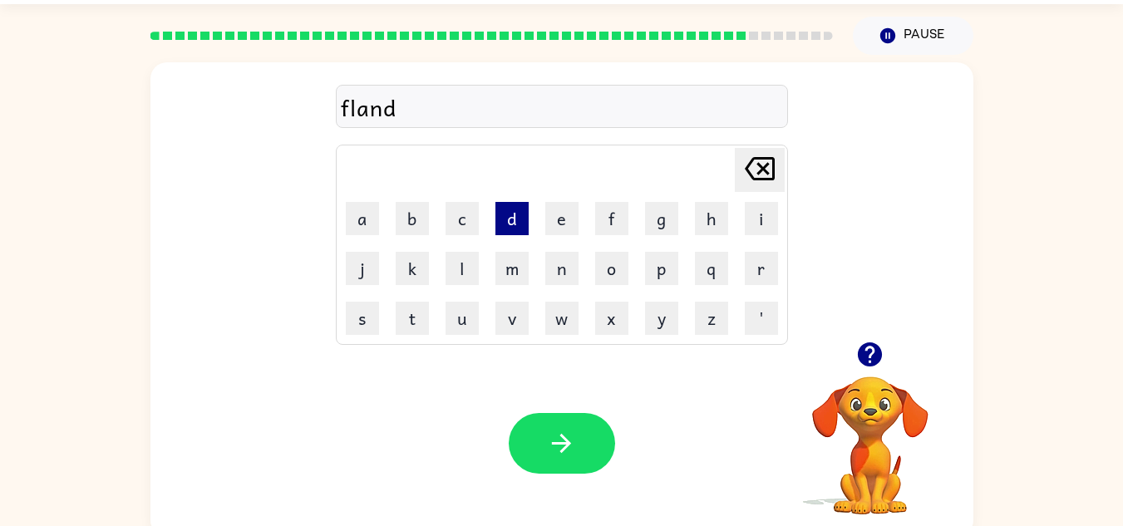
click at [505, 213] on button "d" at bounding box center [511, 218] width 33 height 33
click at [773, 155] on icon "[PERSON_NAME] last character input" at bounding box center [760, 169] width 40 height 40
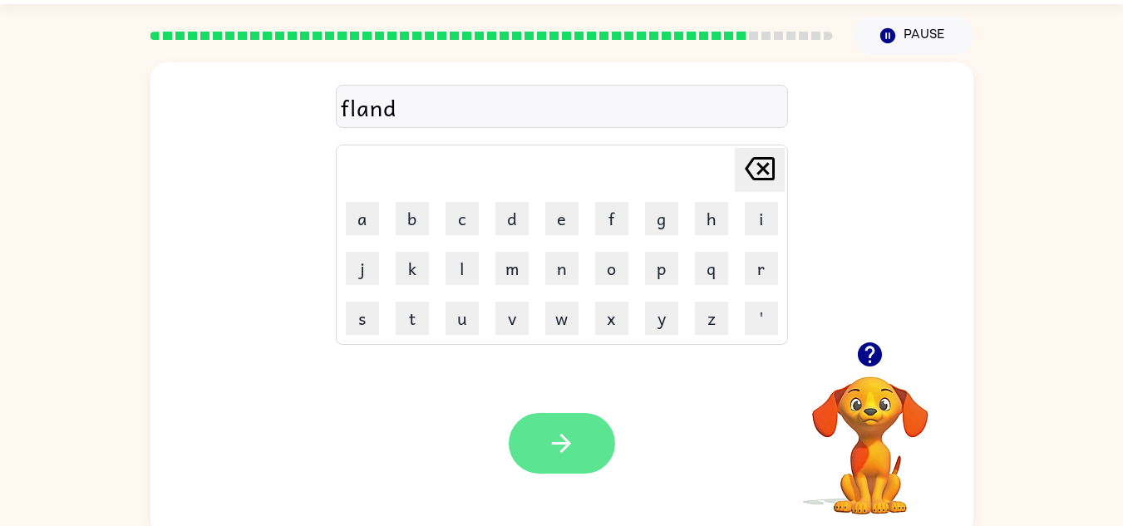
click at [580, 432] on button "button" at bounding box center [562, 443] width 106 height 61
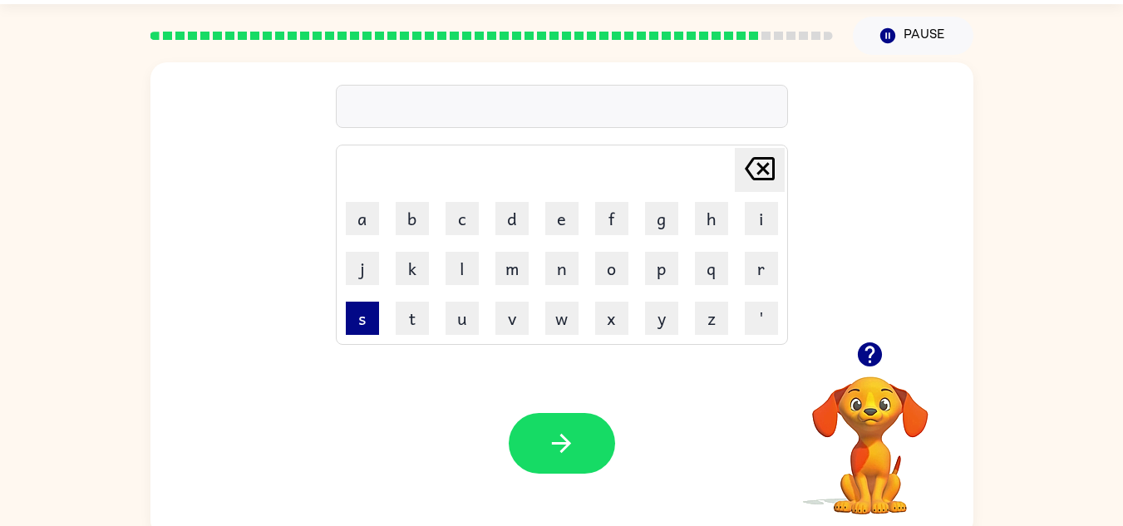
click at [372, 316] on button "s" at bounding box center [362, 318] width 33 height 33
drag, startPoint x: 413, startPoint y: 220, endPoint x: 468, endPoint y: 268, distance: 72.5
click at [468, 268] on tbody "[PERSON_NAME] last character input a b c d e f g h i j k l m n o p q r s t u v …" at bounding box center [561, 244] width 447 height 195
click at [415, 206] on button "b" at bounding box center [412, 218] width 33 height 33
click at [455, 259] on button "l" at bounding box center [462, 268] width 33 height 33
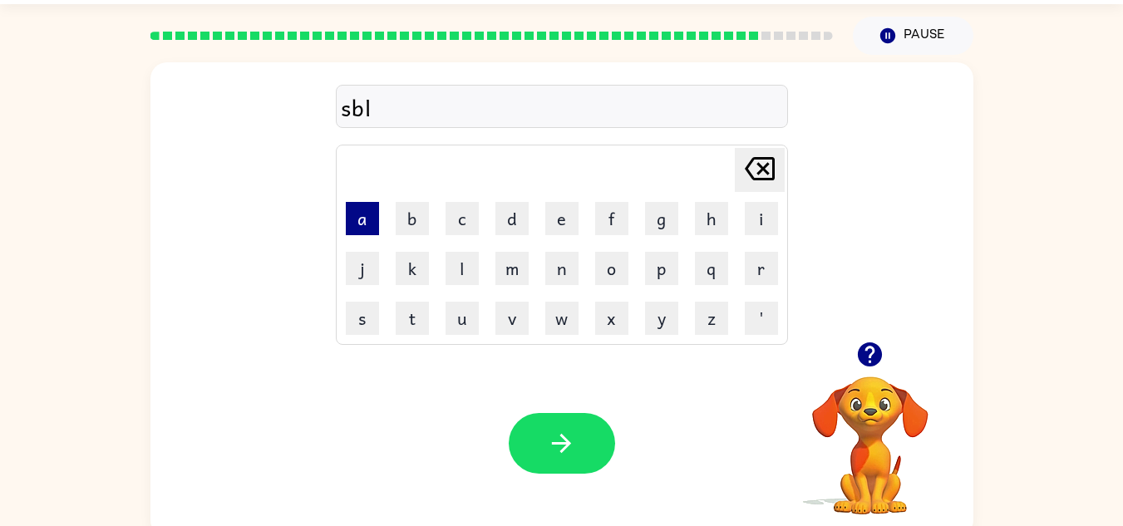
click at [348, 218] on button "a" at bounding box center [362, 218] width 33 height 33
click at [563, 281] on button "n" at bounding box center [561, 268] width 33 height 33
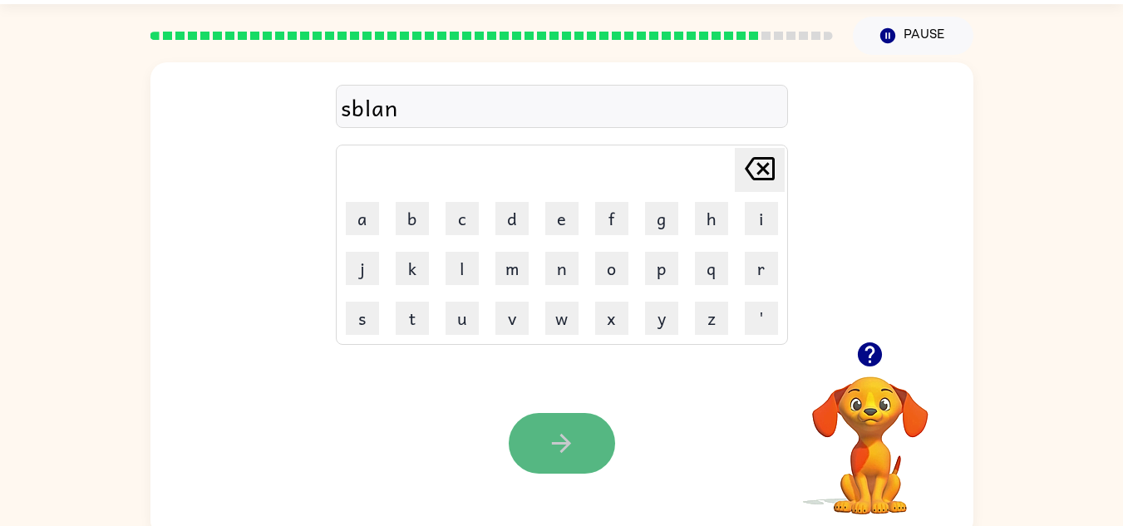
click at [544, 441] on button "button" at bounding box center [562, 443] width 106 height 61
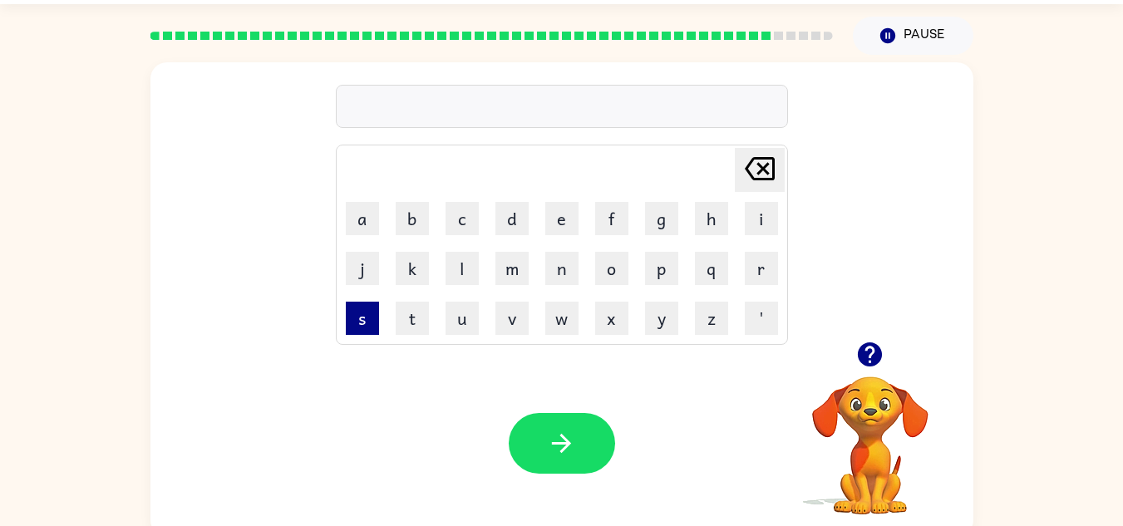
click at [361, 331] on button "s" at bounding box center [362, 318] width 33 height 33
click at [653, 277] on button "p" at bounding box center [661, 268] width 33 height 33
click at [619, 273] on button "o" at bounding box center [611, 268] width 33 height 33
click at [756, 263] on button "r" at bounding box center [761, 268] width 33 height 33
click at [455, 271] on button "l" at bounding box center [462, 268] width 33 height 33
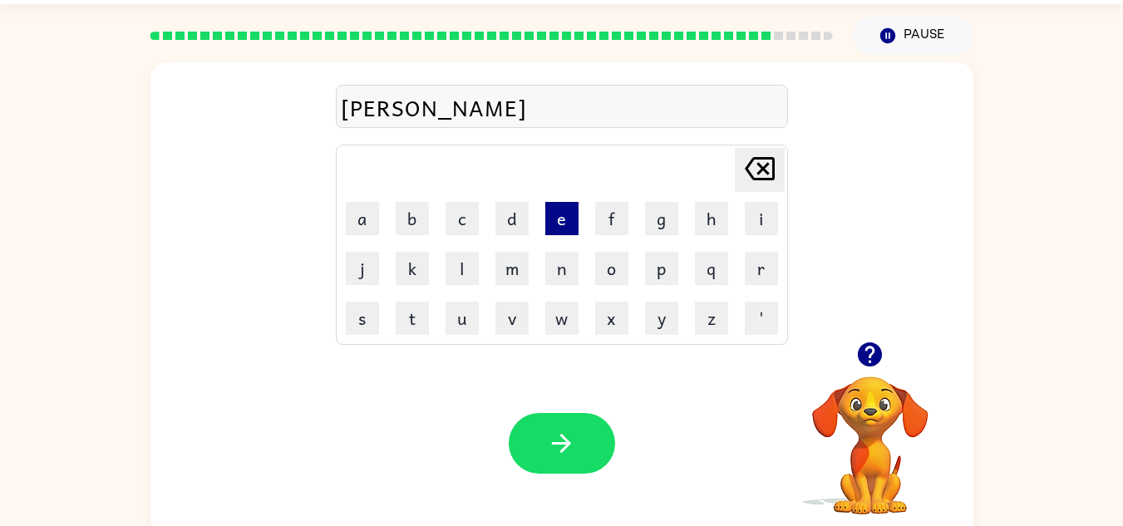
click at [554, 212] on button "e" at bounding box center [561, 218] width 33 height 33
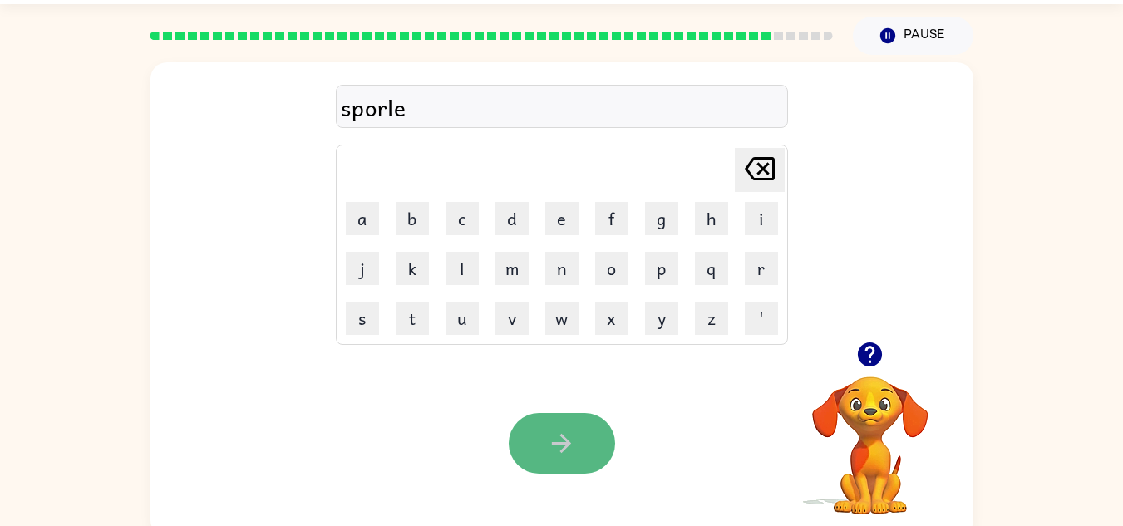
click at [567, 457] on icon "button" at bounding box center [561, 443] width 29 height 29
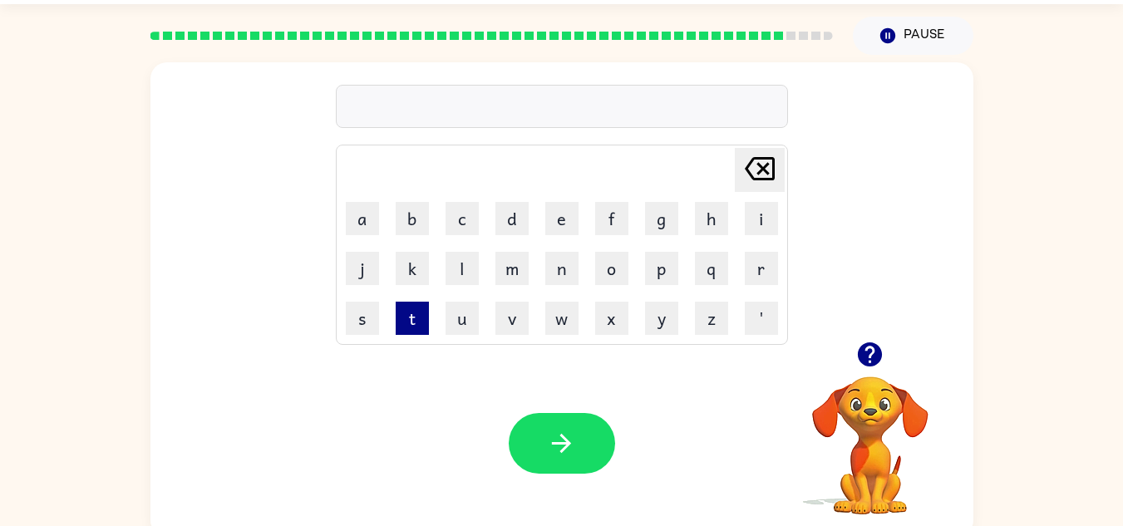
click at [427, 308] on button "t" at bounding box center [412, 318] width 33 height 33
click at [463, 324] on button "u" at bounding box center [462, 318] width 33 height 33
drag, startPoint x: 668, startPoint y: 268, endPoint x: 578, endPoint y: 356, distance: 125.8
click at [578, 356] on div "tu Delete Delete last character input a b c d e f g h i j k l m n o p q r s t u…" at bounding box center [561, 299] width 823 height 475
click at [656, 276] on button "p" at bounding box center [661, 268] width 33 height 33
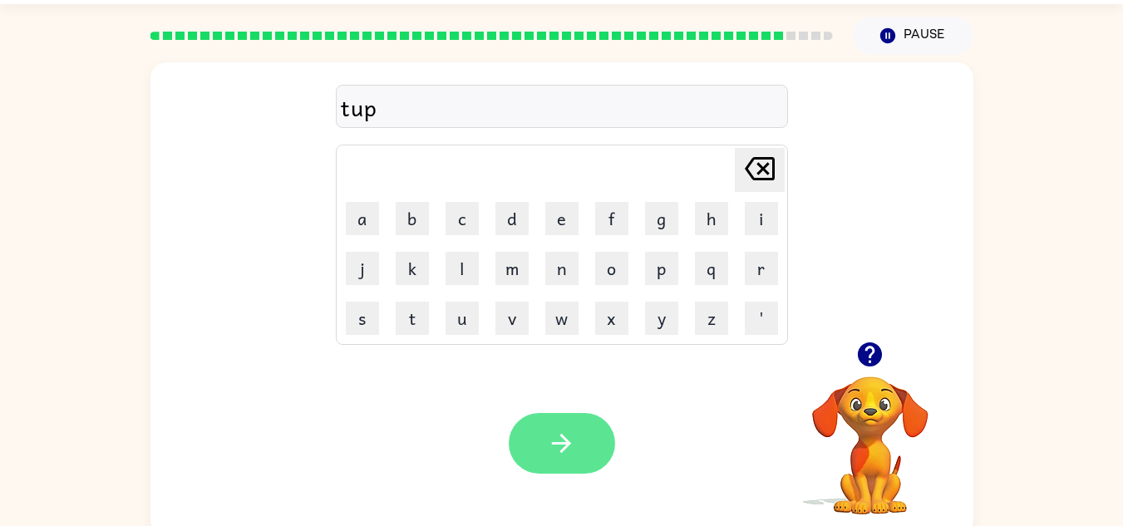
click at [528, 451] on button "button" at bounding box center [562, 443] width 106 height 61
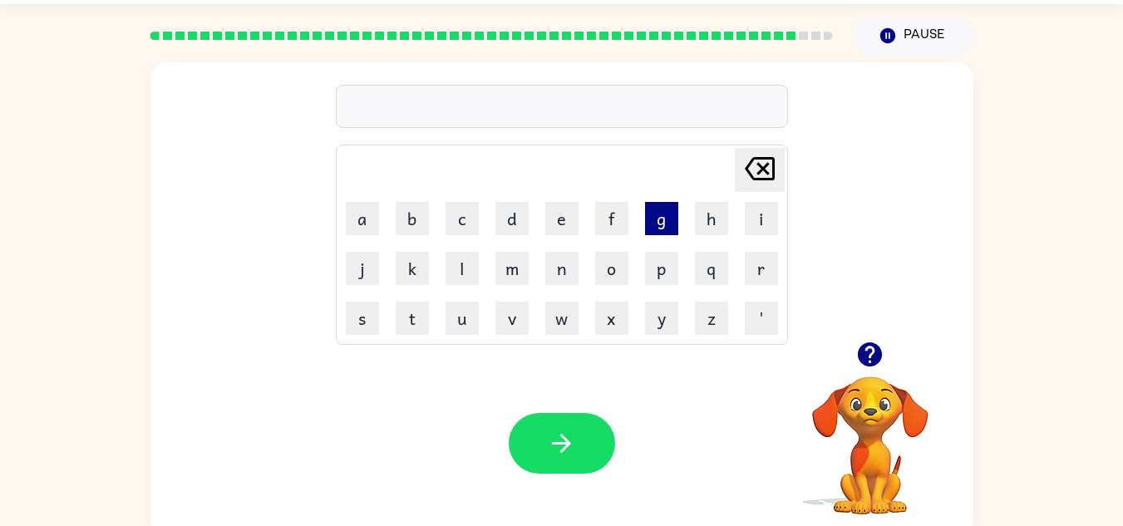
click at [649, 226] on button "g" at bounding box center [661, 218] width 33 height 33
click at [347, 205] on button "a" at bounding box center [362, 218] width 33 height 33
click at [615, 212] on button "f" at bounding box center [611, 218] width 33 height 33
click at [549, 218] on button "e" at bounding box center [561, 218] width 33 height 33
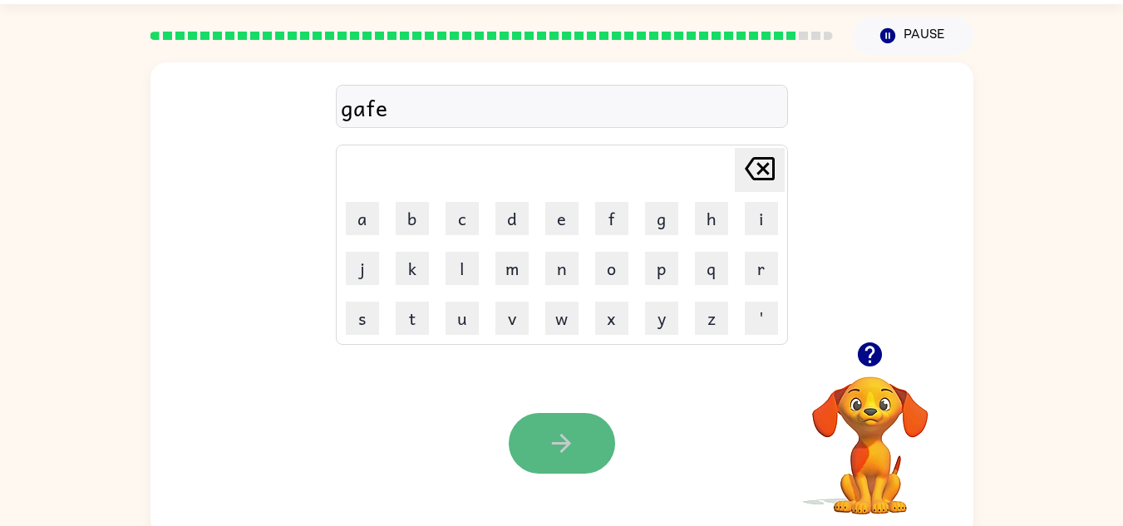
click at [529, 456] on button "button" at bounding box center [562, 443] width 106 height 61
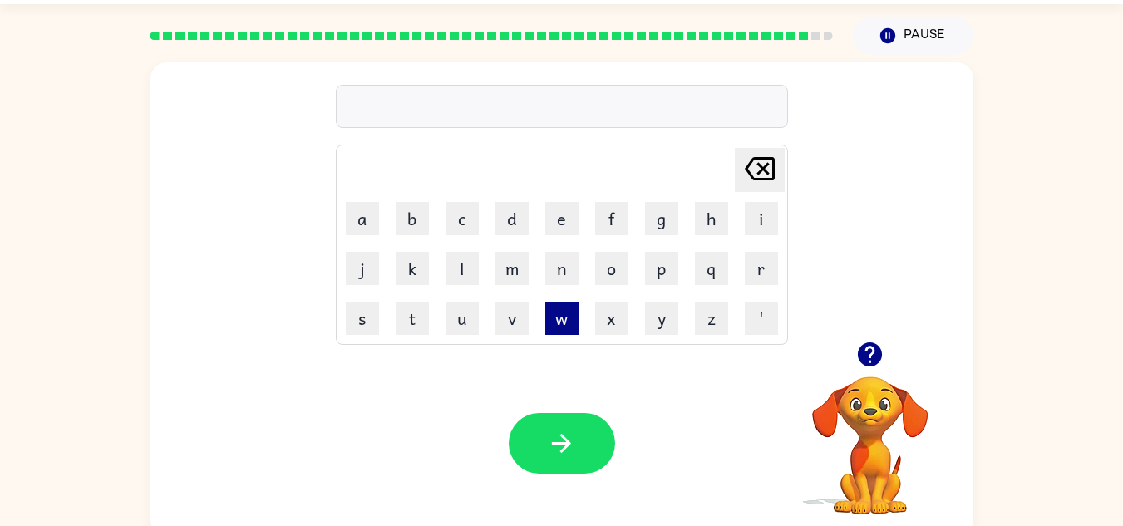
click at [559, 314] on button "w" at bounding box center [561, 318] width 33 height 33
click at [375, 209] on button "a" at bounding box center [362, 218] width 33 height 33
click at [362, 321] on button "s" at bounding box center [362, 318] width 33 height 33
drag, startPoint x: 557, startPoint y: 220, endPoint x: 563, endPoint y: 231, distance: 12.3
click at [563, 231] on button "e" at bounding box center [561, 218] width 33 height 33
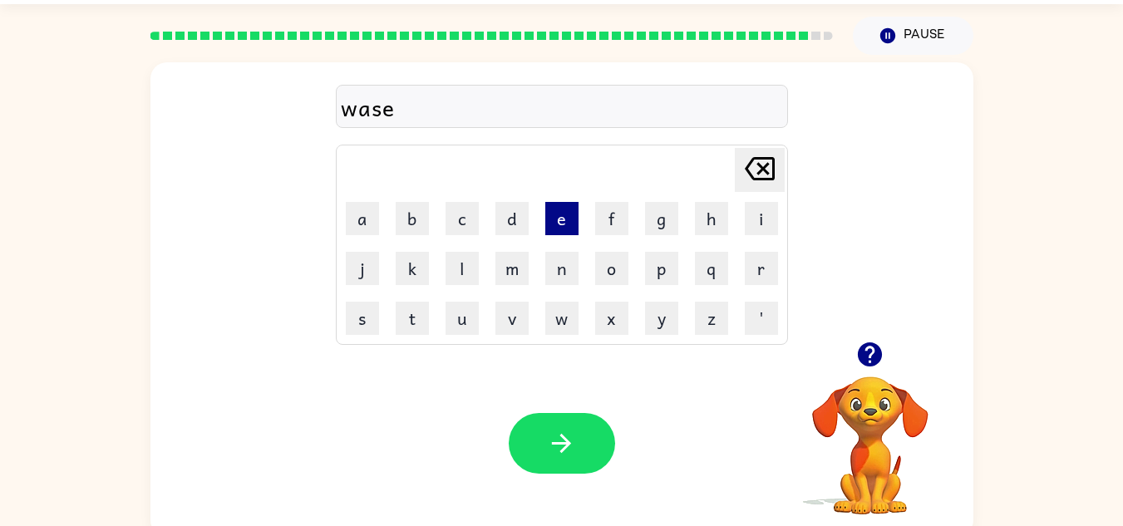
click at [563, 231] on button "e" at bounding box center [561, 218] width 33 height 33
click at [755, 166] on icon "[PERSON_NAME] last character input" at bounding box center [760, 169] width 40 height 40
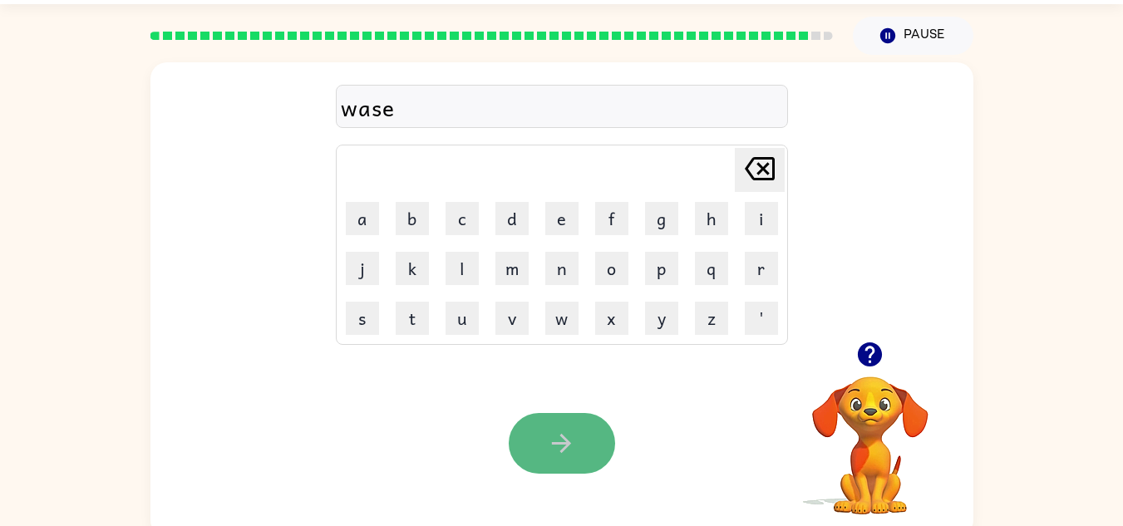
click at [553, 441] on icon "button" at bounding box center [561, 443] width 29 height 29
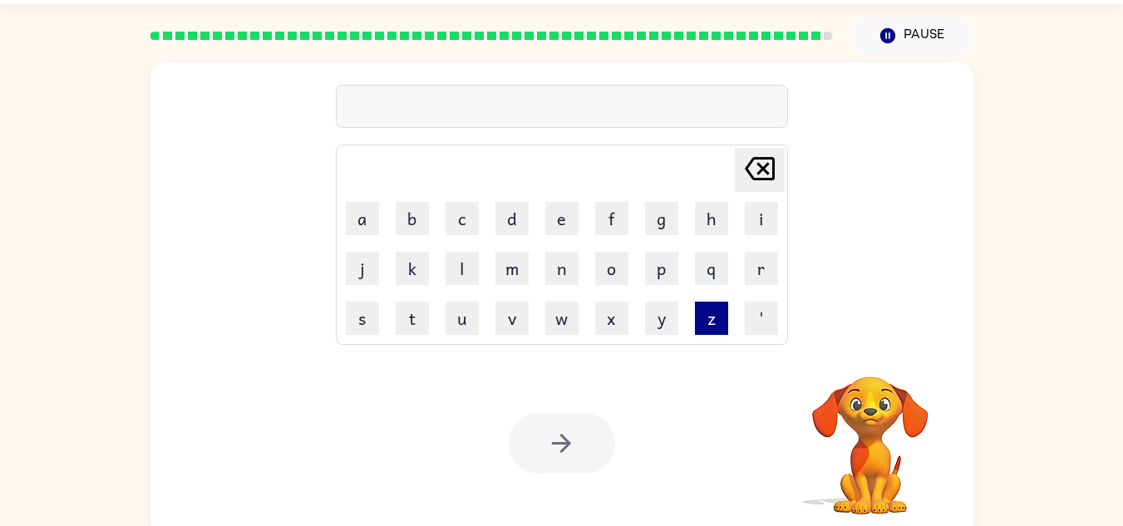
click at [708, 304] on button "z" at bounding box center [711, 318] width 33 height 33
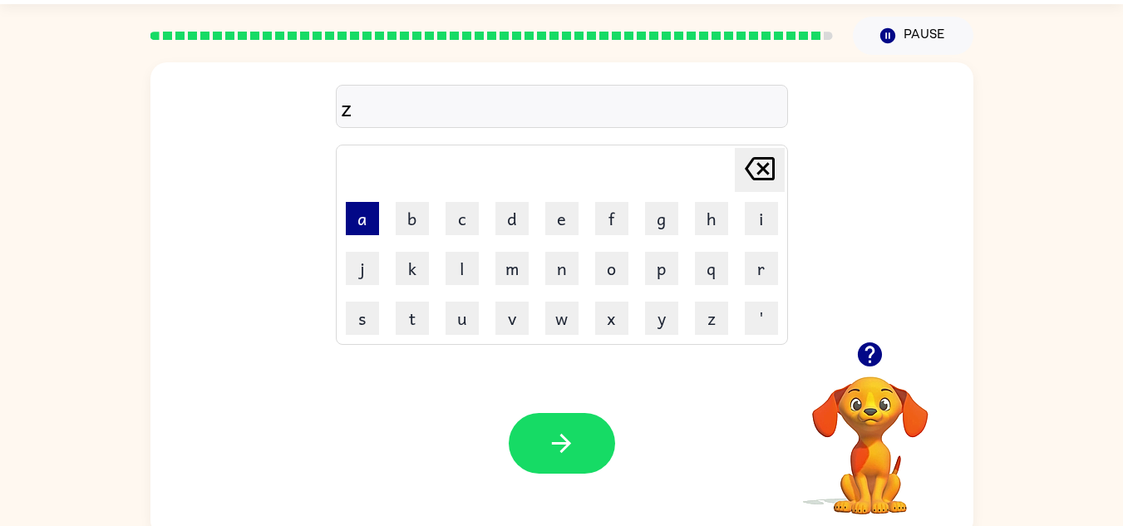
click at [357, 216] on button "a" at bounding box center [362, 218] width 33 height 33
click at [468, 277] on button "l" at bounding box center [462, 268] width 33 height 33
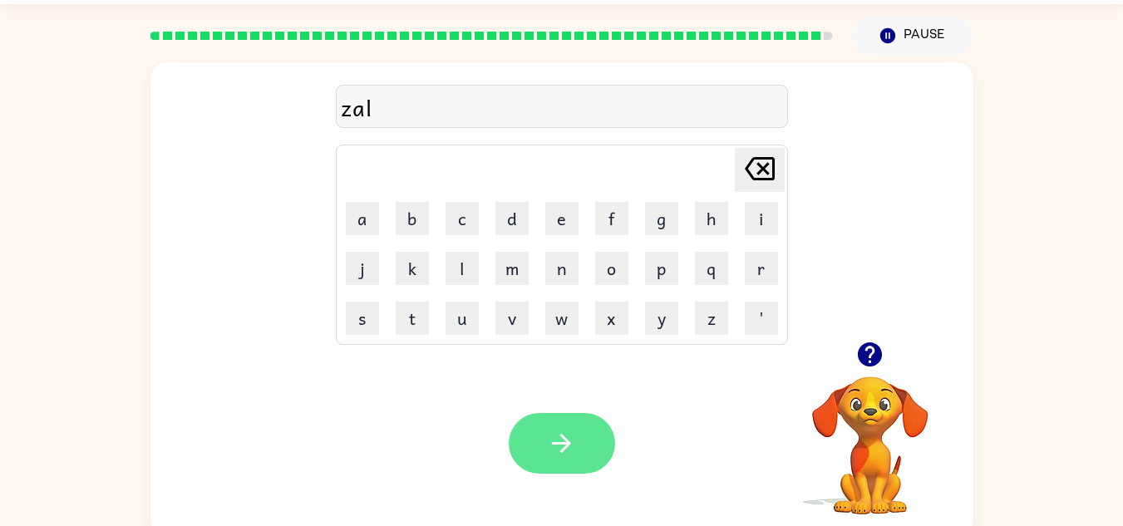
drag, startPoint x: 654, startPoint y: 273, endPoint x: 581, endPoint y: 452, distance: 193.9
click at [581, 452] on div "zal Delete Delete last character input a b c d e f g h i j k l m n o p q r s t …" at bounding box center [561, 299] width 823 height 475
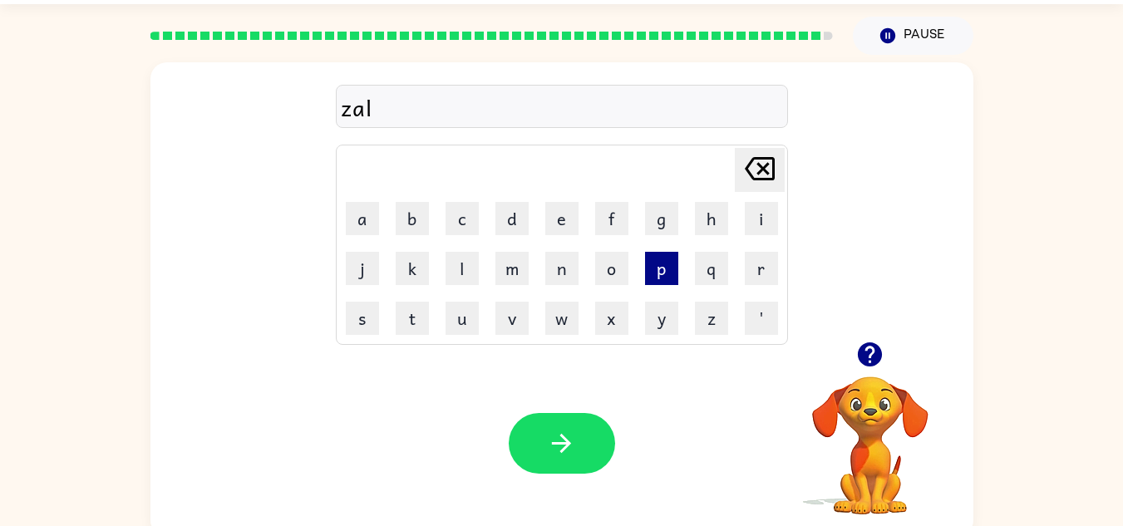
click at [668, 274] on button "p" at bounding box center [661, 268] width 33 height 33
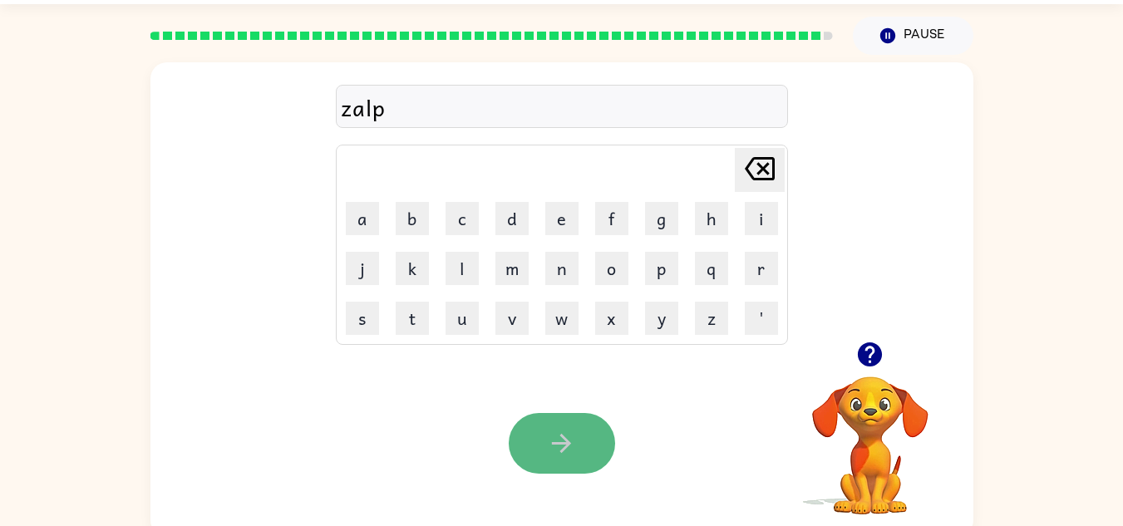
click at [570, 421] on button "button" at bounding box center [562, 443] width 106 height 61
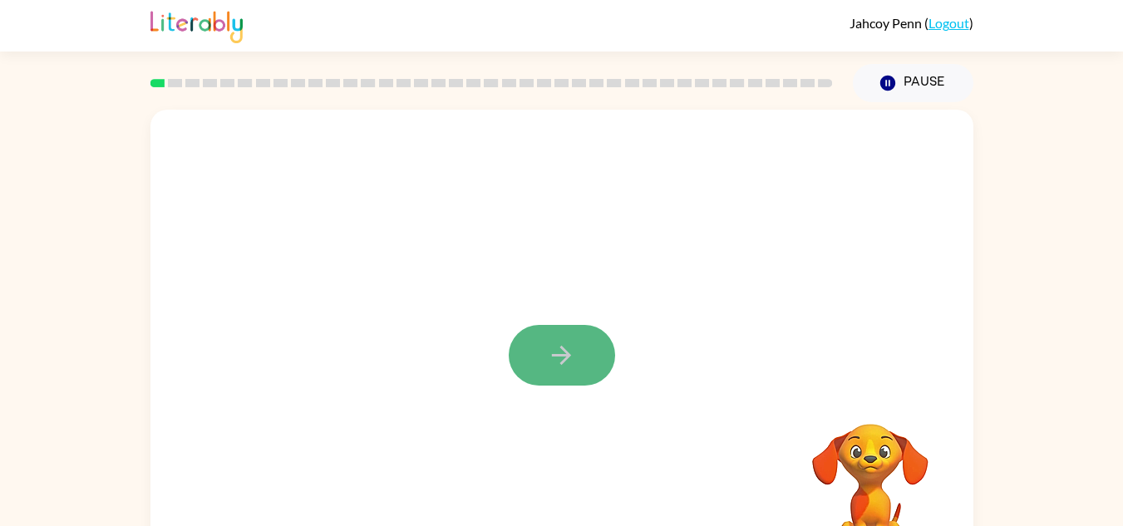
click at [543, 338] on button "button" at bounding box center [562, 355] width 106 height 61
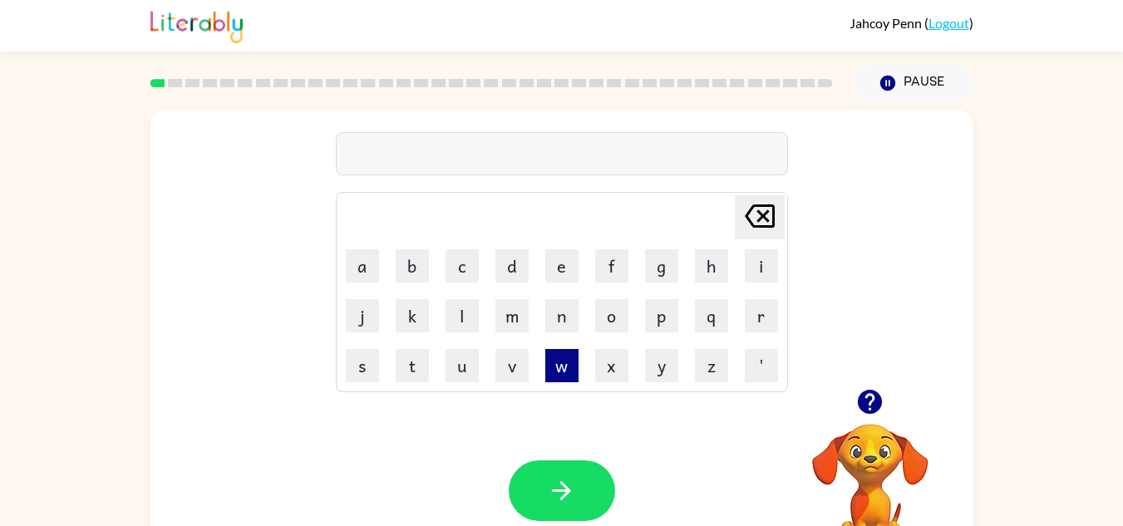
click at [559, 362] on button "w" at bounding box center [561, 365] width 33 height 33
click at [360, 263] on button "a" at bounding box center [362, 265] width 33 height 33
click at [469, 303] on button "l" at bounding box center [462, 315] width 33 height 33
click at [520, 269] on button "d" at bounding box center [511, 265] width 33 height 33
click at [608, 308] on button "o" at bounding box center [611, 315] width 33 height 33
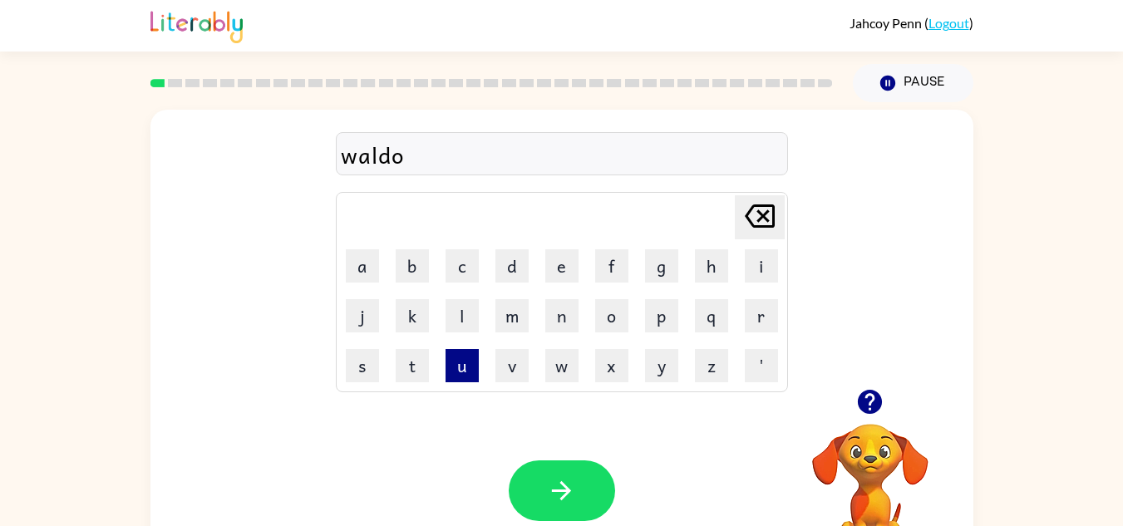
click at [474, 367] on button "u" at bounding box center [462, 365] width 33 height 33
drag, startPoint x: 579, startPoint y: 292, endPoint x: 563, endPoint y: 315, distance: 28.1
click at [563, 315] on td "n" at bounding box center [562, 316] width 48 height 48
click at [563, 315] on button "n" at bounding box center [561, 315] width 33 height 33
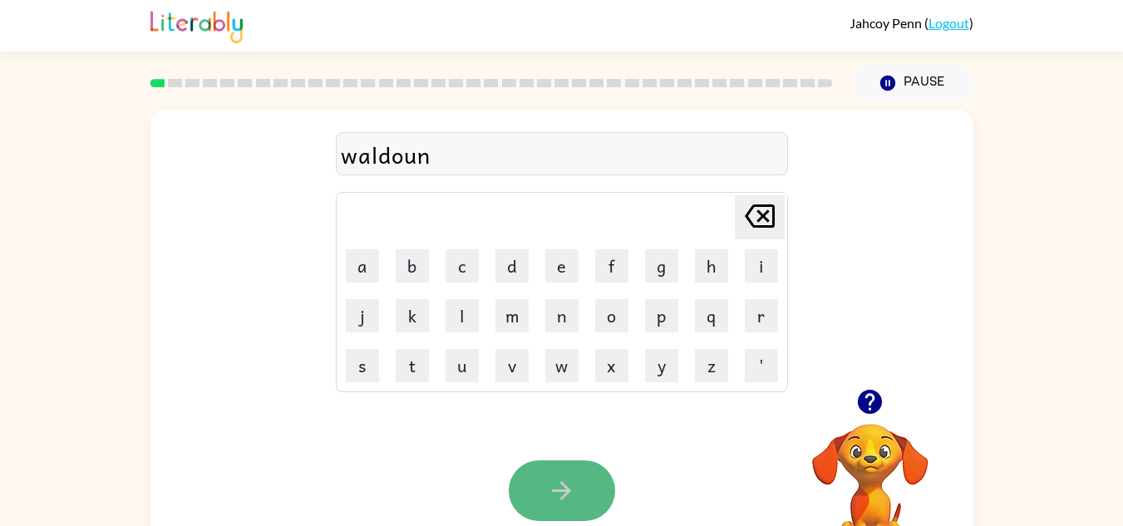
click at [563, 477] on icon "button" at bounding box center [561, 490] width 29 height 29
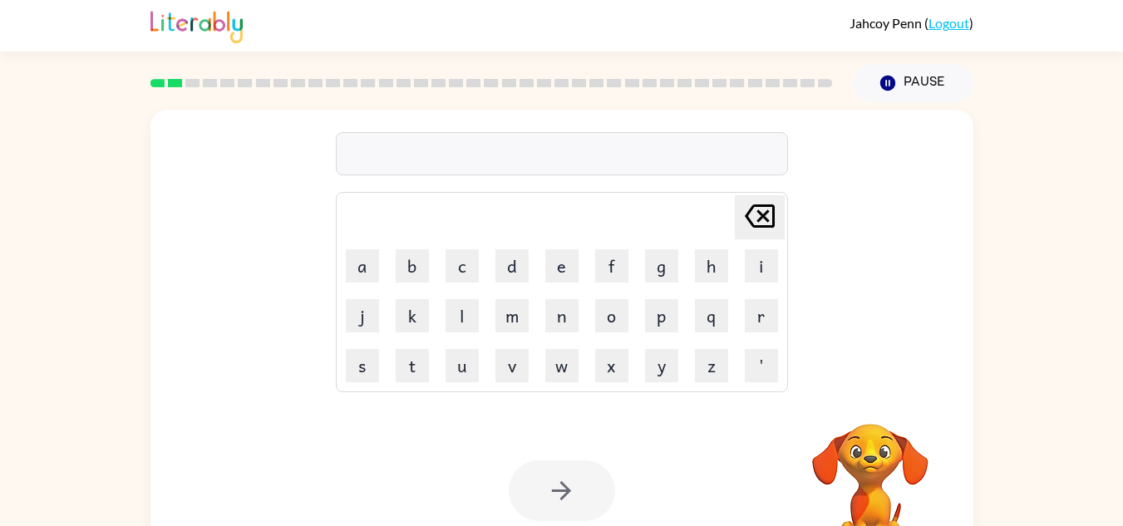
click at [563, 477] on div at bounding box center [562, 490] width 106 height 61
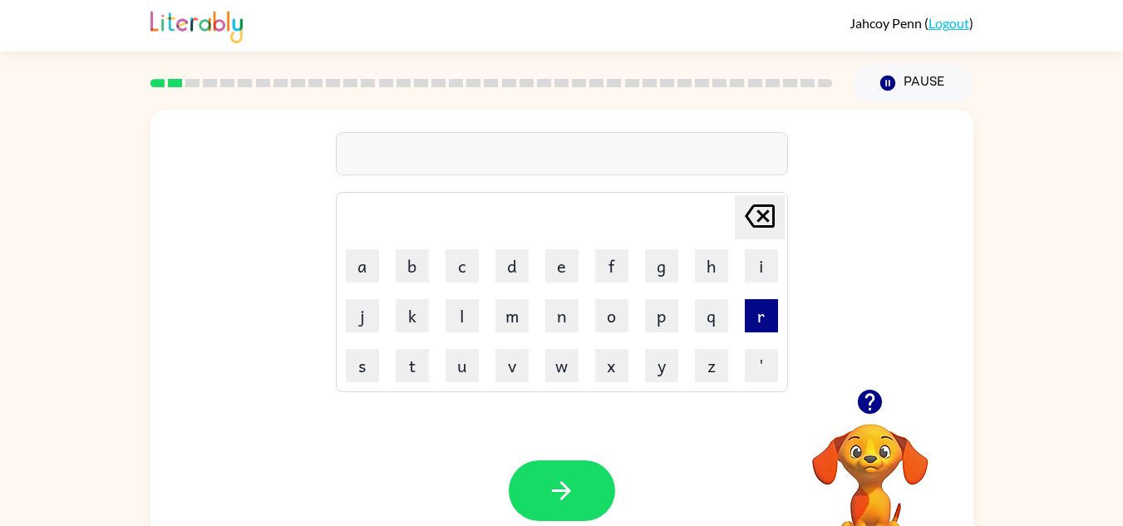
click at [748, 314] on button "r" at bounding box center [761, 315] width 33 height 33
click at [626, 309] on button "o" at bounding box center [611, 315] width 33 height 33
click at [653, 322] on button "p" at bounding box center [661, 315] width 33 height 33
click at [605, 323] on button "o" at bounding box center [611, 315] width 33 height 33
click at [503, 265] on button "d" at bounding box center [511, 265] width 33 height 33
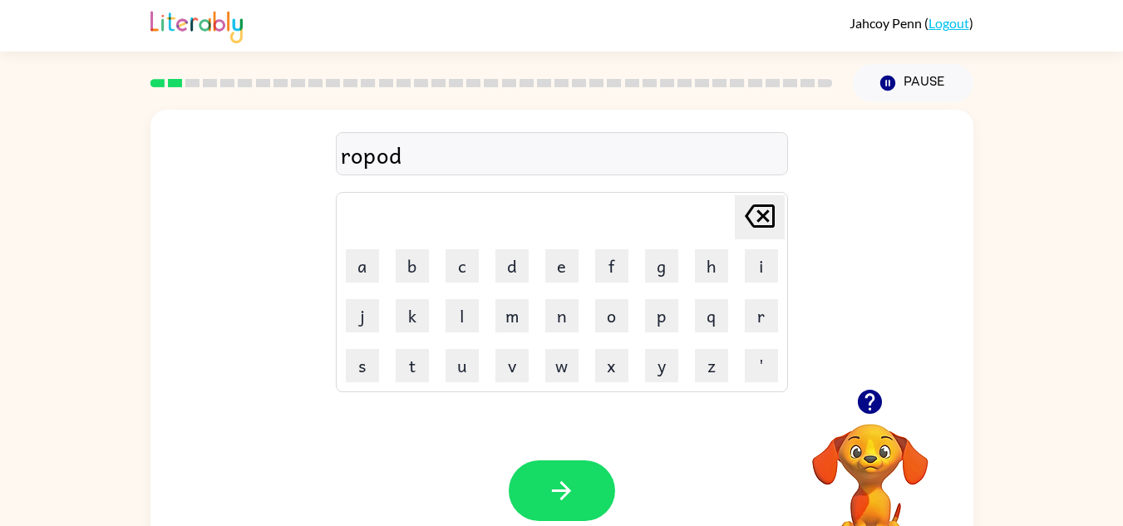
click at [553, 456] on div "Your browser must support playing .mp4 files to use Literably. Please try using…" at bounding box center [561, 490] width 823 height 187
click at [553, 485] on icon "button" at bounding box center [561, 490] width 29 height 29
click at [516, 259] on button "d" at bounding box center [511, 265] width 33 height 33
click at [769, 262] on button "i" at bounding box center [761, 265] width 33 height 33
click at [364, 367] on button "s" at bounding box center [362, 365] width 33 height 33
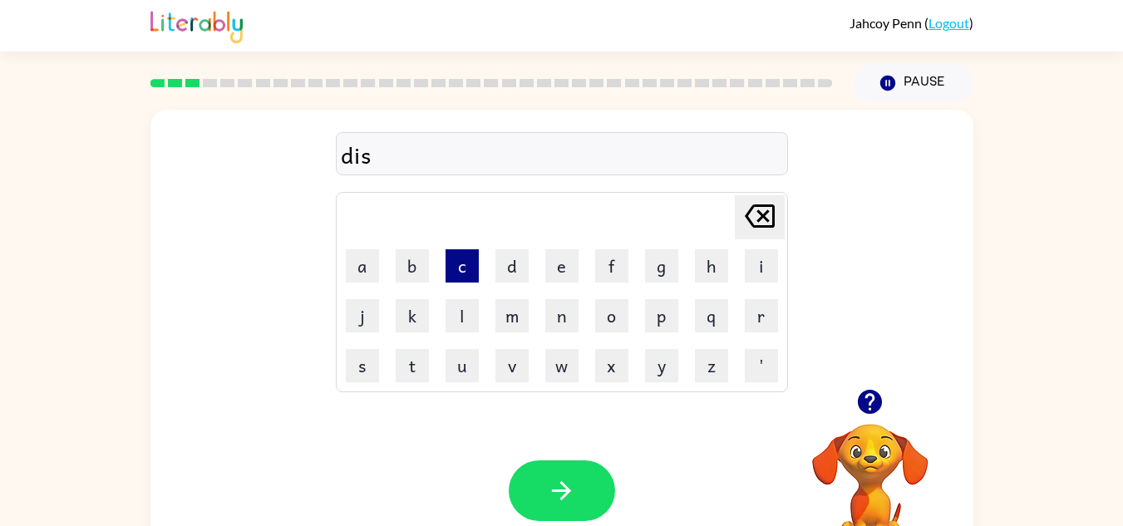
click at [455, 270] on button "c" at bounding box center [462, 265] width 33 height 33
click at [603, 311] on button "o" at bounding box center [611, 315] width 33 height 33
click at [508, 361] on button "v" at bounding box center [511, 365] width 33 height 33
click at [750, 304] on button "r" at bounding box center [761, 315] width 33 height 33
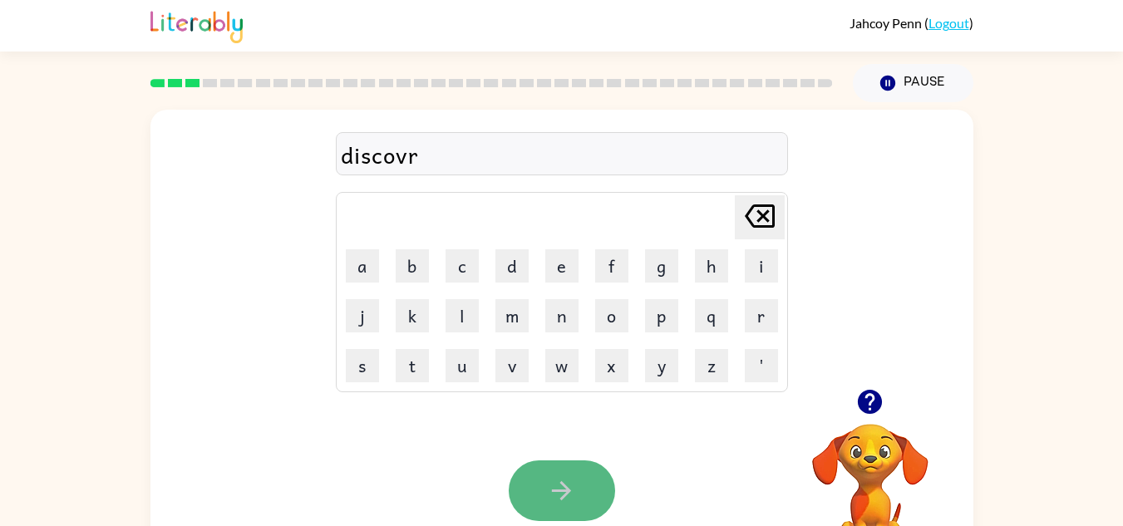
click at [569, 480] on icon "button" at bounding box center [561, 490] width 29 height 29
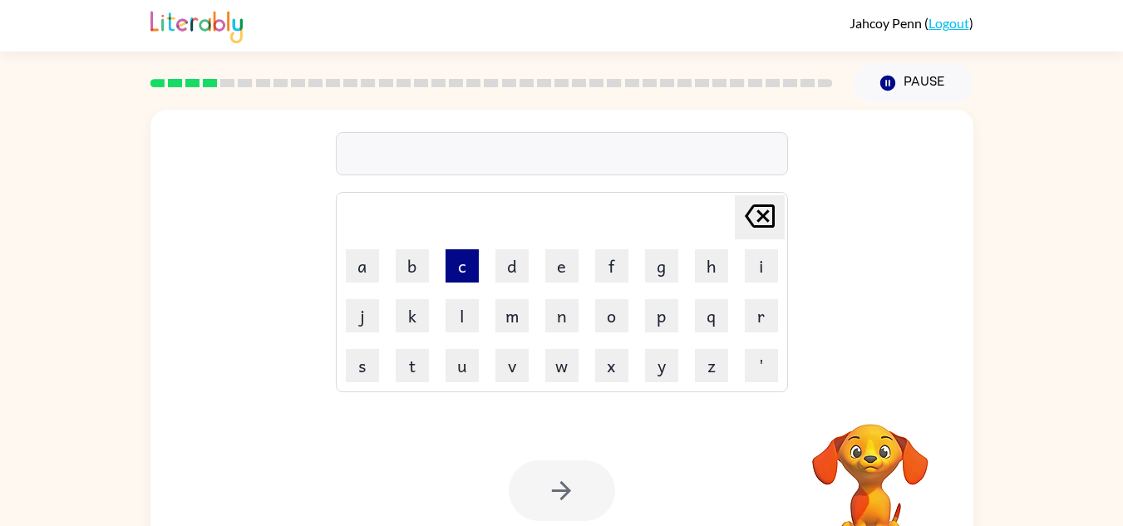
click at [468, 269] on button "c" at bounding box center [462, 265] width 33 height 33
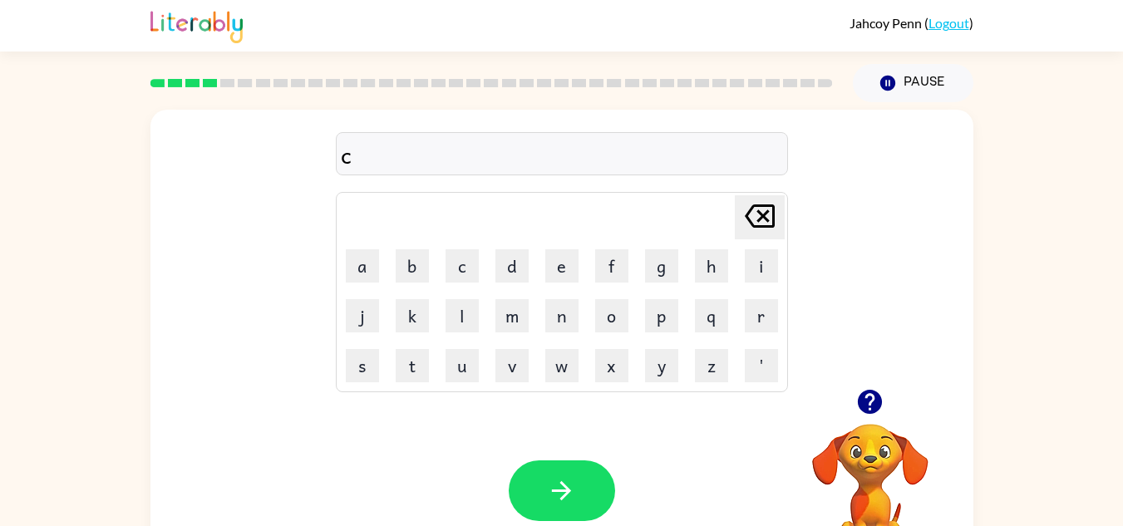
click at [760, 212] on icon at bounding box center [760, 215] width 30 height 23
click at [611, 310] on button "o" at bounding box center [611, 315] width 33 height 33
click at [492, 302] on td "m" at bounding box center [512, 316] width 48 height 48
click at [508, 356] on button "v" at bounding box center [511, 365] width 33 height 33
click at [409, 359] on button "t" at bounding box center [412, 365] width 33 height 33
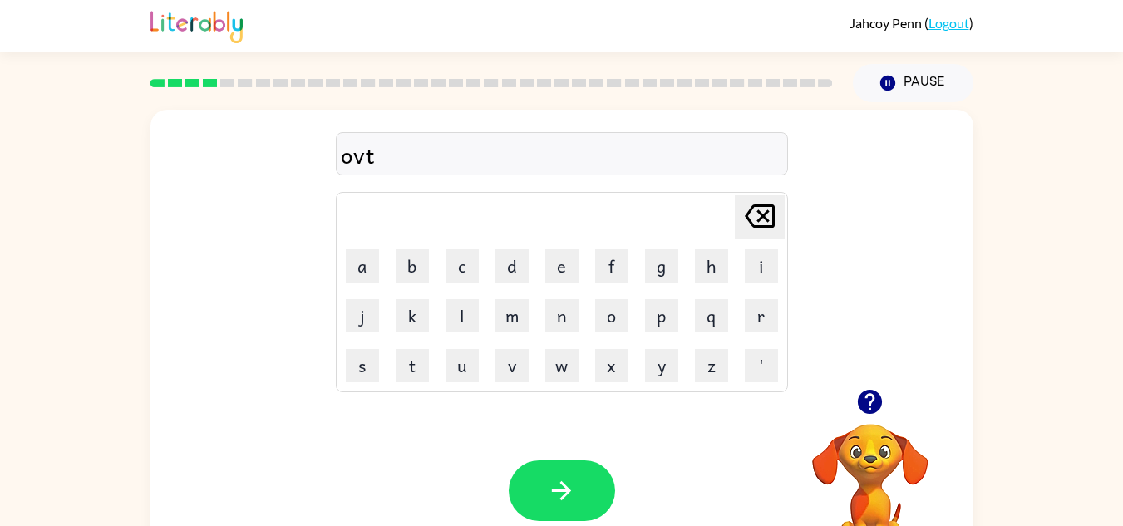
click at [749, 237] on div "[PERSON_NAME] last character input" at bounding box center [760, 217] width 40 height 42
click at [417, 375] on button "t" at bounding box center [412, 365] width 33 height 33
click at [761, 258] on button "i" at bounding box center [761, 265] width 33 height 33
click at [560, 487] on icon "button" at bounding box center [561, 490] width 29 height 29
click at [591, 278] on td "f" at bounding box center [612, 266] width 48 height 48
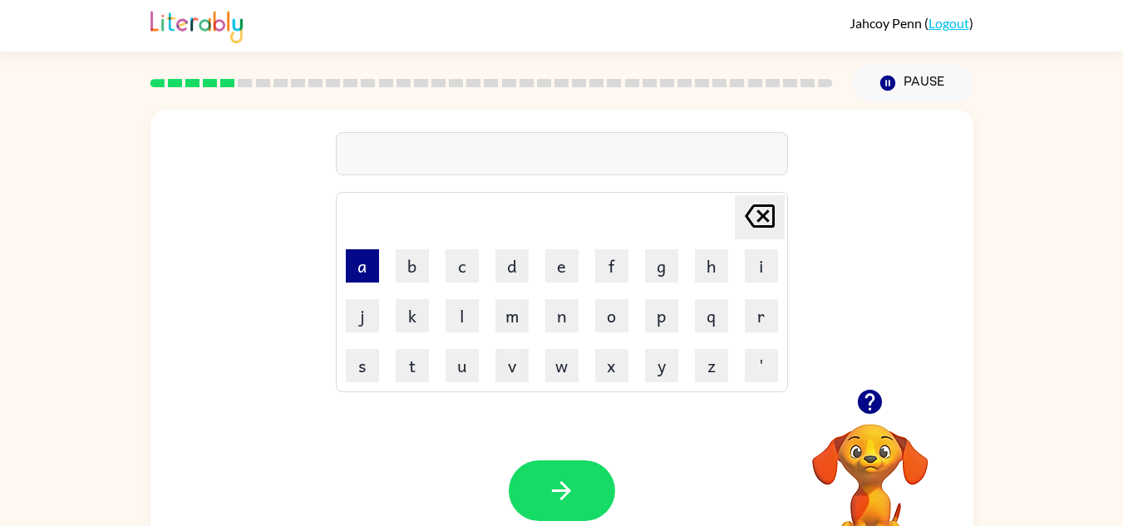
click at [367, 274] on button "a" at bounding box center [362, 265] width 33 height 33
click at [750, 309] on button "r" at bounding box center [761, 315] width 33 height 33
click at [556, 268] on button "e" at bounding box center [561, 265] width 33 height 33
click at [468, 254] on button "c" at bounding box center [462, 265] width 33 height 33
click at [476, 352] on button "u" at bounding box center [462, 365] width 33 height 33
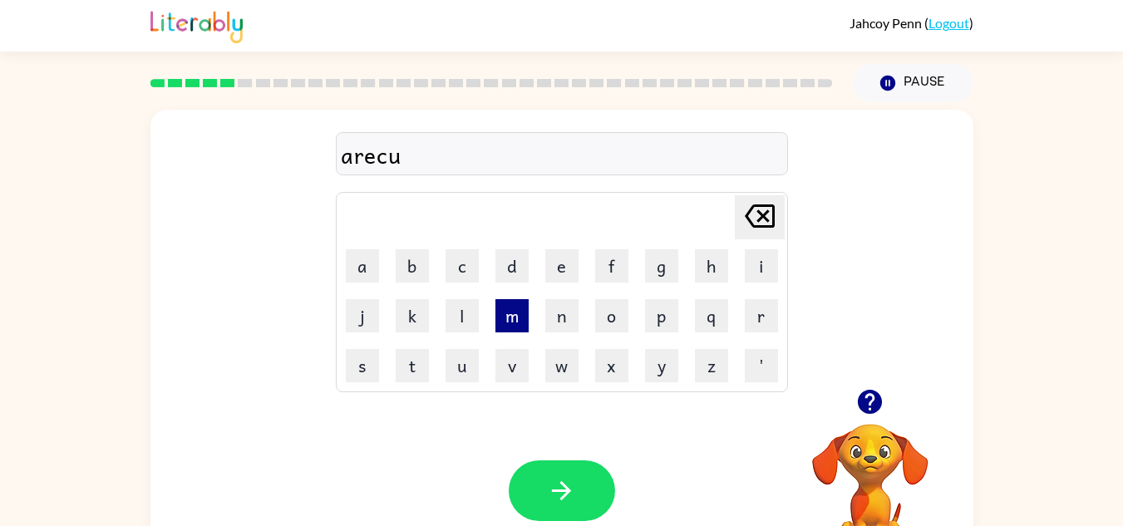
click at [518, 303] on button "m" at bounding box center [511, 315] width 33 height 33
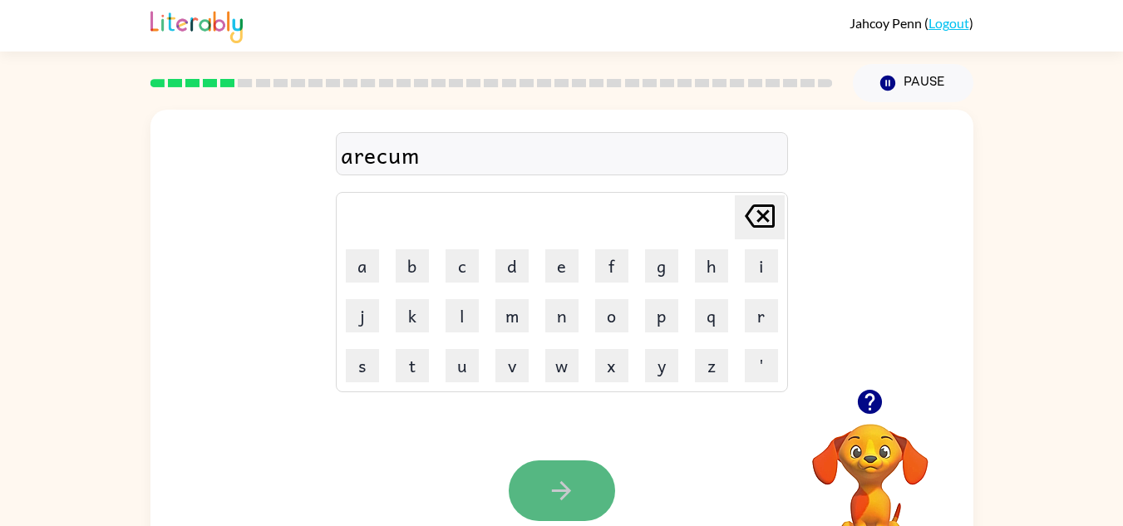
click at [550, 485] on icon "button" at bounding box center [561, 490] width 29 height 29
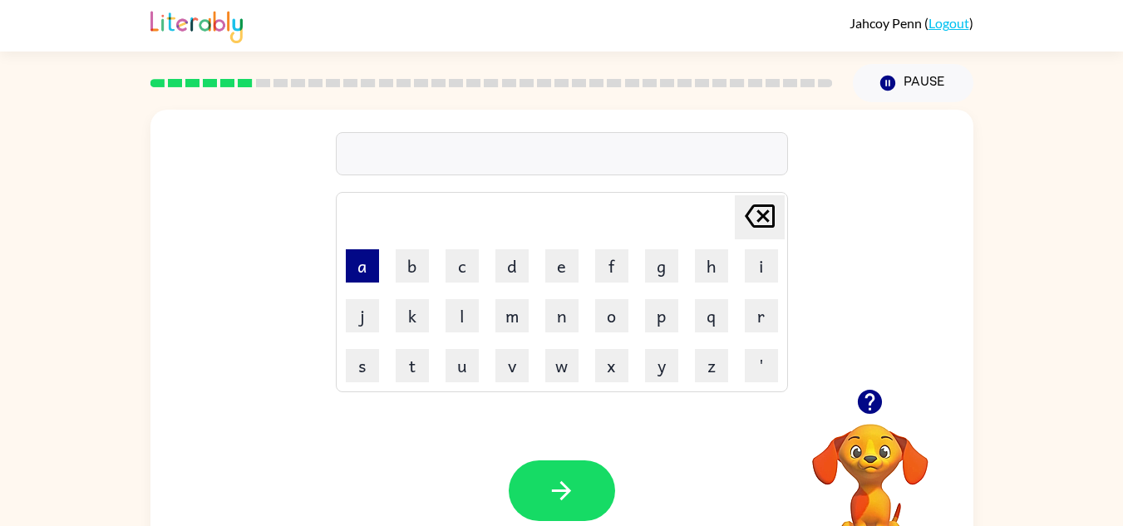
click at [367, 263] on button "a" at bounding box center [362, 265] width 33 height 33
click at [561, 307] on button "n" at bounding box center [561, 315] width 33 height 33
click at [647, 276] on button "g" at bounding box center [661, 265] width 33 height 33
click at [412, 324] on button "k" at bounding box center [412, 315] width 33 height 33
click at [745, 272] on button "i" at bounding box center [761, 265] width 33 height 33
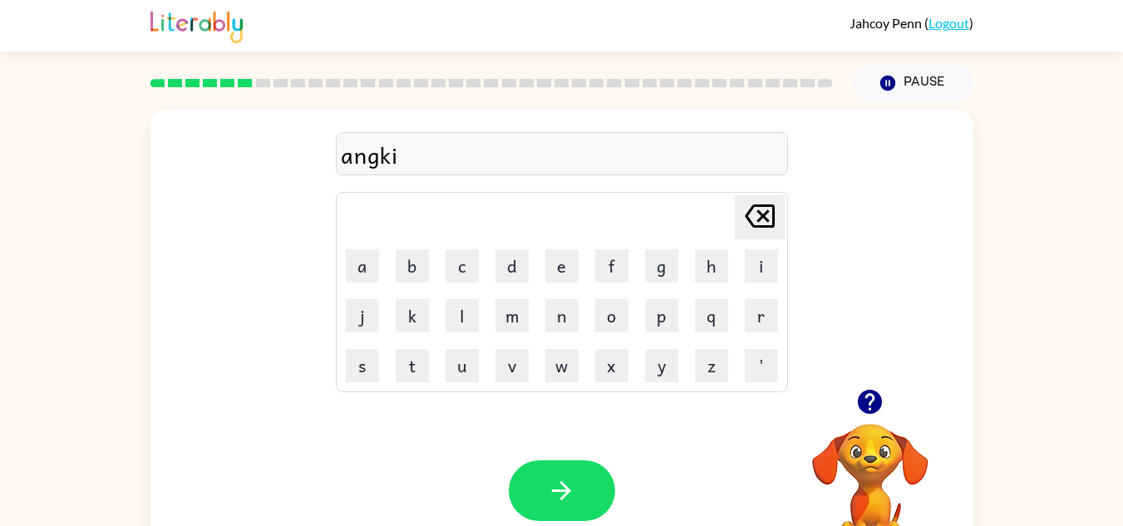
drag, startPoint x: 410, startPoint y: 372, endPoint x: 480, endPoint y: 402, distance: 76.7
click at [480, 402] on div "angki Delete Delete last character input a b c d e f g h i j k l m n o p q r s …" at bounding box center [561, 347] width 823 height 475
click at [421, 374] on button "t" at bounding box center [412, 365] width 33 height 33
click at [745, 218] on icon "[PERSON_NAME] last character input" at bounding box center [760, 216] width 40 height 40
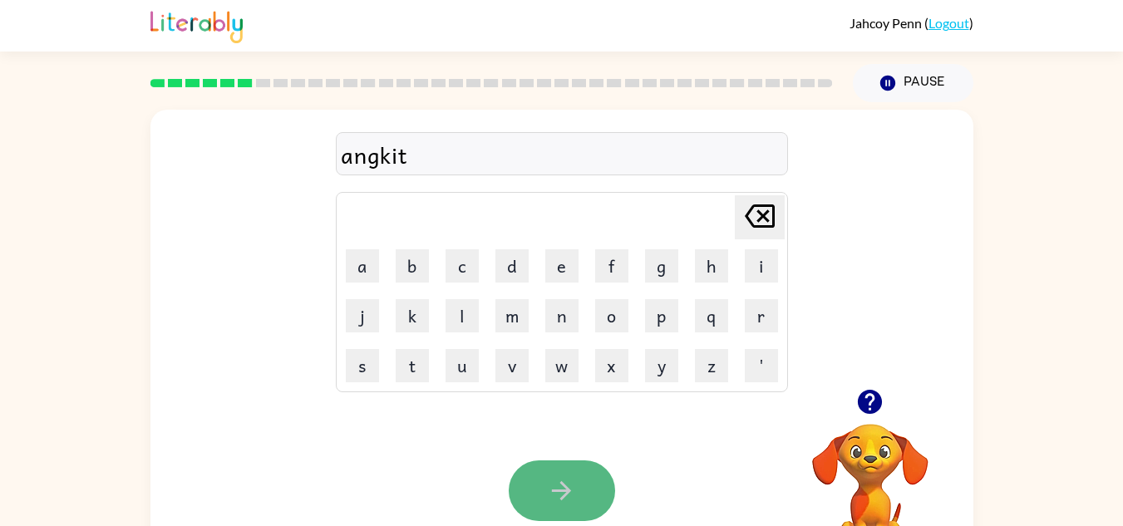
click at [528, 462] on button "button" at bounding box center [562, 490] width 106 height 61
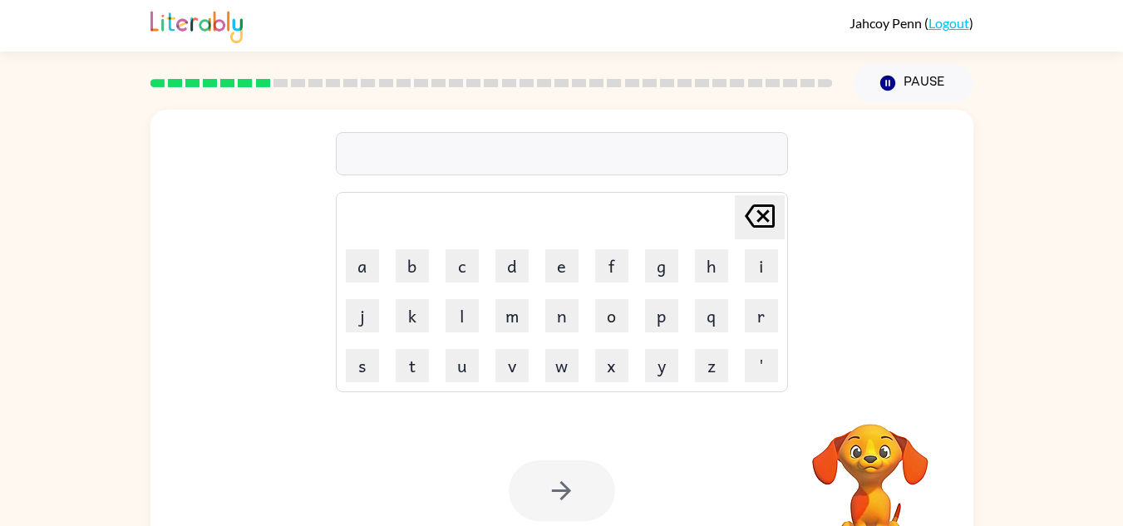
click at [528, 462] on div at bounding box center [562, 490] width 106 height 61
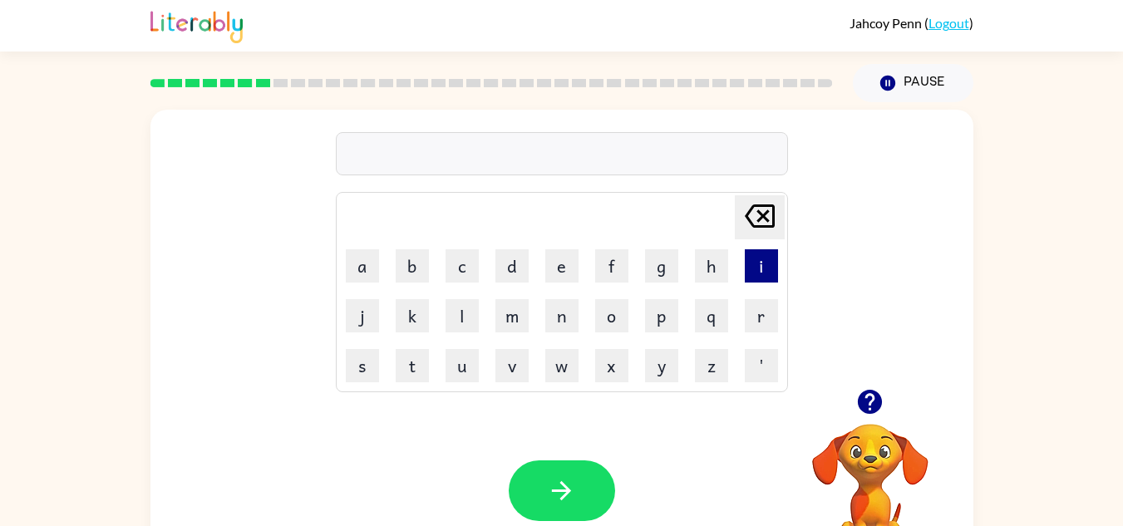
click at [751, 259] on button "i" at bounding box center [761, 265] width 33 height 33
click at [552, 314] on button "n" at bounding box center [561, 315] width 33 height 33
click at [459, 259] on button "c" at bounding box center [462, 265] width 33 height 33
click at [356, 263] on button "a" at bounding box center [362, 265] width 33 height 33
click at [510, 260] on button "d" at bounding box center [511, 265] width 33 height 33
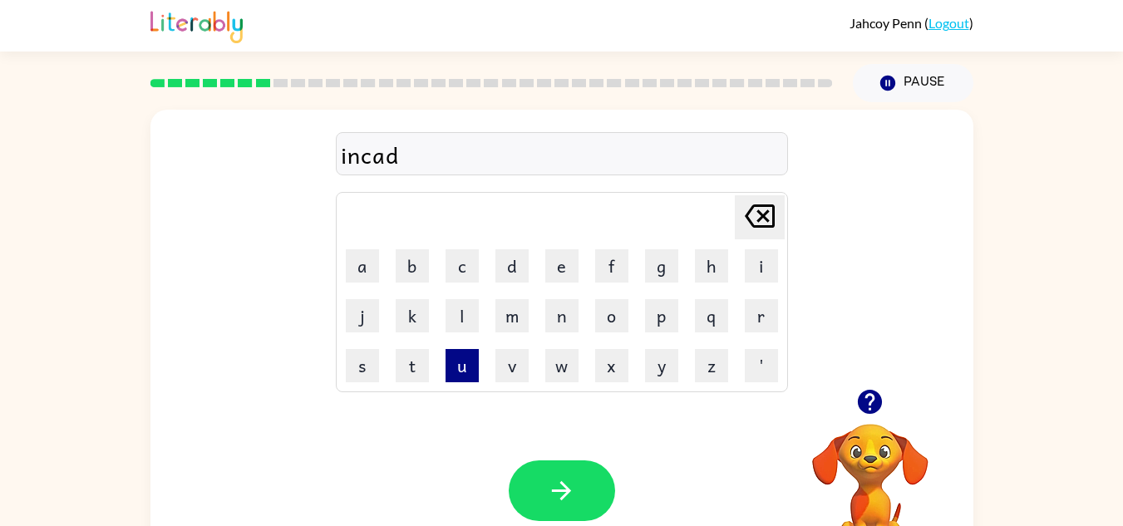
click at [450, 366] on button "u" at bounding box center [462, 365] width 33 height 33
click at [456, 304] on button "l" at bounding box center [462, 315] width 33 height 33
click at [568, 265] on button "e" at bounding box center [561, 265] width 33 height 33
click at [533, 432] on div "Your browser must support playing .mp4 files to use Literably. Please try using…" at bounding box center [561, 490] width 823 height 187
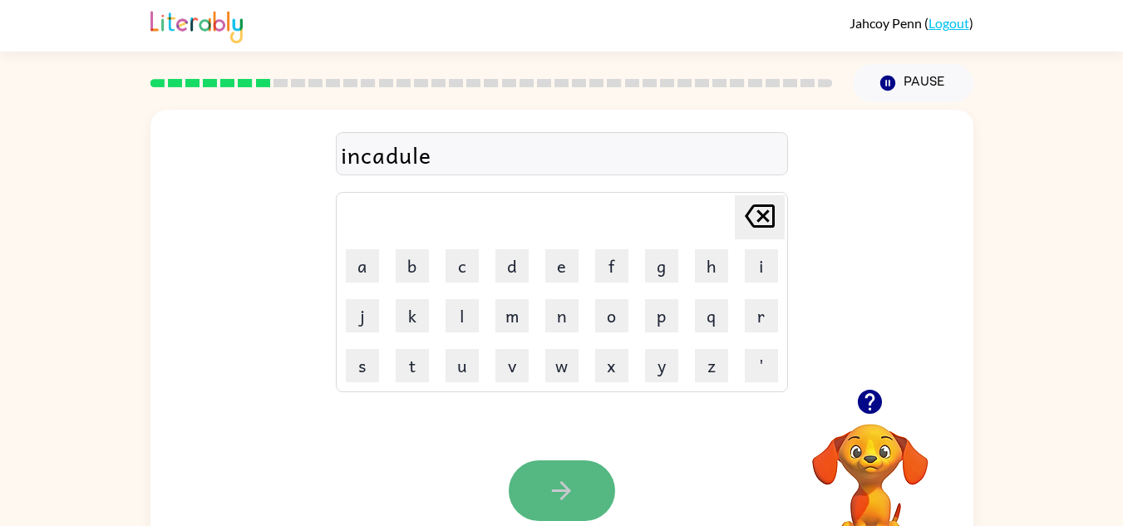
click at [529, 476] on button "button" at bounding box center [562, 490] width 106 height 61
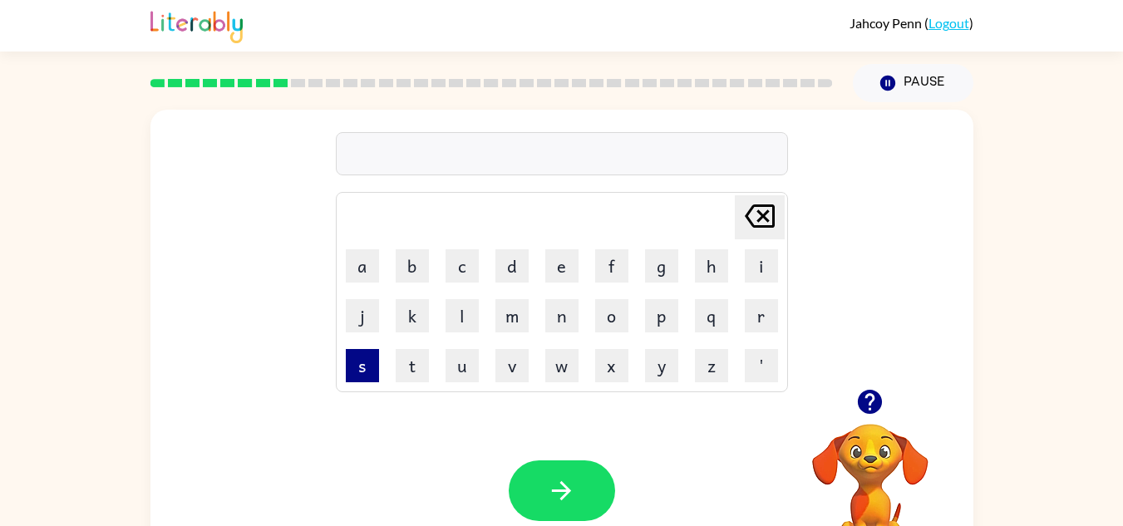
click at [369, 367] on button "s" at bounding box center [362, 365] width 33 height 33
click at [412, 358] on button "t" at bounding box center [412, 365] width 33 height 33
click at [369, 269] on button "a" at bounding box center [362, 265] width 33 height 33
click at [506, 360] on button "v" at bounding box center [511, 365] width 33 height 33
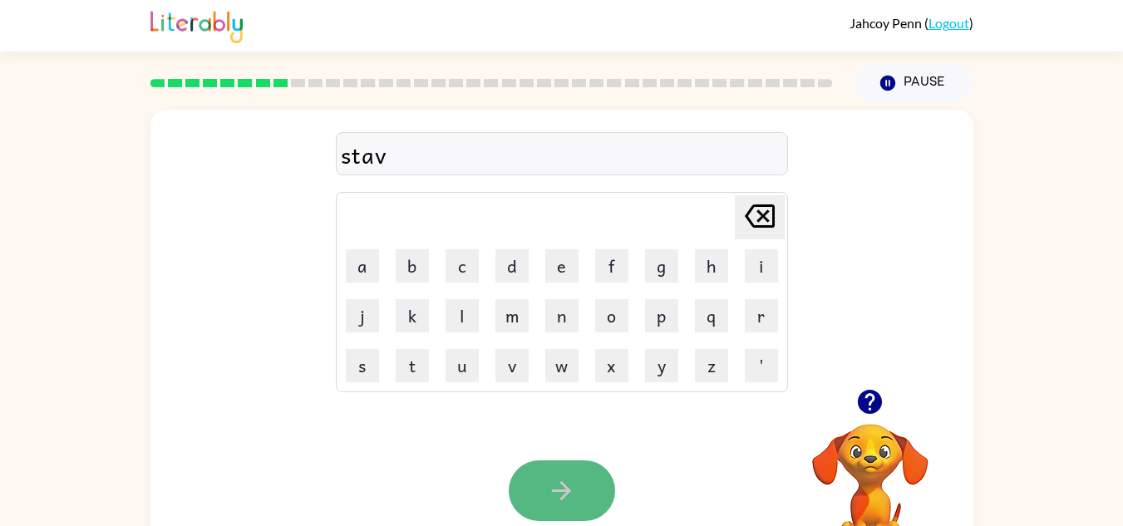
click at [553, 482] on icon "button" at bounding box center [561, 490] width 29 height 29
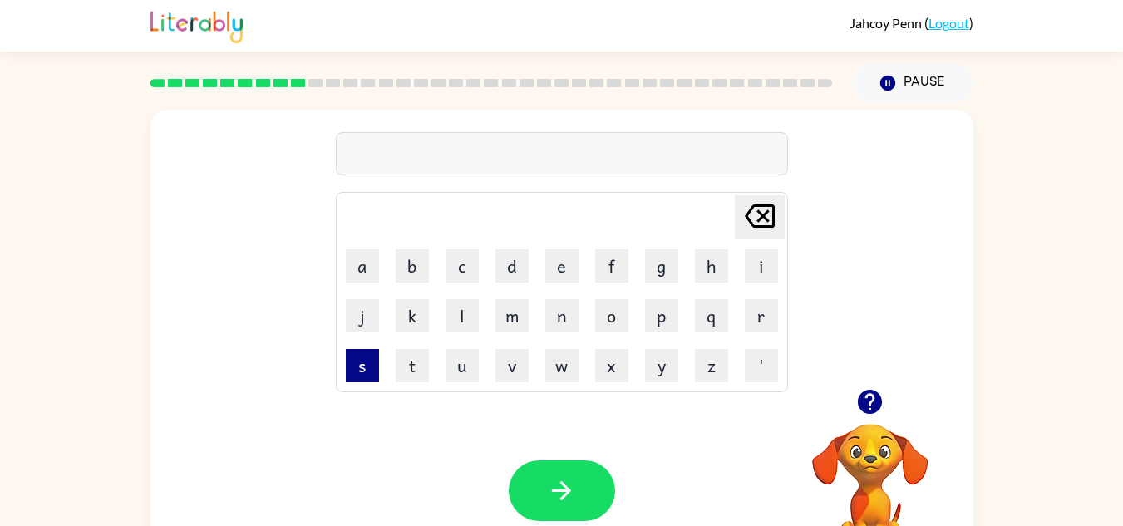
click at [356, 377] on button "s" at bounding box center [362, 365] width 33 height 33
click at [402, 367] on button "t" at bounding box center [412, 365] width 33 height 33
click at [758, 311] on button "r" at bounding box center [761, 315] width 33 height 33
click at [569, 253] on button "e" at bounding box center [561, 265] width 33 height 33
click at [411, 376] on button "t" at bounding box center [412, 365] width 33 height 33
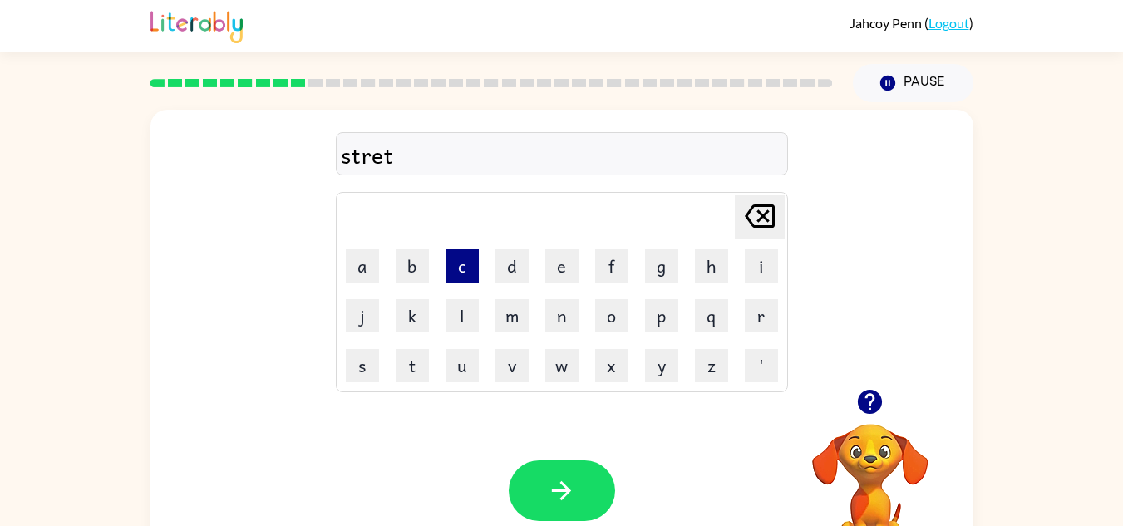
click at [467, 264] on button "c" at bounding box center [462, 265] width 33 height 33
click at [372, 270] on button "a" at bounding box center [362, 265] width 33 height 33
click at [572, 338] on td "n" at bounding box center [562, 316] width 48 height 48
click at [777, 303] on button "r" at bounding box center [761, 315] width 33 height 33
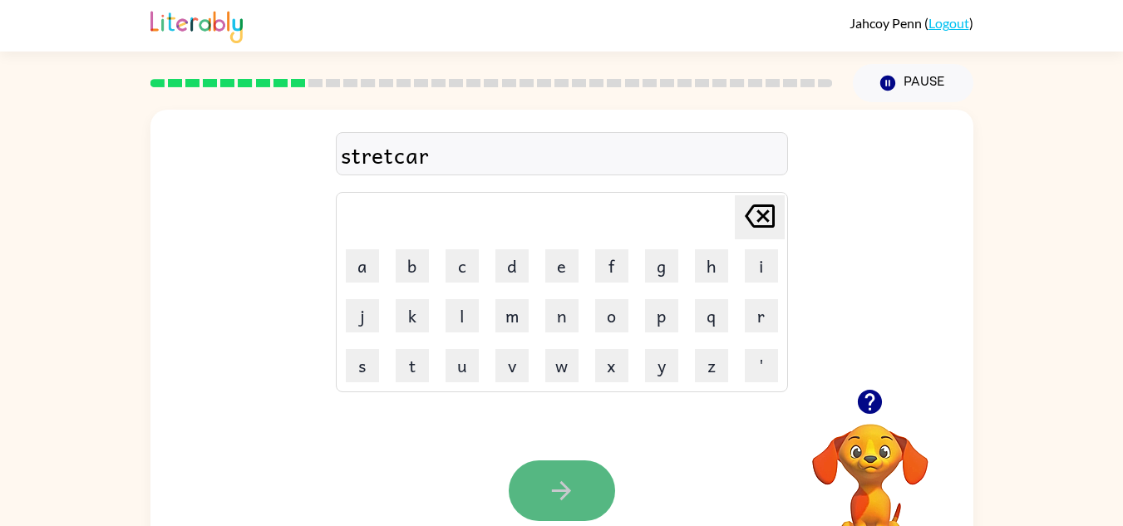
click at [521, 487] on button "button" at bounding box center [562, 490] width 106 height 61
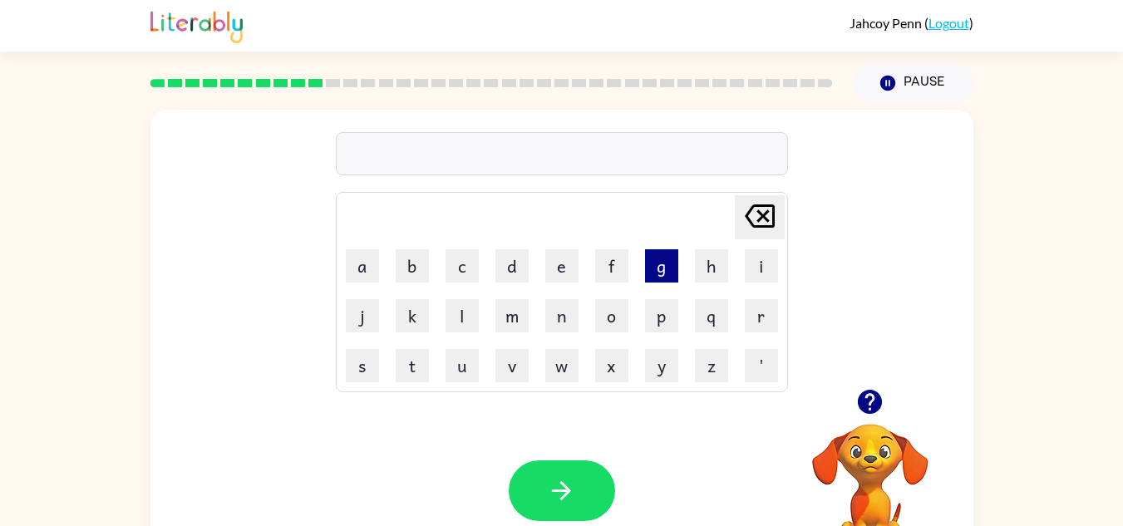
click at [667, 282] on button "g" at bounding box center [661, 265] width 33 height 33
click at [776, 272] on button "i" at bounding box center [761, 265] width 33 height 33
click at [543, 310] on td "n" at bounding box center [562, 316] width 48 height 48
click at [562, 311] on button "n" at bounding box center [561, 315] width 33 height 33
click at [568, 256] on button "e" at bounding box center [561, 265] width 33 height 33
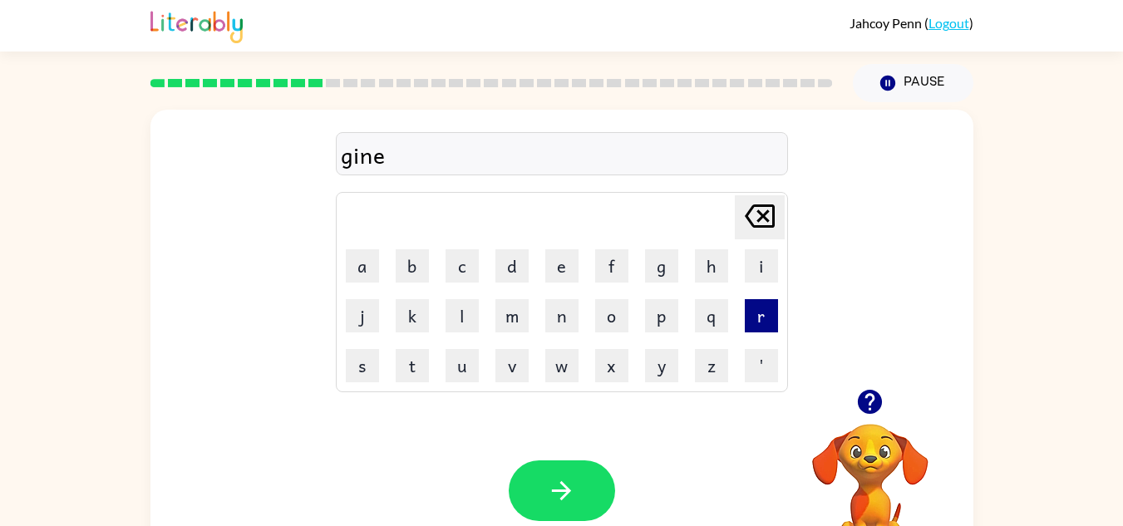
click at [748, 303] on button "r" at bounding box center [761, 315] width 33 height 33
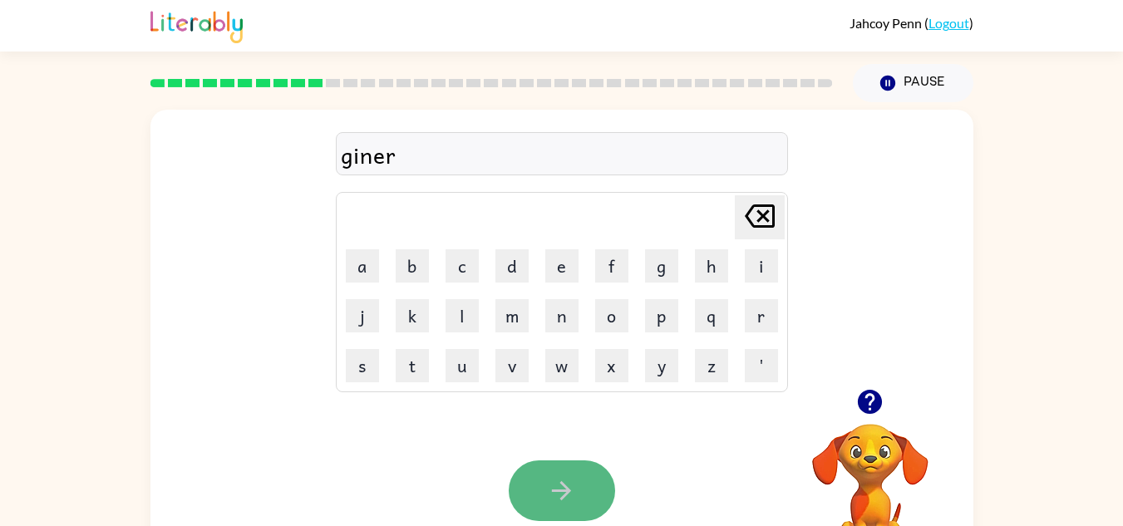
click at [551, 483] on icon "button" at bounding box center [561, 490] width 29 height 29
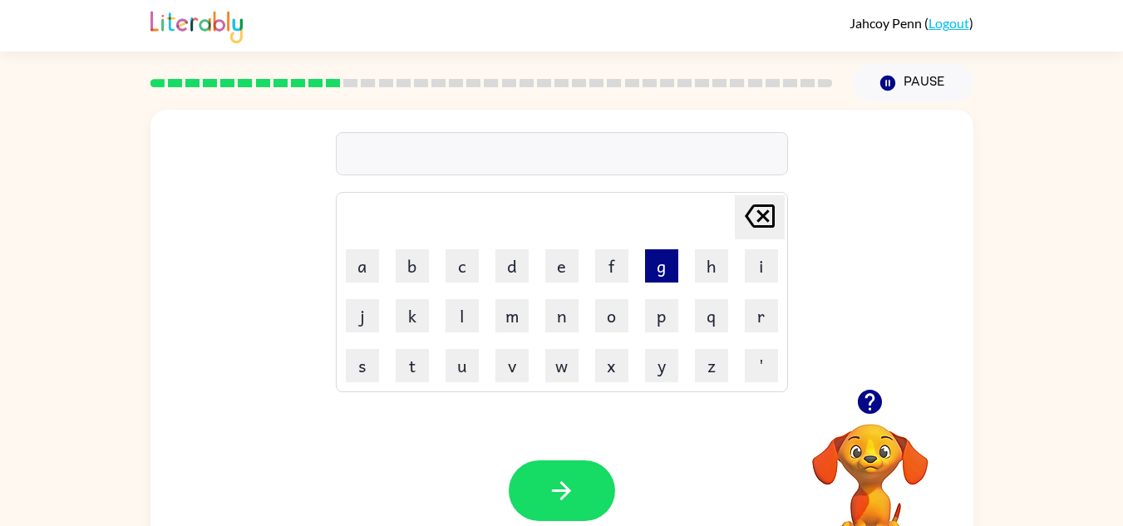
click at [656, 259] on button "g" at bounding box center [661, 265] width 33 height 33
click at [451, 379] on button "u" at bounding box center [462, 365] width 33 height 33
click at [518, 311] on button "m" at bounding box center [511, 315] width 33 height 33
click at [554, 270] on button "e" at bounding box center [561, 265] width 33 height 33
click at [751, 211] on icon "[PERSON_NAME] last character input" at bounding box center [760, 216] width 40 height 40
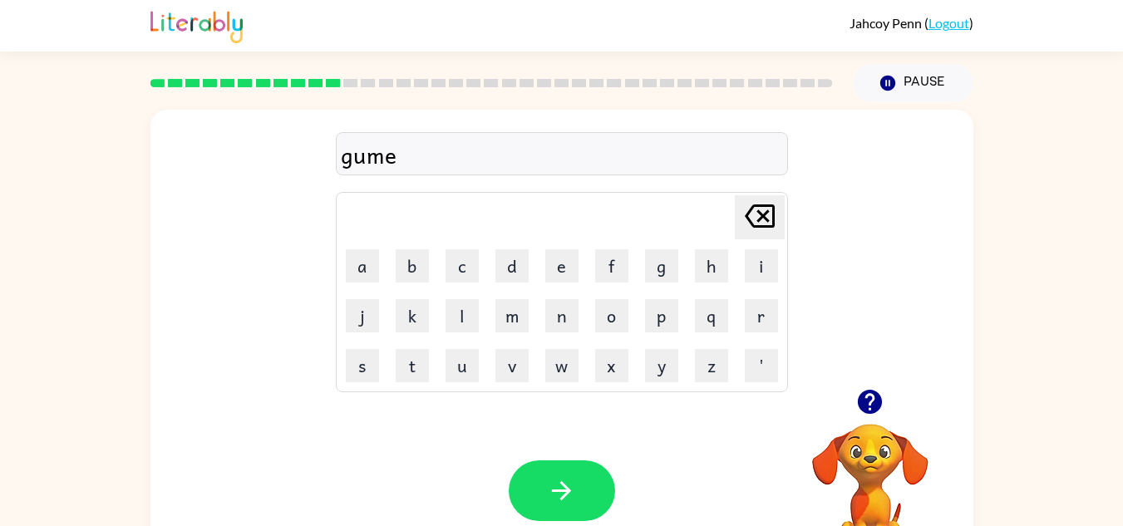
click at [751, 211] on icon "[PERSON_NAME] last character input" at bounding box center [760, 216] width 40 height 40
click at [361, 262] on button "a" at bounding box center [362, 265] width 33 height 33
click at [514, 320] on button "m" at bounding box center [511, 315] width 33 height 33
click at [544, 488] on button "button" at bounding box center [562, 490] width 106 height 61
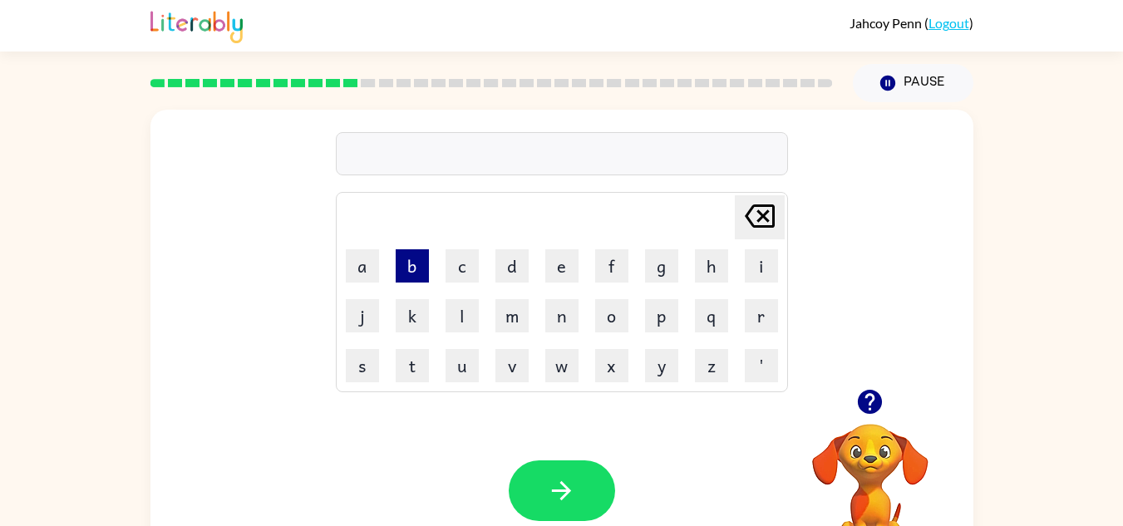
click at [411, 263] on button "b" at bounding box center [412, 265] width 33 height 33
click at [357, 271] on button "a" at bounding box center [362, 265] width 33 height 33
click at [511, 259] on button "d" at bounding box center [511, 265] width 33 height 33
click at [447, 321] on button "l" at bounding box center [462, 315] width 33 height 33
click at [562, 263] on button "e" at bounding box center [561, 265] width 33 height 33
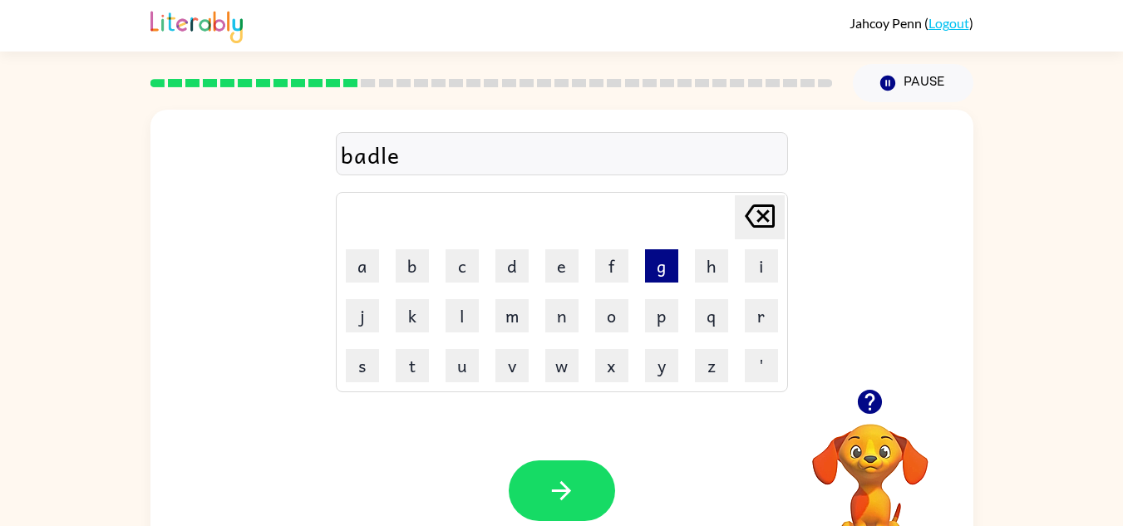
click at [660, 270] on button "g" at bounding box center [661, 265] width 33 height 33
click at [758, 305] on button "r" at bounding box center [761, 315] width 33 height 33
click at [755, 221] on icon "[PERSON_NAME] last character input" at bounding box center [760, 216] width 40 height 40
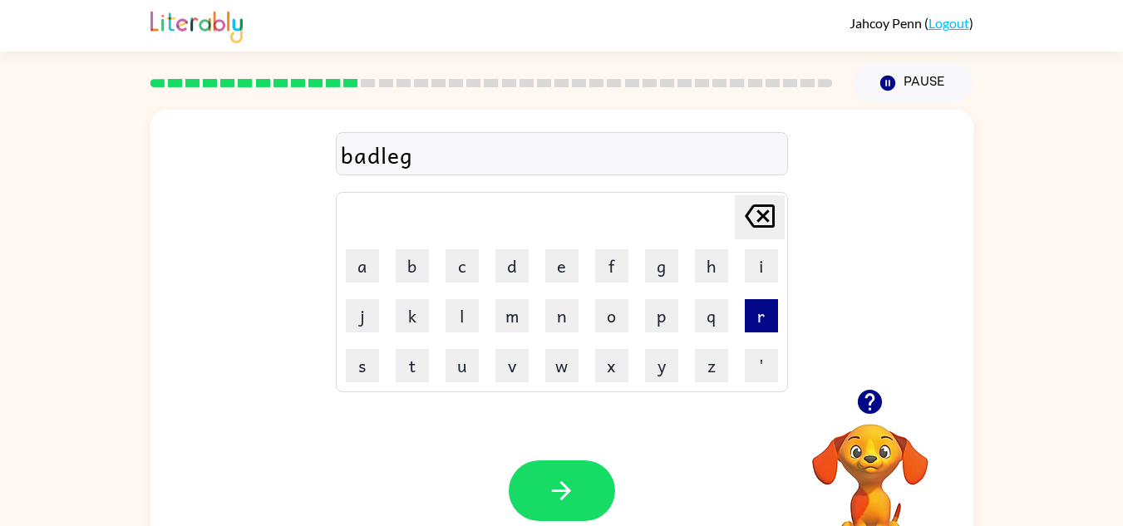
click at [766, 299] on button "r" at bounding box center [761, 315] width 33 height 33
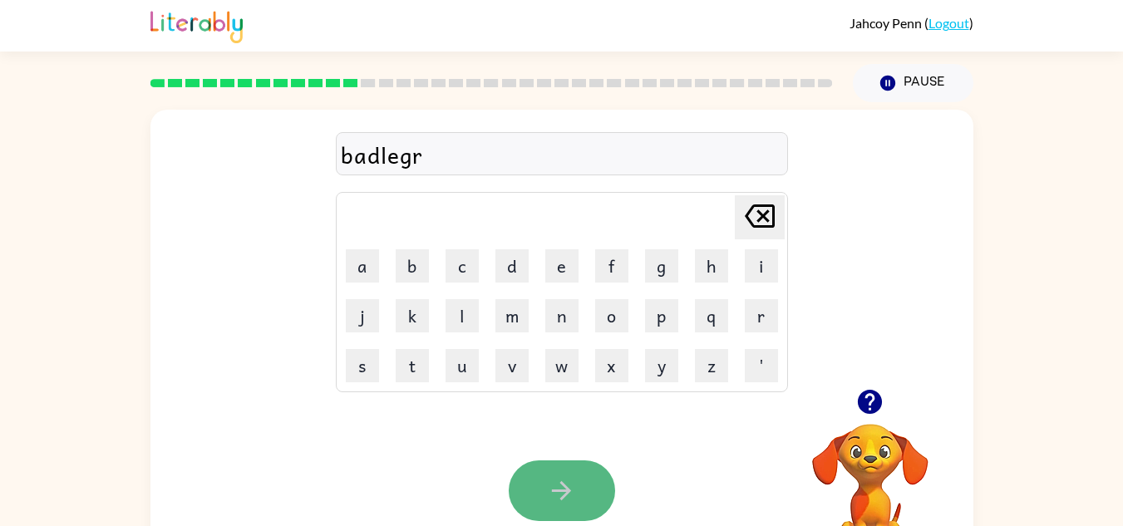
click at [562, 469] on button "button" at bounding box center [562, 490] width 106 height 61
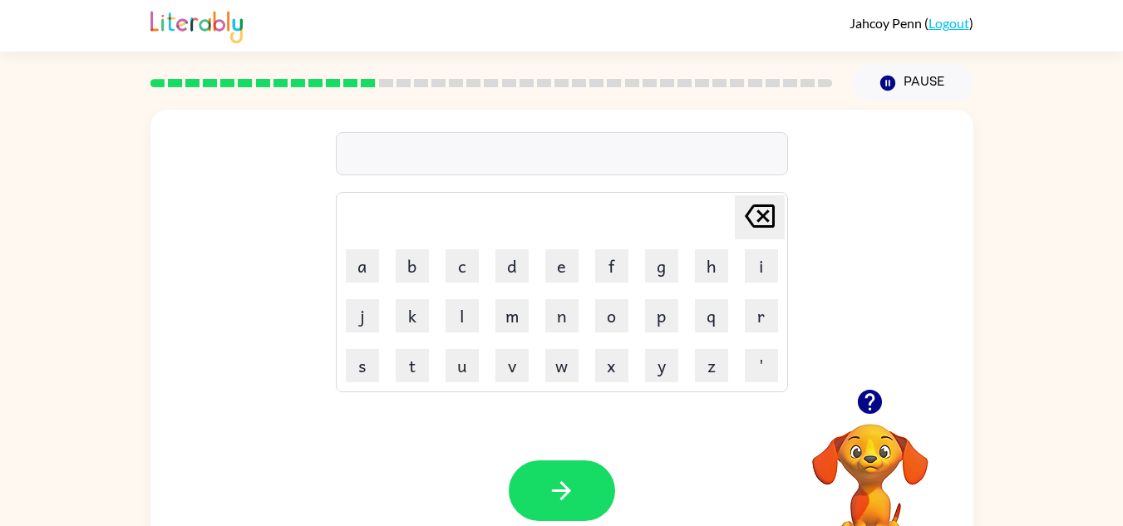
click at [239, 216] on div "[PERSON_NAME] last character input a b c d e f g h i j k l m n o p q r s t u v …" at bounding box center [561, 249] width 823 height 279
click at [861, 401] on icon "button" at bounding box center [870, 402] width 24 height 24
click at [527, 259] on button "d" at bounding box center [511, 265] width 33 height 33
click at [362, 266] on button "a" at bounding box center [362, 265] width 33 height 33
click at [559, 301] on button "n" at bounding box center [561, 315] width 33 height 33
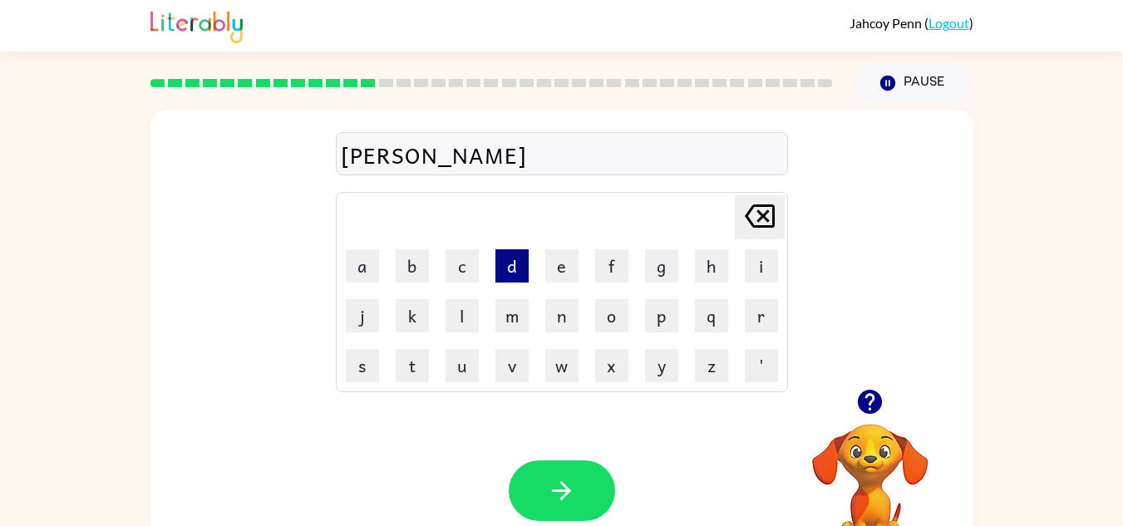
drag, startPoint x: 522, startPoint y: 264, endPoint x: 501, endPoint y: 276, distance: 23.8
click at [501, 276] on button "d" at bounding box center [511, 265] width 33 height 33
click at [750, 203] on icon "[PERSON_NAME] last character input" at bounding box center [760, 216] width 40 height 40
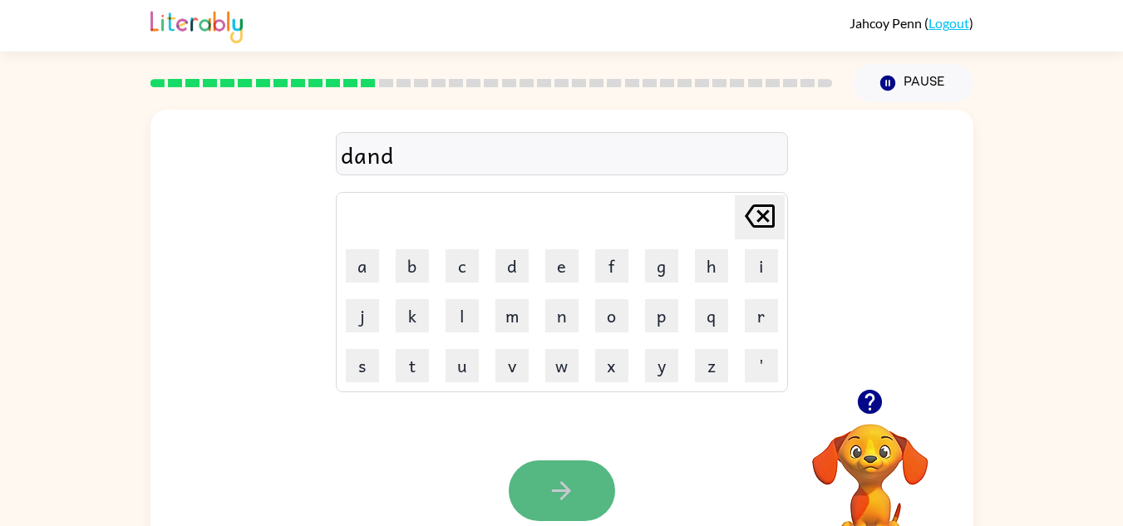
click at [574, 461] on button "button" at bounding box center [562, 490] width 106 height 61
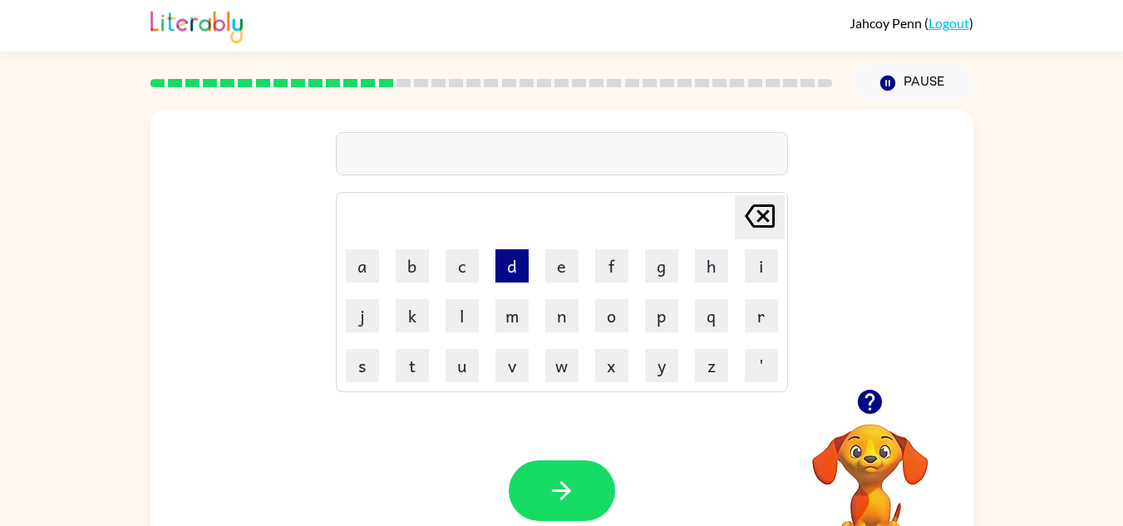
click at [513, 275] on button "d" at bounding box center [511, 265] width 33 height 33
drag, startPoint x: 609, startPoint y: 320, endPoint x: 624, endPoint y: 313, distance: 16.4
click at [624, 313] on button "o" at bounding box center [611, 315] width 33 height 33
click at [782, 219] on button "[PERSON_NAME] last character input" at bounding box center [760, 217] width 50 height 44
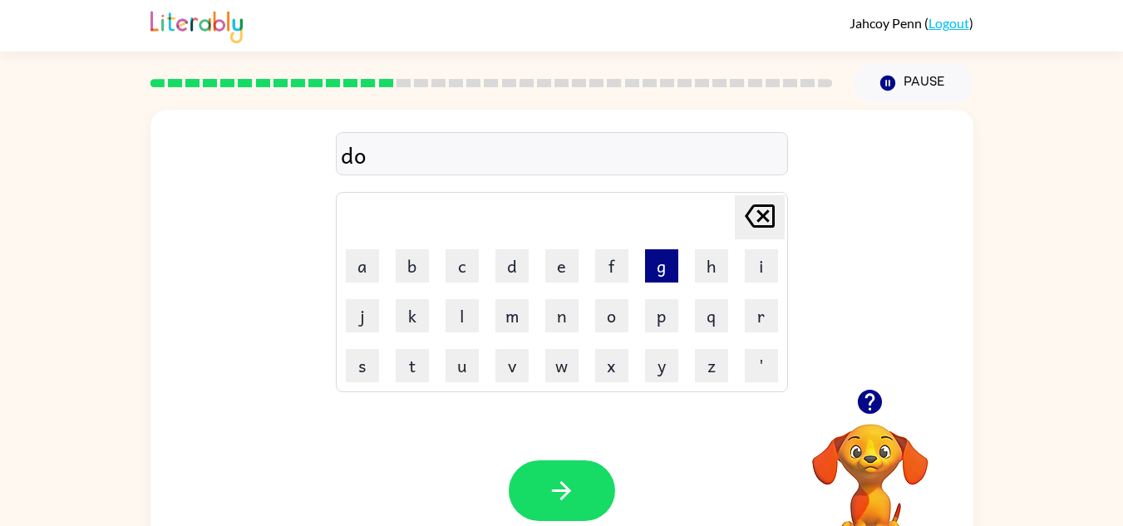
click at [662, 256] on button "g" at bounding box center [661, 265] width 33 height 33
click at [362, 366] on button "s" at bounding box center [362, 365] width 33 height 33
click at [569, 267] on button "e" at bounding box center [561, 265] width 33 height 33
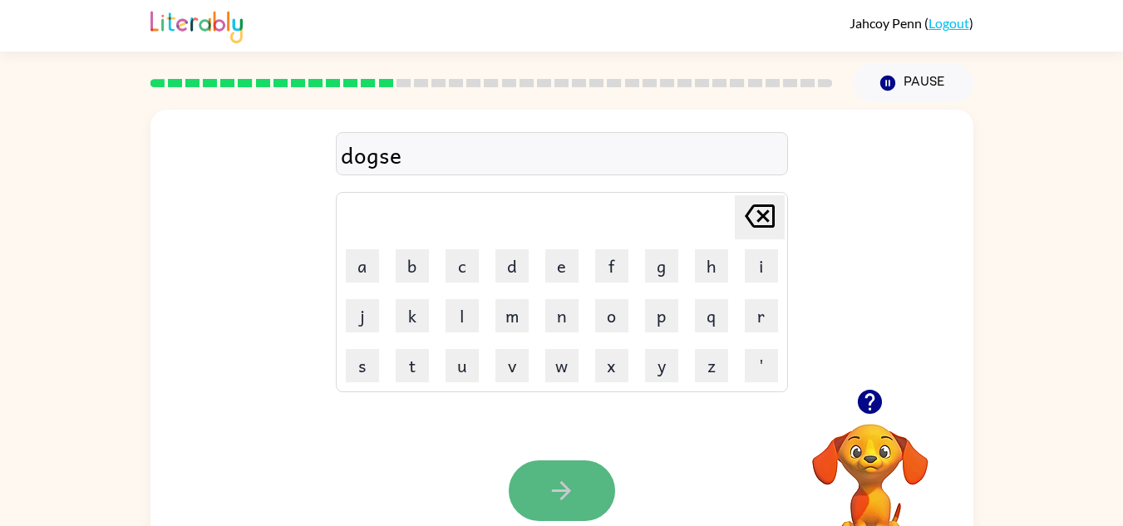
click at [554, 474] on button "button" at bounding box center [562, 490] width 106 height 61
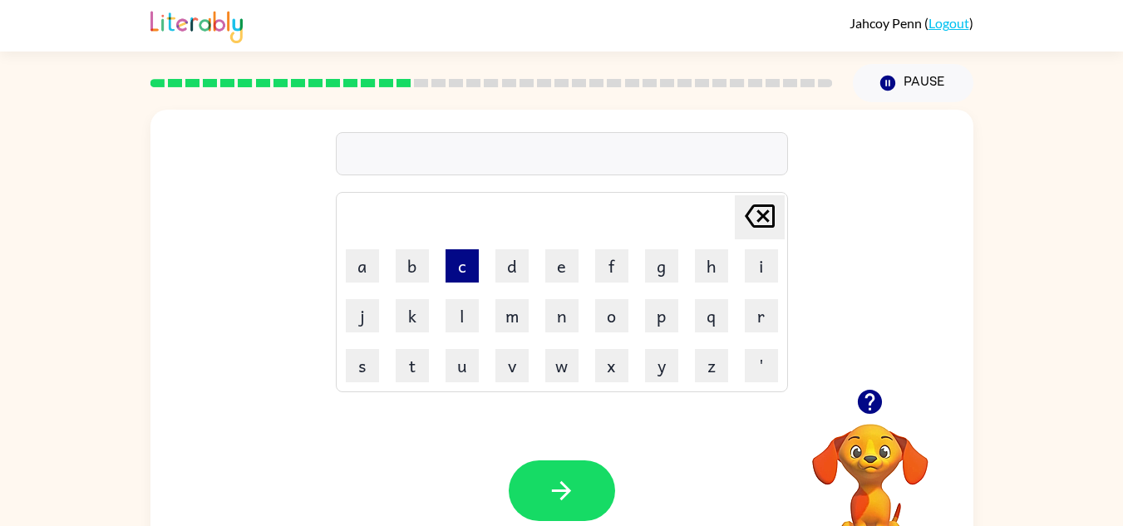
click at [462, 268] on button "c" at bounding box center [462, 265] width 33 height 33
click at [563, 269] on button "e" at bounding box center [561, 265] width 33 height 33
click at [763, 302] on button "r" at bounding box center [761, 315] width 33 height 33
click at [670, 256] on button "g" at bounding box center [661, 265] width 33 height 33
click at [347, 367] on button "s" at bounding box center [362, 365] width 33 height 33
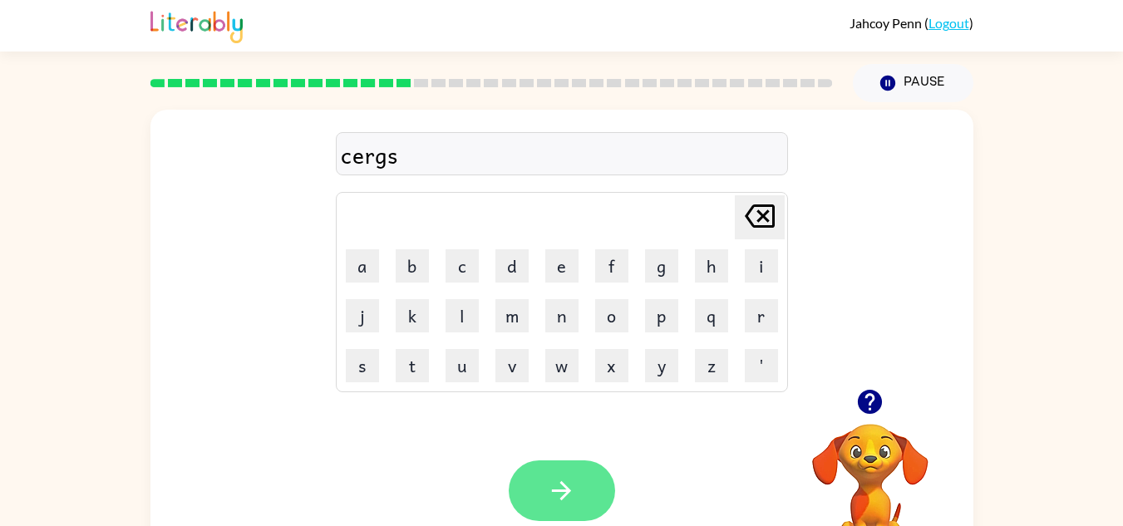
click at [558, 515] on button "button" at bounding box center [562, 490] width 106 height 61
click at [558, 515] on div at bounding box center [562, 490] width 106 height 61
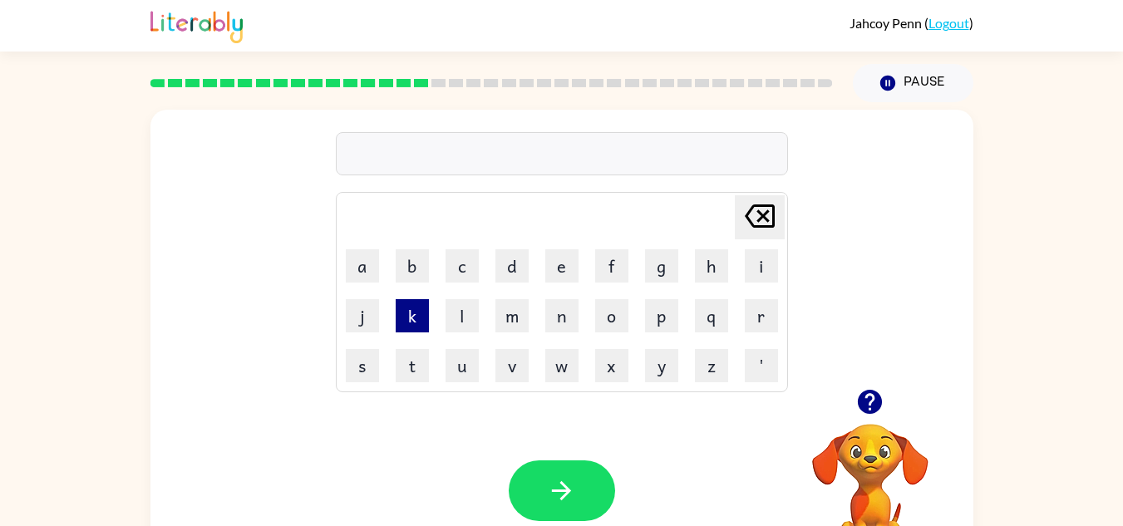
type button "k"
click at [396, 299] on button "k" at bounding box center [412, 315] width 33 height 33
click at [416, 304] on button "k" at bounding box center [412, 315] width 33 height 33
click at [766, 209] on icon "[PERSON_NAME] last character input" at bounding box center [760, 216] width 40 height 40
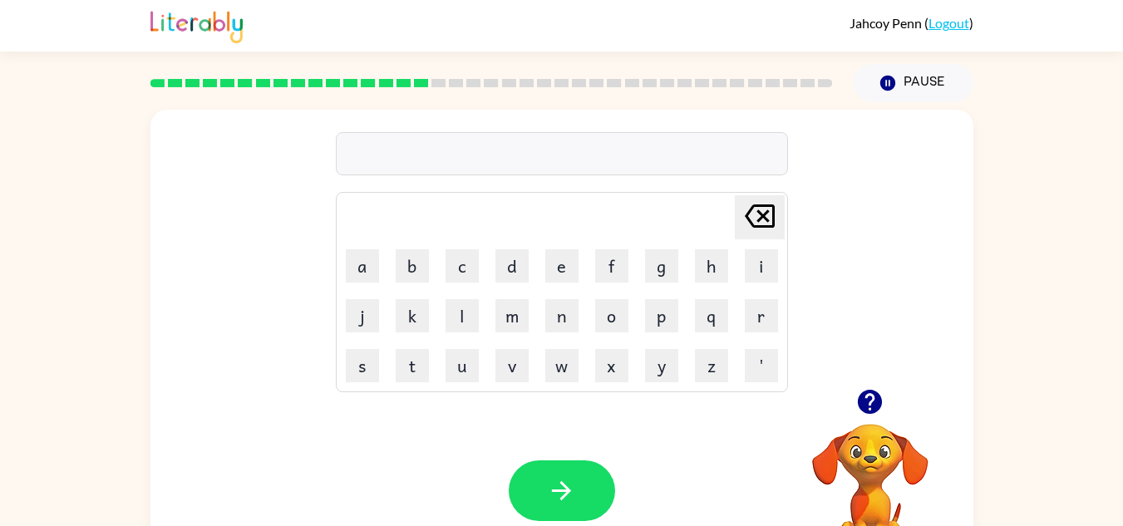
type button "delete"
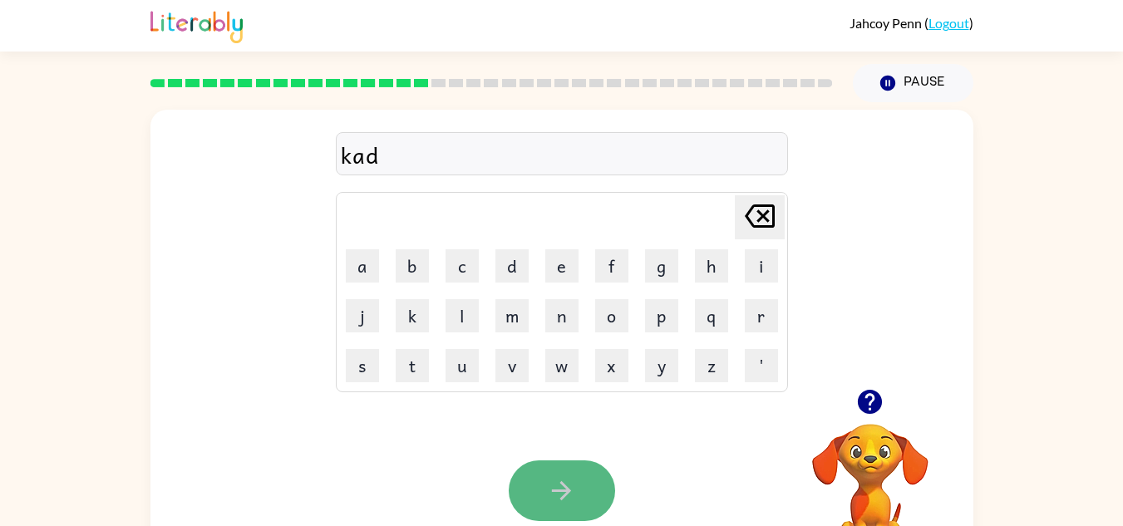
click at [570, 471] on button "button" at bounding box center [562, 490] width 106 height 61
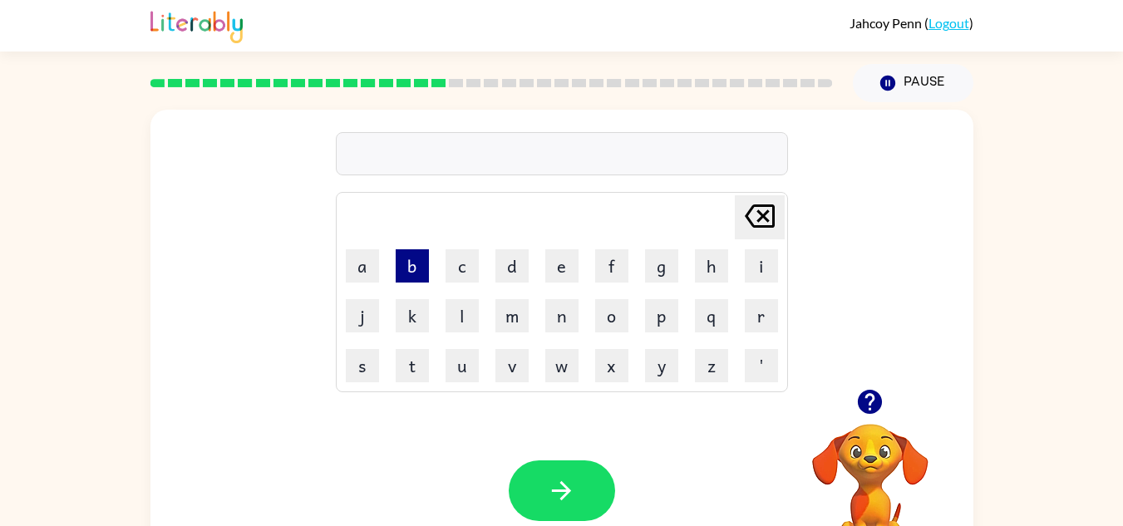
click at [414, 263] on button "b" at bounding box center [412, 265] width 33 height 33
click at [607, 319] on button "o" at bounding box center [611, 315] width 33 height 33
click at [557, 360] on button "w" at bounding box center [561, 365] width 33 height 33
click at [604, 309] on button "o" at bounding box center [611, 315] width 33 height 33
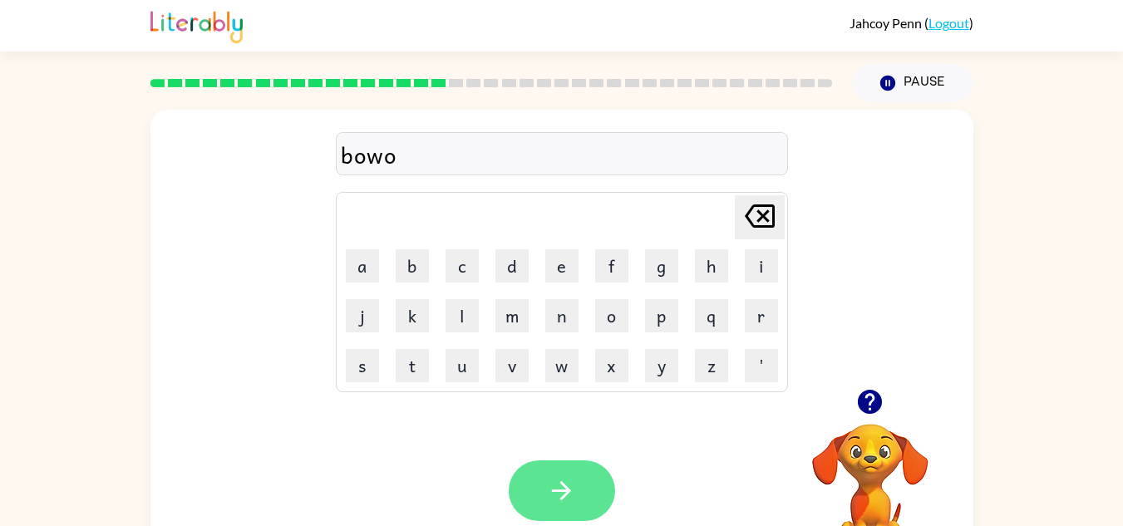
click at [578, 505] on button "button" at bounding box center [562, 490] width 106 height 61
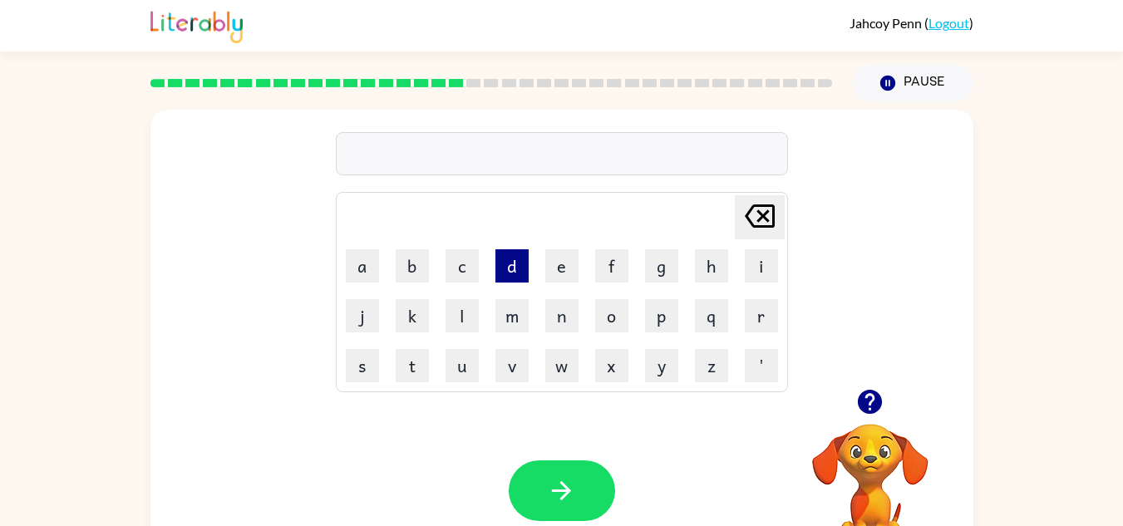
click at [500, 259] on button "d" at bounding box center [511, 265] width 33 height 33
click at [757, 257] on button "i" at bounding box center [761, 265] width 33 height 33
click at [362, 381] on button "s" at bounding box center [362, 365] width 33 height 33
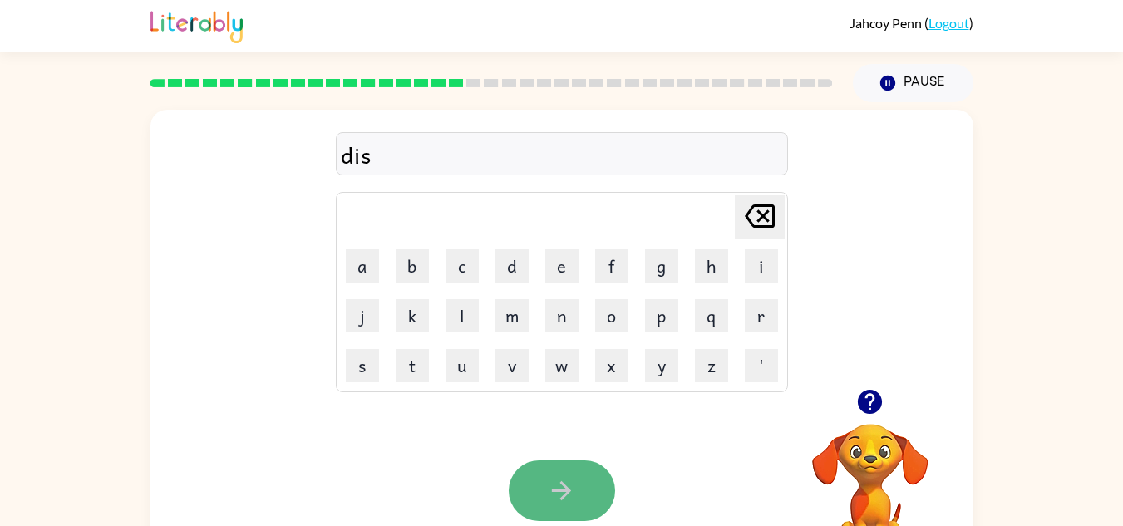
click at [553, 499] on icon "button" at bounding box center [561, 490] width 29 height 29
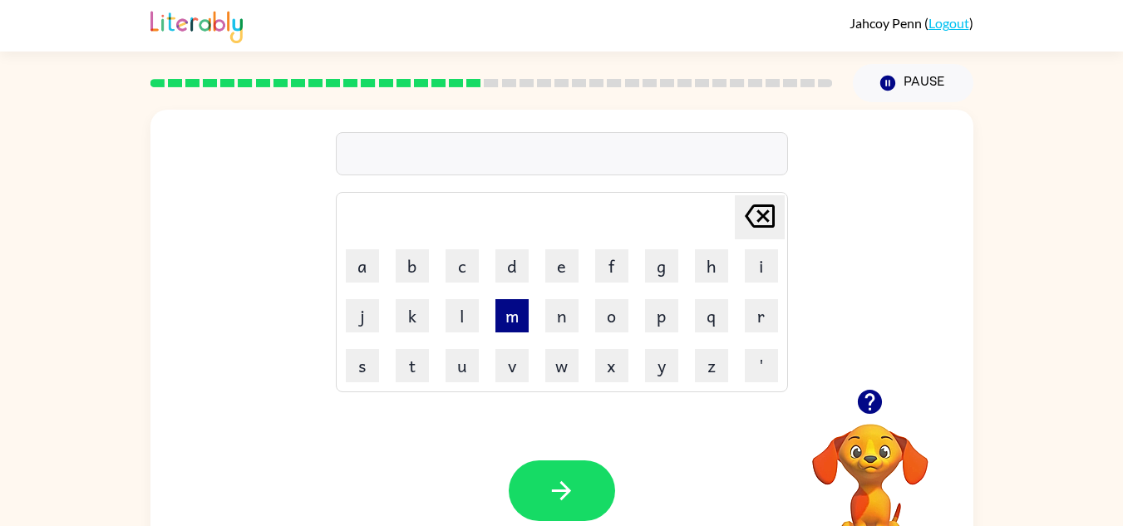
click at [500, 329] on button "m" at bounding box center [511, 315] width 33 height 33
click at [350, 256] on button "a" at bounding box center [362, 265] width 33 height 33
click at [371, 372] on button "s" at bounding box center [362, 365] width 33 height 33
click at [406, 373] on button "t" at bounding box center [412, 365] width 33 height 33
click at [553, 268] on button "e" at bounding box center [561, 265] width 33 height 33
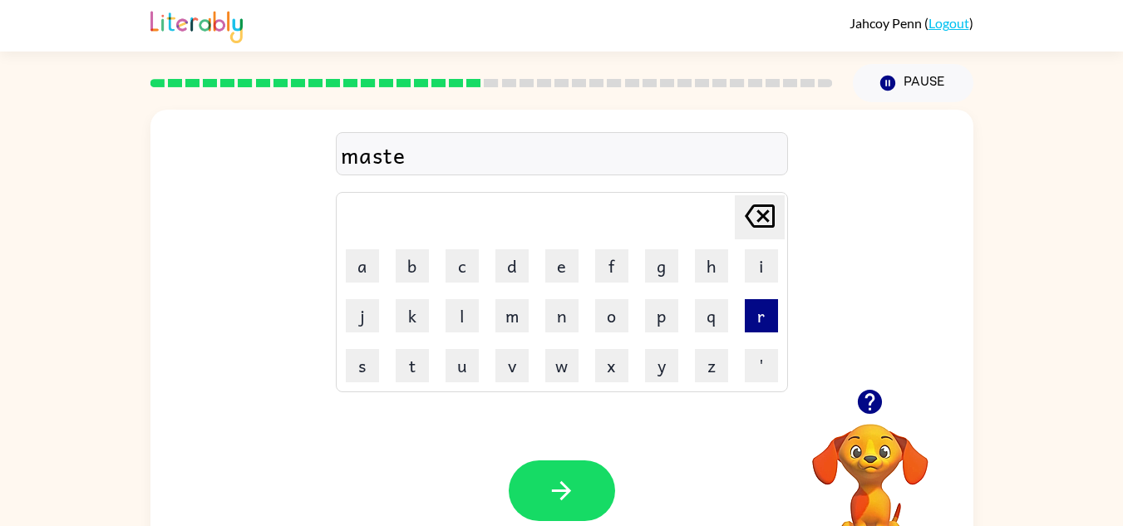
click at [746, 329] on button "r" at bounding box center [761, 315] width 33 height 33
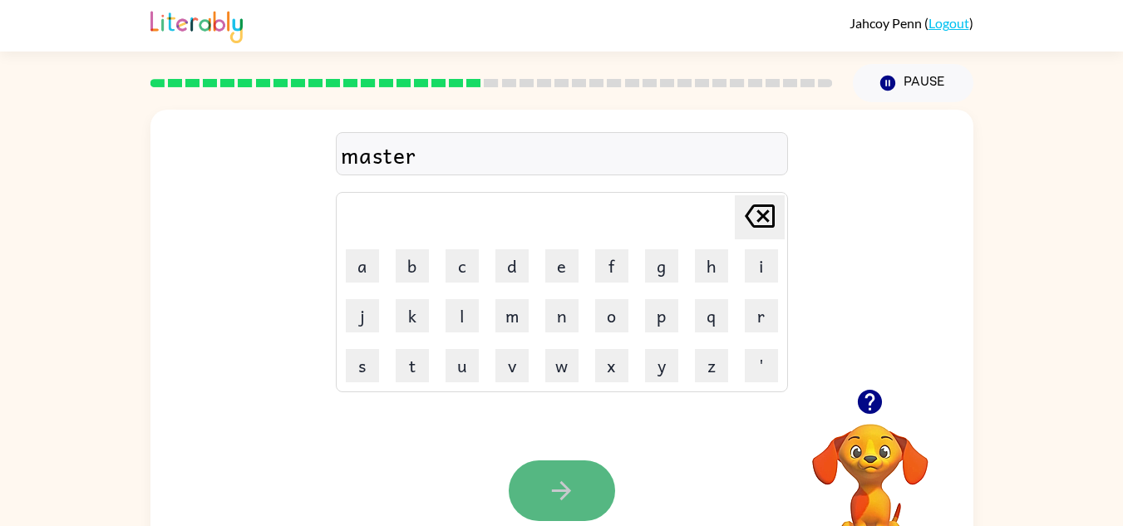
click at [577, 490] on button "button" at bounding box center [562, 490] width 106 height 61
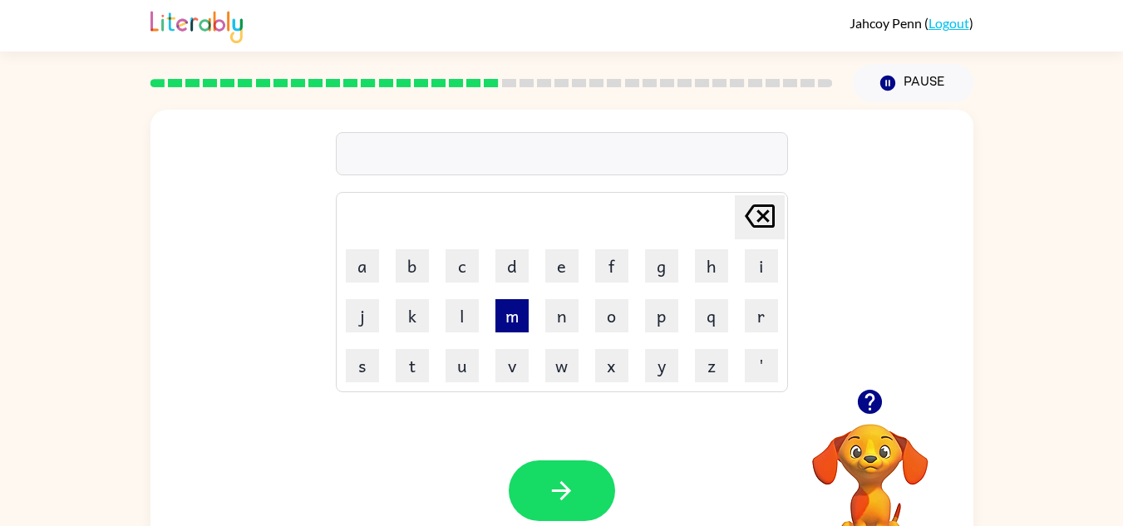
click at [498, 313] on button "m" at bounding box center [511, 315] width 33 height 33
click at [364, 257] on button "a" at bounding box center [362, 265] width 33 height 33
click at [569, 288] on td "e" at bounding box center [562, 266] width 48 height 48
click at [553, 303] on button "n" at bounding box center [561, 315] width 33 height 33
click at [747, 279] on button "i" at bounding box center [761, 265] width 33 height 33
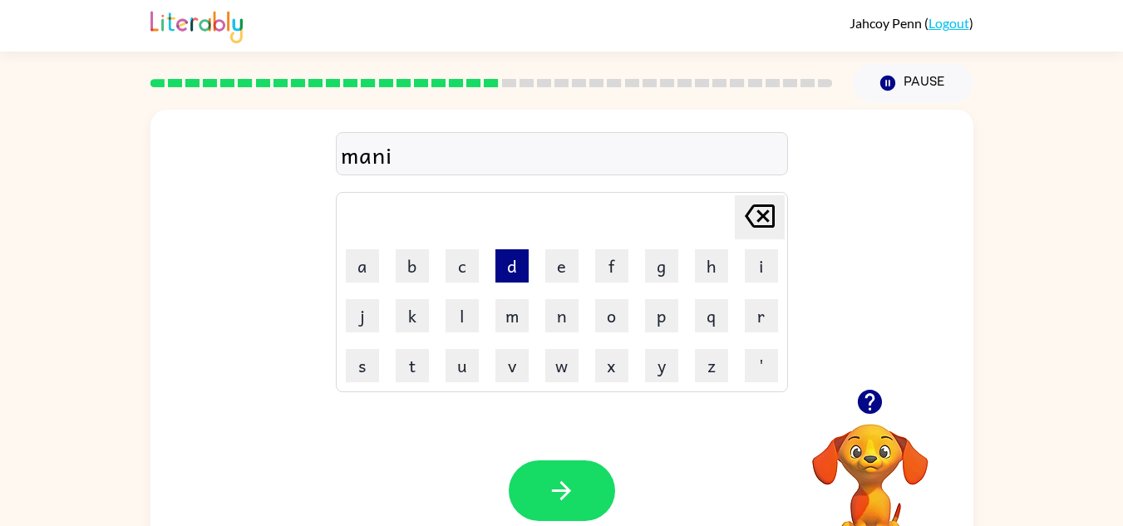
click at [510, 269] on button "d" at bounding box center [511, 265] width 33 height 33
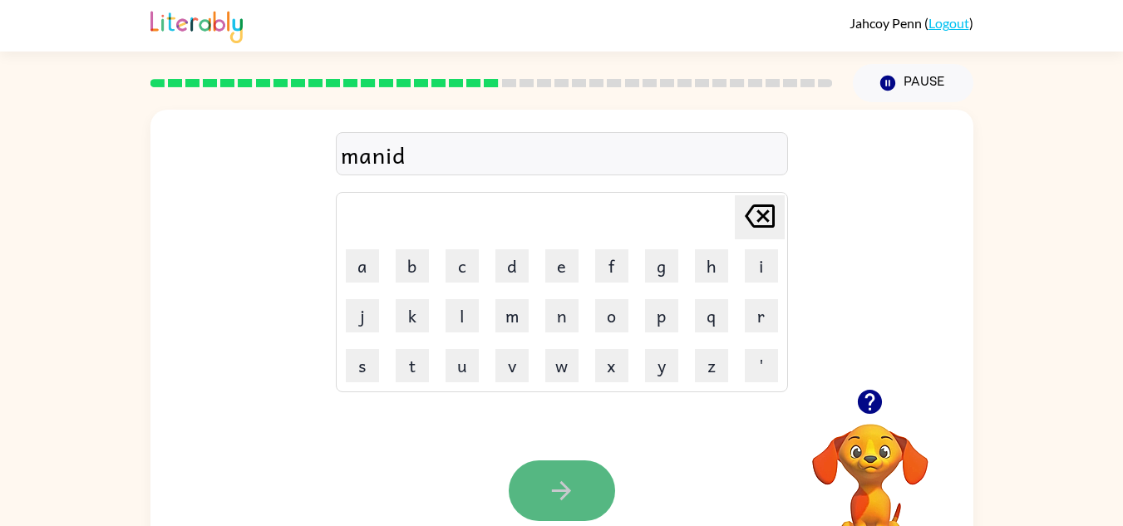
click at [579, 474] on button "button" at bounding box center [562, 490] width 106 height 61
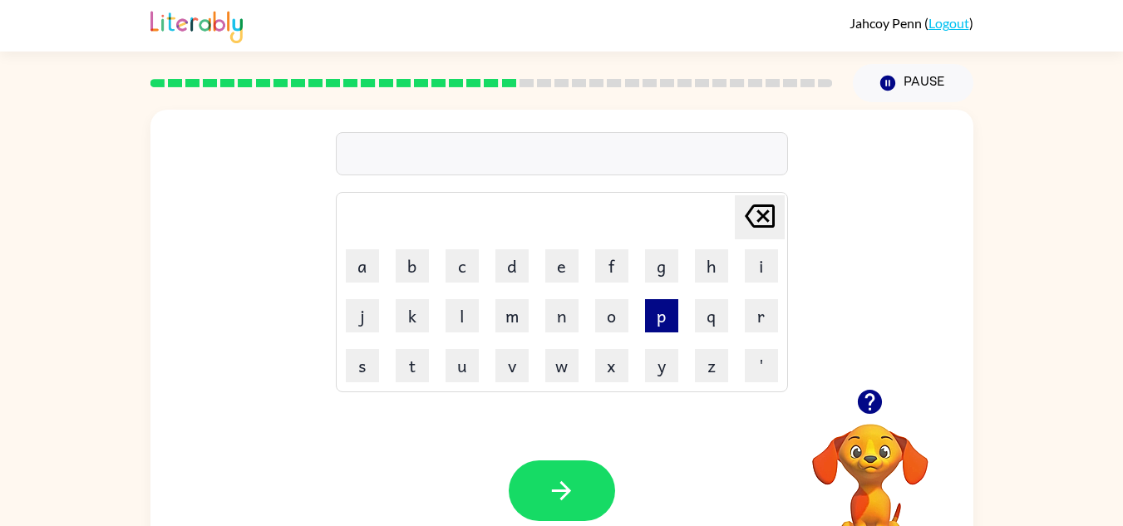
click at [653, 307] on button "p" at bounding box center [661, 315] width 33 height 33
click at [745, 272] on button "i" at bounding box center [761, 265] width 33 height 33
click at [555, 312] on button "n" at bounding box center [561, 315] width 33 height 33
click at [412, 249] on button "b" at bounding box center [412, 265] width 33 height 33
click at [613, 321] on button "o" at bounding box center [611, 315] width 33 height 33
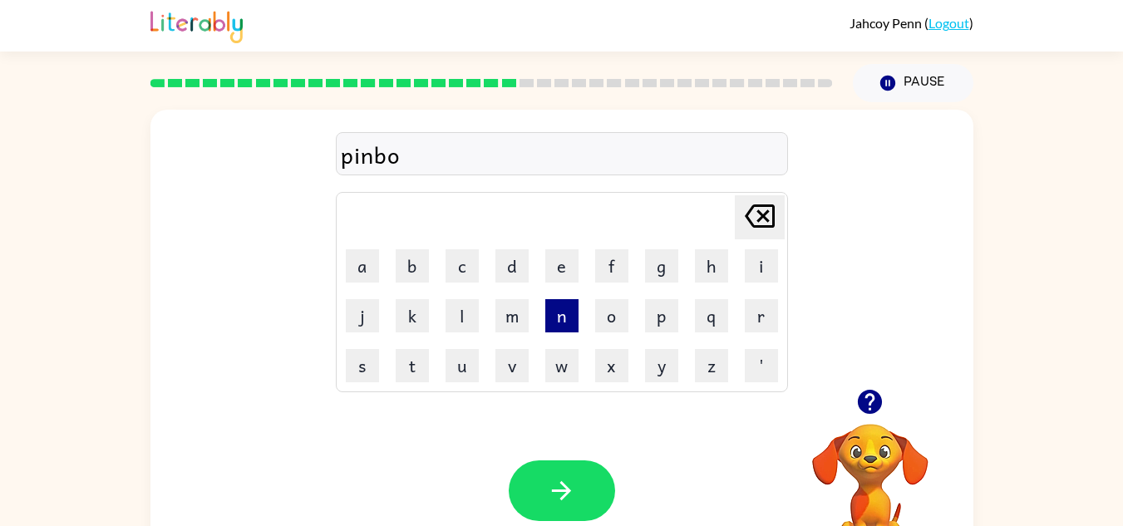
click at [559, 307] on button "n" at bounding box center [561, 315] width 33 height 33
click at [410, 373] on button "t" at bounding box center [412, 365] width 33 height 33
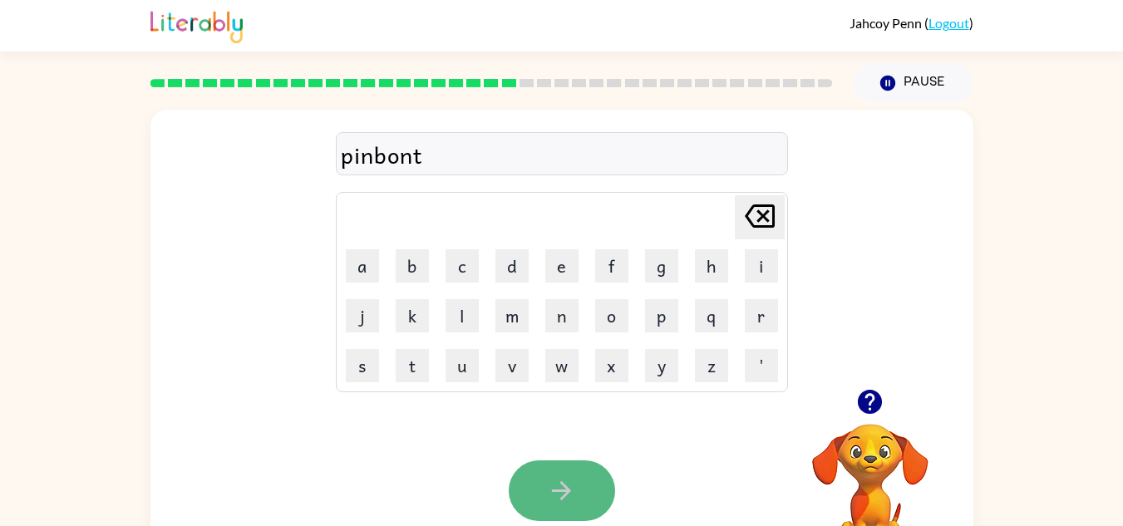
click at [586, 482] on button "button" at bounding box center [562, 490] width 106 height 61
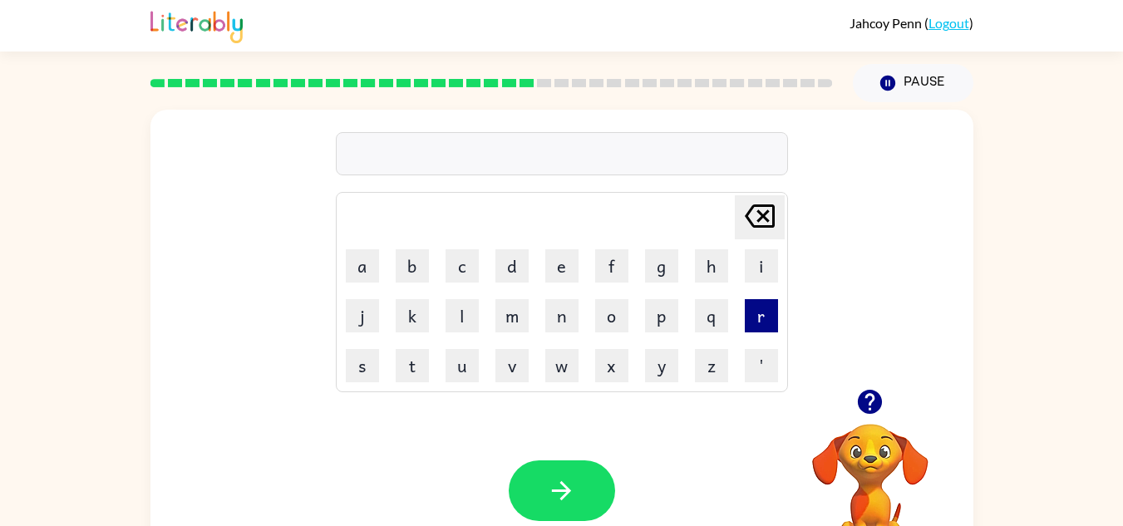
click at [769, 323] on button "r" at bounding box center [761, 315] width 33 height 33
click at [370, 249] on button "a" at bounding box center [362, 265] width 33 height 33
click at [509, 317] on button "m" at bounding box center [511, 315] width 33 height 33
click at [564, 260] on button "e" at bounding box center [561, 265] width 33 height 33
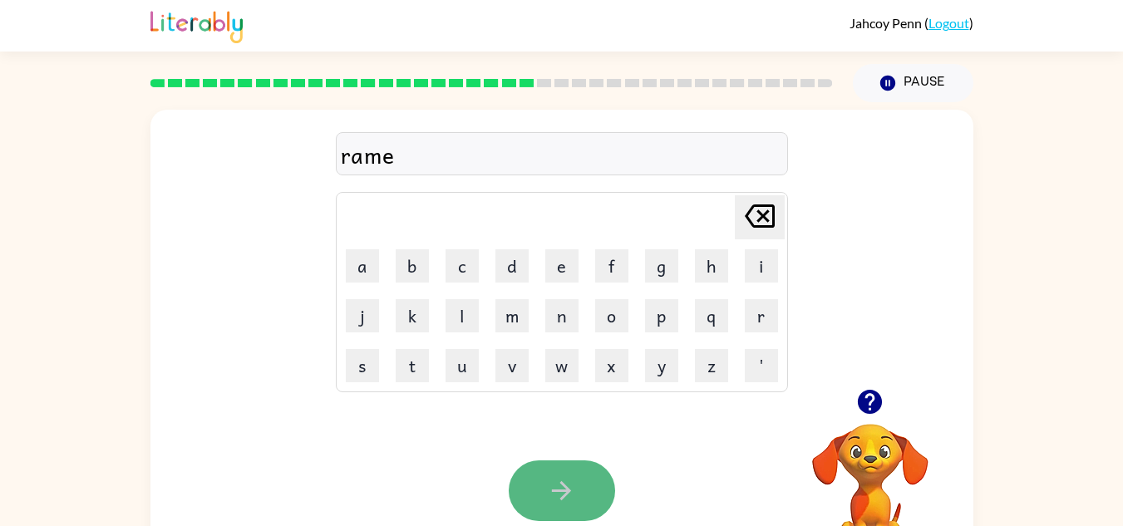
click at [563, 462] on button "button" at bounding box center [562, 490] width 106 height 61
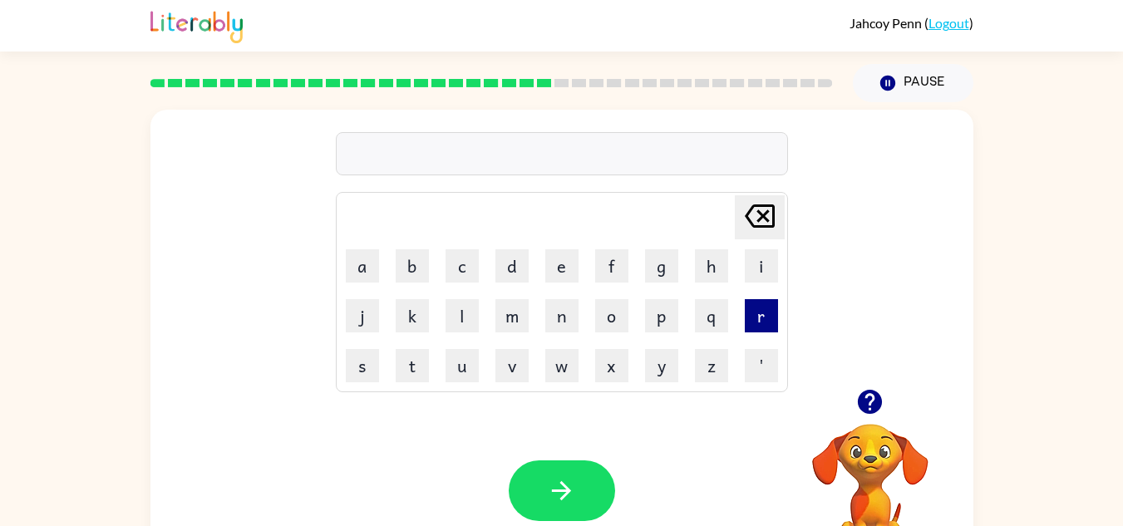
click at [766, 327] on button "r" at bounding box center [761, 315] width 33 height 33
click at [563, 268] on button "e" at bounding box center [561, 265] width 33 height 33
click at [362, 271] on button "a" at bounding box center [362, 265] width 33 height 33
click at [470, 319] on button "l" at bounding box center [462, 315] width 33 height 33
click at [369, 280] on button "a" at bounding box center [362, 265] width 33 height 33
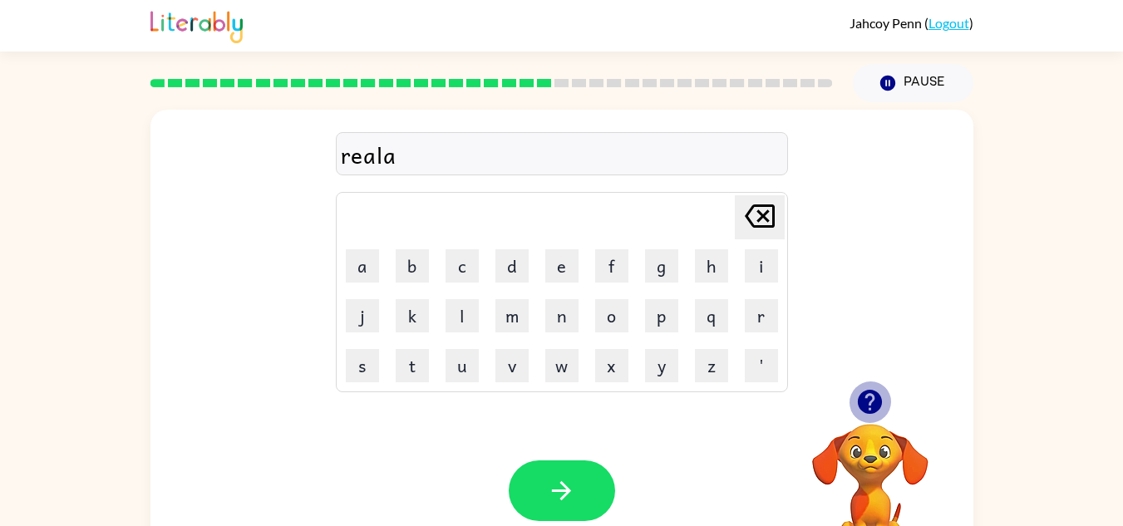
click at [865, 396] on icon "button" at bounding box center [870, 402] width 24 height 24
click at [418, 362] on button "t" at bounding box center [412, 365] width 33 height 33
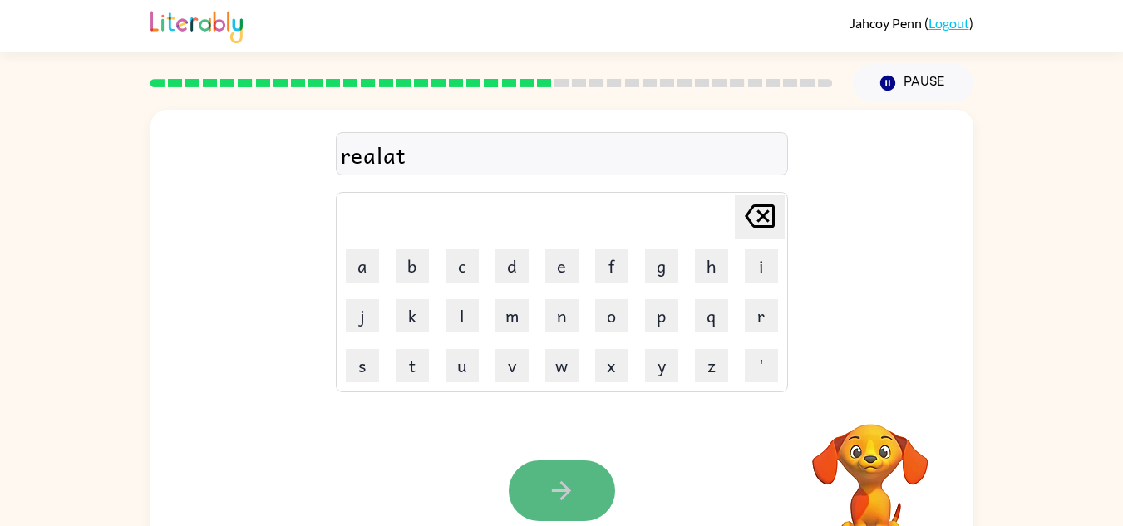
click at [532, 477] on button "button" at bounding box center [562, 490] width 106 height 61
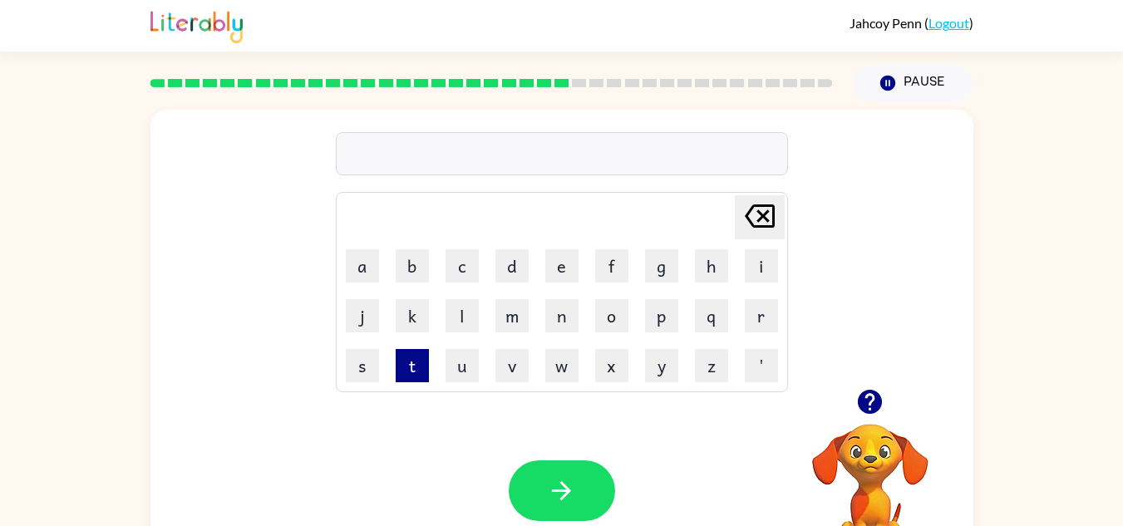
click at [421, 350] on button "t" at bounding box center [412, 365] width 33 height 33
click at [746, 208] on icon "[PERSON_NAME] last character input" at bounding box center [760, 216] width 40 height 40
click at [605, 332] on button "o" at bounding box center [611, 315] width 33 height 33
click at [496, 251] on button "d" at bounding box center [511, 265] width 33 height 33
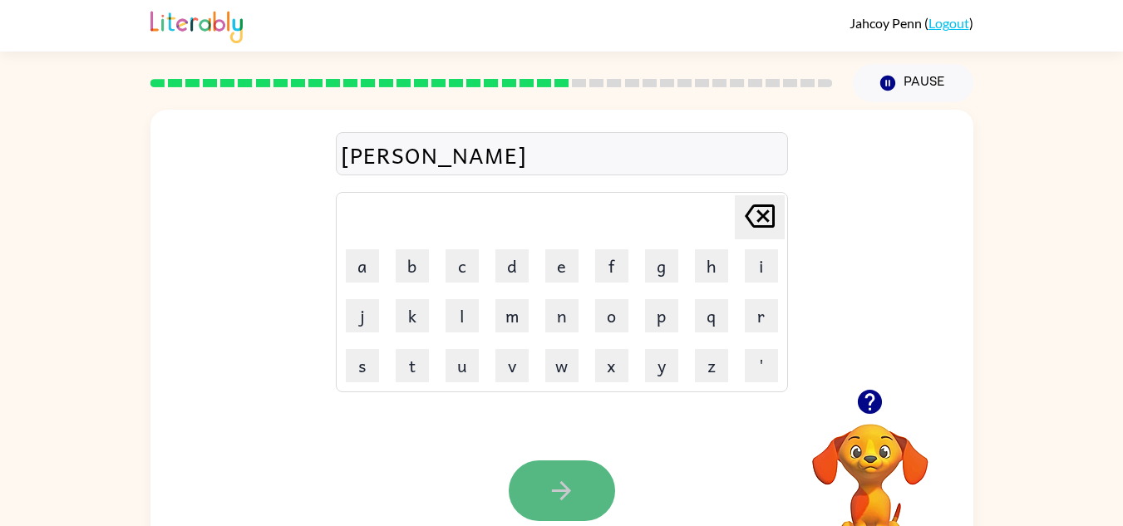
click at [578, 470] on button "button" at bounding box center [562, 490] width 106 height 61
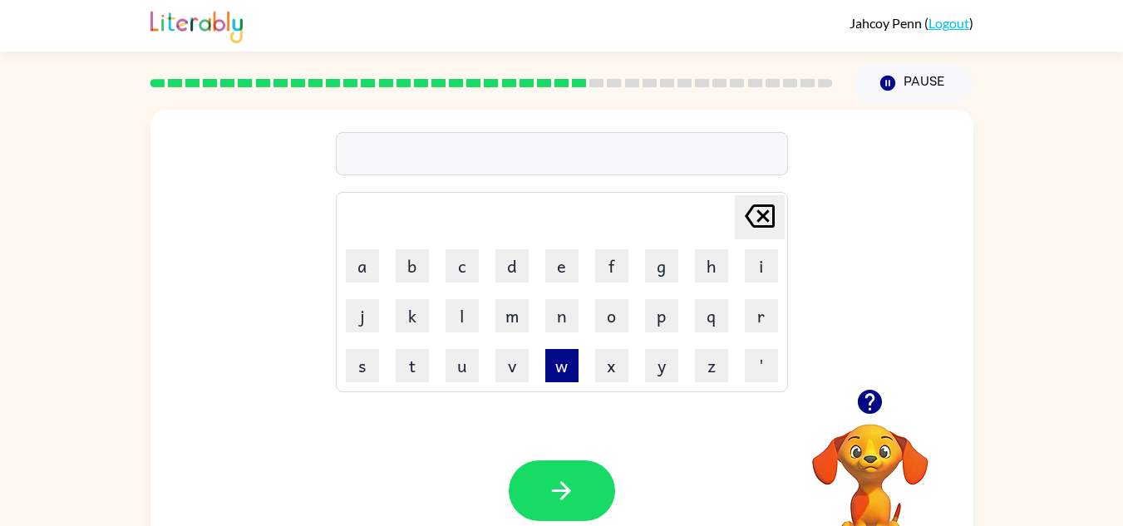
click at [578, 367] on button "w" at bounding box center [561, 365] width 33 height 33
click at [368, 276] on button "a" at bounding box center [362, 265] width 33 height 33
click at [510, 363] on button "v" at bounding box center [511, 365] width 33 height 33
click at [564, 277] on button "e" at bounding box center [561, 265] width 33 height 33
click at [758, 274] on button "i" at bounding box center [761, 265] width 33 height 33
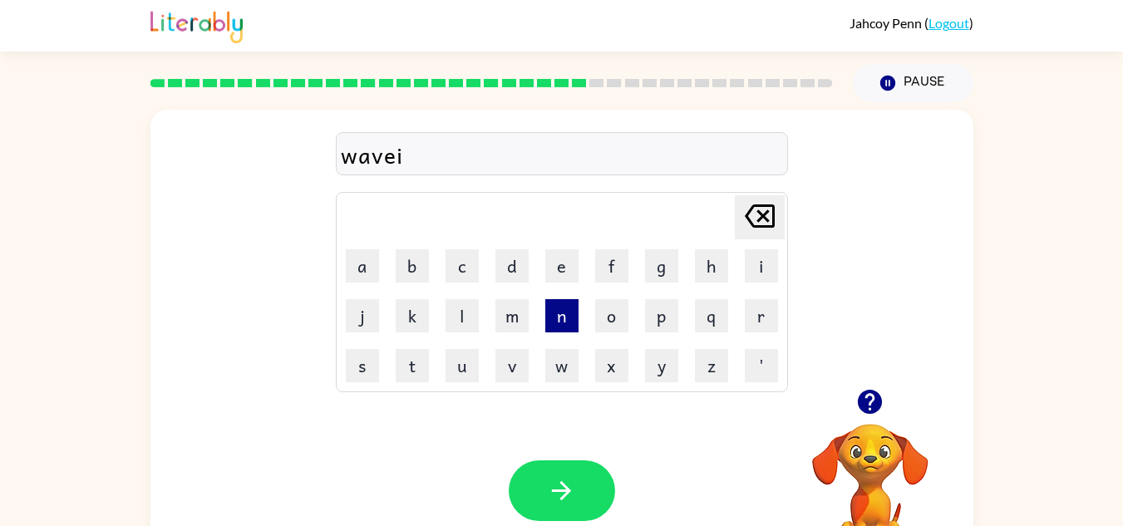
click at [561, 306] on button "n" at bounding box center [561, 315] width 33 height 33
click at [661, 277] on button "g" at bounding box center [661, 265] width 33 height 33
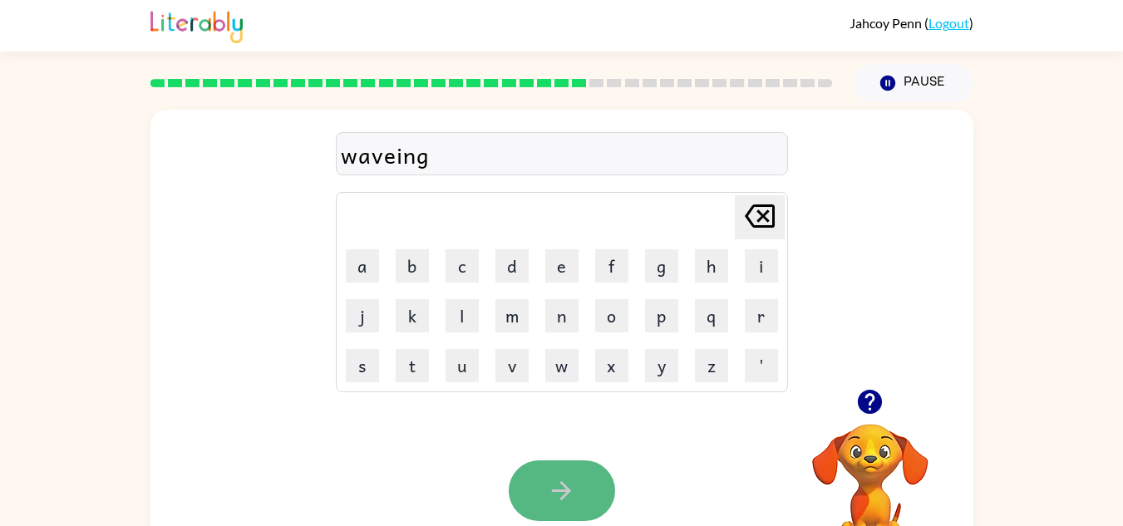
click at [558, 500] on icon "button" at bounding box center [561, 490] width 29 height 29
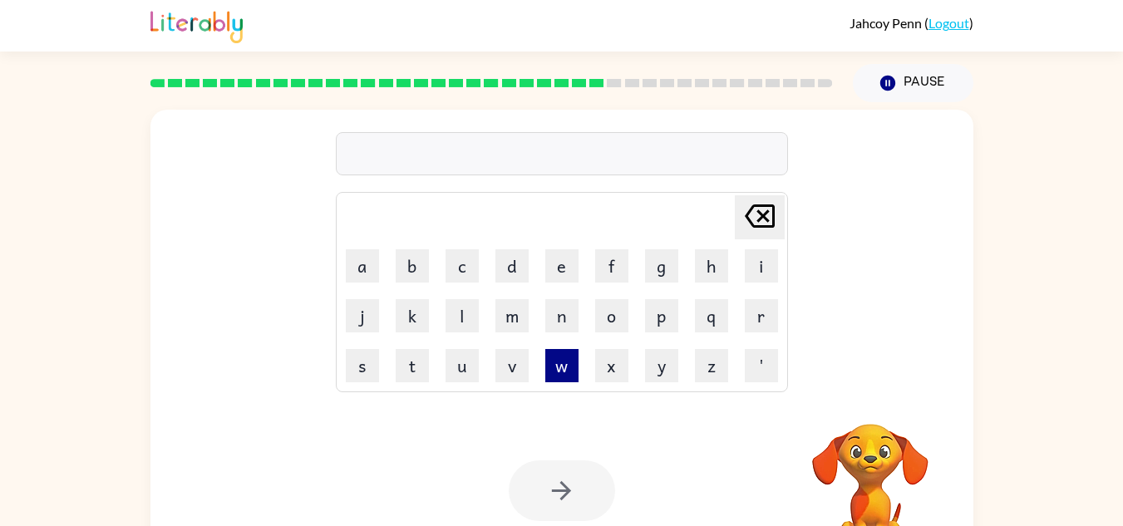
click at [562, 372] on button "w" at bounding box center [561, 365] width 33 height 33
click at [351, 262] on button "a" at bounding box center [362, 265] width 33 height 33
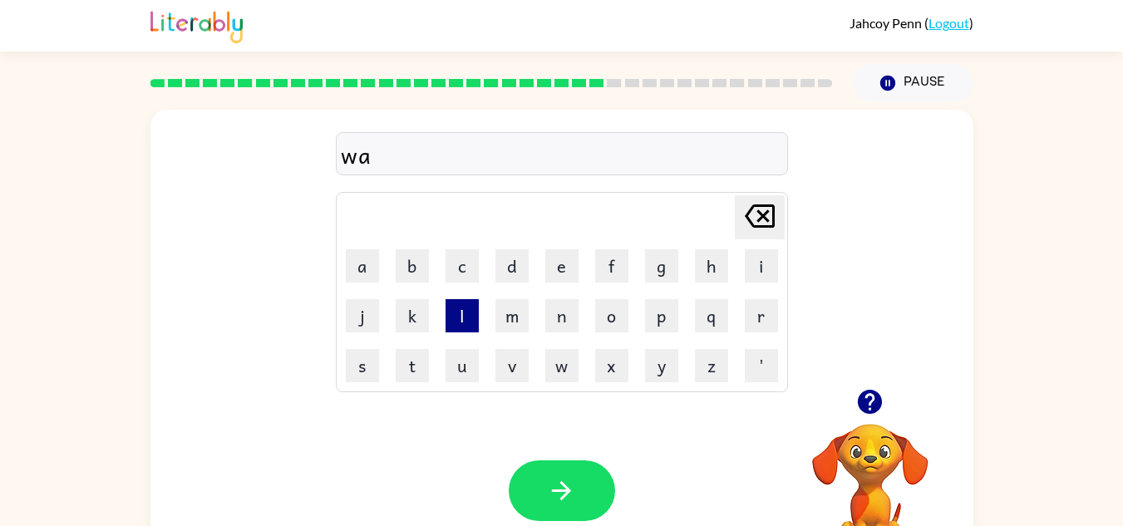
click at [476, 322] on button "l" at bounding box center [462, 315] width 33 height 33
click at [507, 260] on button "d" at bounding box center [511, 265] width 33 height 33
click at [618, 277] on button "f" at bounding box center [611, 265] width 33 height 33
click at [745, 267] on button "i" at bounding box center [761, 265] width 33 height 33
click at [745, 311] on button "r" at bounding box center [761, 315] width 33 height 33
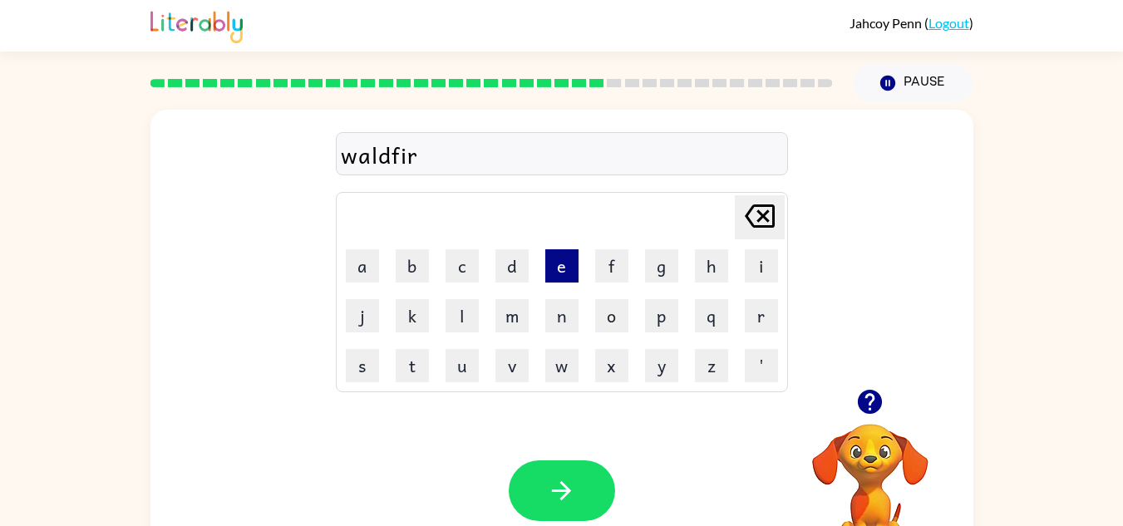
click at [561, 263] on button "e" at bounding box center [561, 265] width 33 height 33
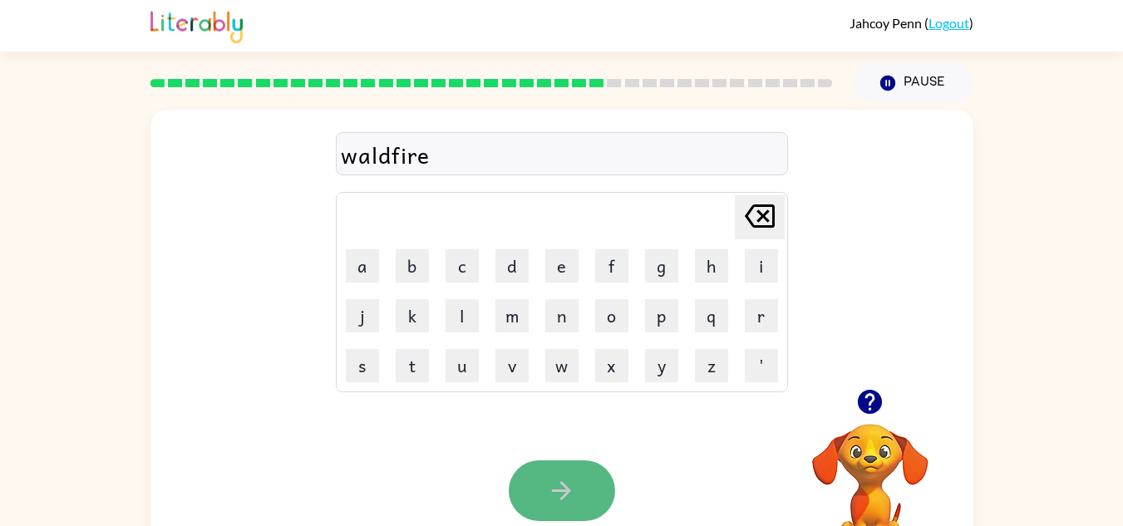
click at [569, 465] on button "button" at bounding box center [562, 490] width 106 height 61
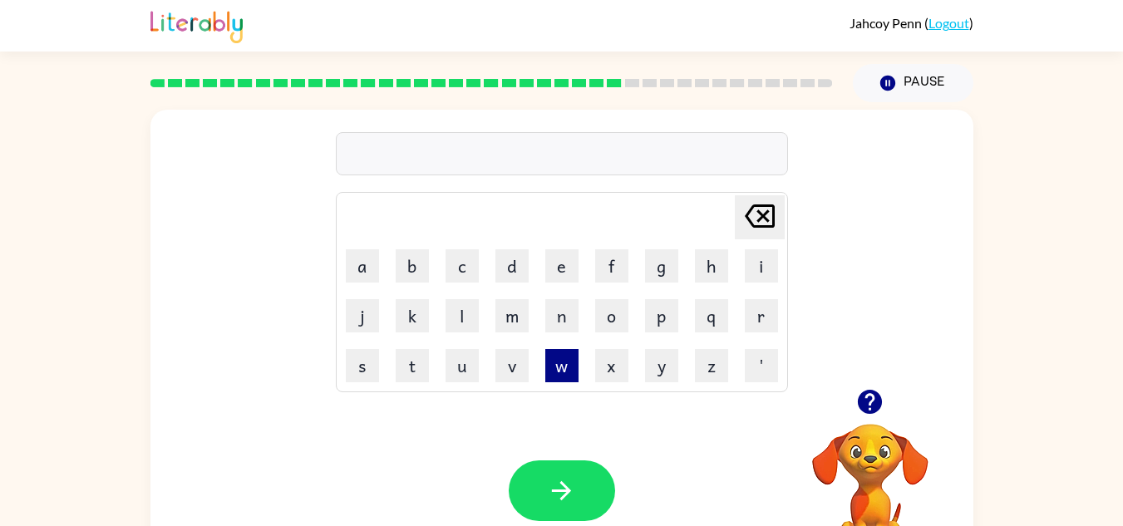
click at [571, 370] on button "w" at bounding box center [561, 365] width 33 height 33
click at [374, 264] on button "a" at bounding box center [362, 265] width 33 height 33
click at [564, 320] on button "n" at bounding box center [561, 315] width 33 height 33
click at [397, 361] on button "t" at bounding box center [412, 365] width 33 height 33
click at [465, 309] on button "l" at bounding box center [462, 315] width 33 height 33
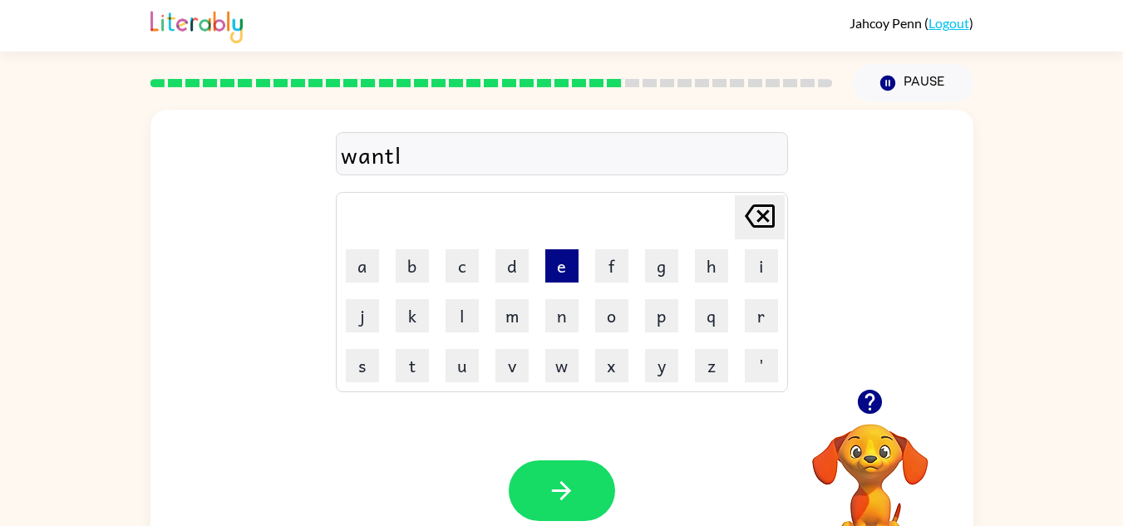
click at [553, 273] on button "e" at bounding box center [561, 265] width 33 height 33
click at [509, 366] on button "v" at bounding box center [511, 365] width 33 height 33
click at [574, 265] on button "e" at bounding box center [561, 265] width 33 height 33
click at [865, 389] on icon "button" at bounding box center [869, 401] width 29 height 29
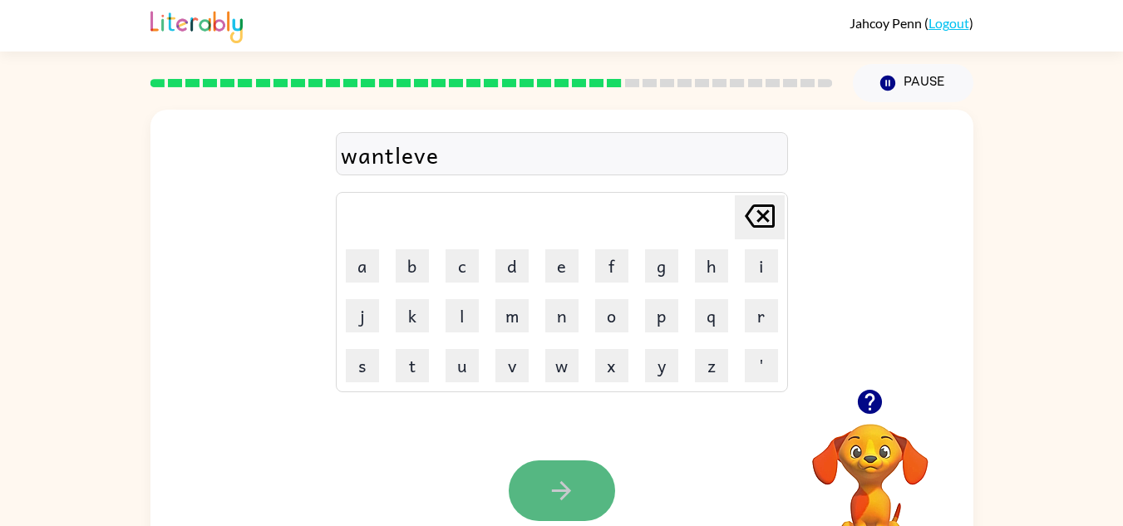
click at [574, 490] on icon "button" at bounding box center [561, 490] width 29 height 29
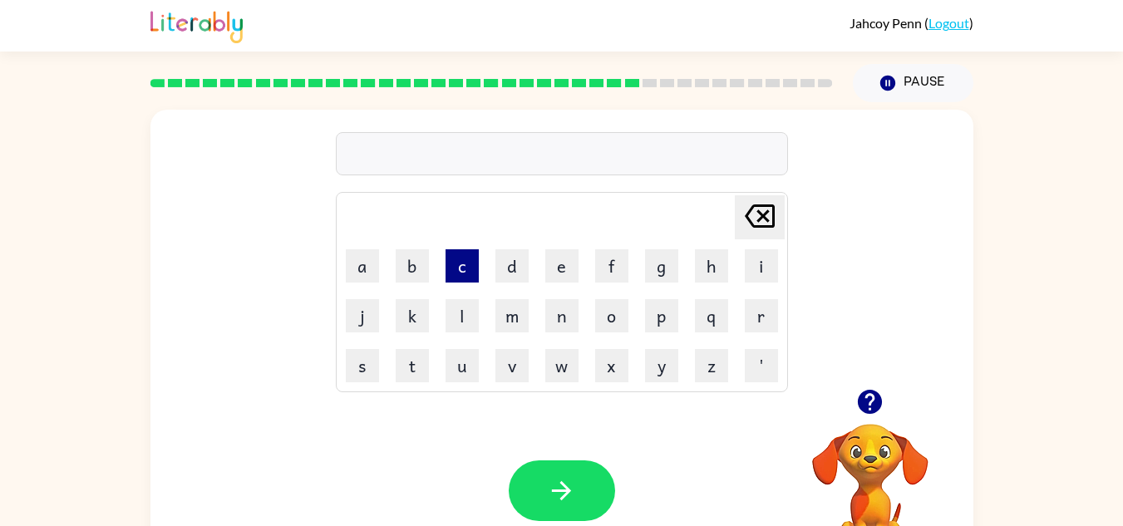
click at [460, 265] on button "c" at bounding box center [462, 265] width 33 height 33
click at [701, 264] on button "h" at bounding box center [711, 265] width 33 height 33
click at [756, 221] on icon "[PERSON_NAME] last character input" at bounding box center [760, 216] width 40 height 40
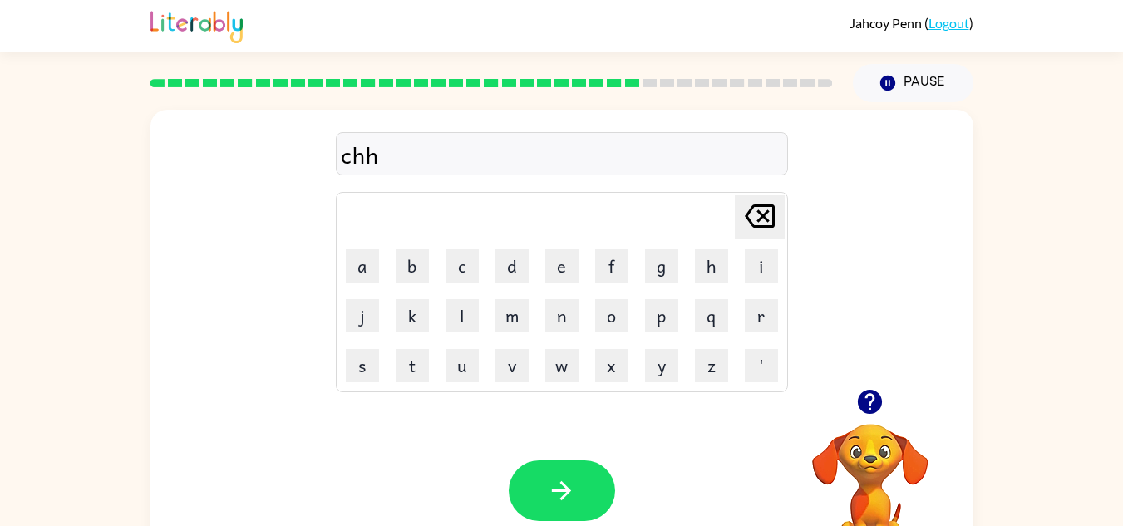
click at [756, 221] on icon "[PERSON_NAME] last character input" at bounding box center [760, 216] width 40 height 40
click at [367, 263] on button "a" at bounding box center [362, 265] width 33 height 33
click at [665, 309] on button "p" at bounding box center [661, 315] width 33 height 33
click at [751, 258] on button "i" at bounding box center [761, 265] width 33 height 33
click at [566, 325] on button "n" at bounding box center [561, 315] width 33 height 33
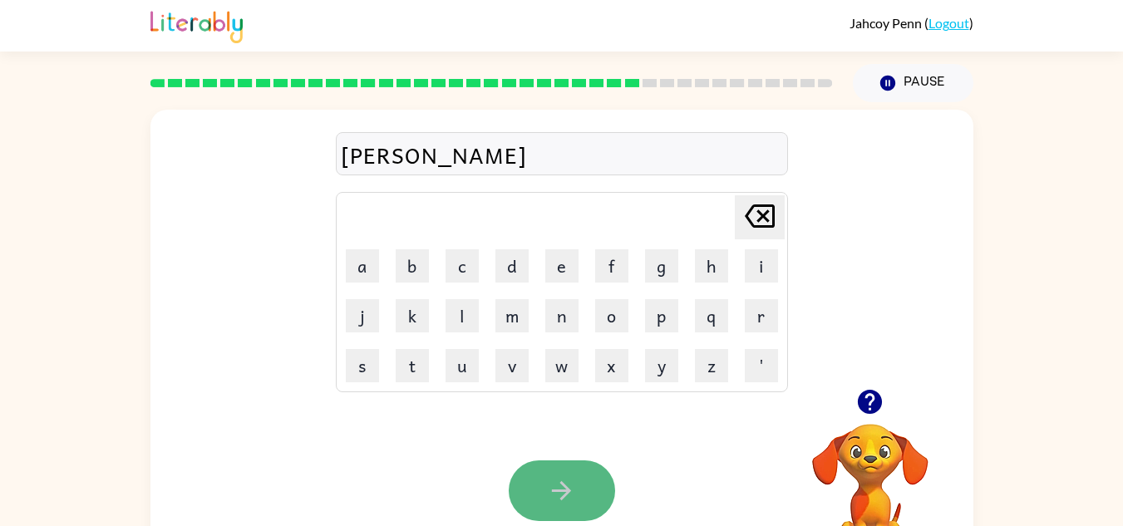
click at [577, 480] on button "button" at bounding box center [562, 490] width 106 height 61
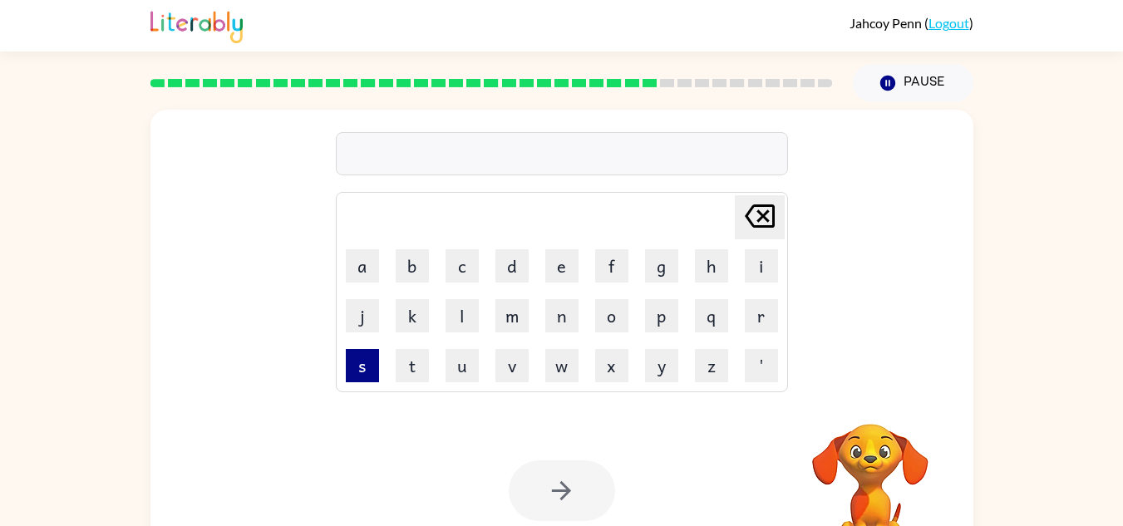
click at [367, 380] on button "s" at bounding box center [362, 365] width 33 height 33
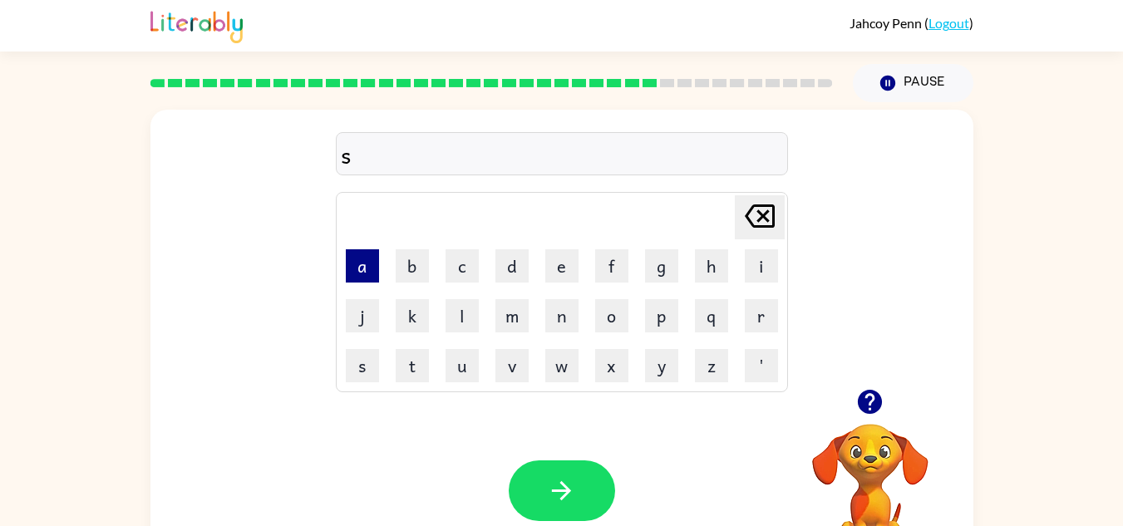
click at [359, 259] on button "a" at bounding box center [362, 265] width 33 height 33
click at [566, 318] on button "n" at bounding box center [561, 315] width 33 height 33
click at [420, 367] on button "t" at bounding box center [412, 365] width 33 height 33
click at [613, 327] on button "o" at bounding box center [611, 315] width 33 height 33
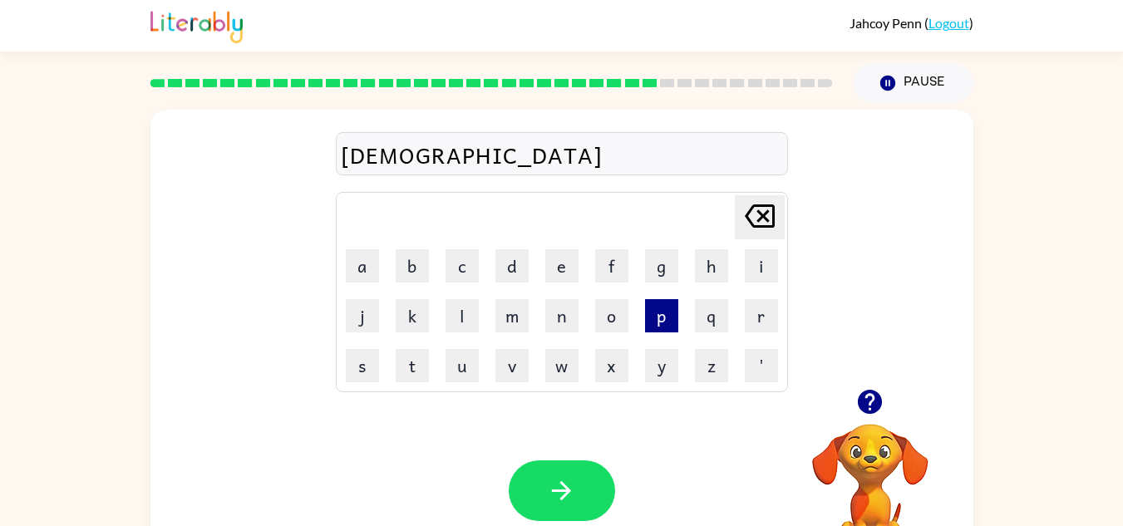
click at [664, 328] on button "p" at bounding box center [661, 315] width 33 height 33
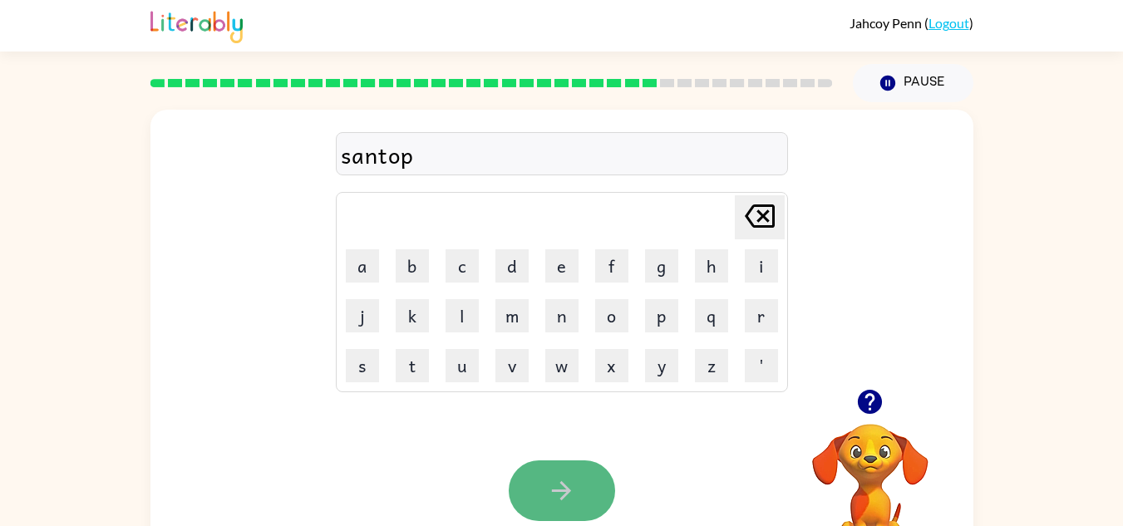
click at [553, 471] on button "button" at bounding box center [562, 490] width 106 height 61
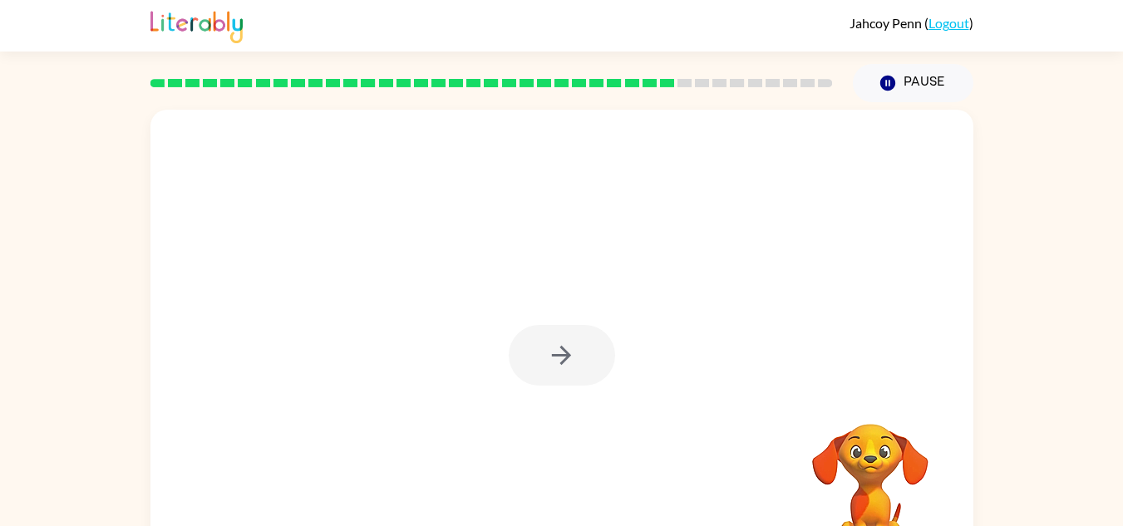
click at [566, 342] on div at bounding box center [562, 355] width 106 height 61
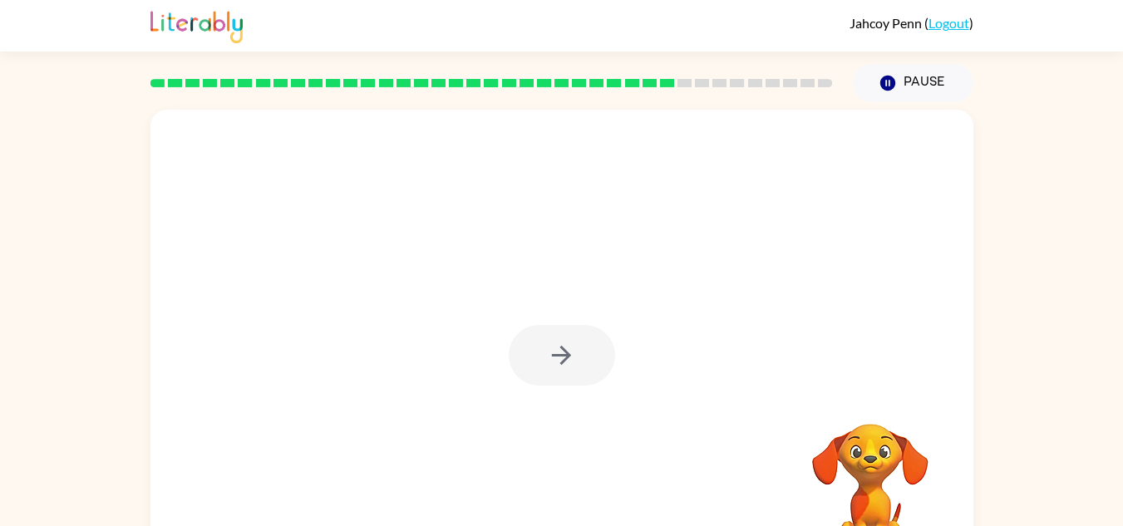
click at [566, 342] on div at bounding box center [562, 355] width 106 height 61
click at [566, 342] on icon "button" at bounding box center [561, 355] width 29 height 29
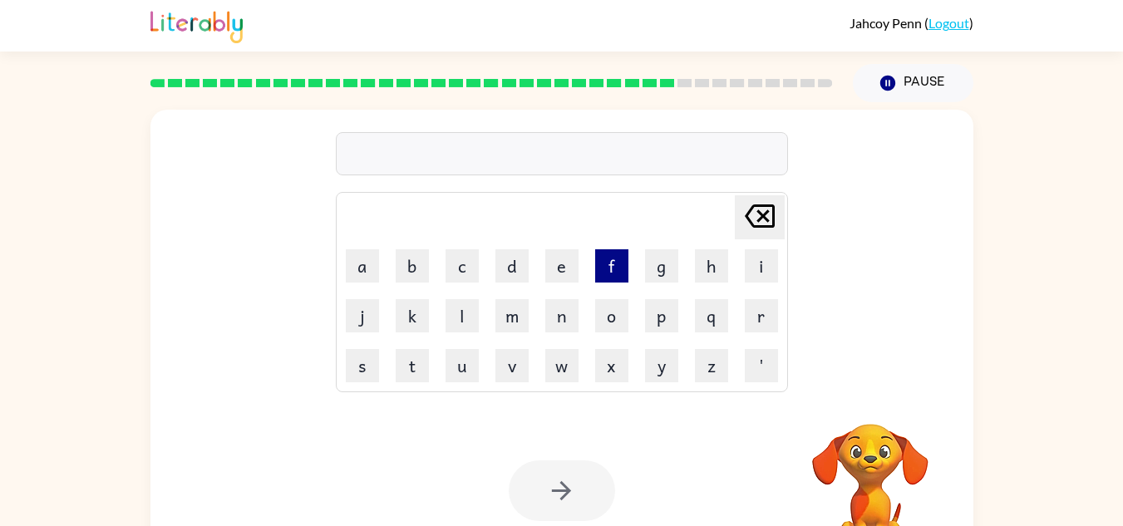
click at [614, 272] on button "f" at bounding box center [611, 265] width 33 height 33
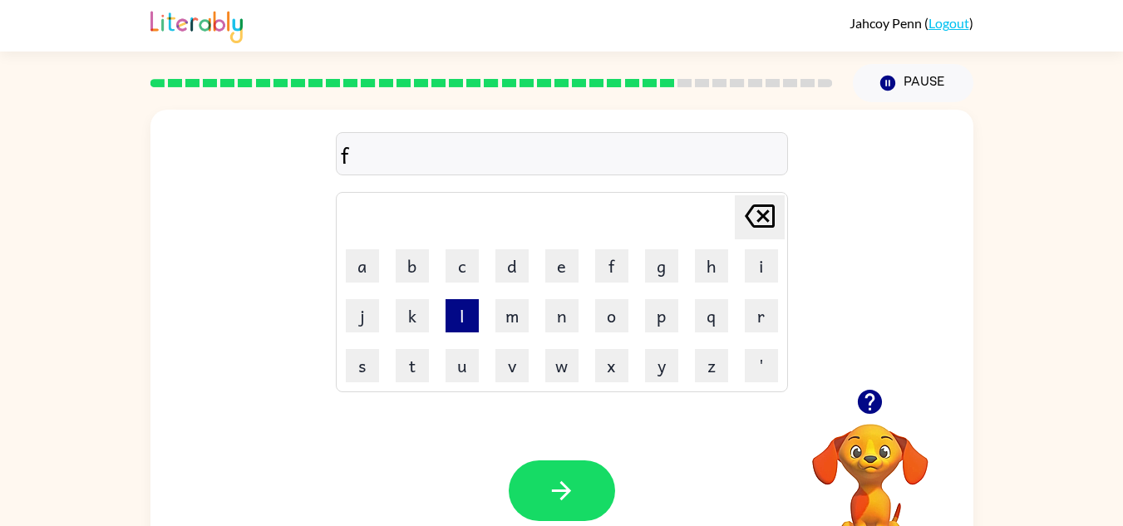
click at [453, 308] on button "l" at bounding box center [462, 315] width 33 height 33
click at [357, 266] on button "a" at bounding box center [362, 265] width 33 height 33
click at [505, 252] on button "d" at bounding box center [511, 265] width 33 height 33
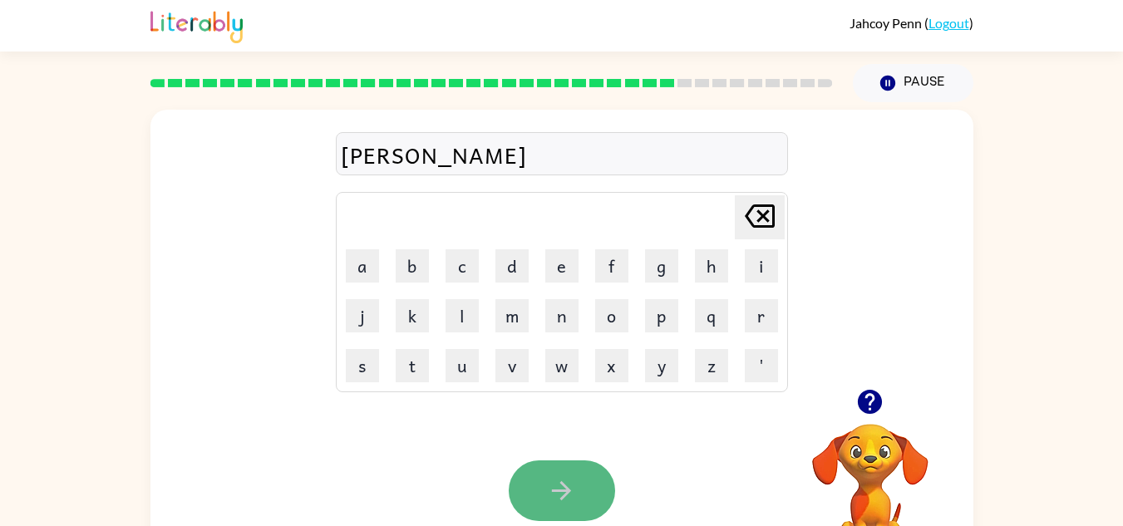
click at [565, 460] on button "button" at bounding box center [562, 490] width 106 height 61
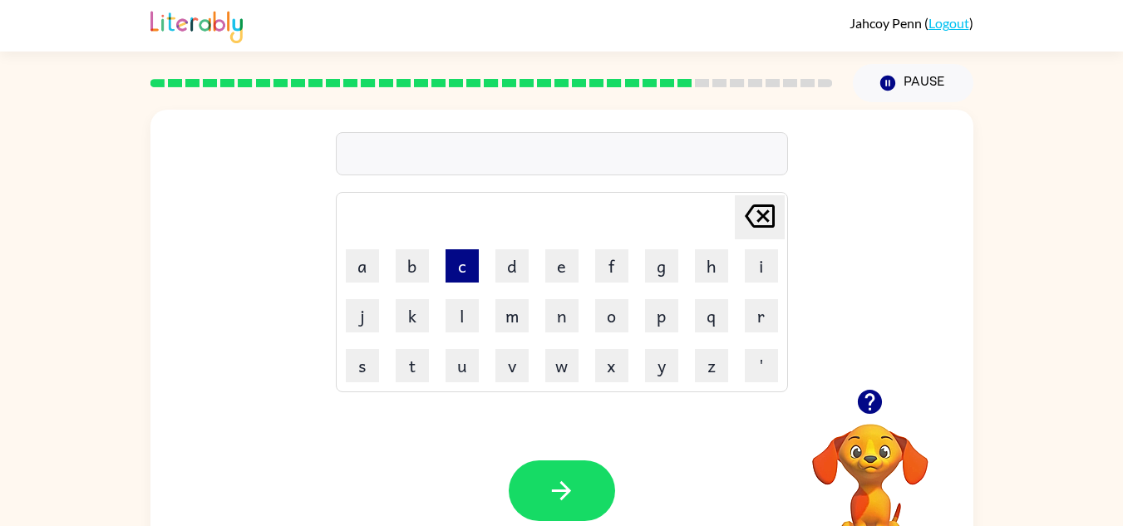
click at [472, 271] on button "c" at bounding box center [462, 265] width 33 height 33
click at [760, 318] on button "r" at bounding box center [761, 315] width 33 height 33
click at [757, 249] on button "i" at bounding box center [761, 265] width 33 height 33
click at [655, 268] on button "g" at bounding box center [661, 265] width 33 height 33
click at [446, 259] on button "c" at bounding box center [462, 265] width 33 height 33
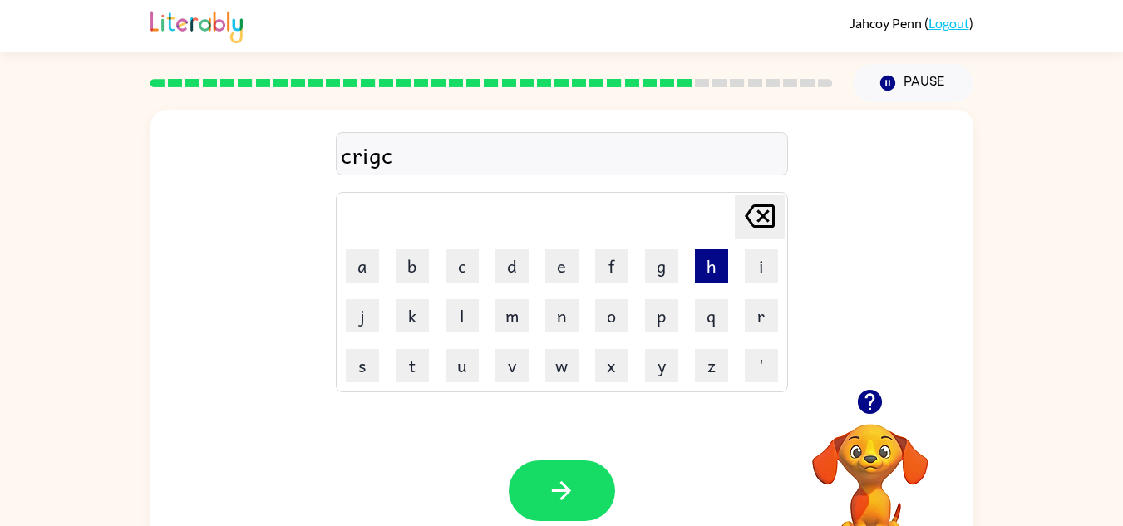
click at [700, 267] on button "h" at bounding box center [711, 265] width 33 height 33
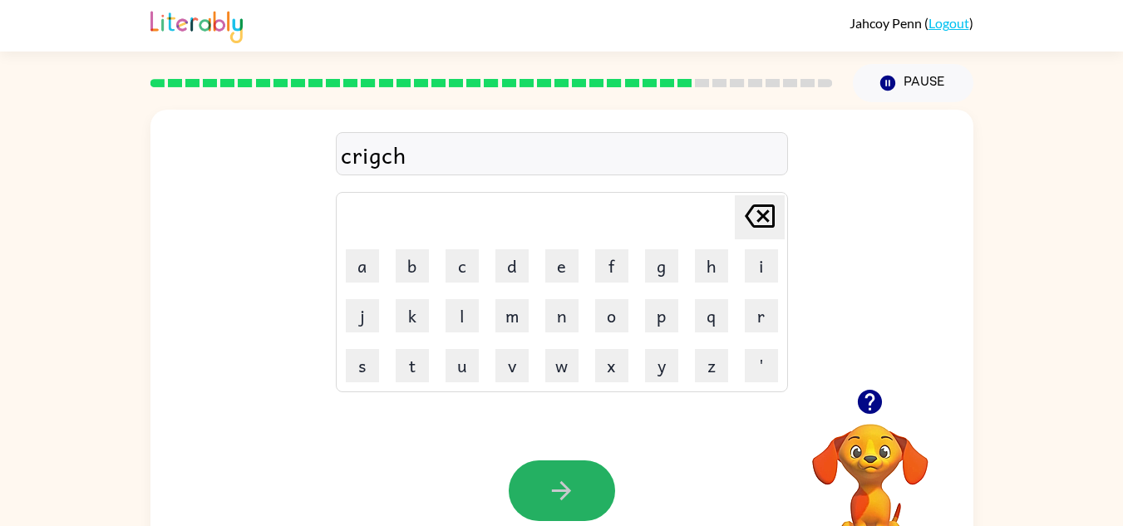
drag, startPoint x: 550, startPoint y: 504, endPoint x: 550, endPoint y: 493, distance: 10.8
click at [550, 493] on icon "button" at bounding box center [561, 490] width 29 height 29
click at [550, 493] on div at bounding box center [562, 490] width 106 height 61
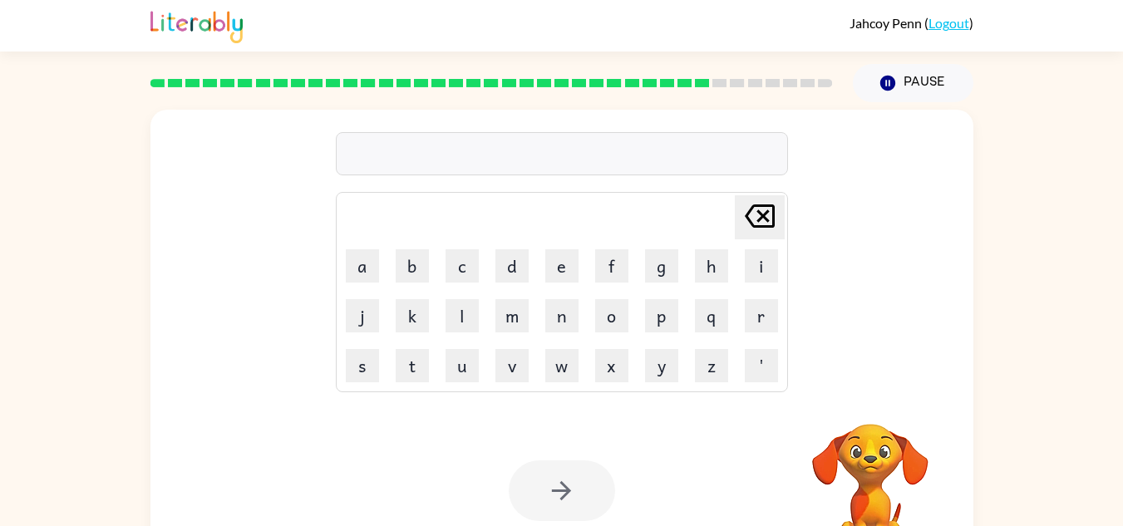
click at [550, 493] on div at bounding box center [562, 490] width 106 height 61
click at [452, 260] on button "c" at bounding box center [462, 265] width 33 height 33
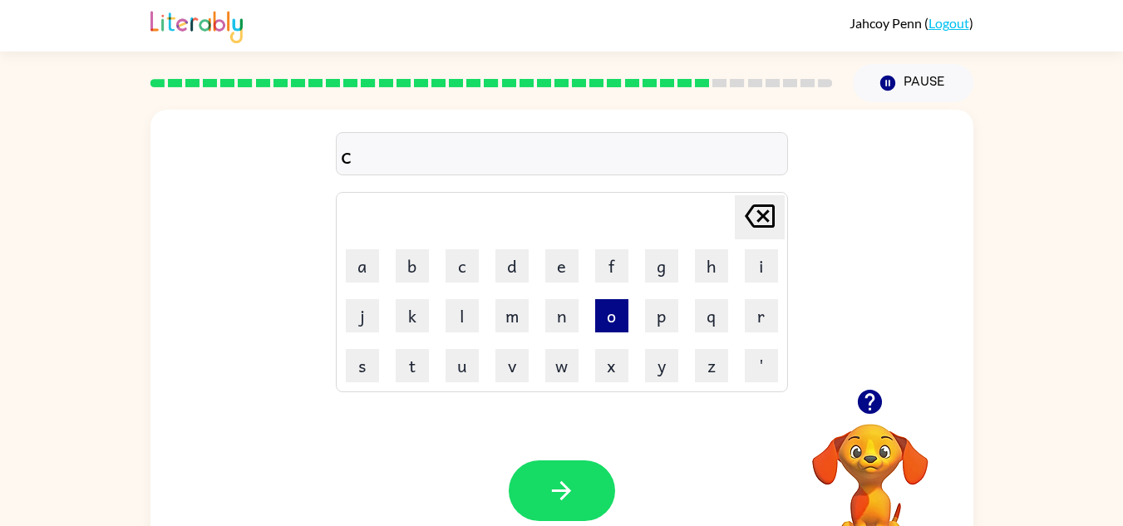
click at [615, 321] on button "o" at bounding box center [611, 315] width 33 height 33
click at [662, 313] on button "p" at bounding box center [661, 315] width 33 height 33
drag, startPoint x: 662, startPoint y: 313, endPoint x: 569, endPoint y: 416, distance: 138.9
click at [569, 416] on div "cop Delete Delete last character input a b c d e f g h i j k l m n o p q r s t …" at bounding box center [561, 347] width 823 height 475
click at [716, 256] on button "h" at bounding box center [711, 265] width 33 height 33
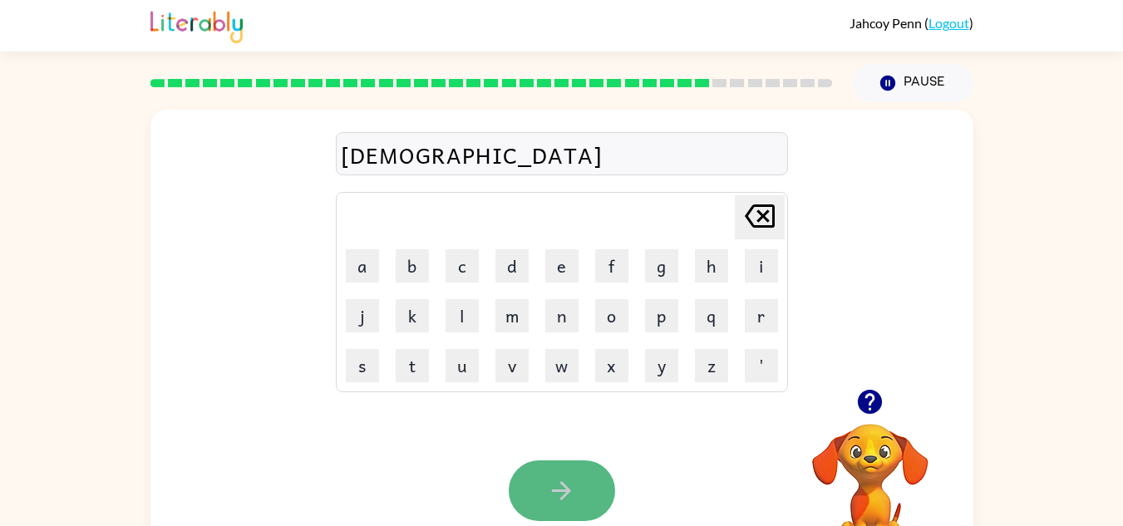
click at [552, 460] on button "button" at bounding box center [562, 490] width 106 height 61
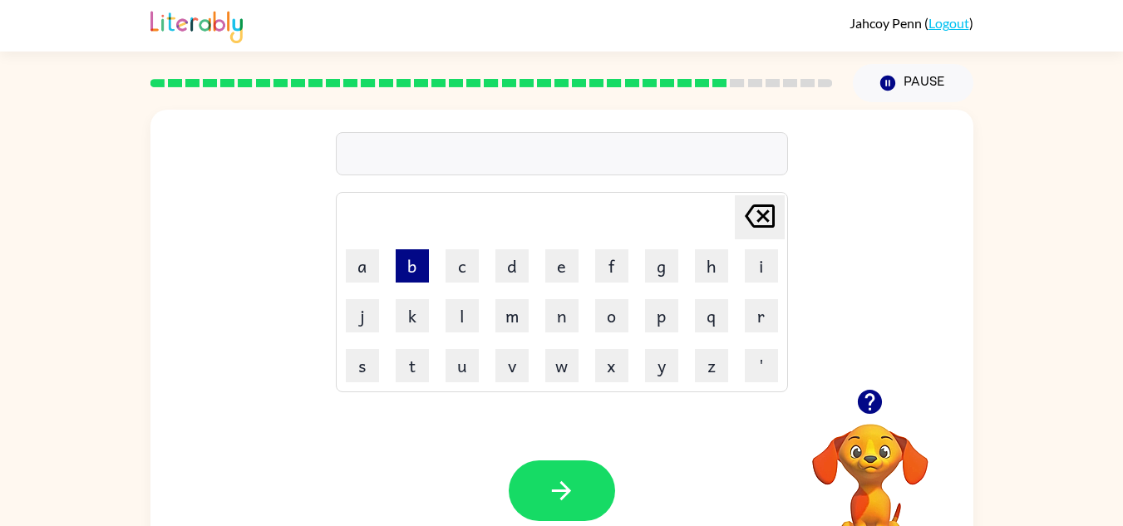
click at [408, 269] on button "b" at bounding box center [412, 265] width 33 height 33
click at [765, 257] on button "i" at bounding box center [761, 265] width 33 height 33
click at [673, 256] on button "g" at bounding box center [661, 265] width 33 height 33
click at [722, 270] on button "h" at bounding box center [711, 265] width 33 height 33
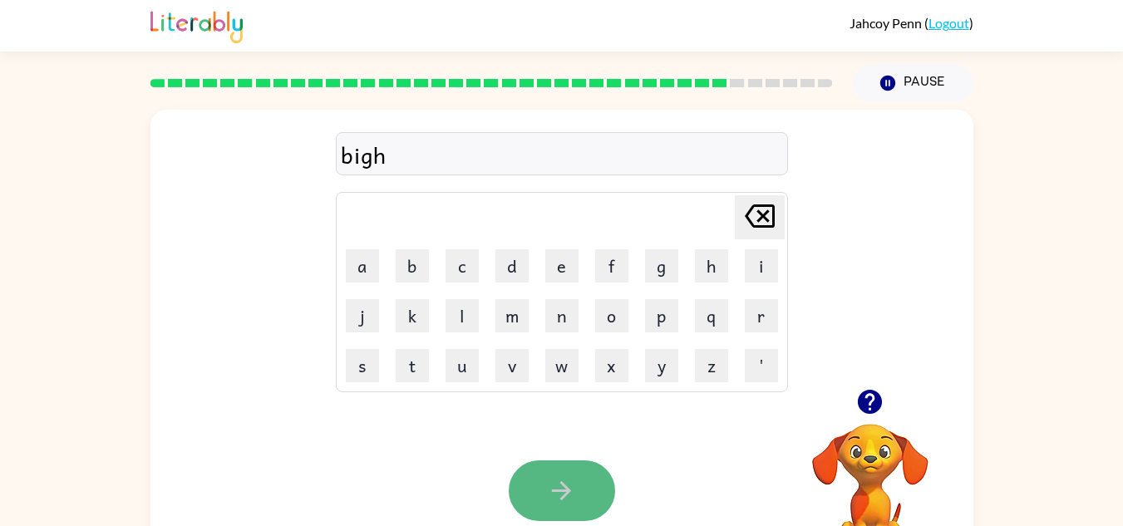
click at [575, 464] on button "button" at bounding box center [562, 490] width 106 height 61
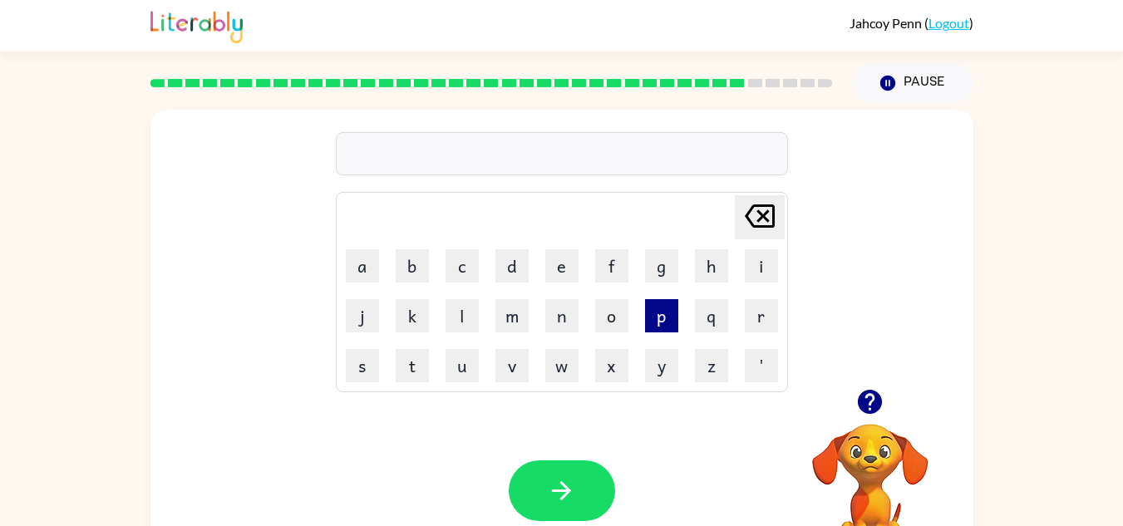
click at [653, 304] on button "p" at bounding box center [661, 315] width 33 height 33
click at [355, 269] on button "a" at bounding box center [362, 265] width 33 height 33
click at [357, 367] on button "s" at bounding box center [362, 365] width 33 height 33
click at [647, 320] on button "p" at bounding box center [661, 315] width 33 height 33
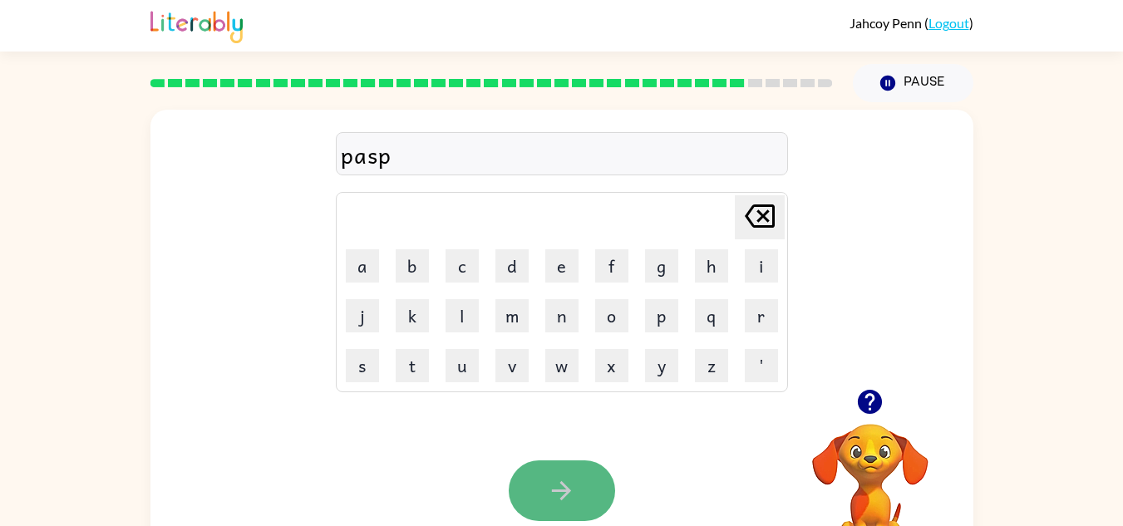
click at [560, 490] on icon "button" at bounding box center [561, 490] width 29 height 29
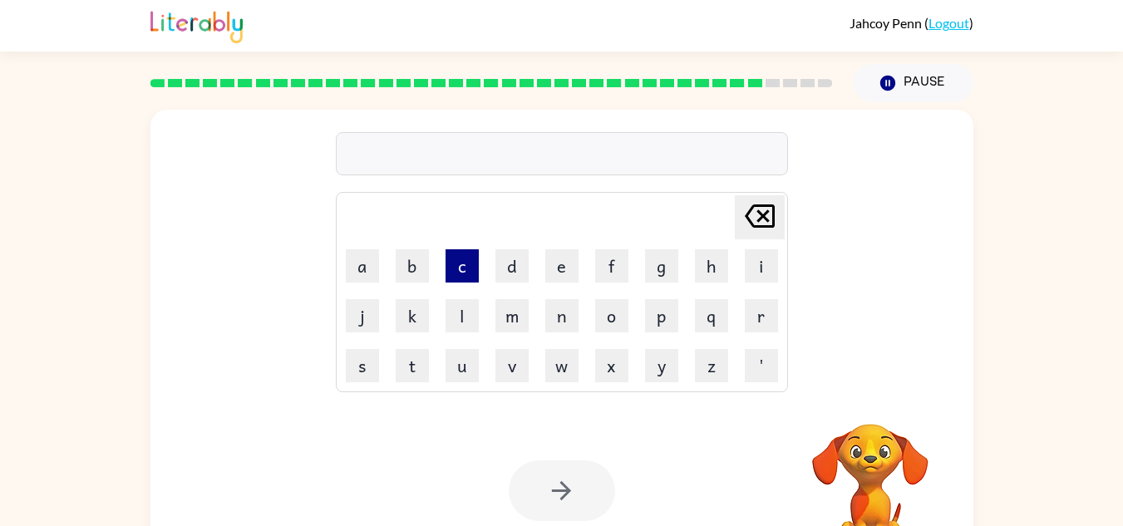
click at [464, 278] on button "c" at bounding box center [462, 265] width 33 height 33
click at [365, 268] on button "a" at bounding box center [362, 265] width 33 height 33
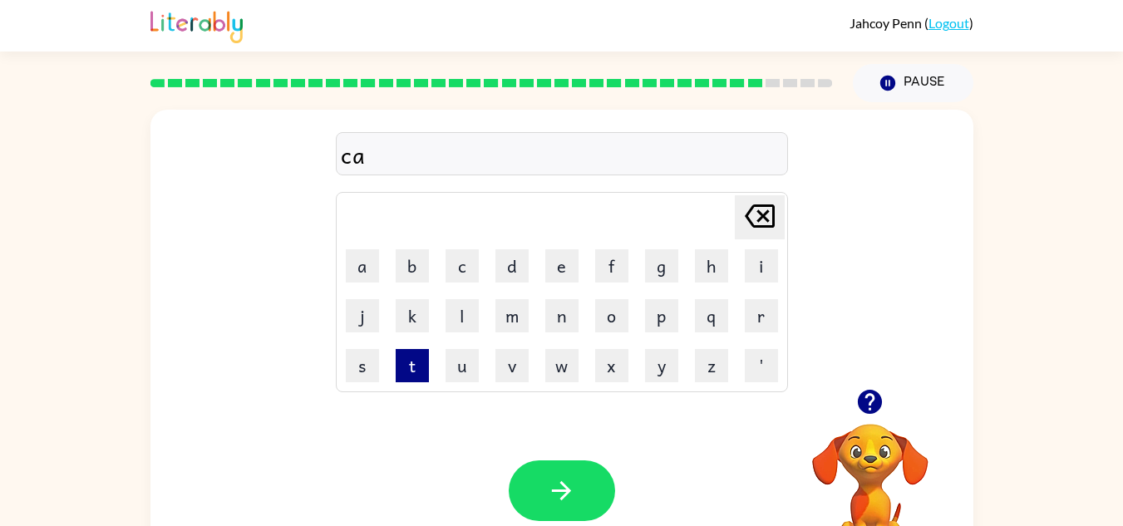
click at [417, 357] on button "t" at bounding box center [412, 365] width 33 height 33
click at [603, 268] on button "f" at bounding box center [611, 265] width 33 height 33
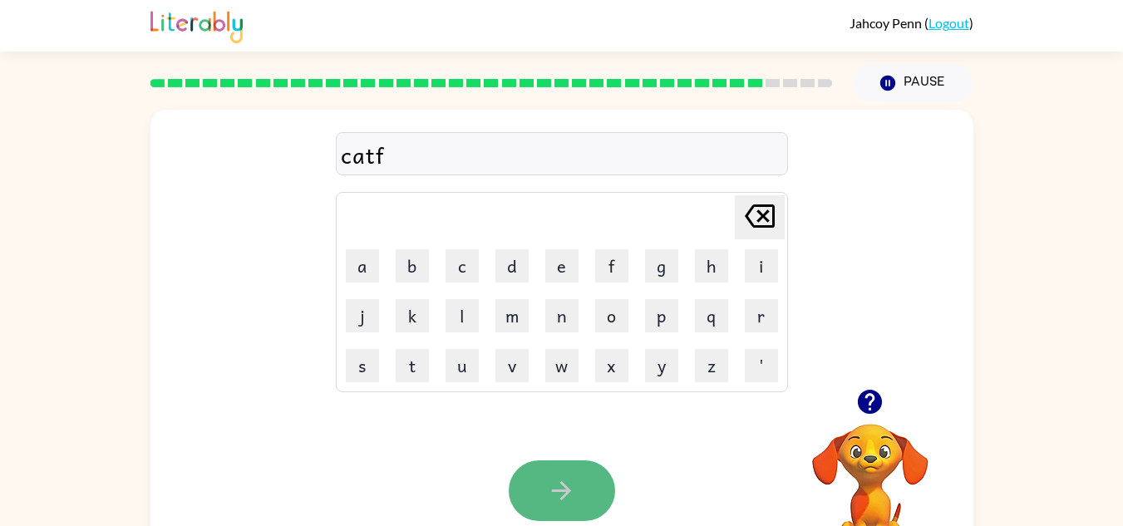
click at [551, 463] on button "button" at bounding box center [562, 490] width 106 height 61
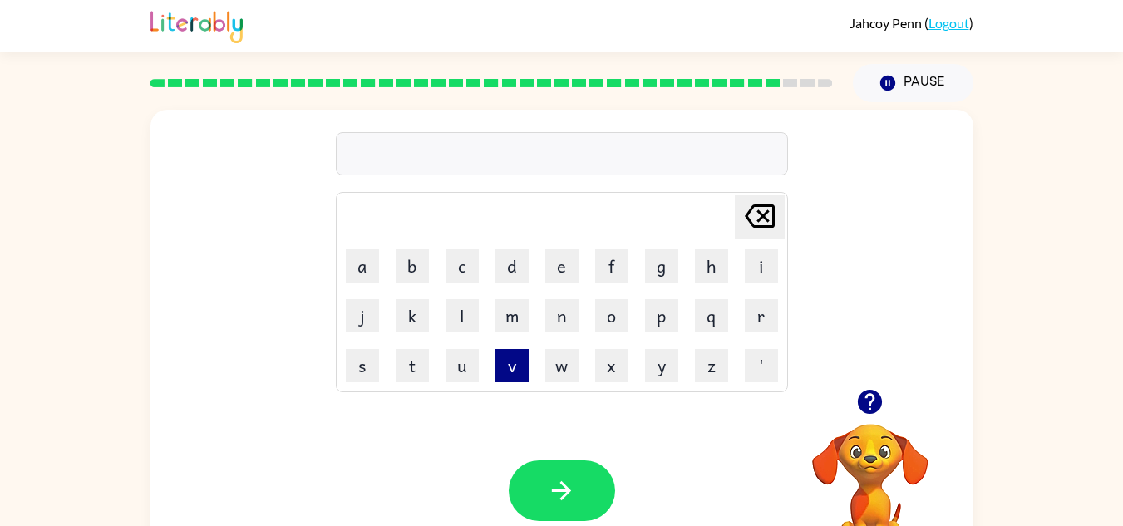
click at [519, 354] on button "v" at bounding box center [511, 365] width 33 height 33
click at [615, 325] on button "o" at bounding box center [611, 315] width 33 height 33
click at [500, 318] on button "m" at bounding box center [511, 315] width 33 height 33
click at [663, 327] on button "p" at bounding box center [661, 315] width 33 height 33
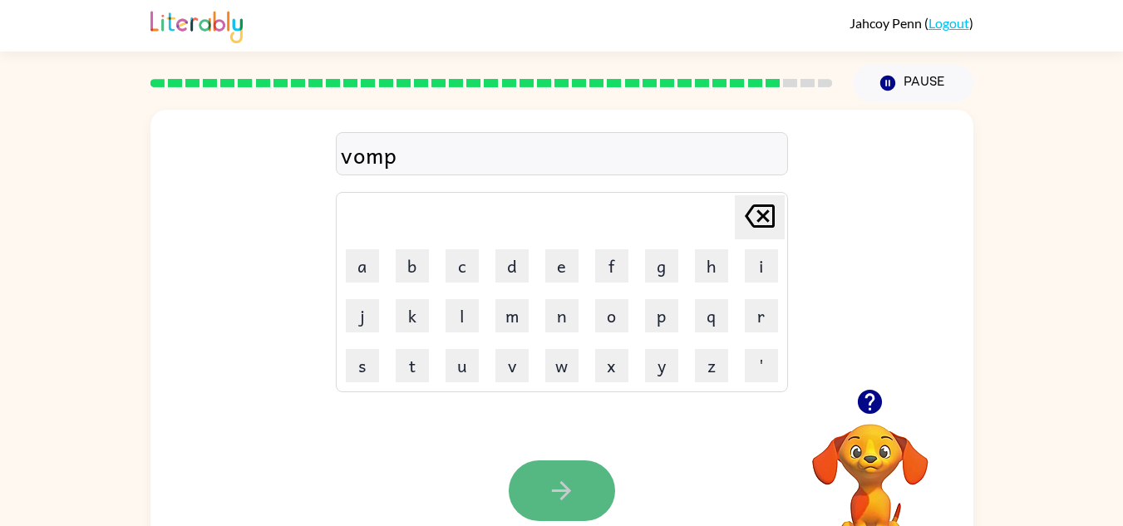
click at [548, 470] on button "button" at bounding box center [562, 490] width 106 height 61
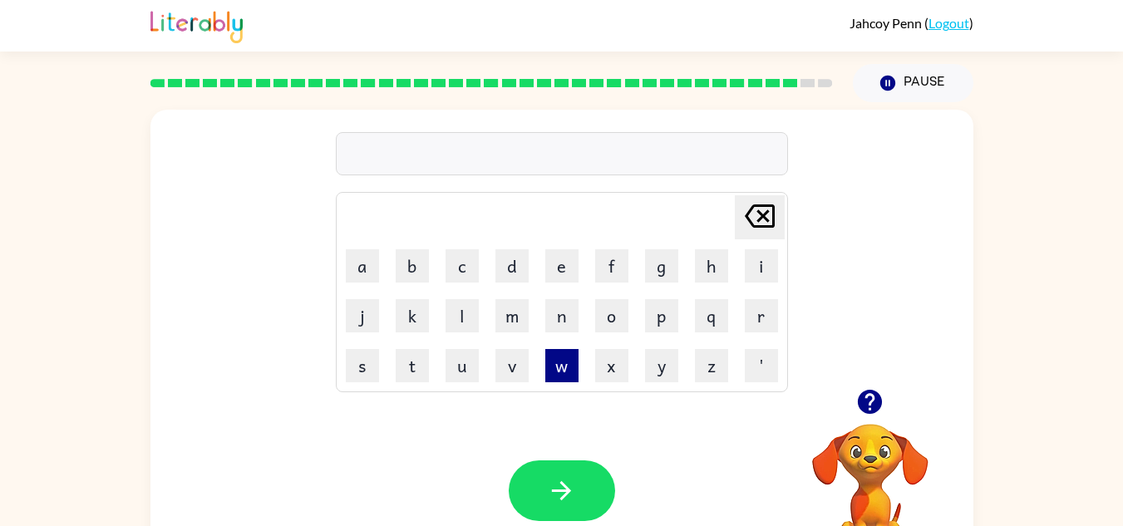
click at [563, 356] on button "w" at bounding box center [561, 365] width 33 height 33
click at [349, 273] on button "a" at bounding box center [362, 265] width 33 height 33
click at [701, 353] on button "z" at bounding box center [711, 365] width 33 height 33
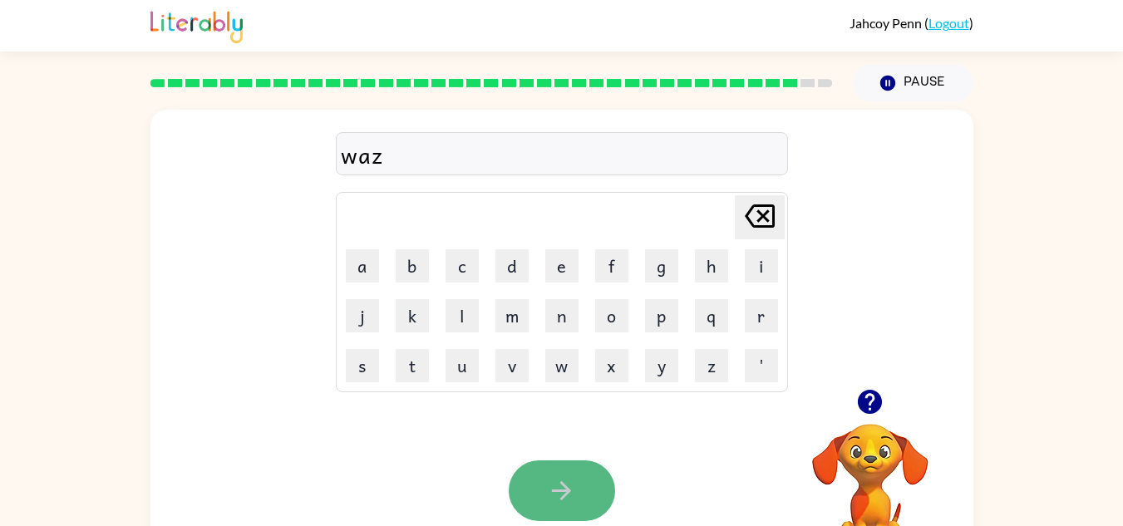
click at [548, 473] on button "button" at bounding box center [562, 490] width 106 height 61
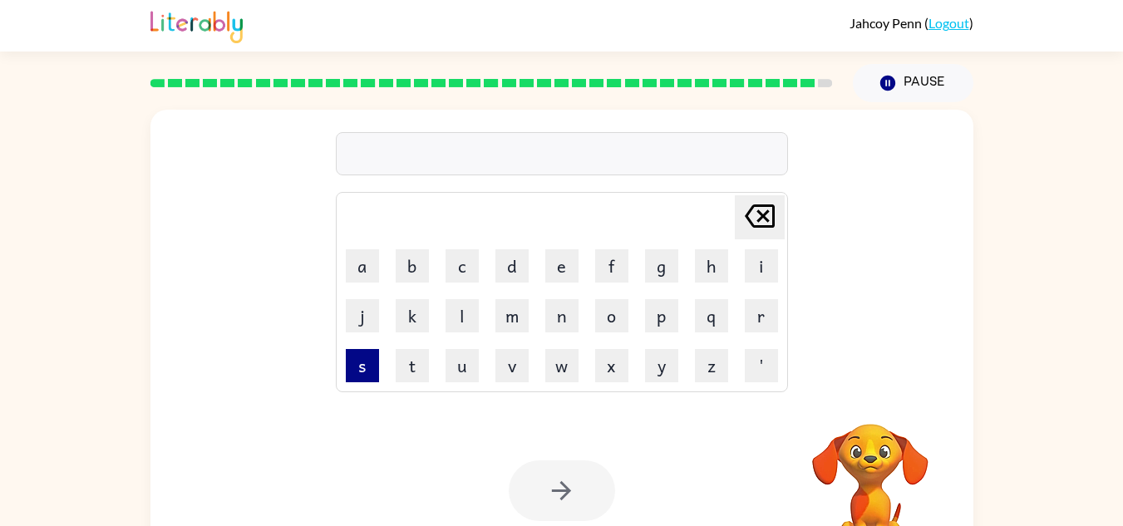
click at [357, 358] on button "s" at bounding box center [362, 365] width 33 height 33
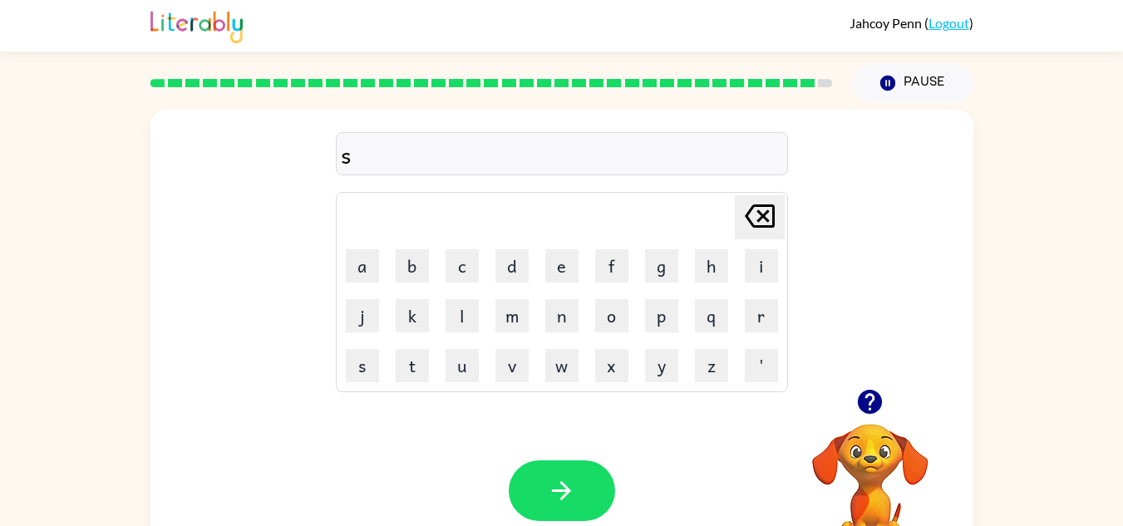
click at [762, 208] on icon "[PERSON_NAME] last character input" at bounding box center [760, 216] width 40 height 40
click at [706, 351] on button "z" at bounding box center [711, 365] width 33 height 33
click at [357, 272] on button "a" at bounding box center [362, 265] width 33 height 33
click at [460, 308] on button "l" at bounding box center [462, 315] width 33 height 33
click at [657, 310] on button "p" at bounding box center [661, 315] width 33 height 33
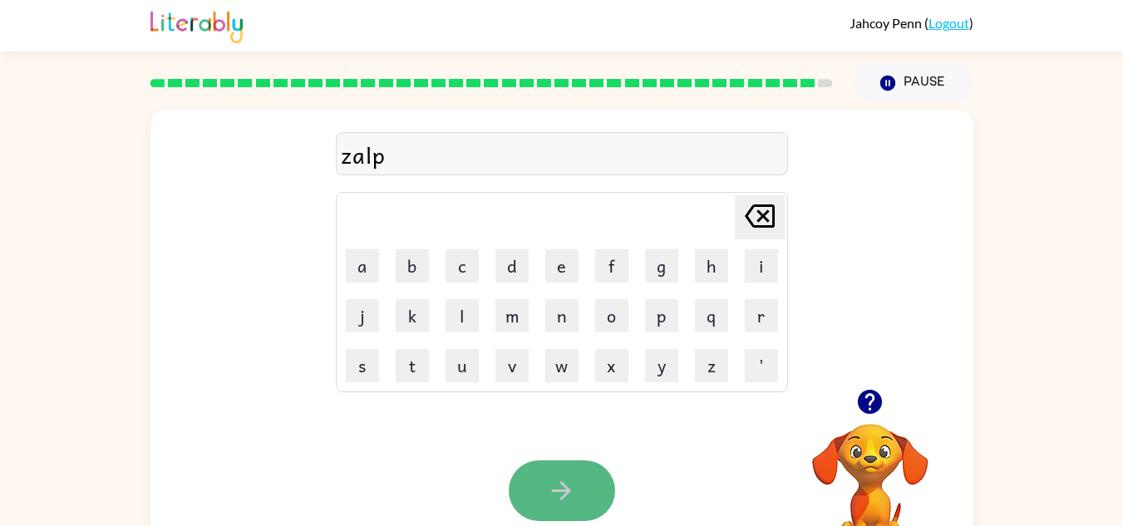
click at [570, 477] on icon "button" at bounding box center [561, 490] width 29 height 29
